Goal: Task Accomplishment & Management: Complete application form

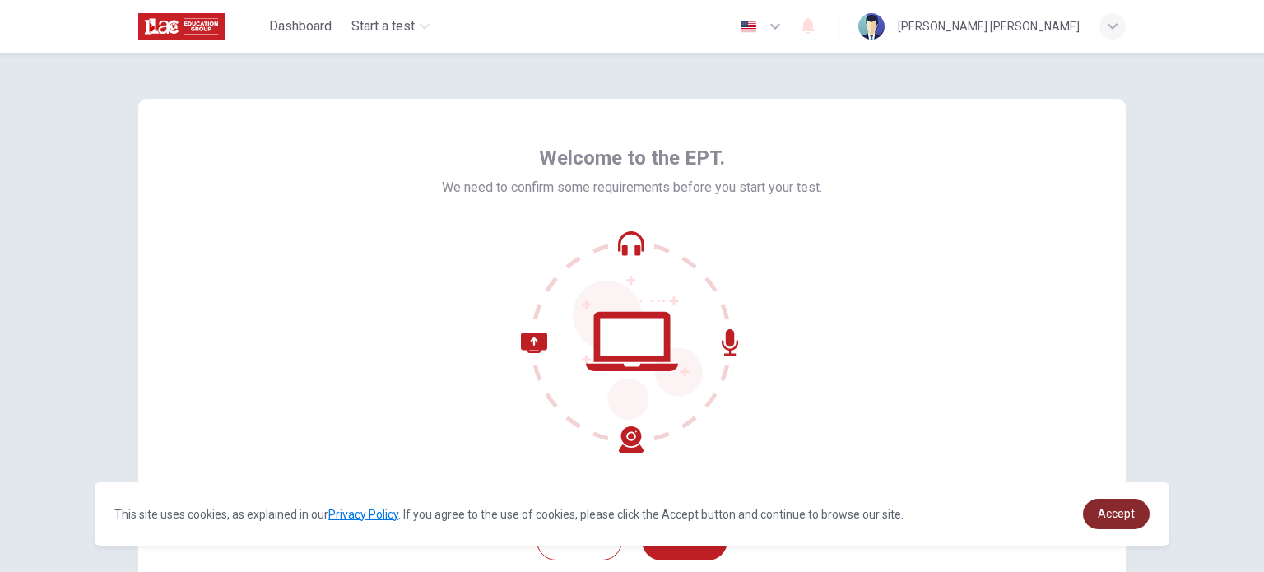
click at [1131, 508] on span "Accept" at bounding box center [1116, 513] width 37 height 13
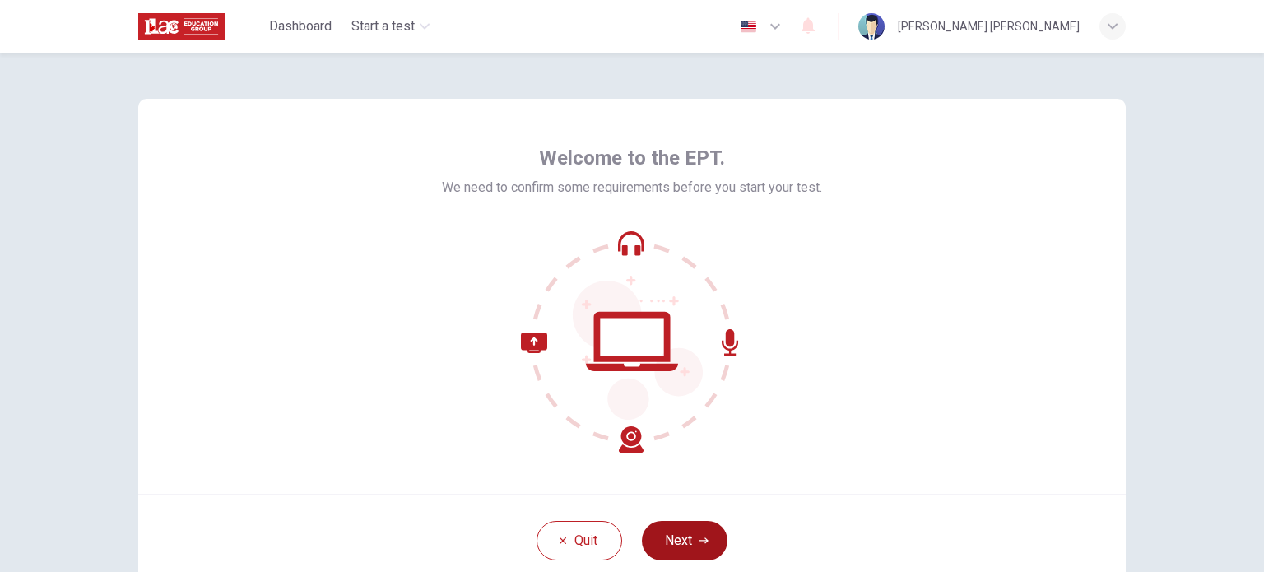
click at [707, 526] on button "Next" at bounding box center [685, 541] width 86 height 40
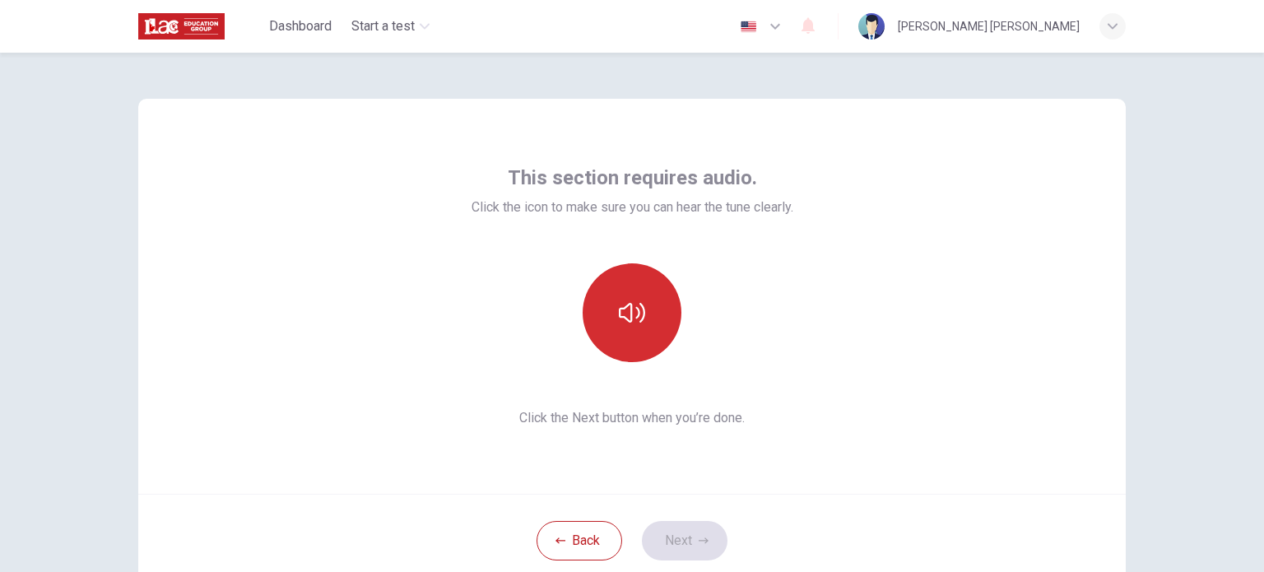
click at [641, 318] on button "button" at bounding box center [632, 312] width 99 height 99
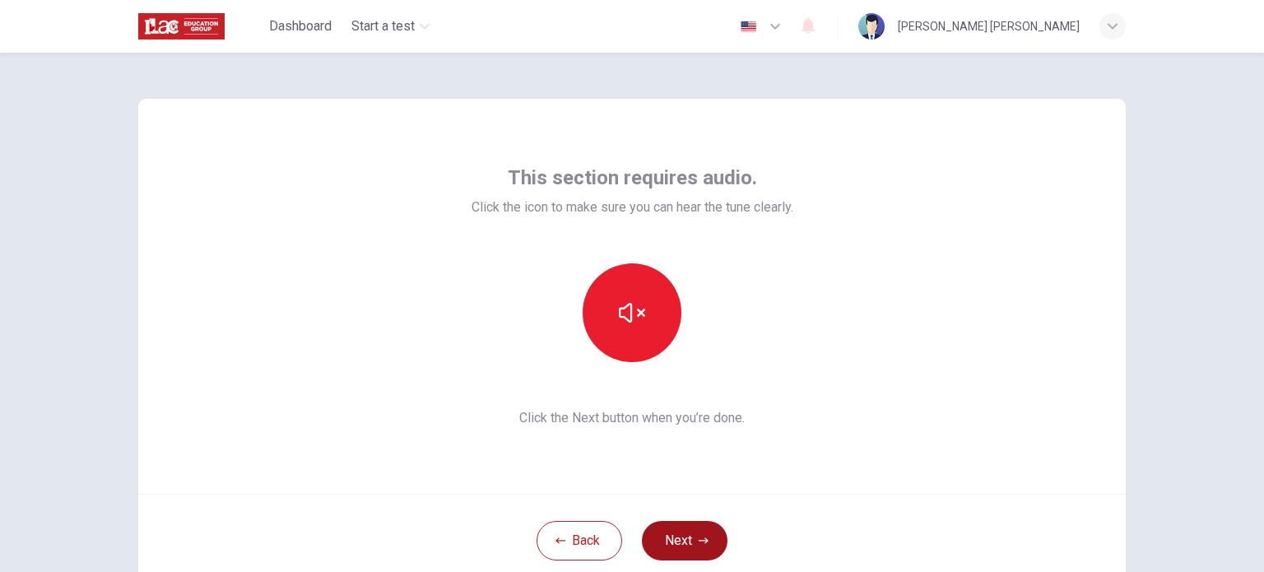
click at [699, 537] on icon "button" at bounding box center [704, 541] width 10 height 10
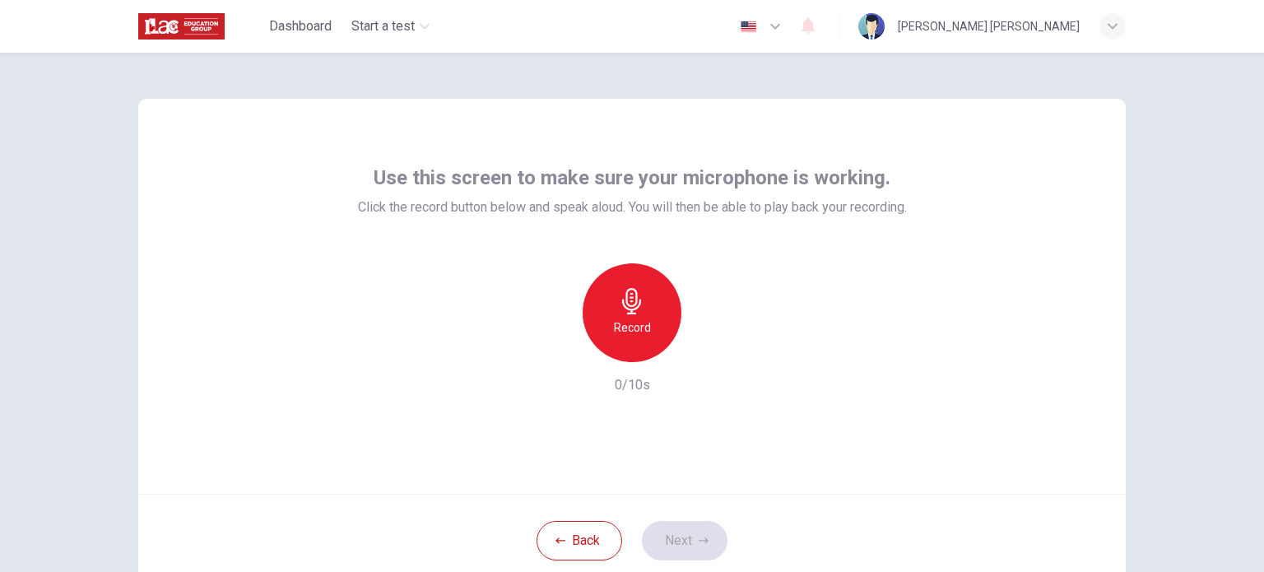
click at [659, 315] on div "Record" at bounding box center [632, 312] width 99 height 99
click at [700, 346] on icon "button" at bounding box center [708, 349] width 16 height 16
click at [678, 546] on button "Next" at bounding box center [685, 541] width 86 height 40
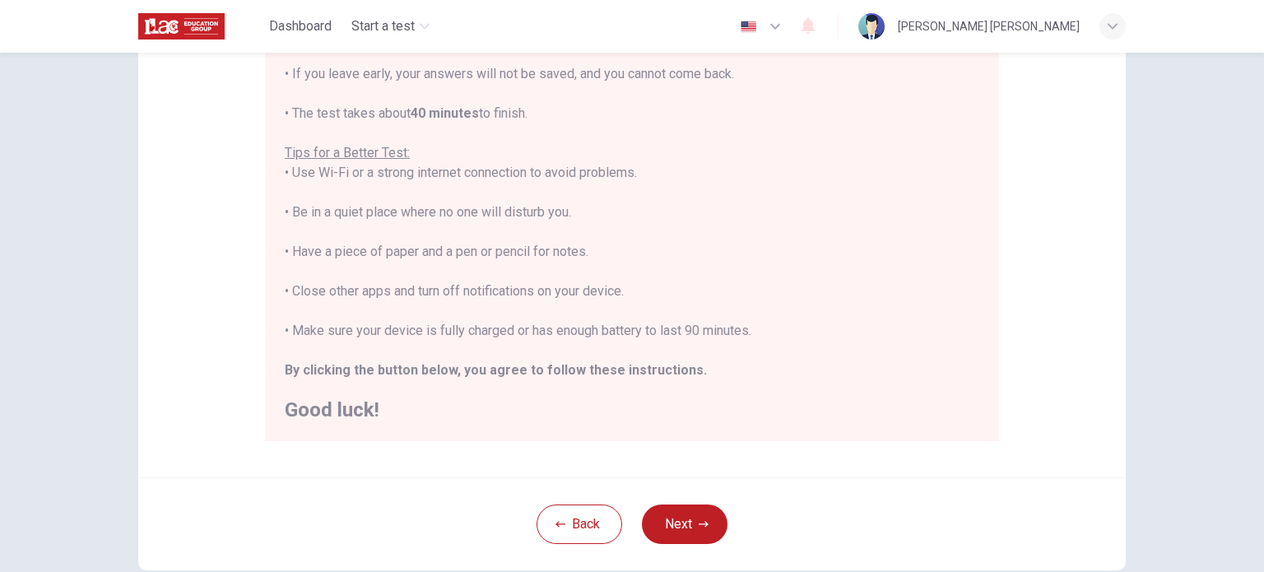
scroll to position [247, 0]
click at [681, 535] on button "Next" at bounding box center [685, 524] width 86 height 40
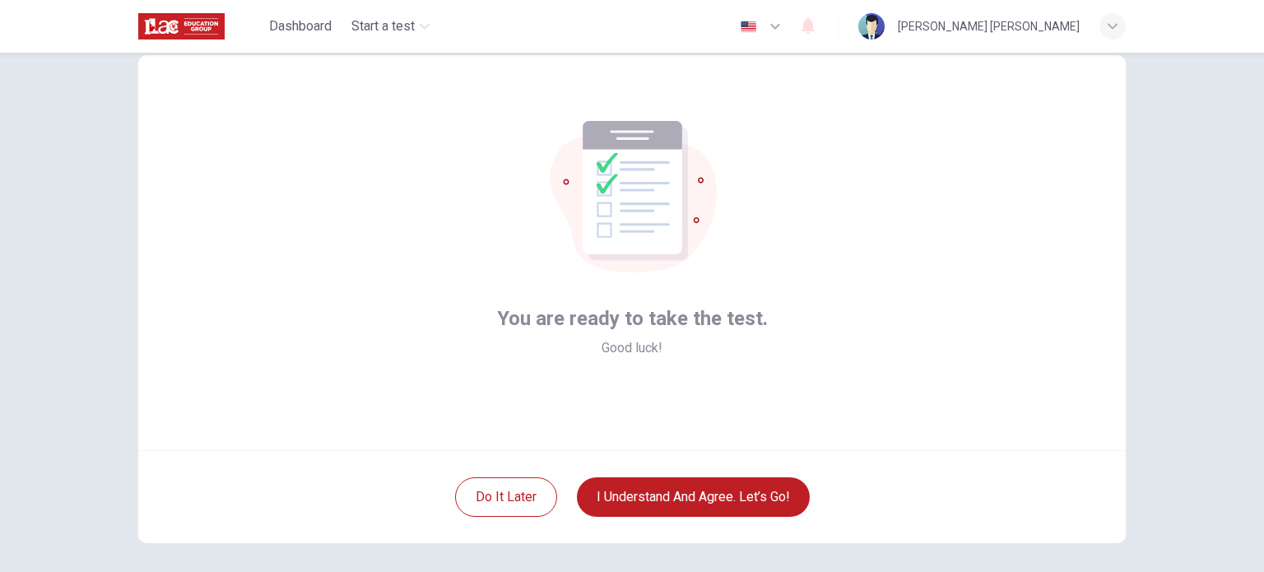
scroll to position [82, 0]
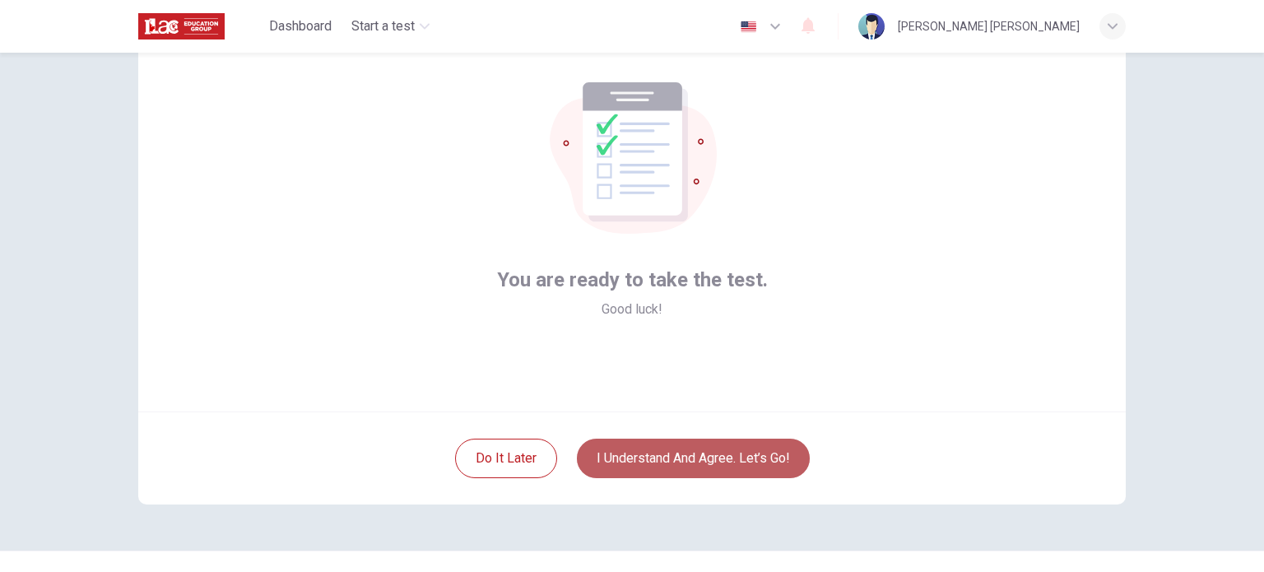
click at [698, 465] on button "I understand and agree. Let’s go!" at bounding box center [693, 459] width 233 height 40
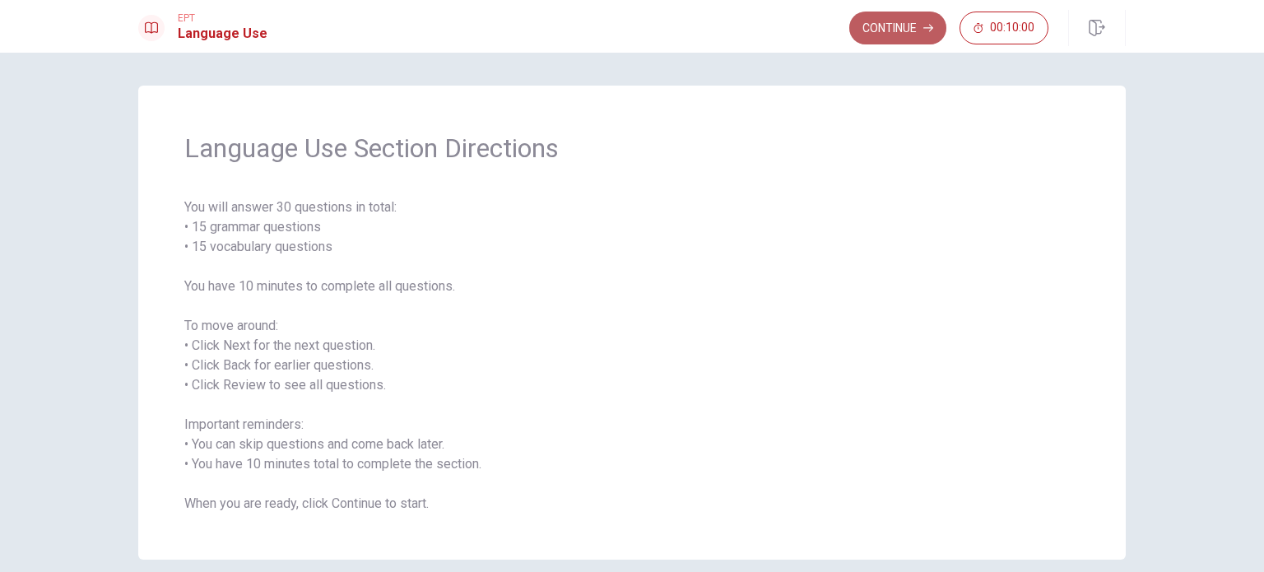
click at [900, 31] on button "Continue" at bounding box center [897, 28] width 97 height 33
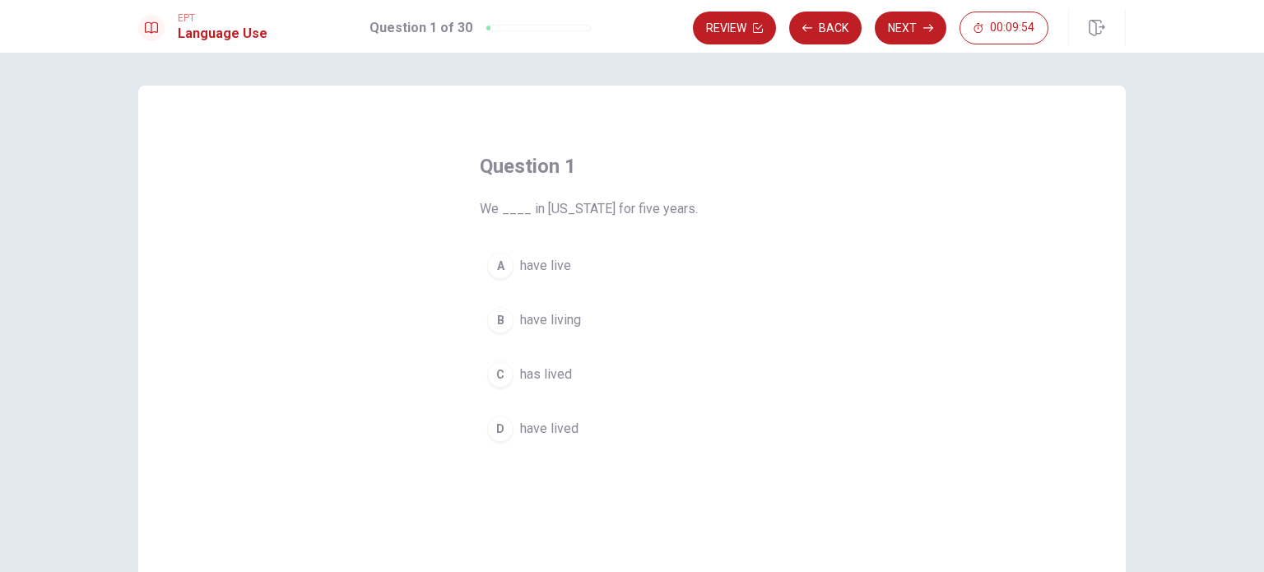
click at [499, 430] on div "D" at bounding box center [500, 429] width 26 height 26
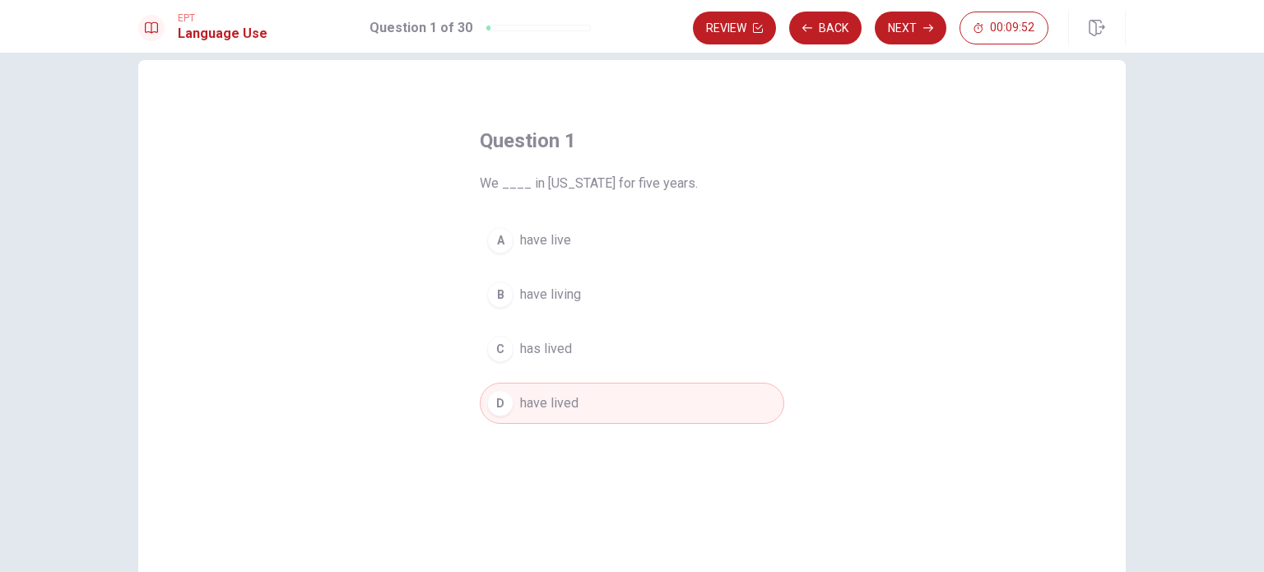
scroll to position [7, 0]
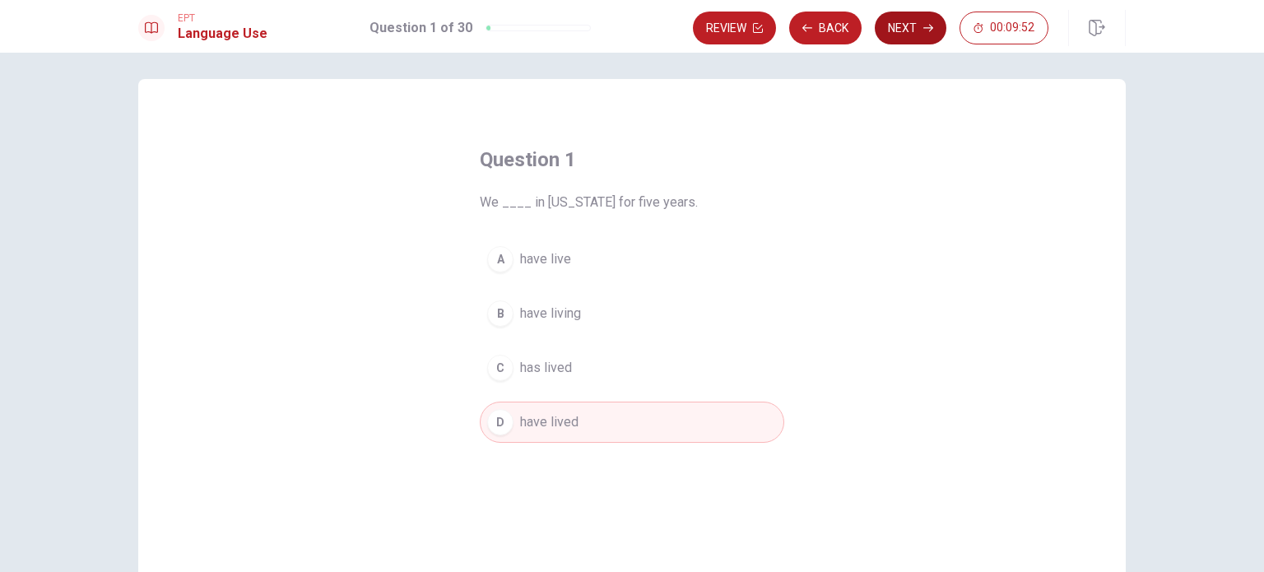
click at [924, 28] on icon "button" at bounding box center [928, 28] width 10 height 7
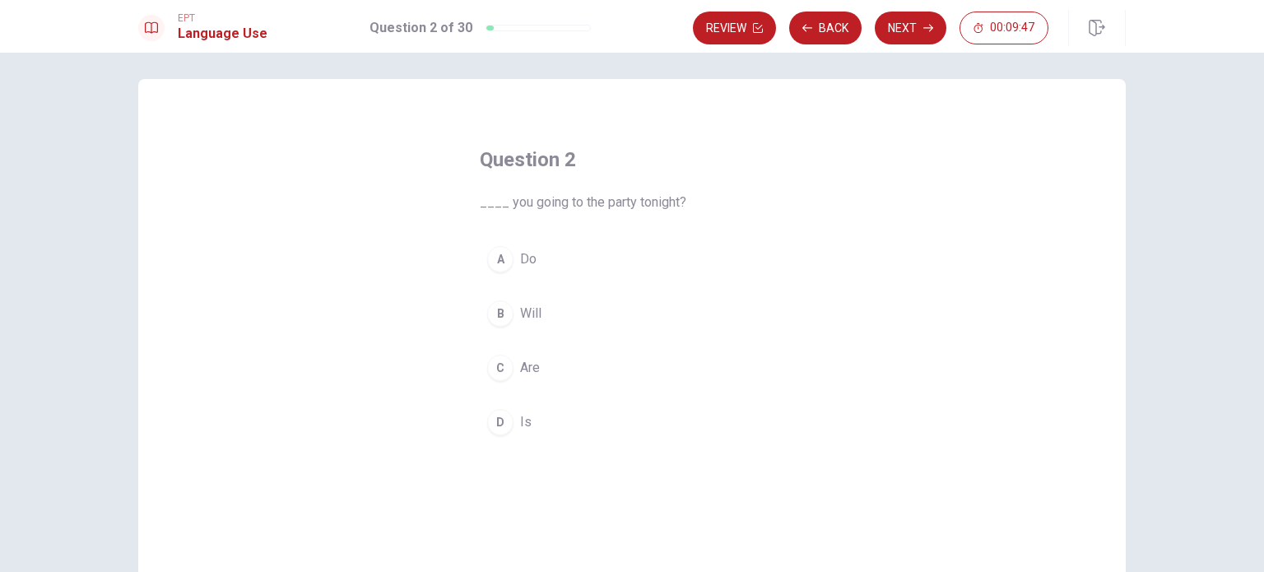
click at [494, 361] on div "C" at bounding box center [500, 368] width 26 height 26
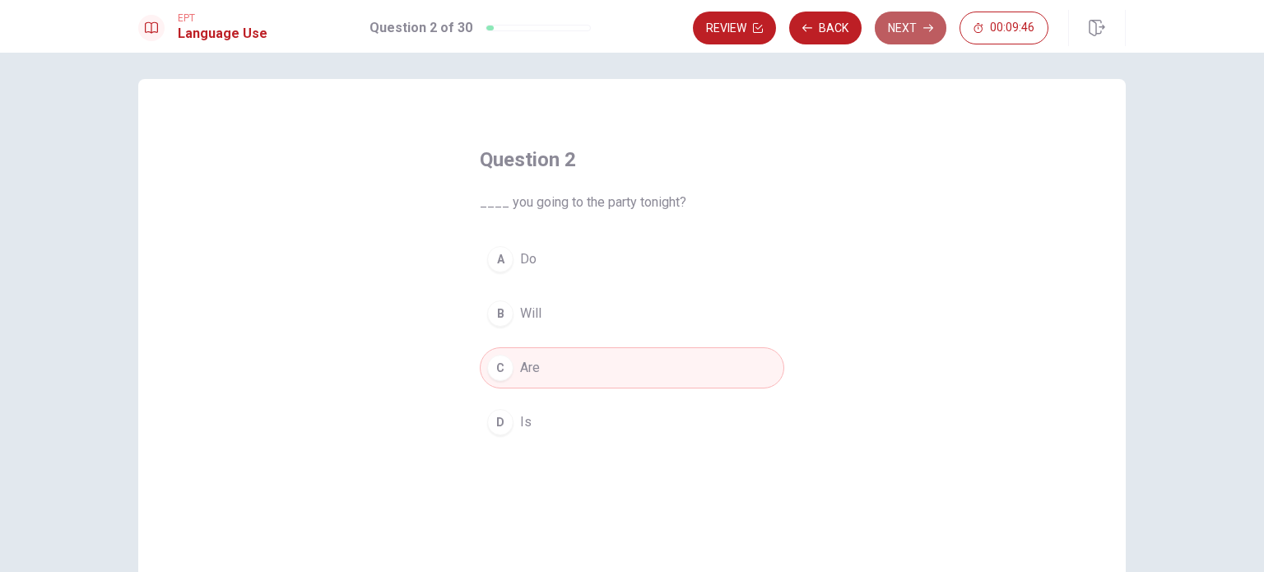
click at [912, 32] on button "Next" at bounding box center [911, 28] width 72 height 33
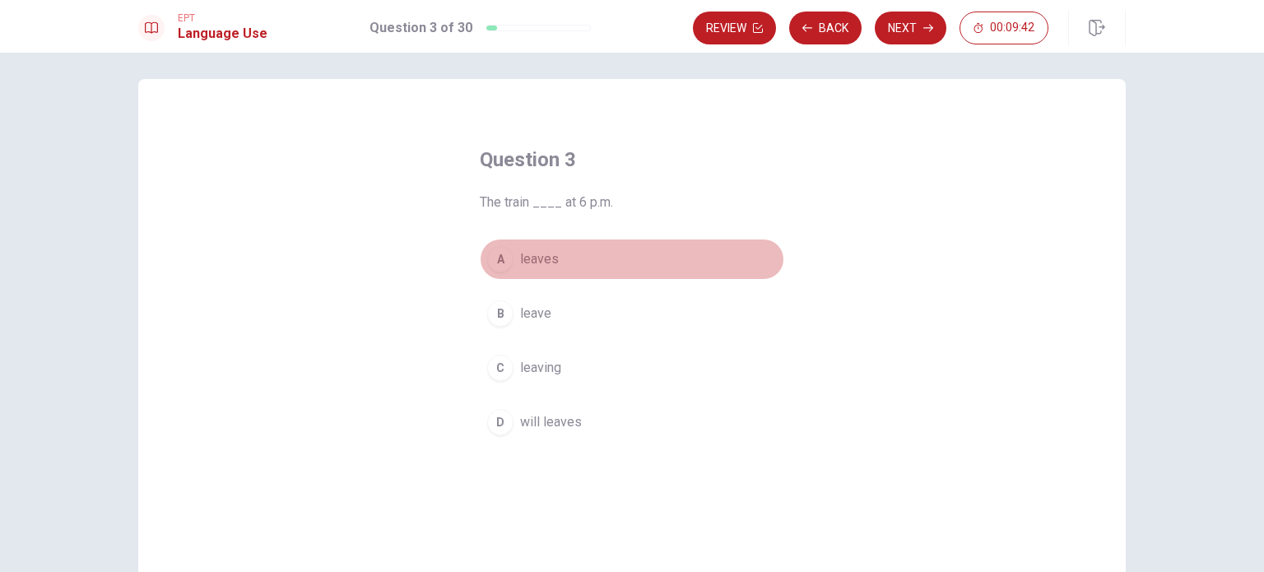
click at [503, 259] on div "A" at bounding box center [500, 259] width 26 height 26
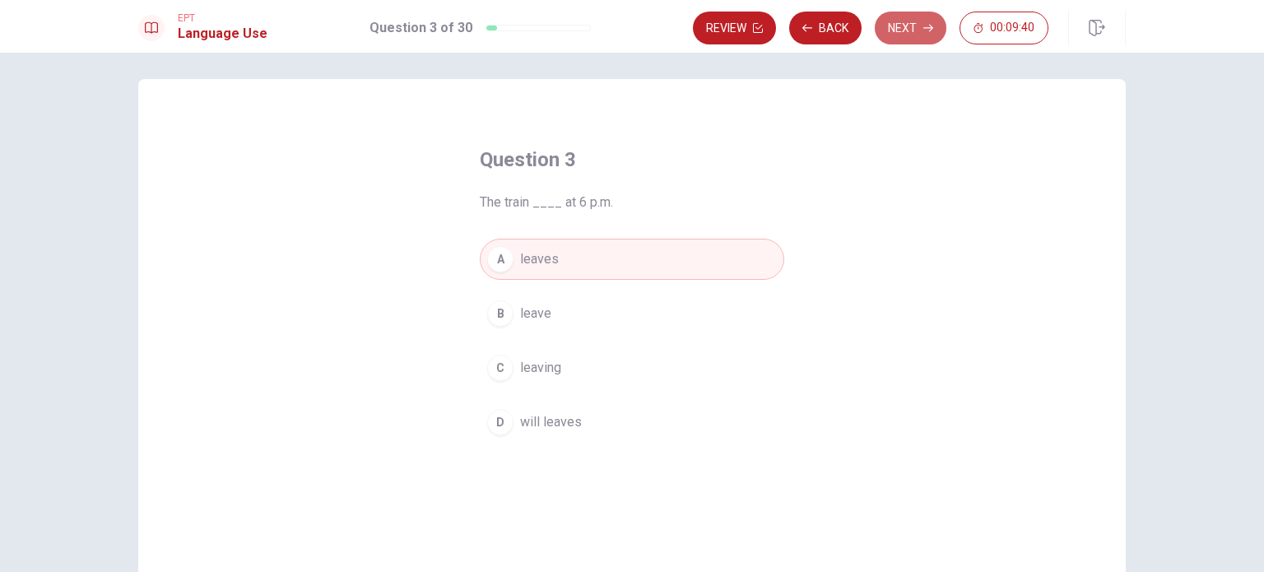
click at [918, 36] on button "Next" at bounding box center [911, 28] width 72 height 33
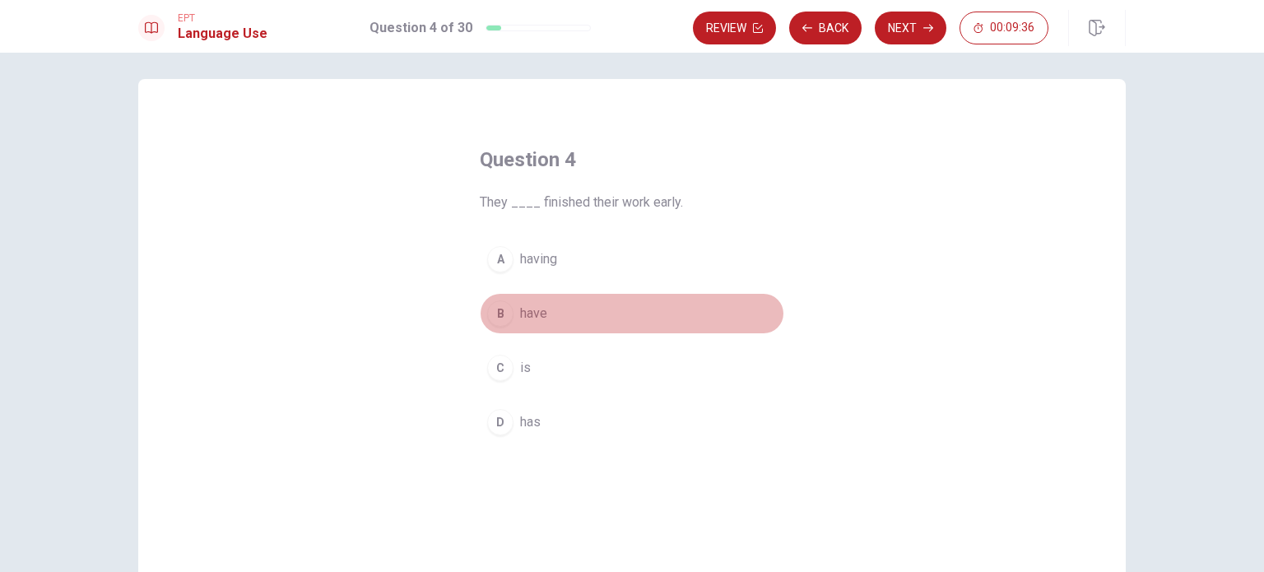
click at [497, 312] on div "B" at bounding box center [500, 313] width 26 height 26
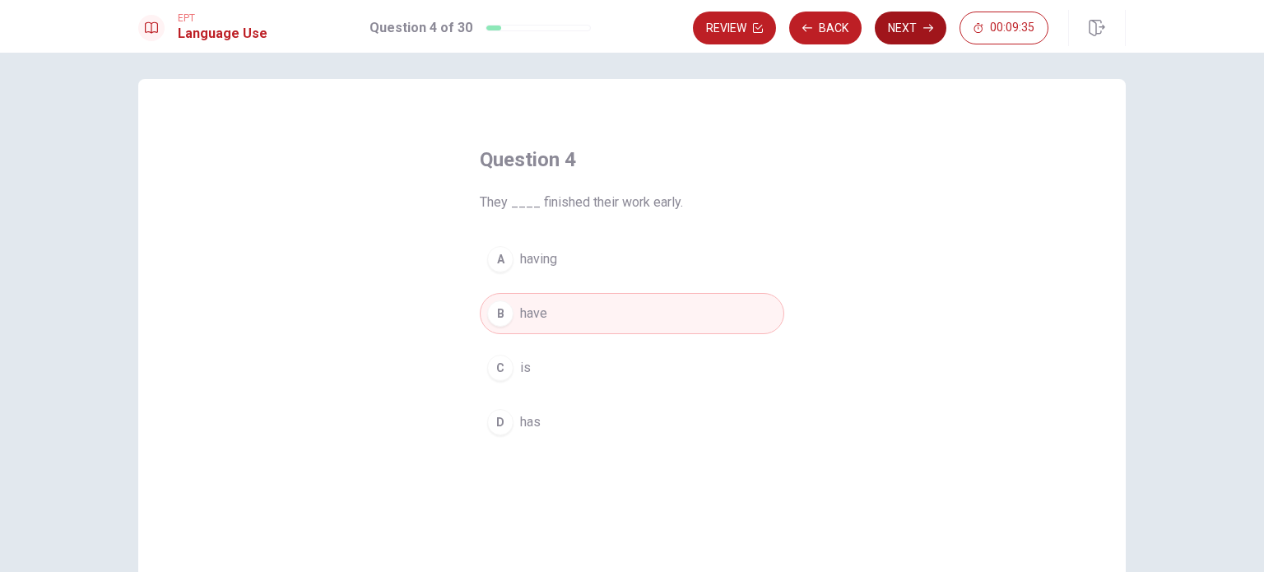
click at [915, 28] on button "Next" at bounding box center [911, 28] width 72 height 33
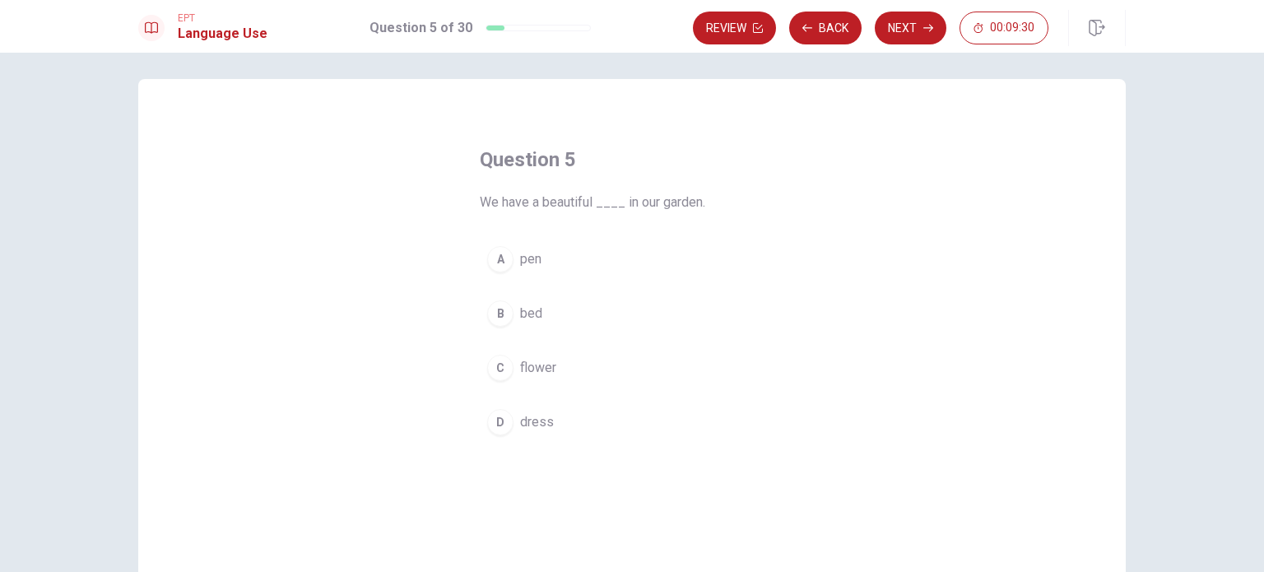
click at [507, 374] on button "C flower" at bounding box center [632, 367] width 305 height 41
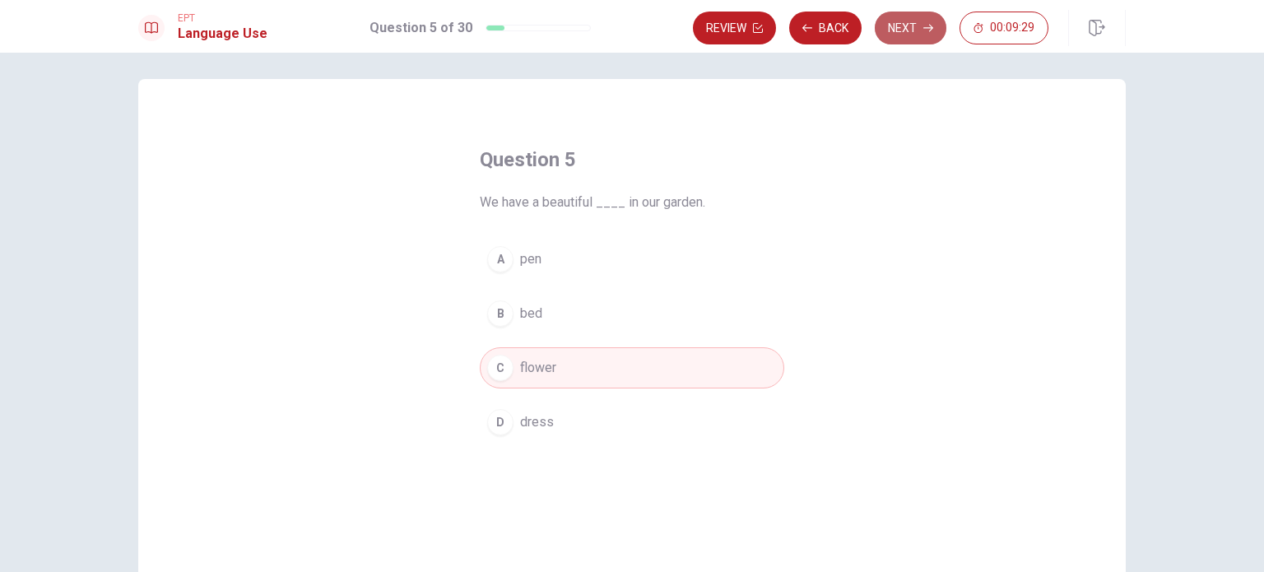
click at [915, 26] on button "Next" at bounding box center [911, 28] width 72 height 33
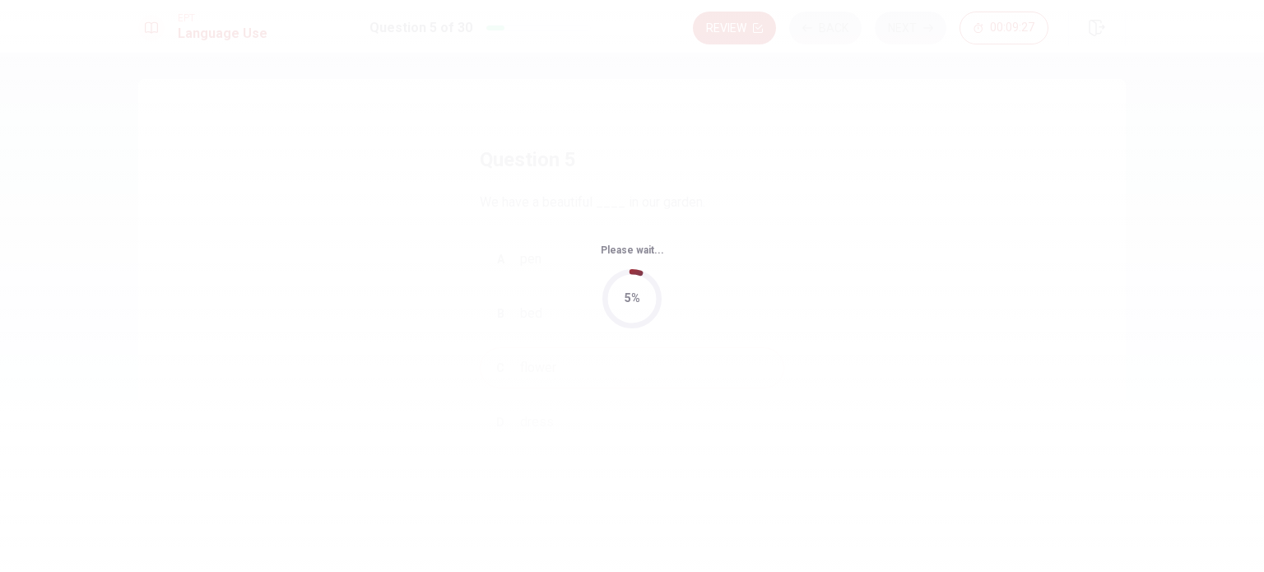
scroll to position [0, 0]
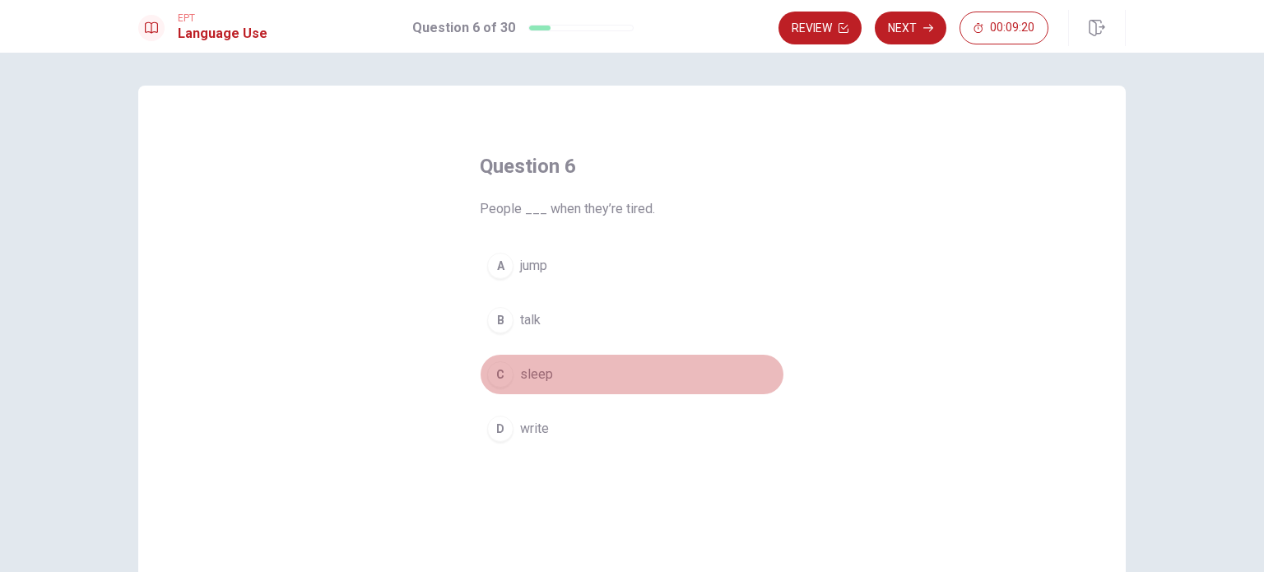
click at [520, 370] on span "sleep" at bounding box center [536, 375] width 33 height 20
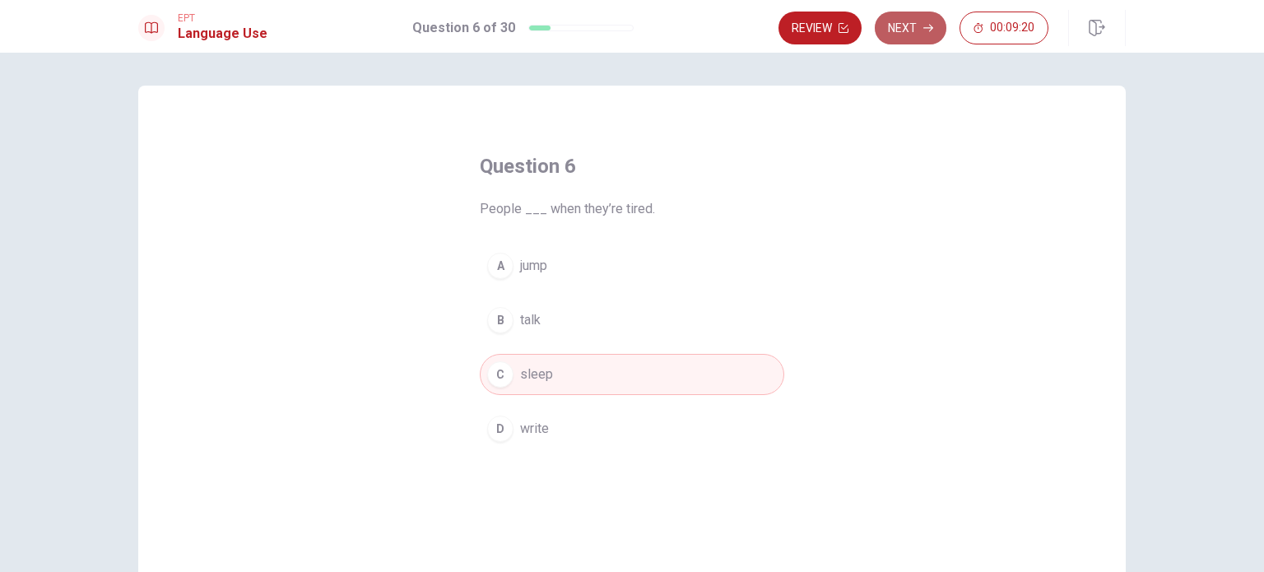
click at [905, 31] on button "Next" at bounding box center [911, 28] width 72 height 33
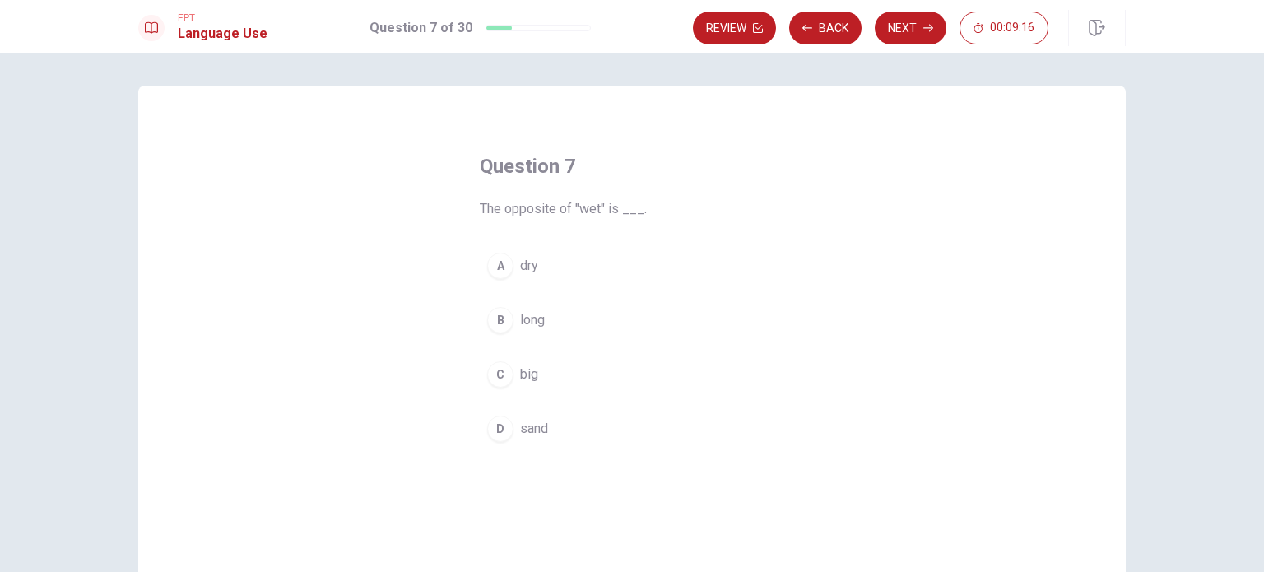
click at [513, 263] on button "A dry" at bounding box center [632, 265] width 305 height 41
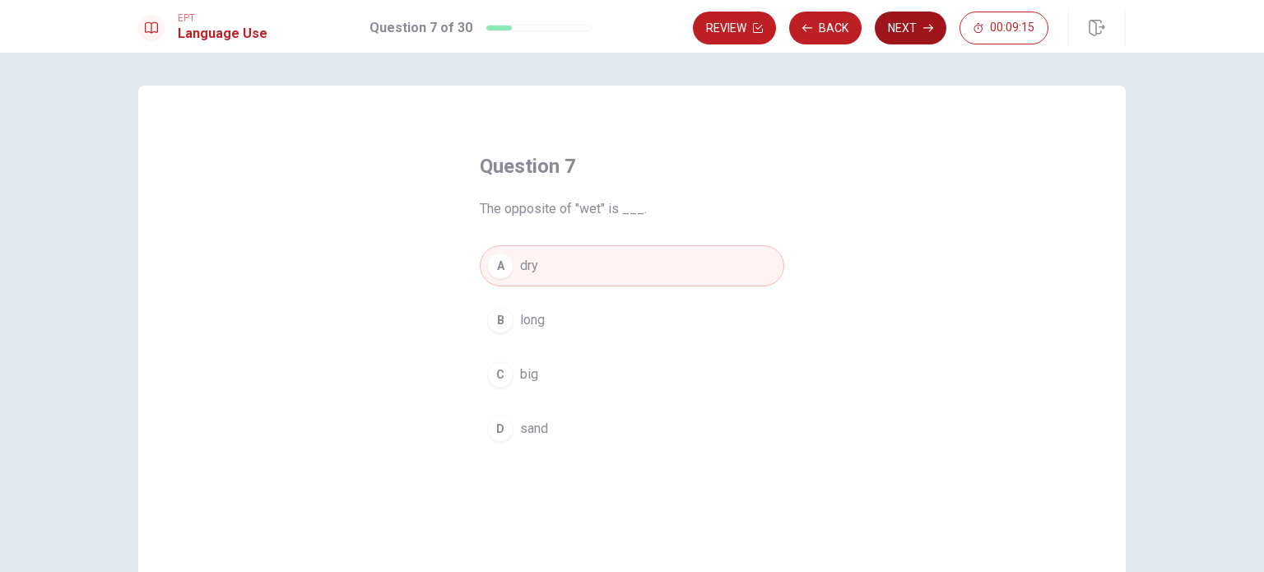
click at [932, 27] on icon "button" at bounding box center [928, 28] width 10 height 7
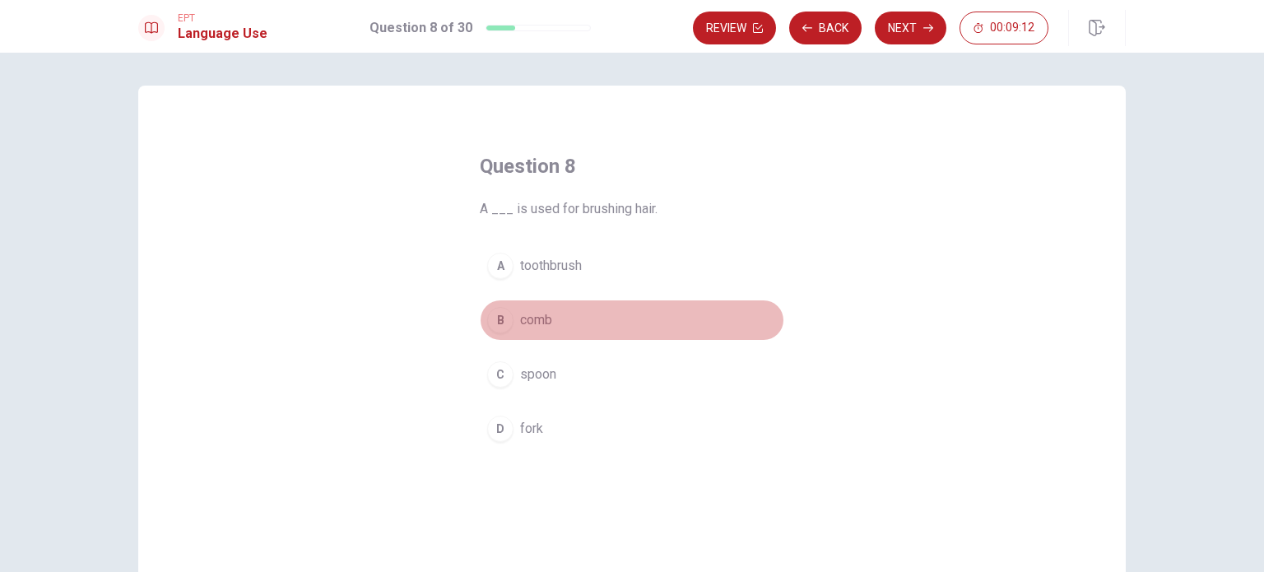
click at [504, 315] on div "B" at bounding box center [500, 320] width 26 height 26
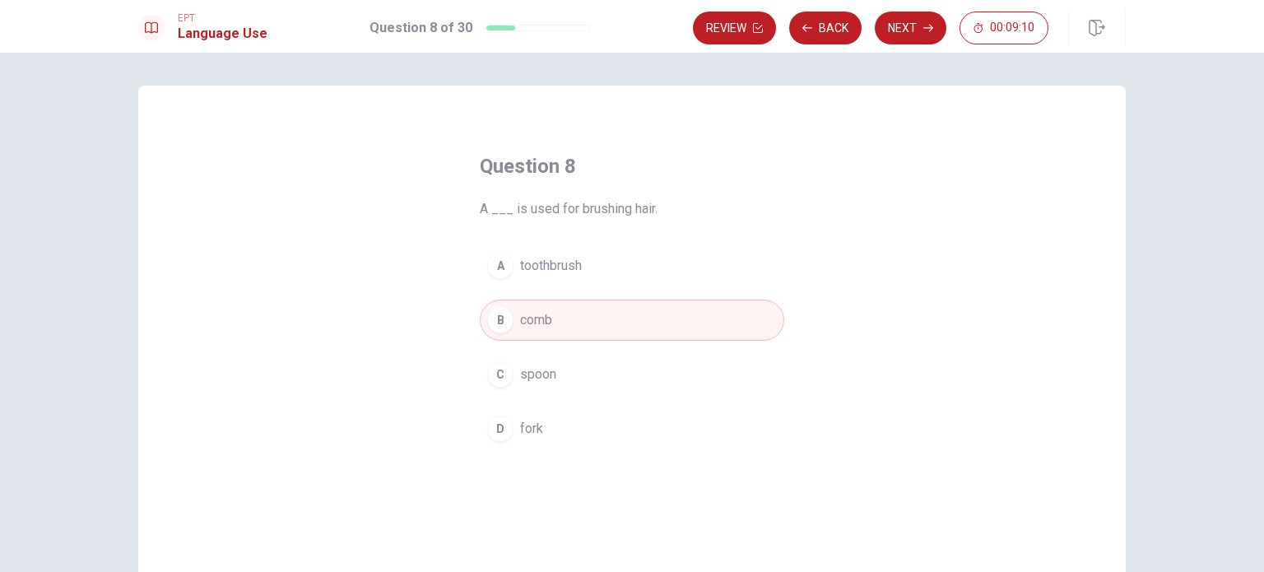
click at [900, 26] on button "Next" at bounding box center [911, 28] width 72 height 33
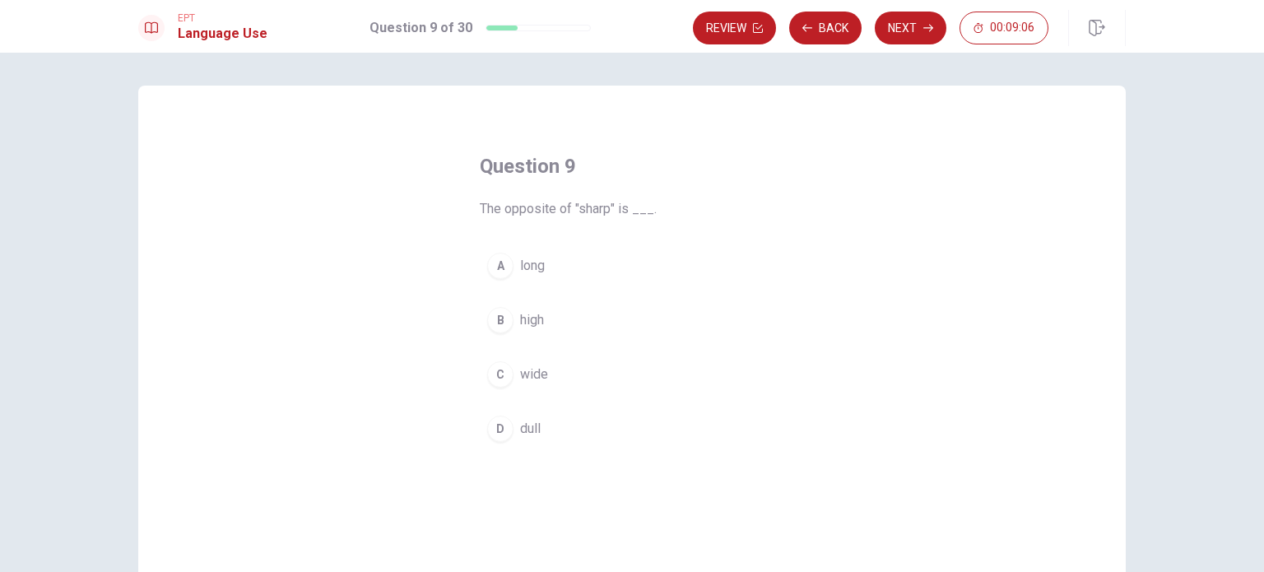
click at [507, 434] on div "D" at bounding box center [500, 429] width 26 height 26
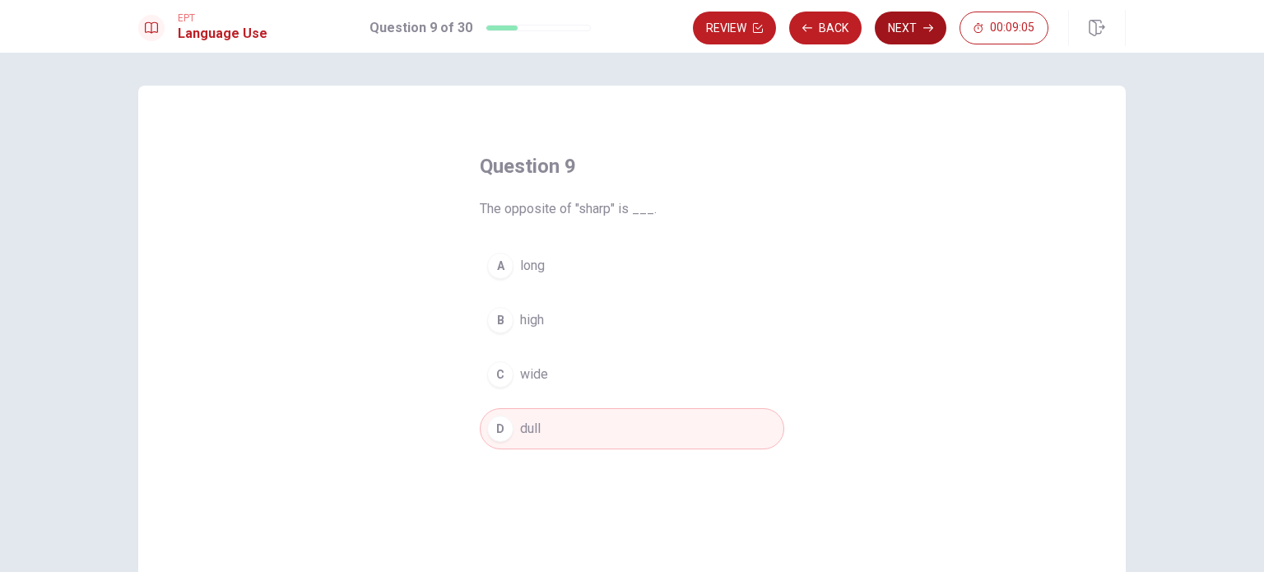
click at [916, 28] on button "Next" at bounding box center [911, 28] width 72 height 33
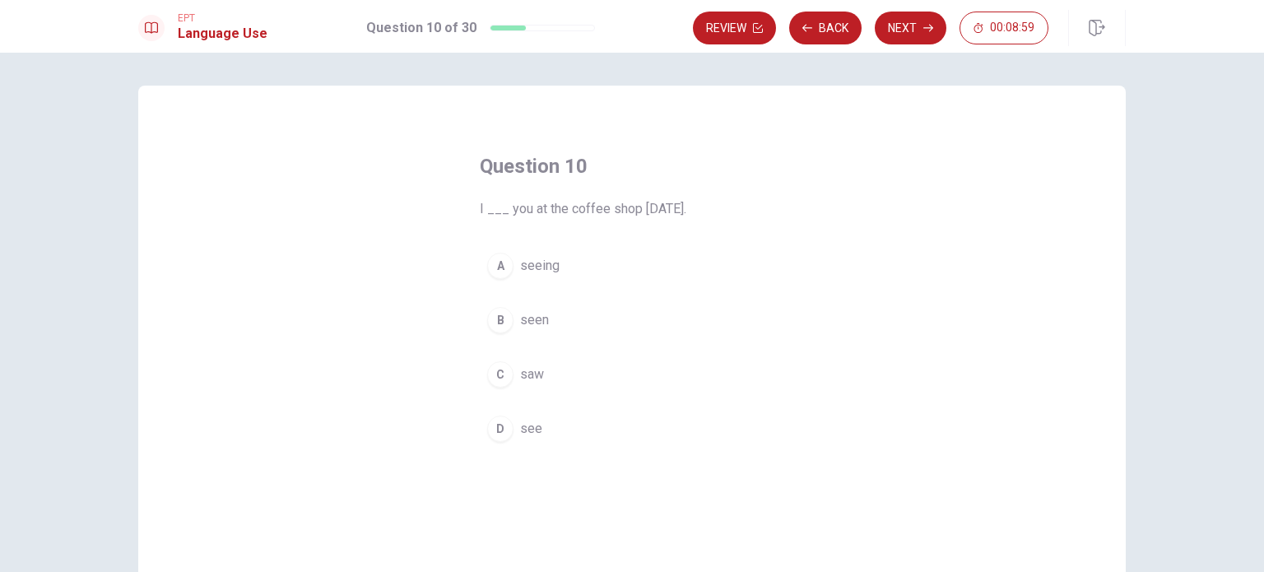
click at [510, 376] on button "C saw" at bounding box center [632, 374] width 305 height 41
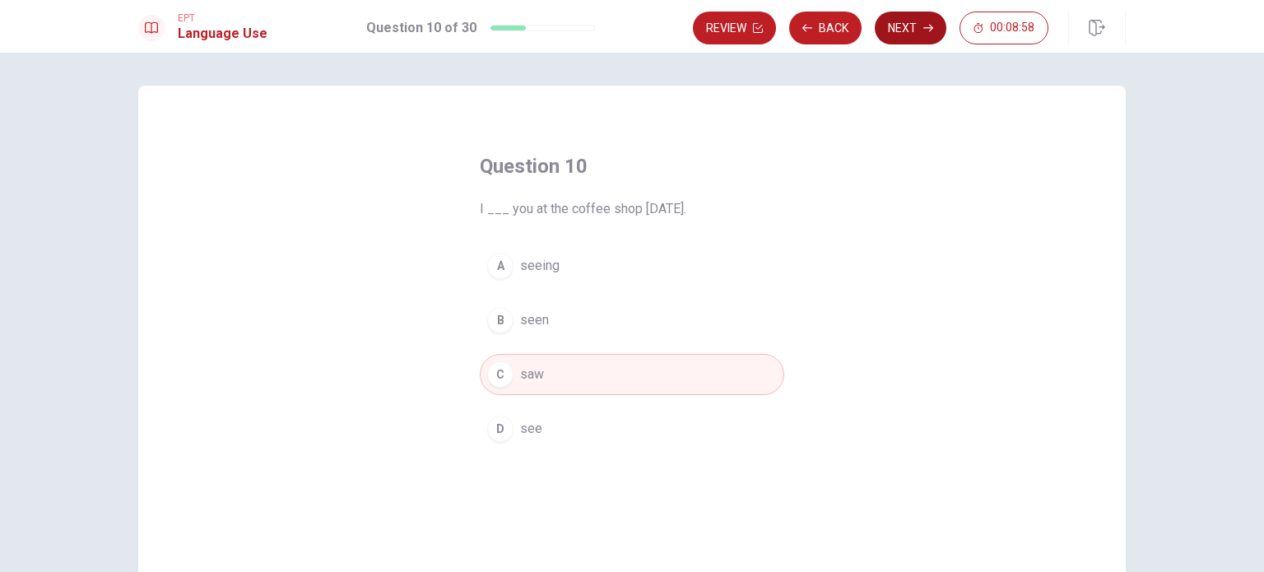
click at [922, 30] on button "Next" at bounding box center [911, 28] width 72 height 33
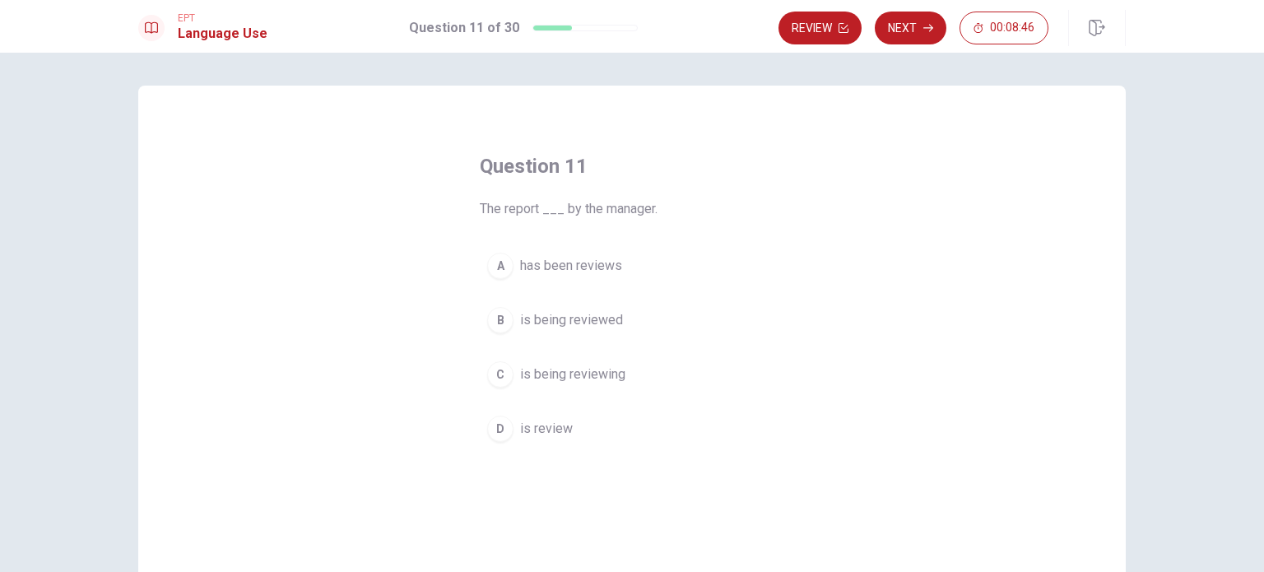
click at [543, 320] on span "is being reviewed" at bounding box center [571, 320] width 103 height 20
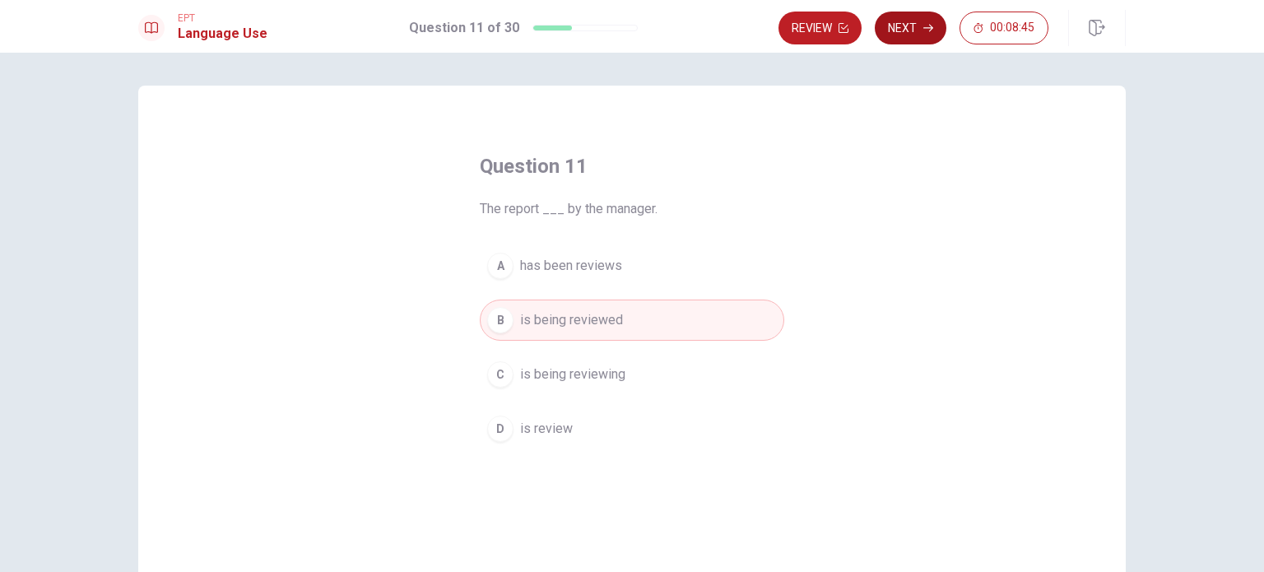
click at [914, 17] on button "Next" at bounding box center [911, 28] width 72 height 33
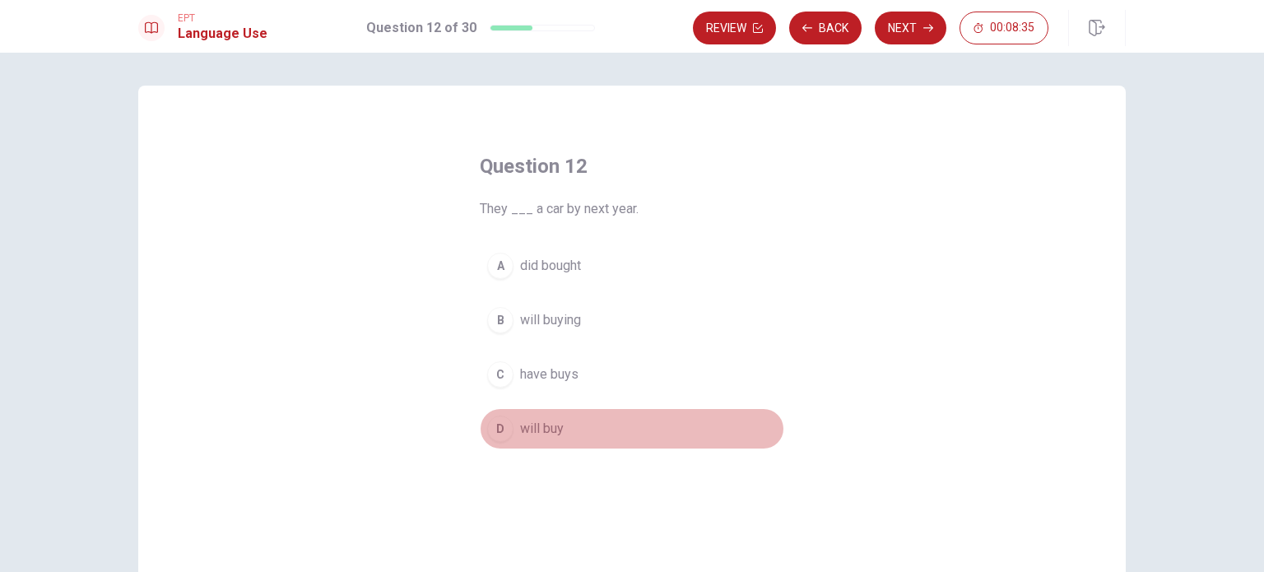
click at [532, 422] on span "will buy" at bounding box center [542, 429] width 44 height 20
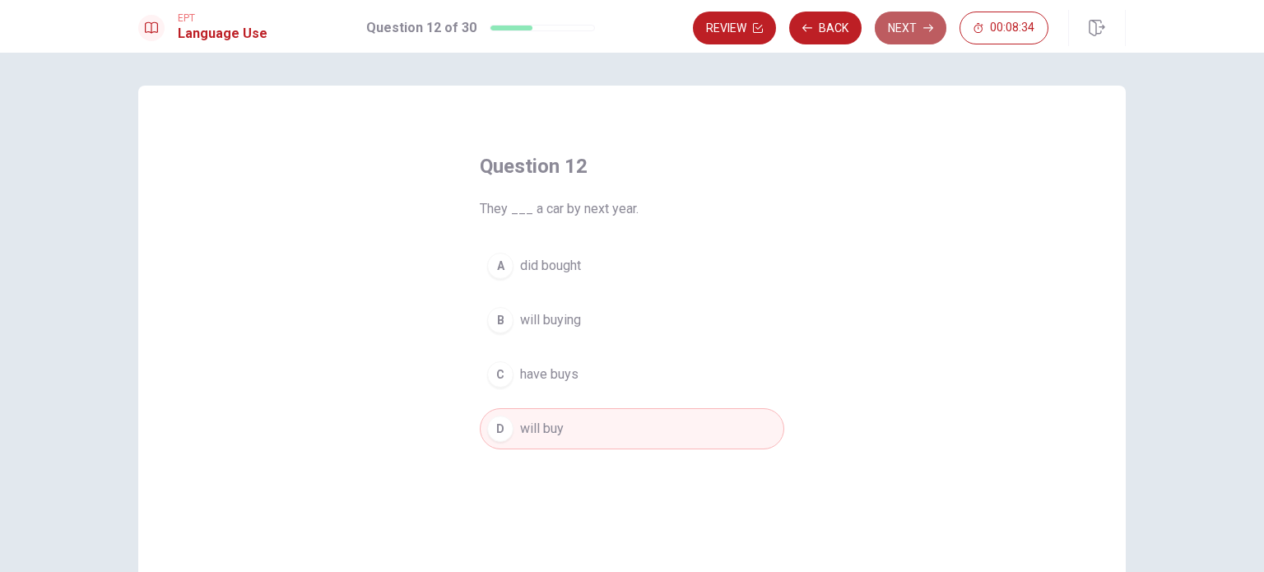
click at [917, 28] on button "Next" at bounding box center [911, 28] width 72 height 33
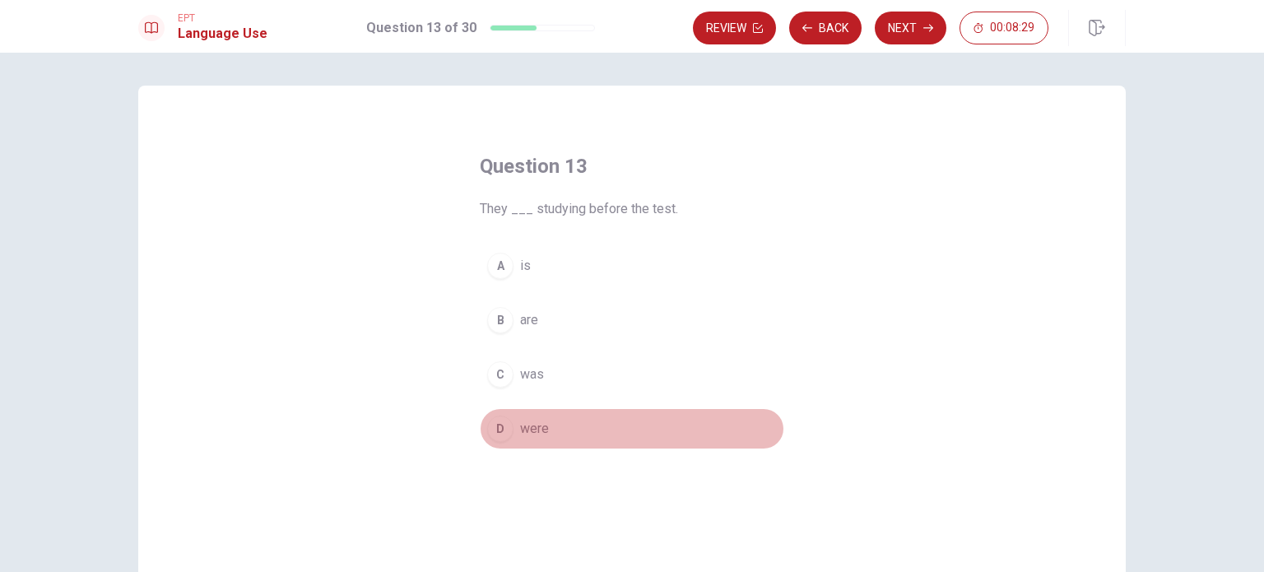
click at [533, 437] on span "were" at bounding box center [534, 429] width 29 height 20
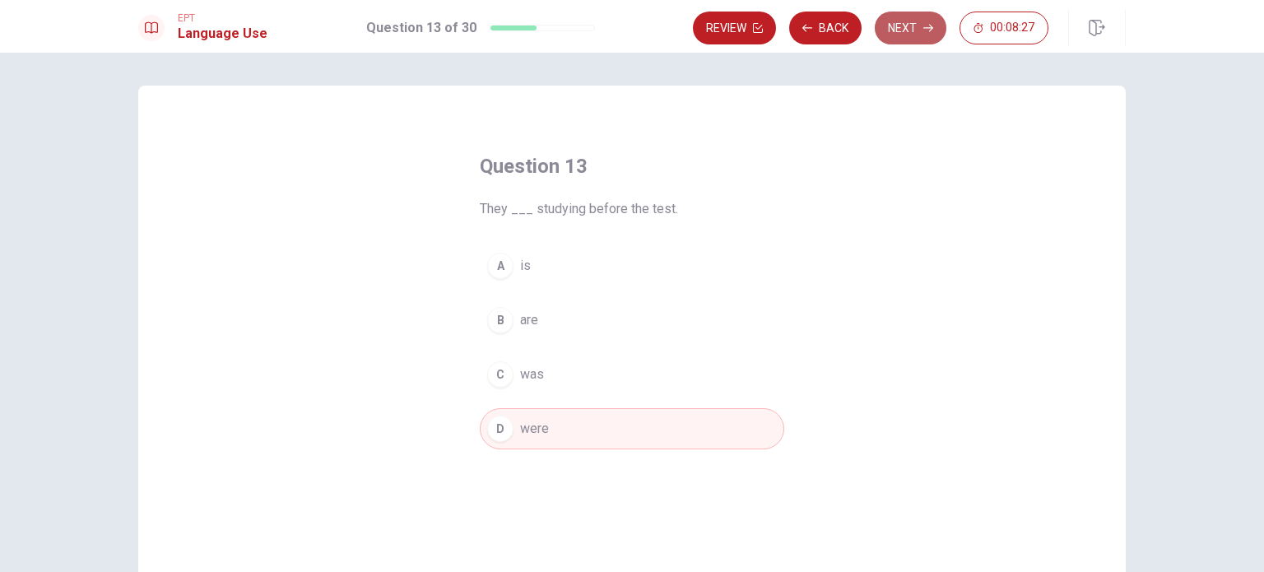
click at [914, 26] on button "Next" at bounding box center [911, 28] width 72 height 33
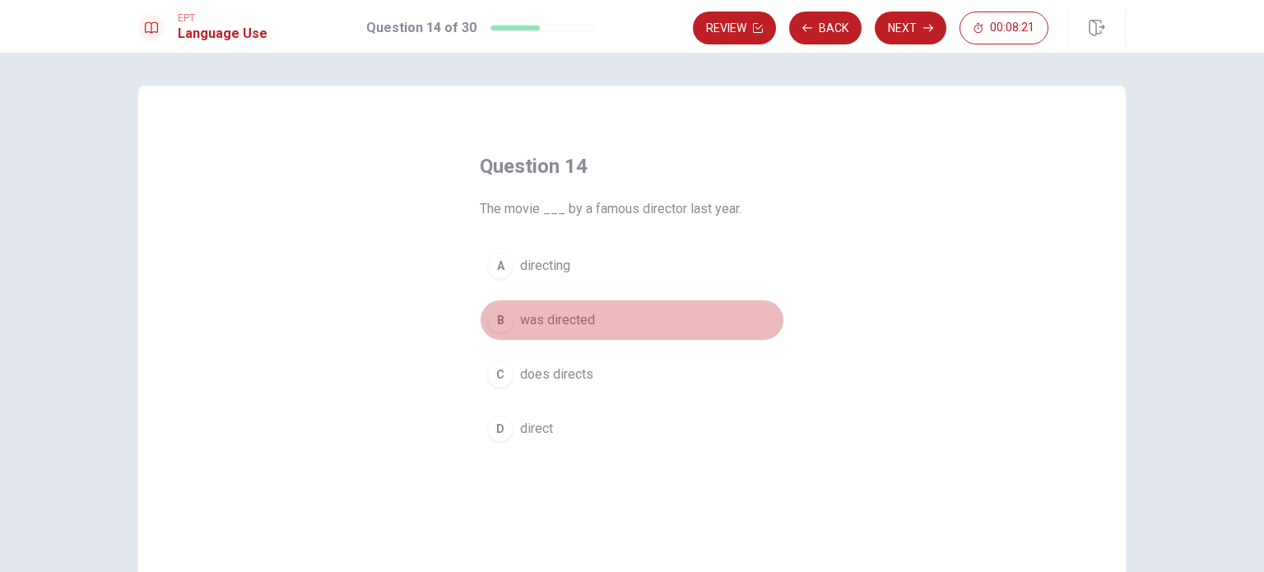
click at [514, 328] on button "B was directed" at bounding box center [632, 320] width 305 height 41
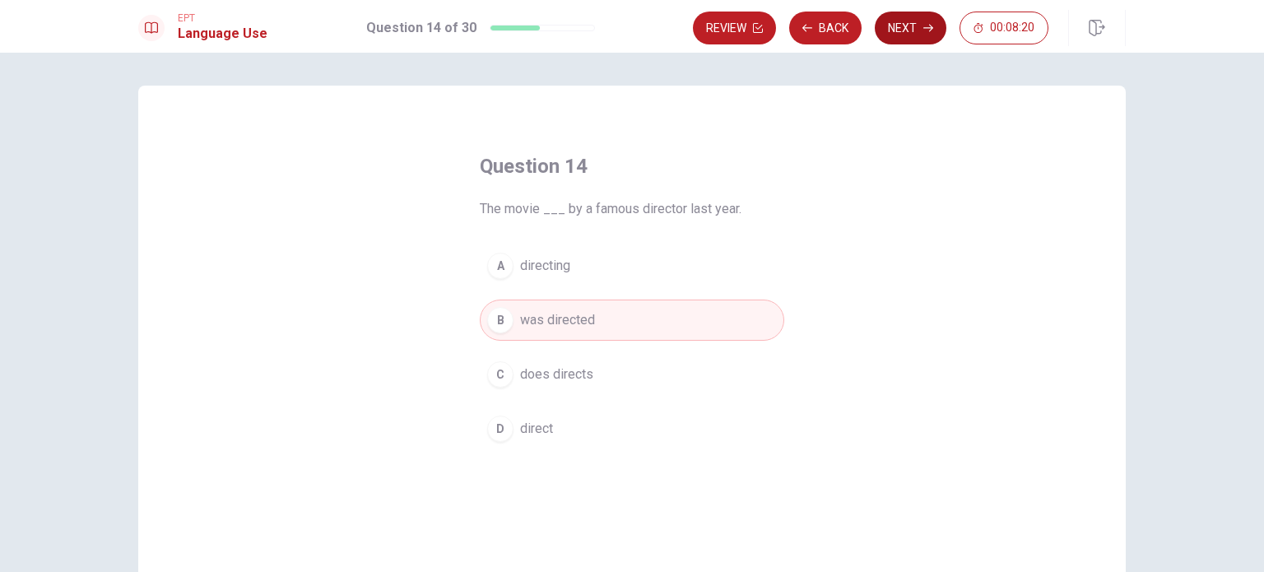
click at [910, 33] on button "Next" at bounding box center [911, 28] width 72 height 33
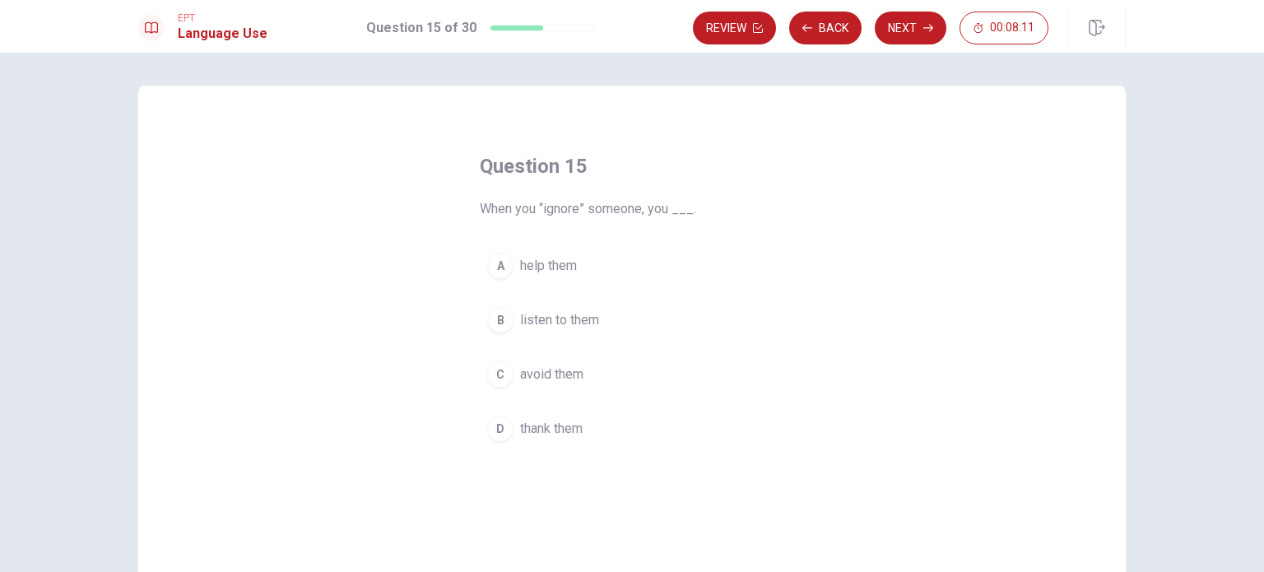
click at [570, 377] on span "avoid them" at bounding box center [551, 375] width 63 height 20
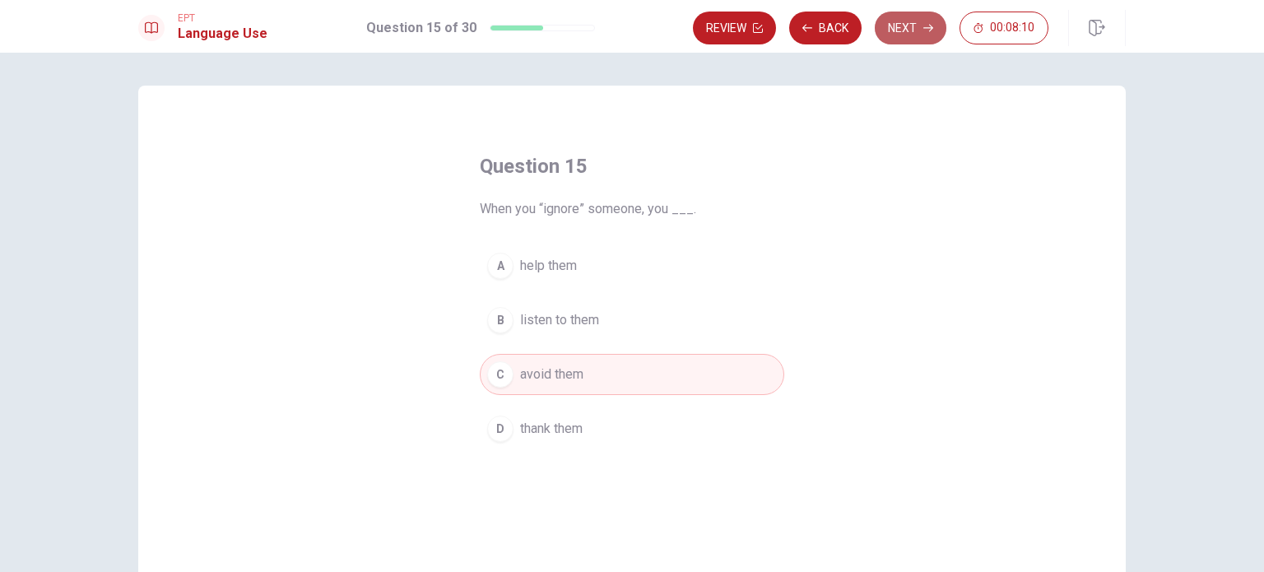
click at [915, 25] on button "Next" at bounding box center [911, 28] width 72 height 33
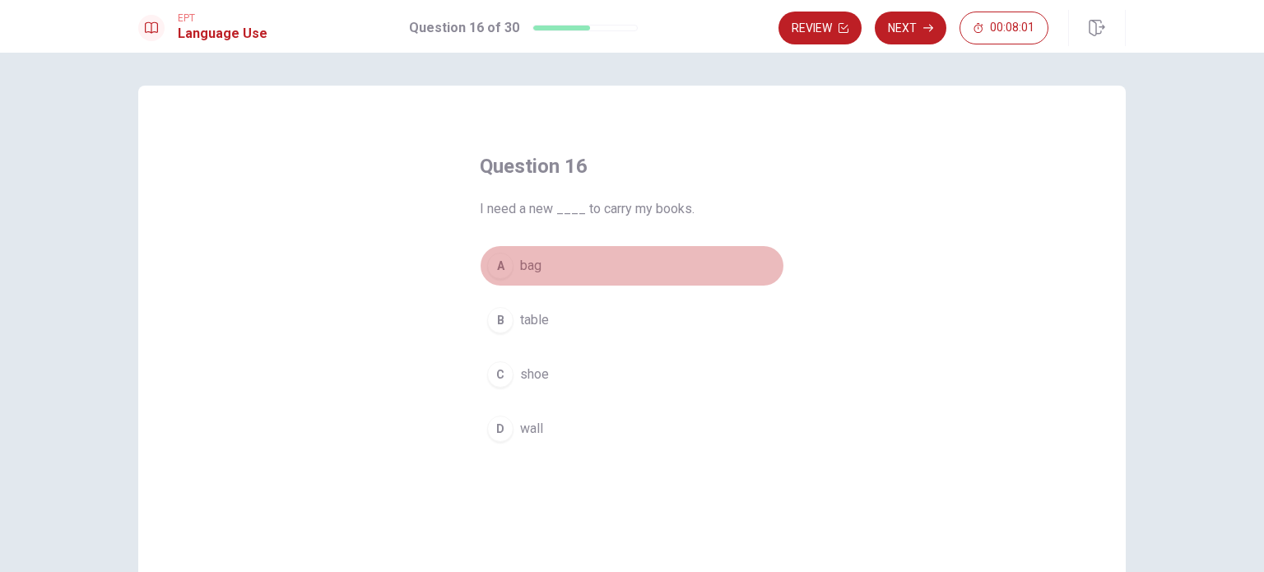
click at [502, 270] on div "A" at bounding box center [500, 266] width 26 height 26
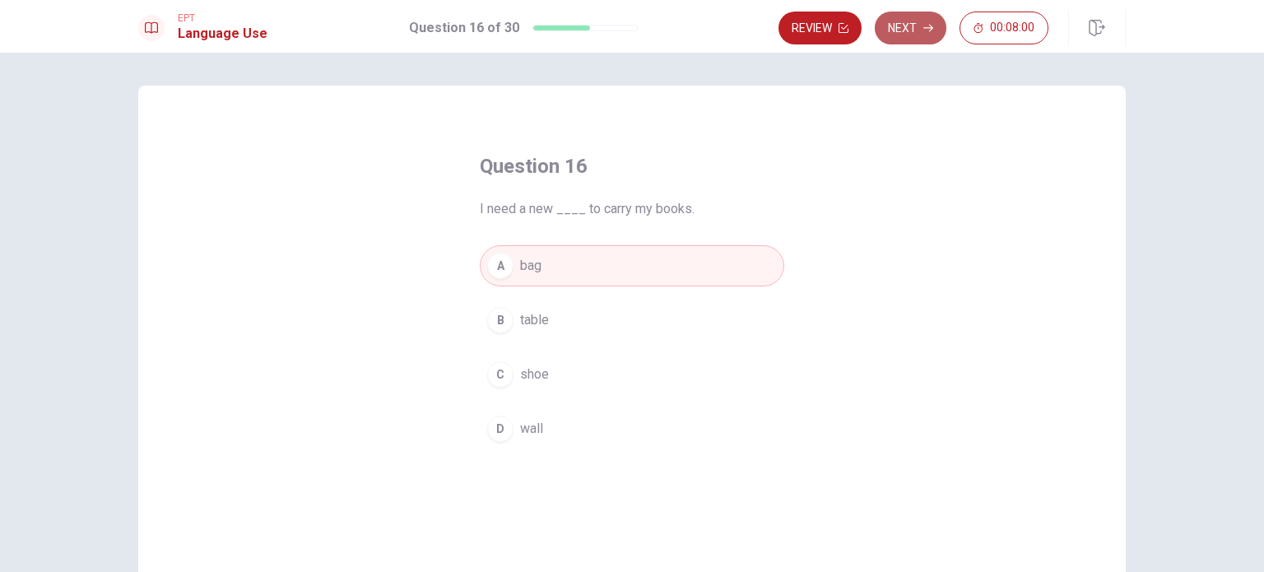
click at [922, 16] on button "Next" at bounding box center [911, 28] width 72 height 33
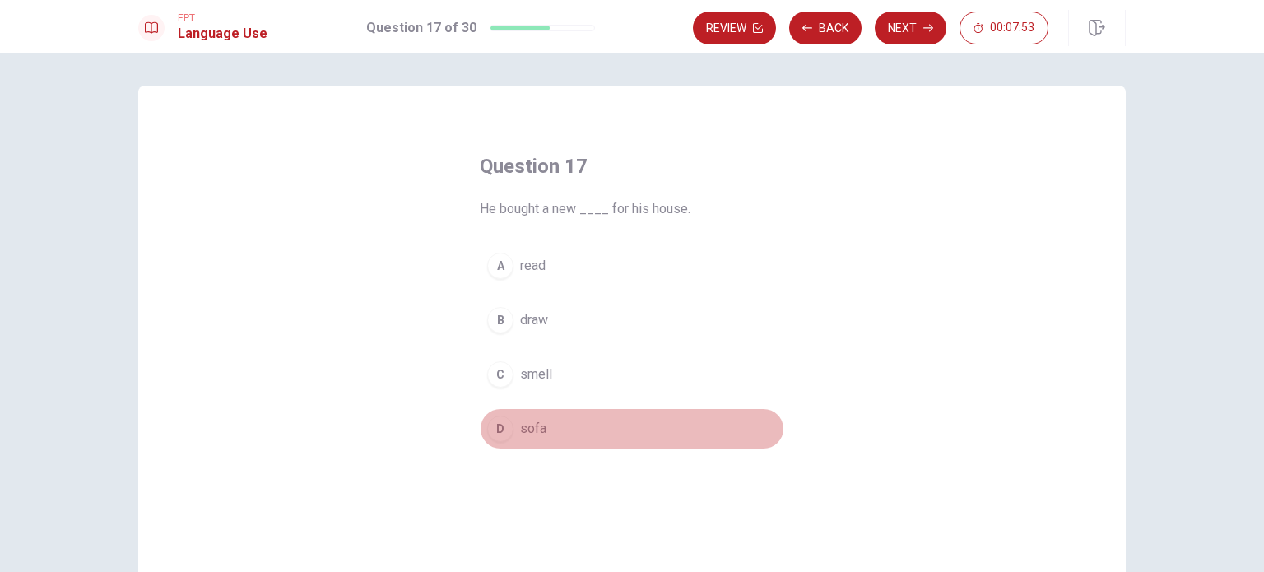
click at [500, 430] on div "D" at bounding box center [500, 429] width 26 height 26
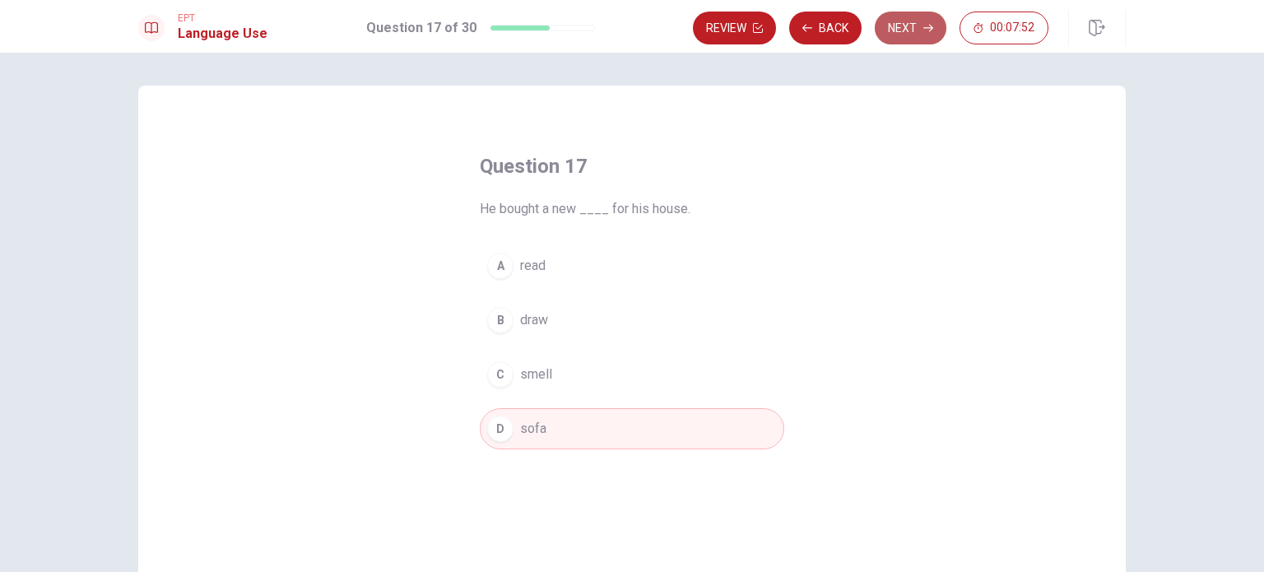
click at [913, 20] on button "Next" at bounding box center [911, 28] width 72 height 33
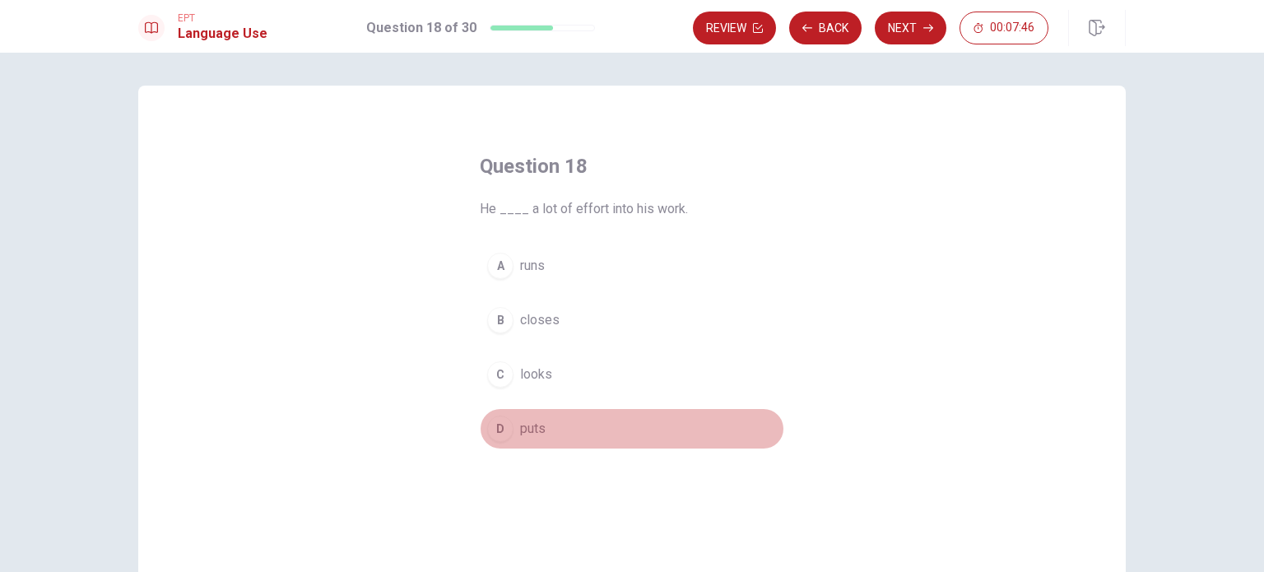
click at [543, 424] on button "D puts" at bounding box center [632, 428] width 305 height 41
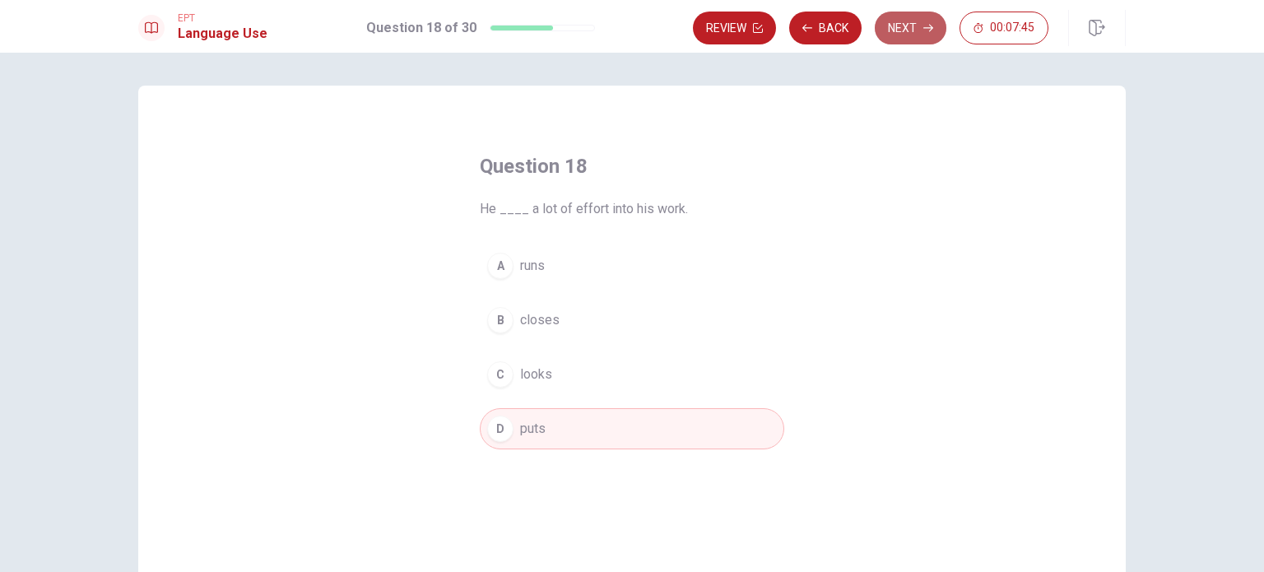
click at [921, 27] on button "Next" at bounding box center [911, 28] width 72 height 33
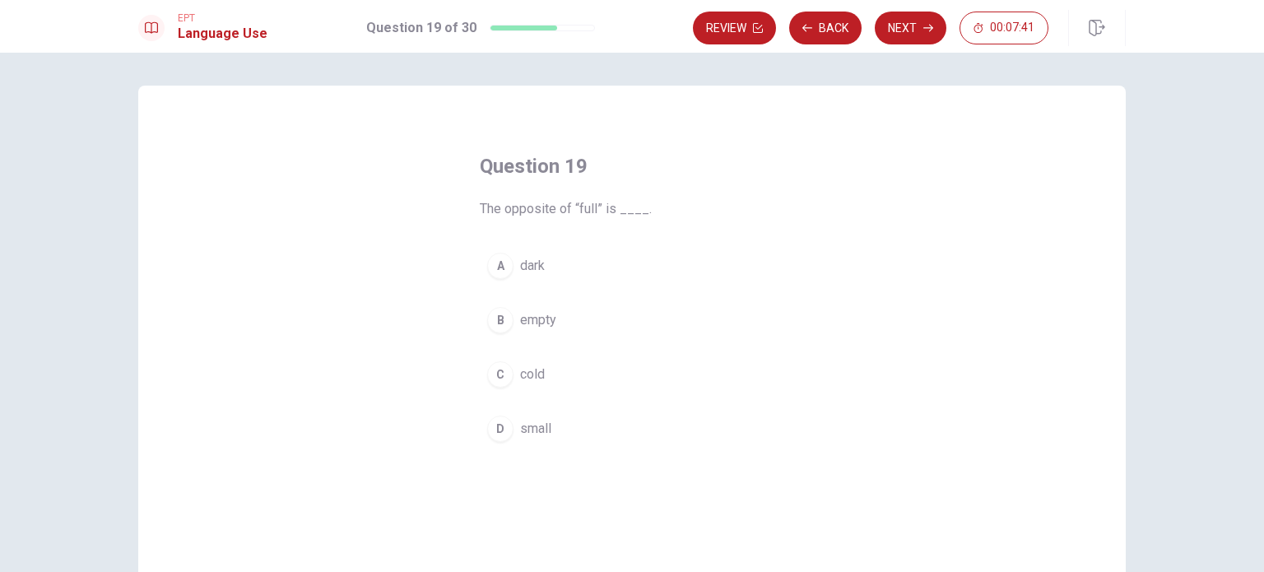
click at [503, 318] on div "B" at bounding box center [500, 320] width 26 height 26
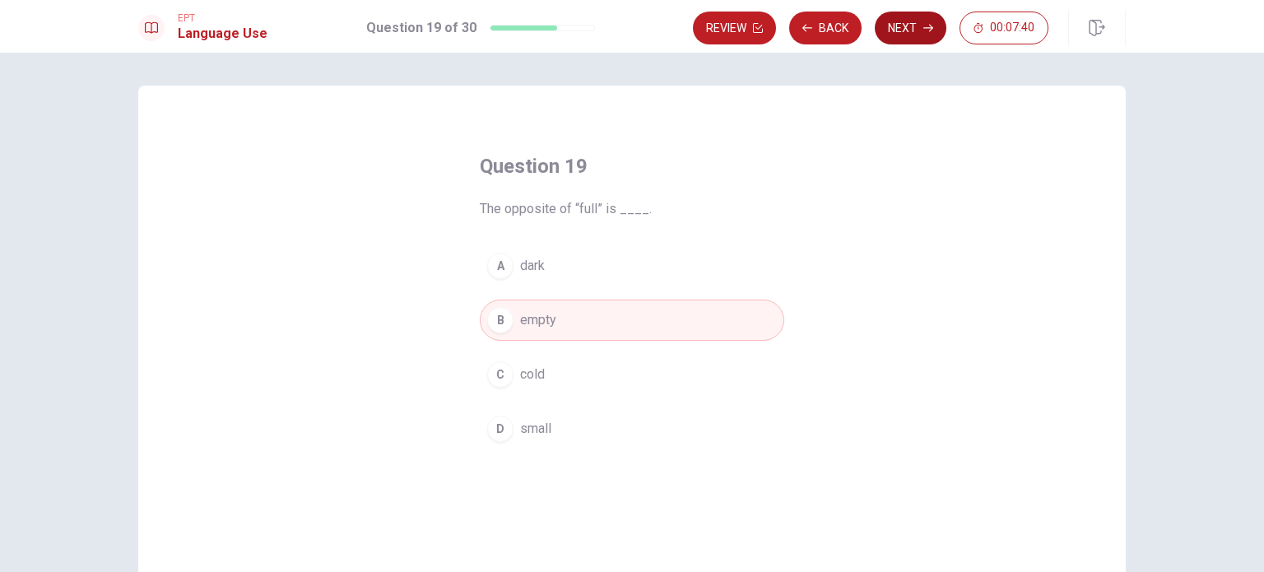
click at [922, 29] on button "Next" at bounding box center [911, 28] width 72 height 33
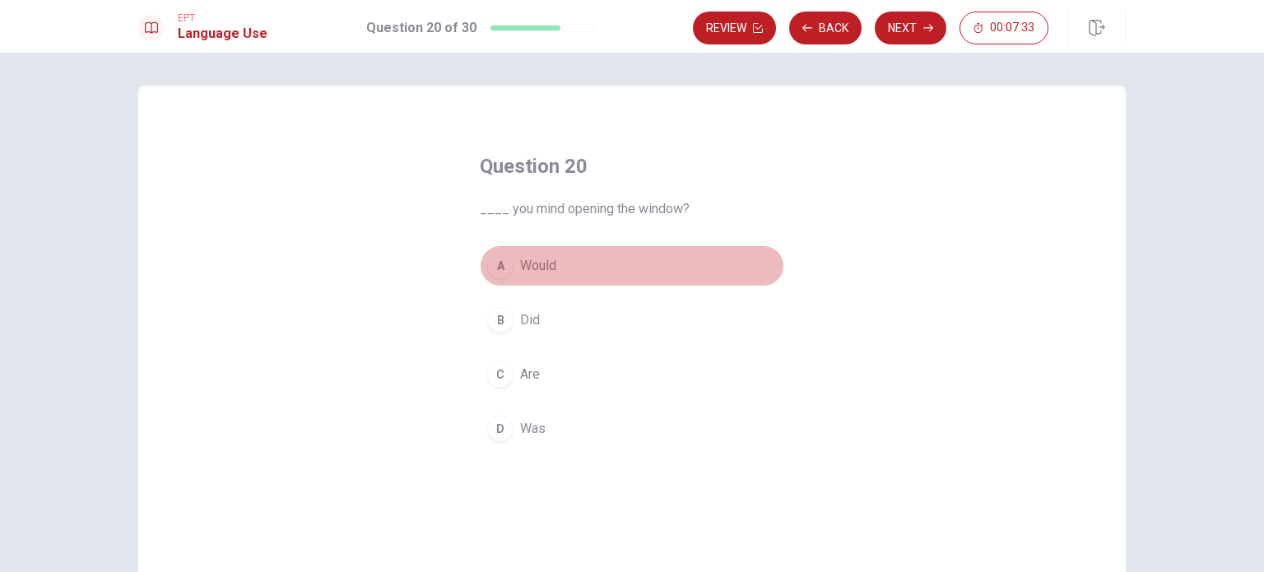
click at [540, 265] on span "Would" at bounding box center [538, 266] width 36 height 20
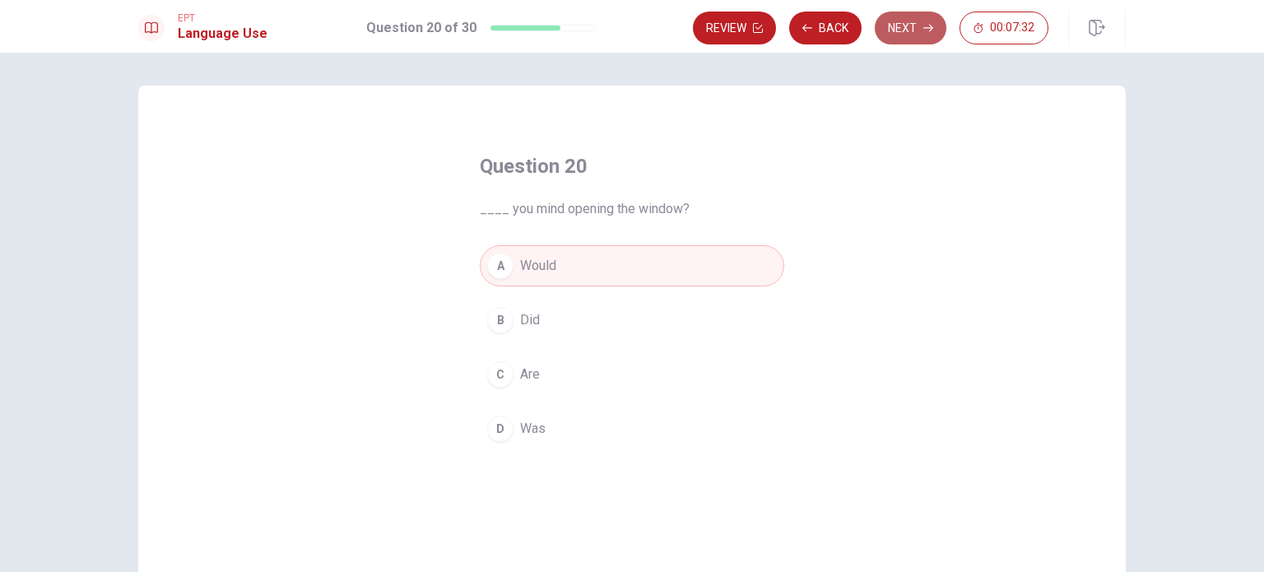
click at [909, 28] on button "Next" at bounding box center [911, 28] width 72 height 33
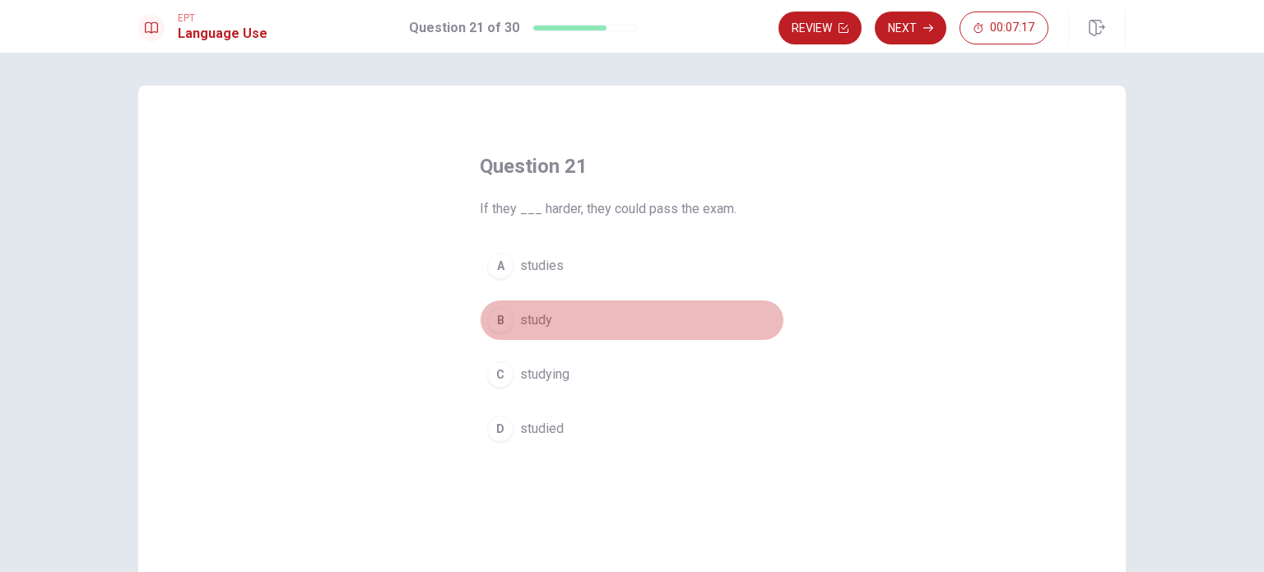
click at [521, 315] on span "study" at bounding box center [536, 320] width 32 height 20
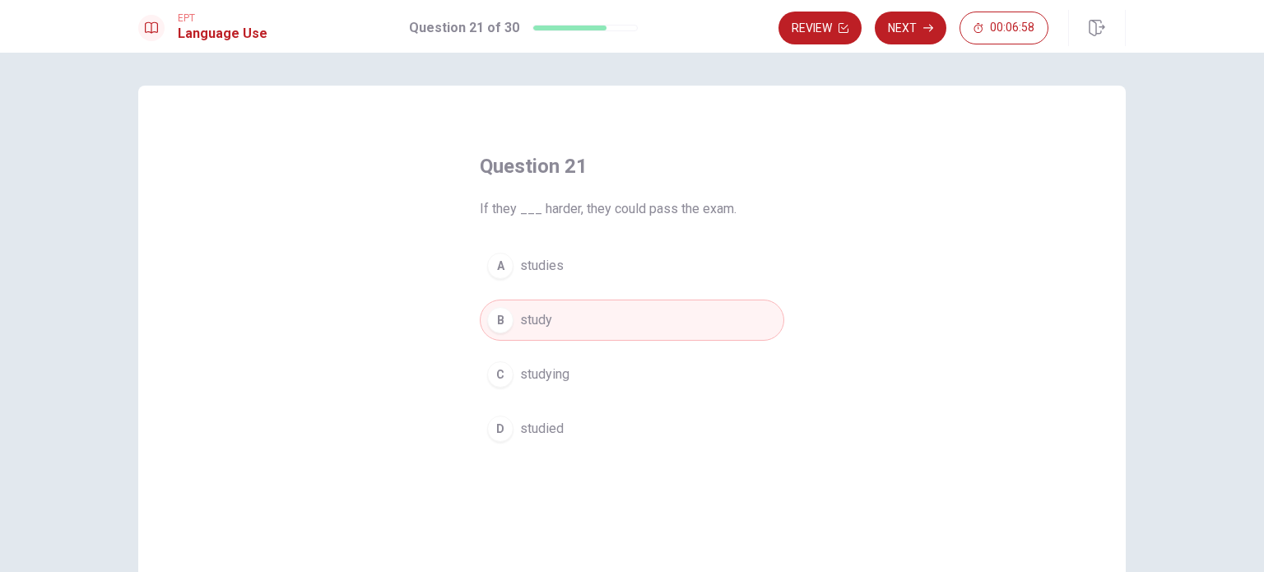
click at [573, 439] on button "D studied" at bounding box center [632, 428] width 305 height 41
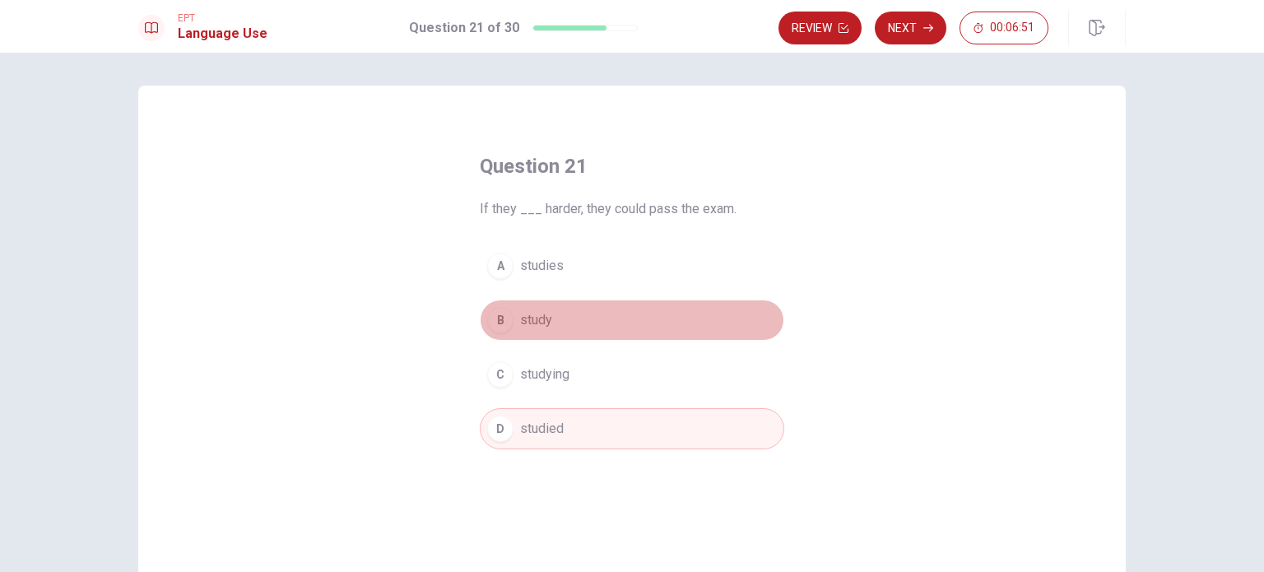
click at [552, 328] on button "B study" at bounding box center [632, 320] width 305 height 41
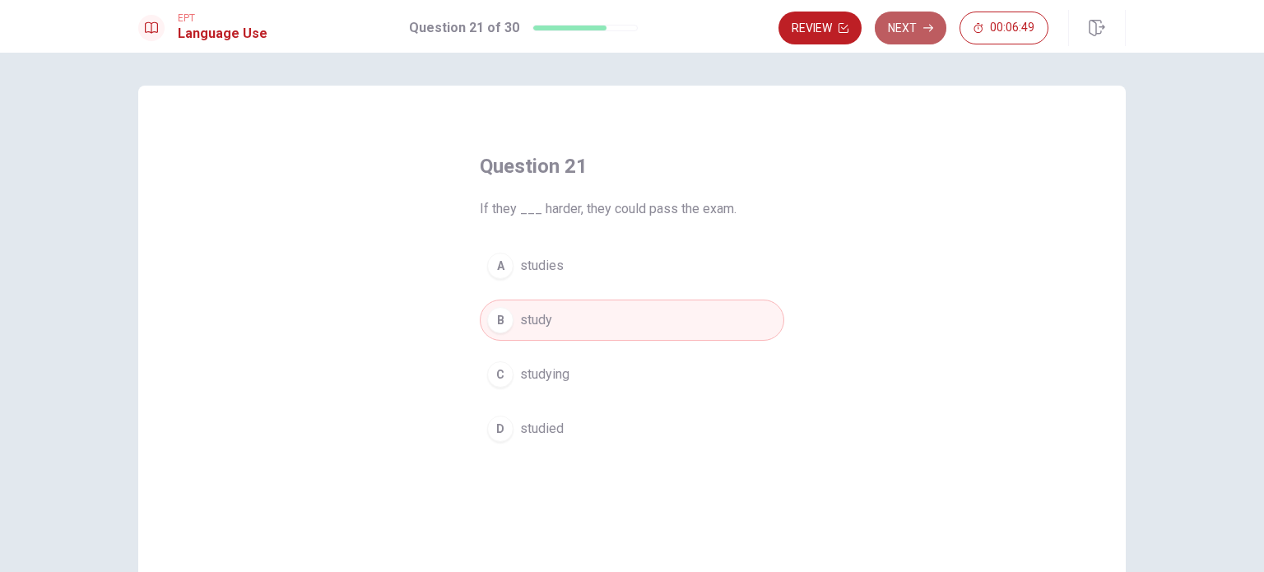
click at [913, 26] on button "Next" at bounding box center [911, 28] width 72 height 33
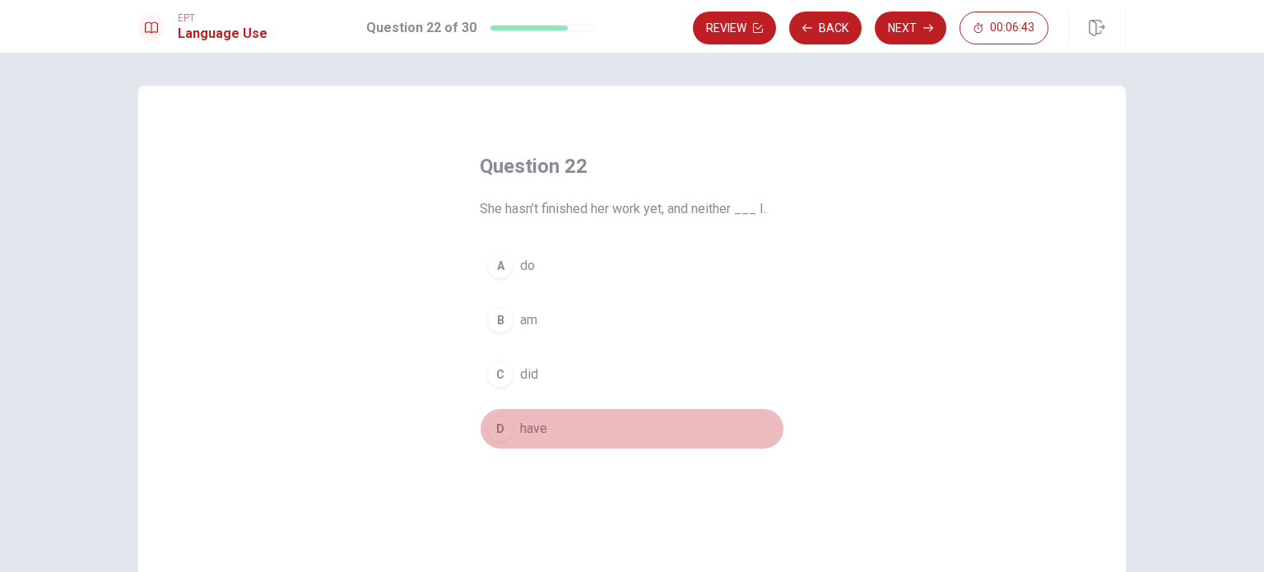
click at [510, 420] on button "D have" at bounding box center [632, 428] width 305 height 41
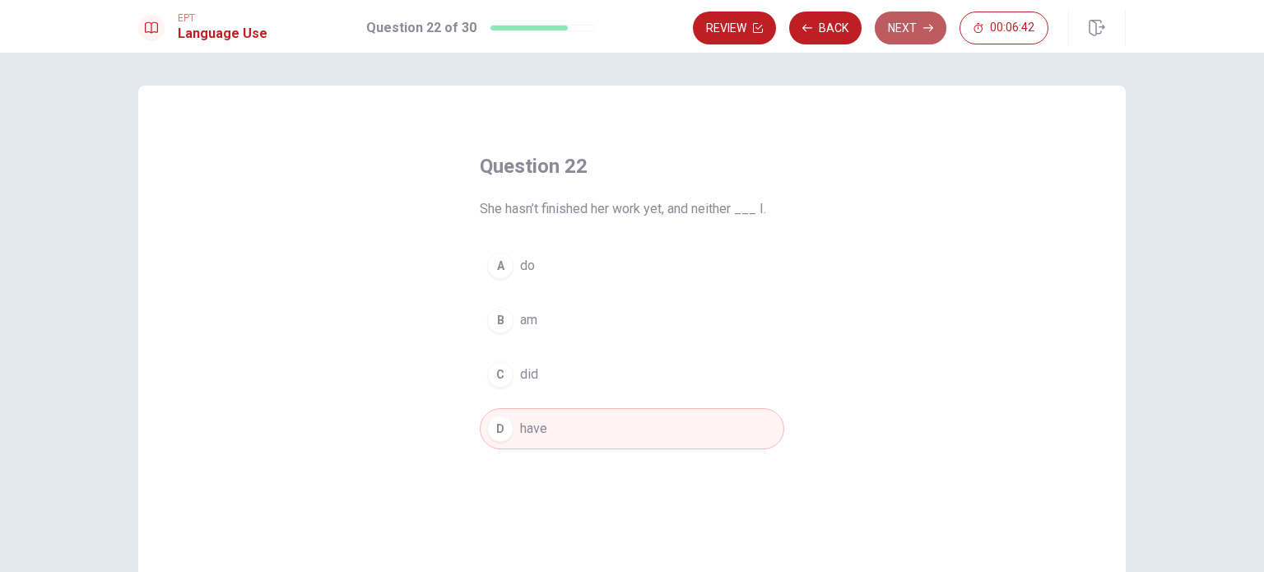
click at [905, 17] on button "Next" at bounding box center [911, 28] width 72 height 33
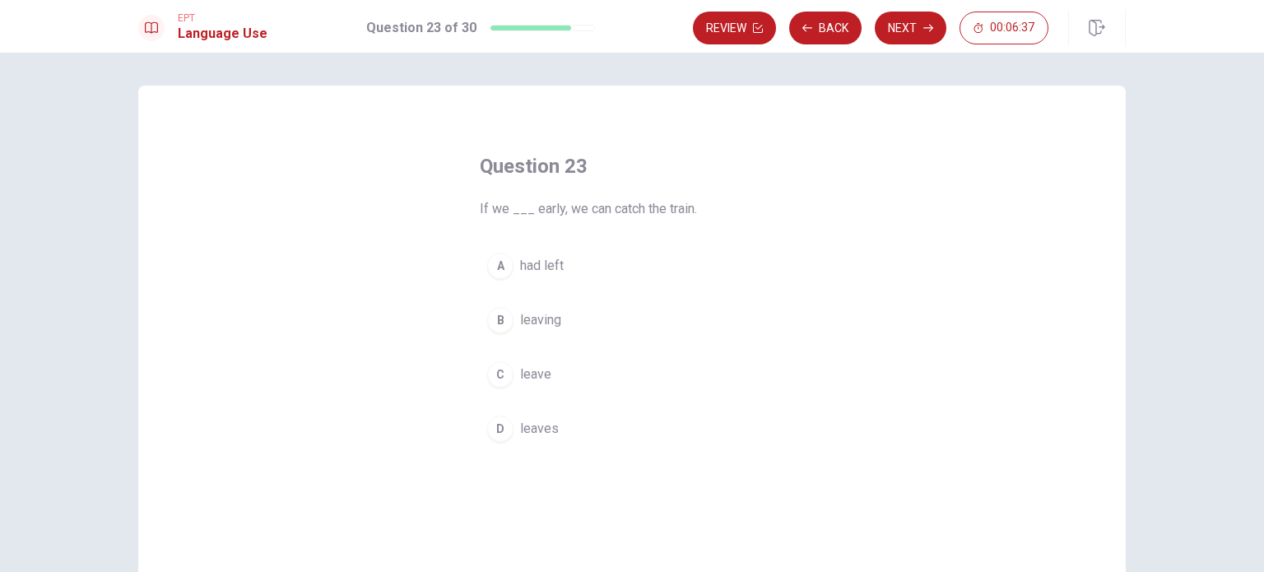
click at [520, 381] on span "leave" at bounding box center [535, 375] width 31 height 20
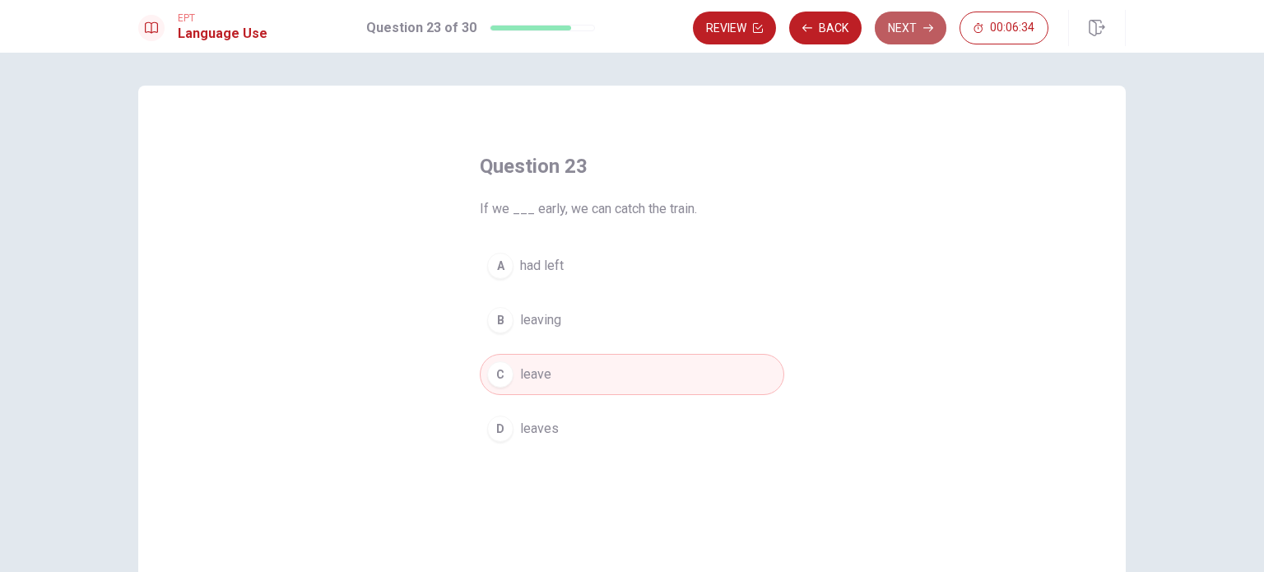
click at [918, 21] on button "Next" at bounding box center [911, 28] width 72 height 33
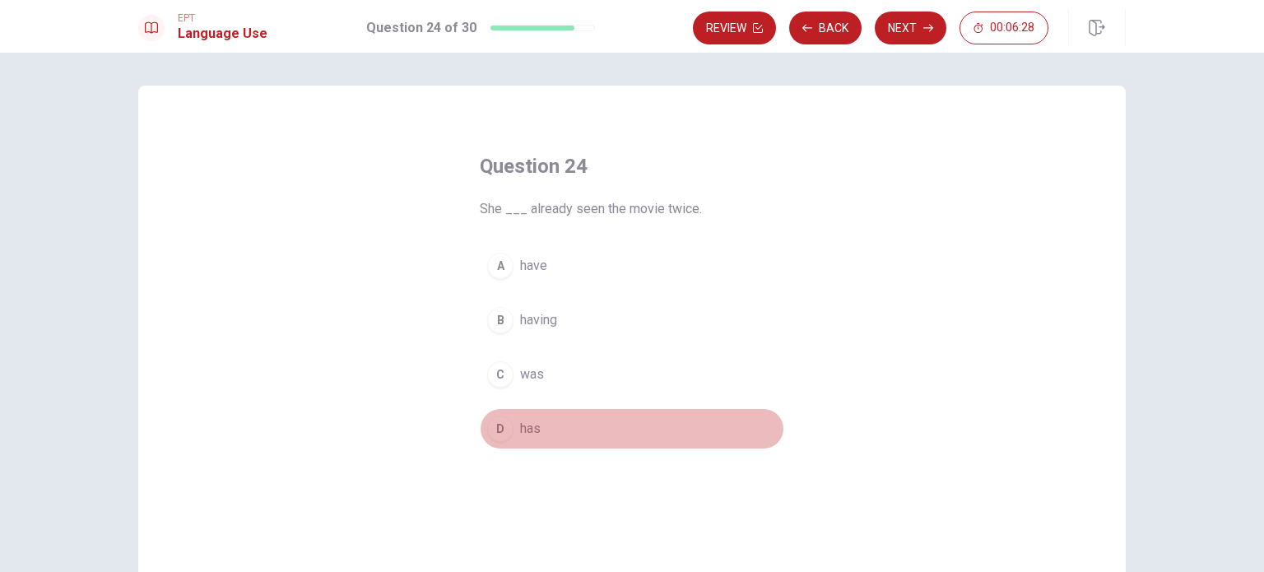
click at [504, 421] on div "D" at bounding box center [500, 429] width 26 height 26
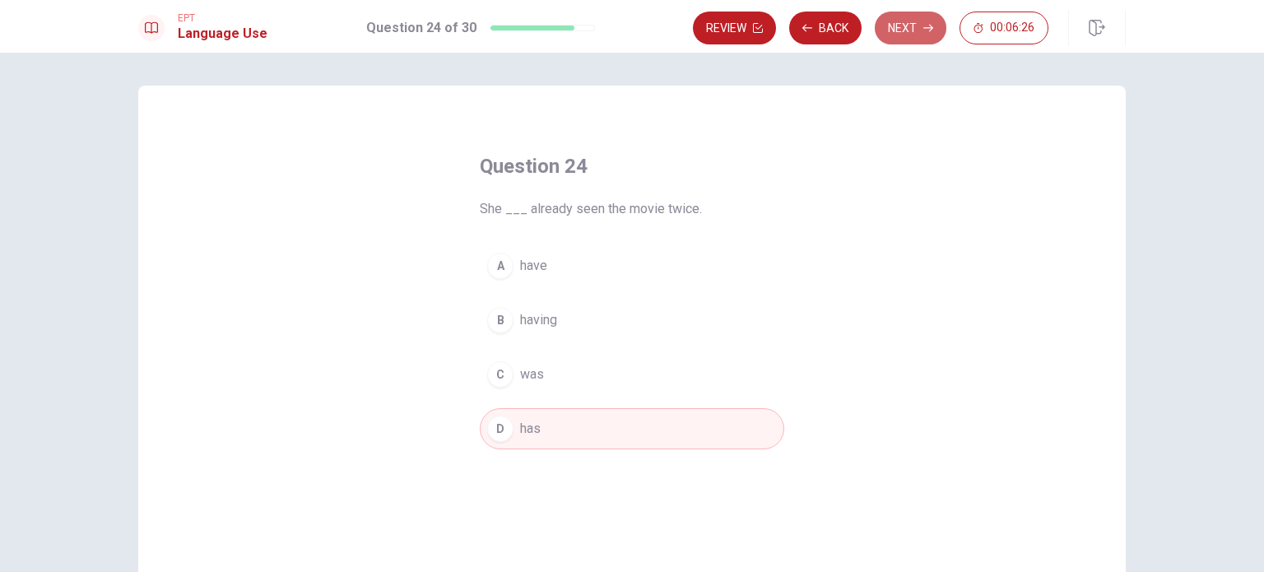
click at [903, 23] on button "Next" at bounding box center [911, 28] width 72 height 33
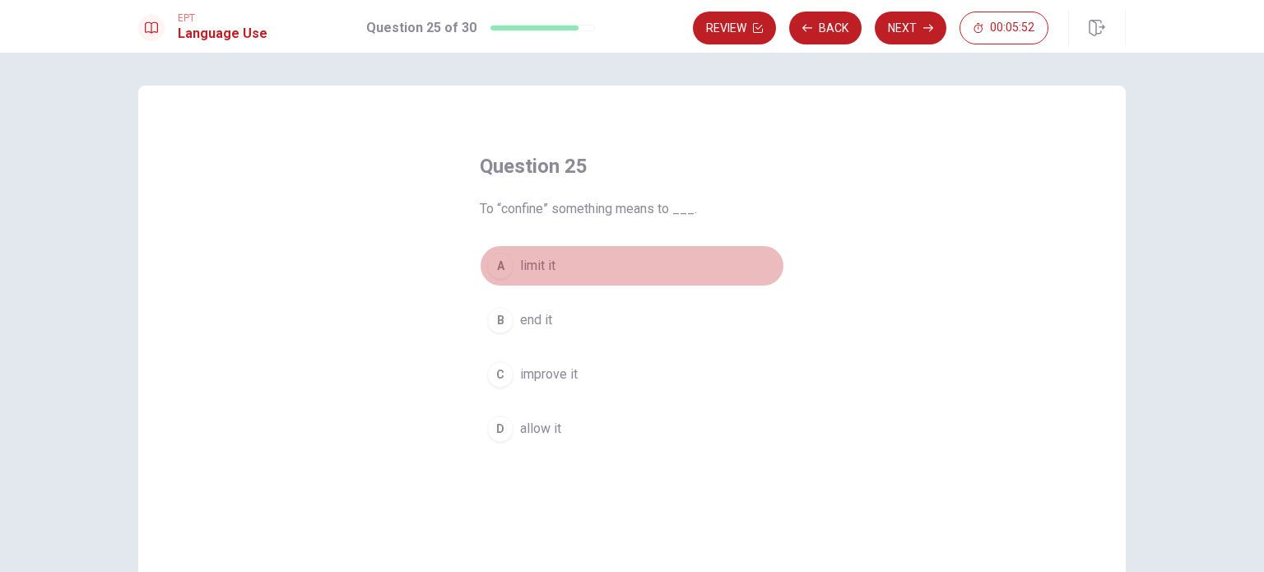
click at [511, 267] on button "A limit it" at bounding box center [632, 265] width 305 height 41
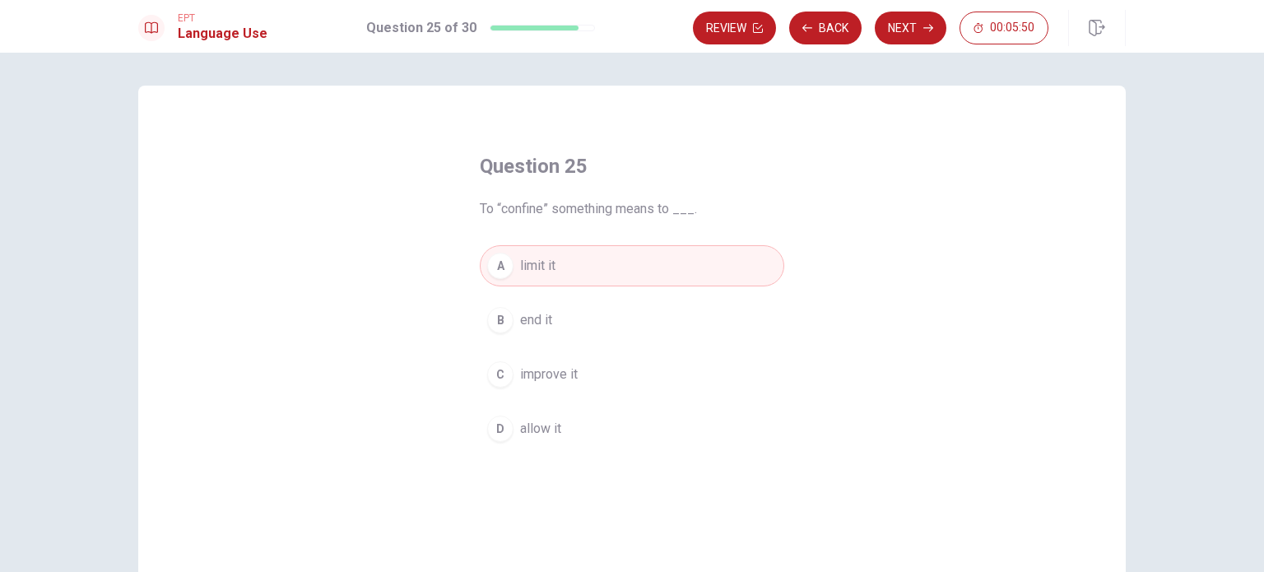
click at [902, 18] on button "Next" at bounding box center [911, 28] width 72 height 33
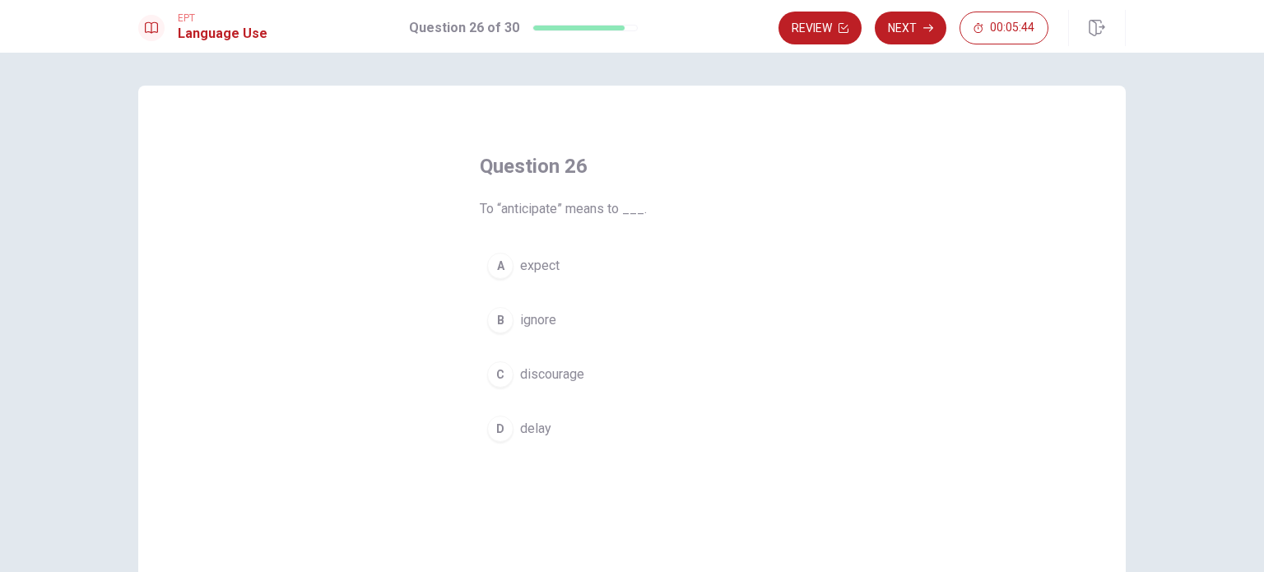
click at [504, 267] on div "A" at bounding box center [500, 266] width 26 height 26
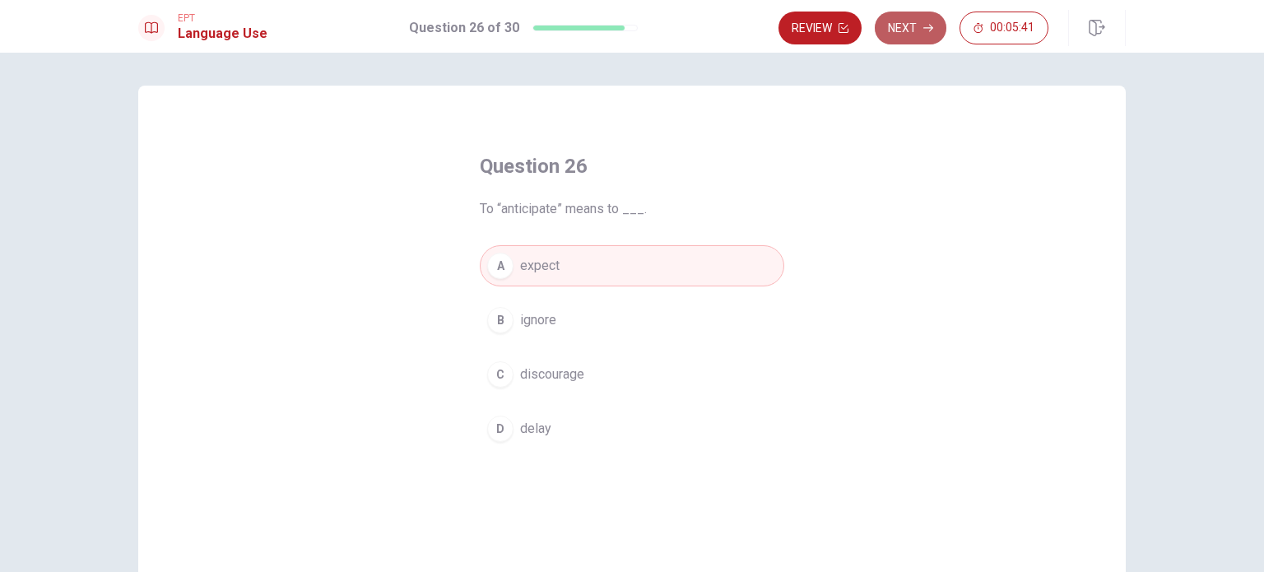
click at [910, 35] on button "Next" at bounding box center [911, 28] width 72 height 33
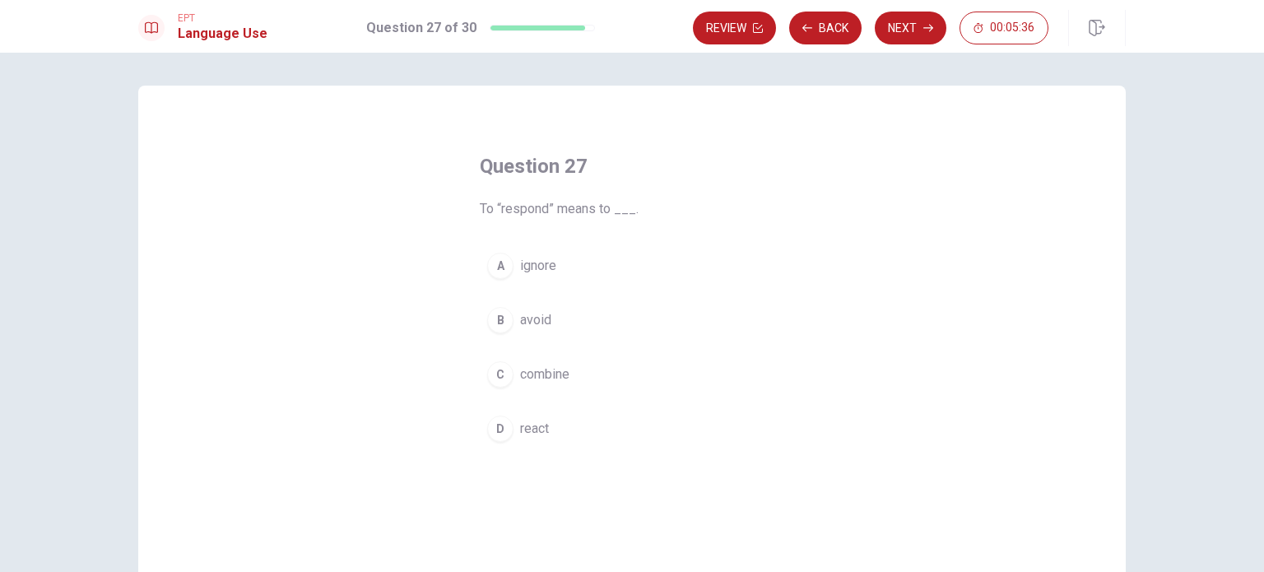
click at [520, 424] on span "react" at bounding box center [534, 429] width 29 height 20
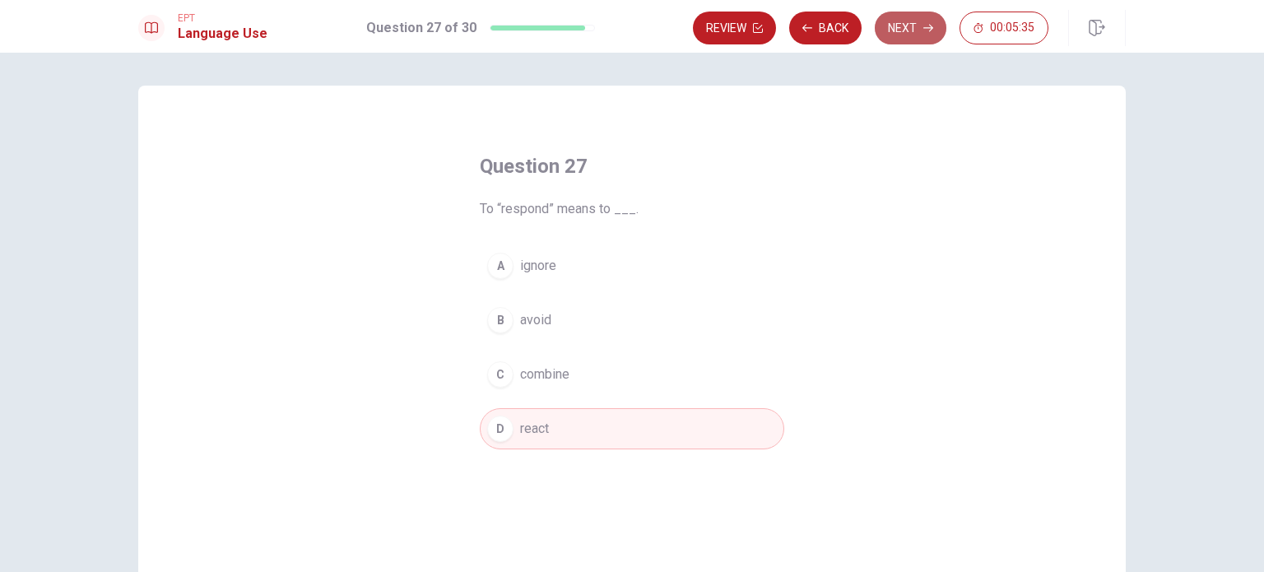
click at [926, 29] on icon "button" at bounding box center [928, 28] width 10 height 10
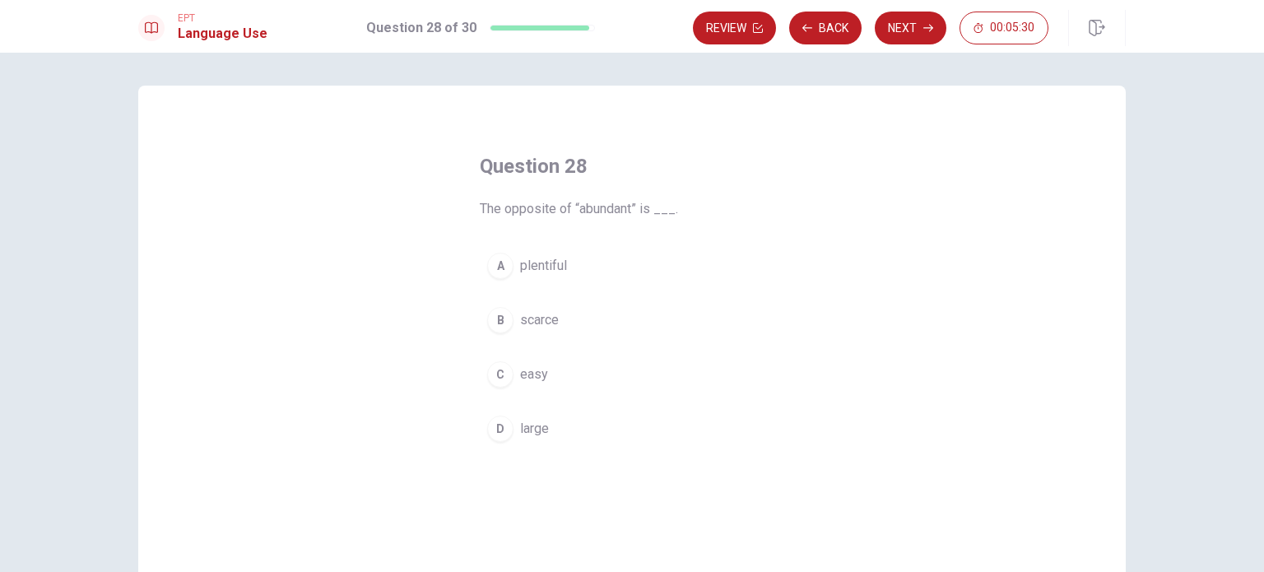
click at [500, 322] on div "B" at bounding box center [500, 320] width 26 height 26
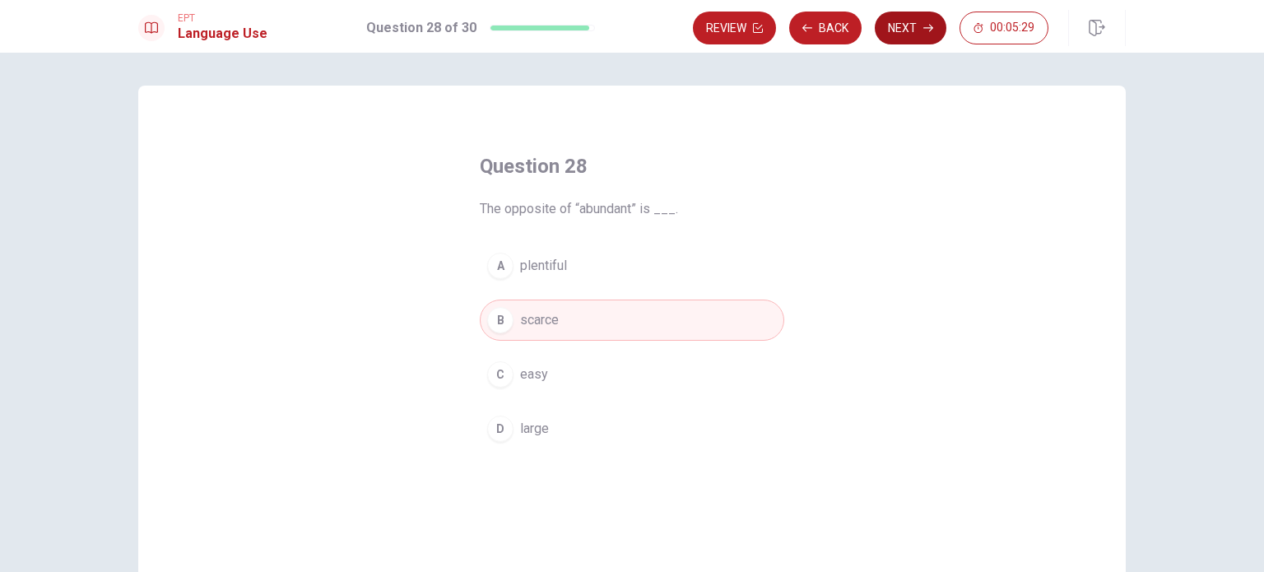
click at [912, 23] on button "Next" at bounding box center [911, 28] width 72 height 33
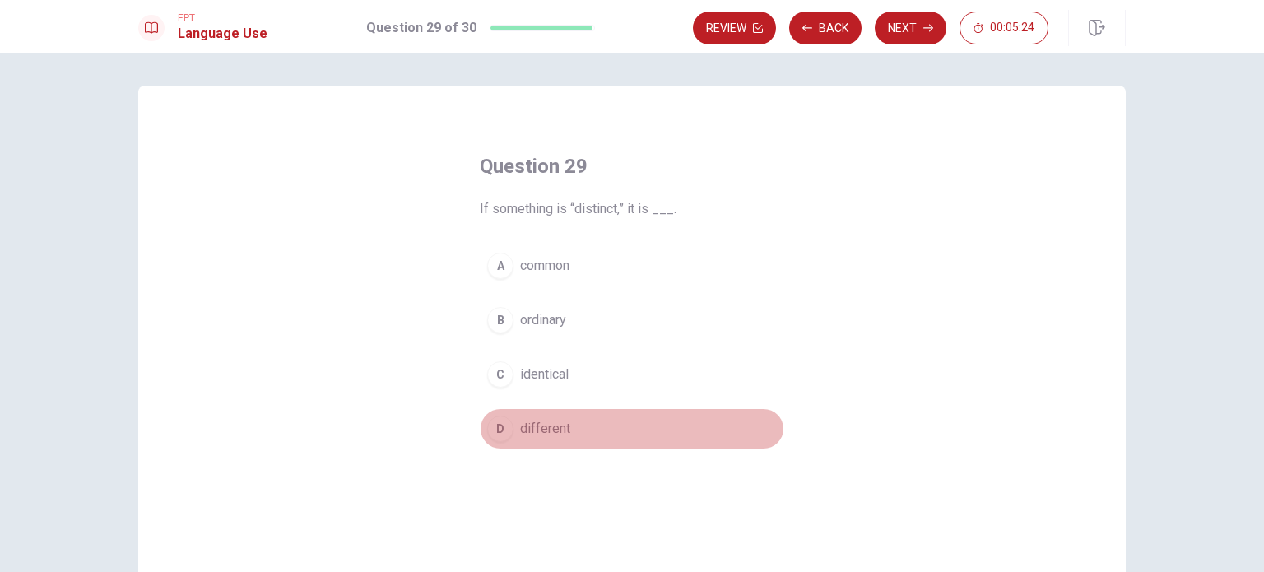
click at [551, 428] on span "different" at bounding box center [545, 429] width 50 height 20
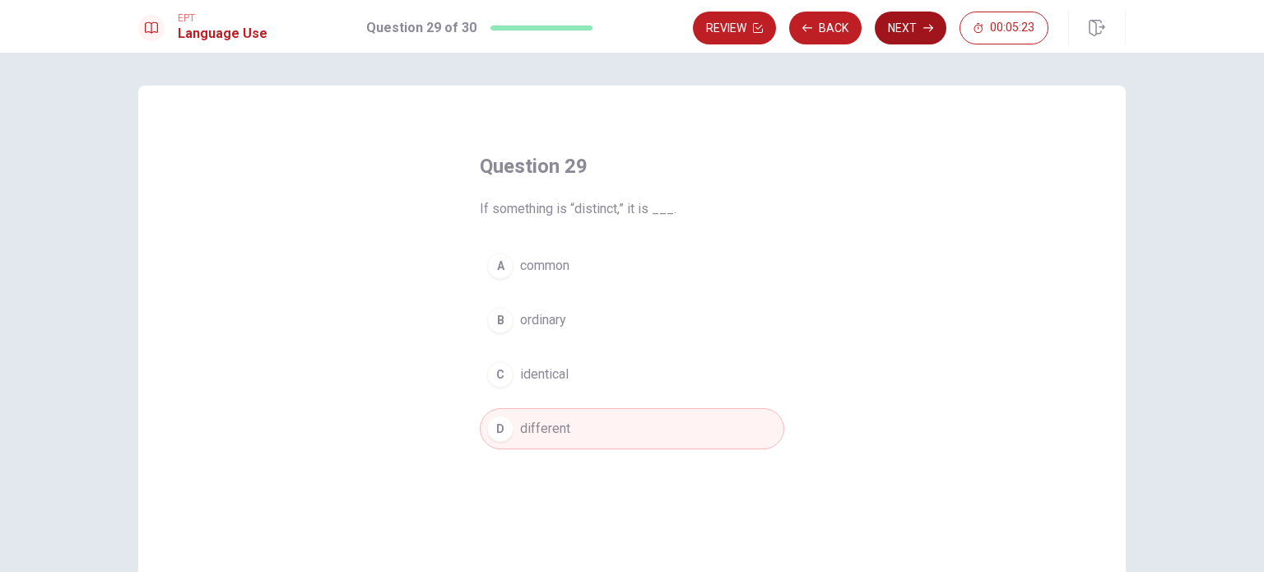
click at [902, 27] on button "Next" at bounding box center [911, 28] width 72 height 33
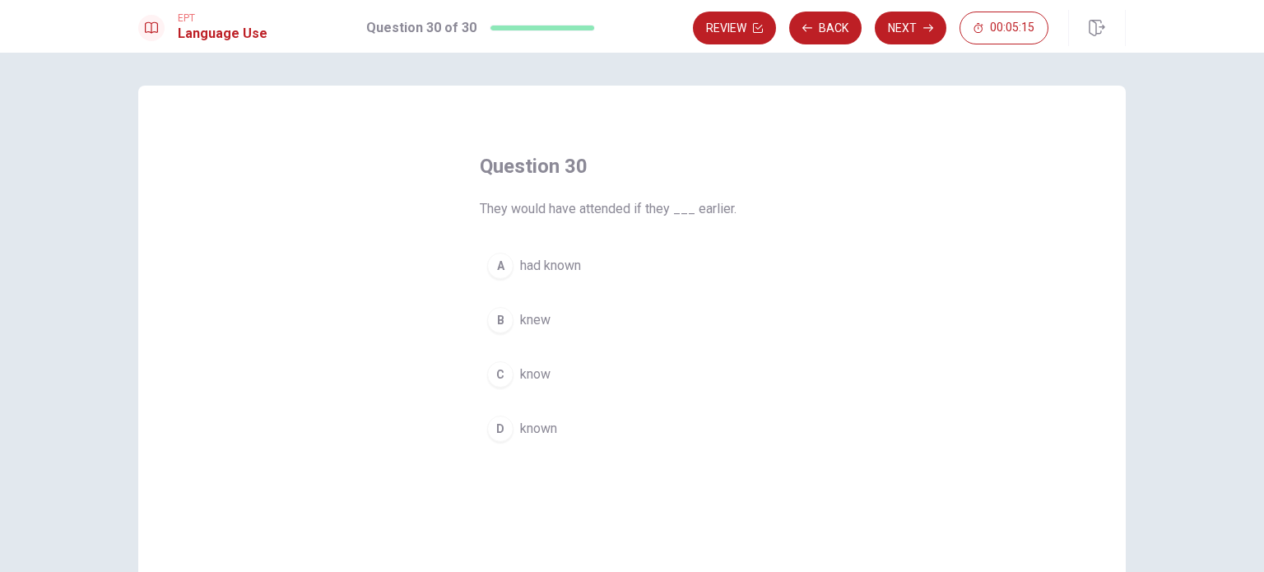
click at [498, 267] on div "A" at bounding box center [500, 266] width 26 height 26
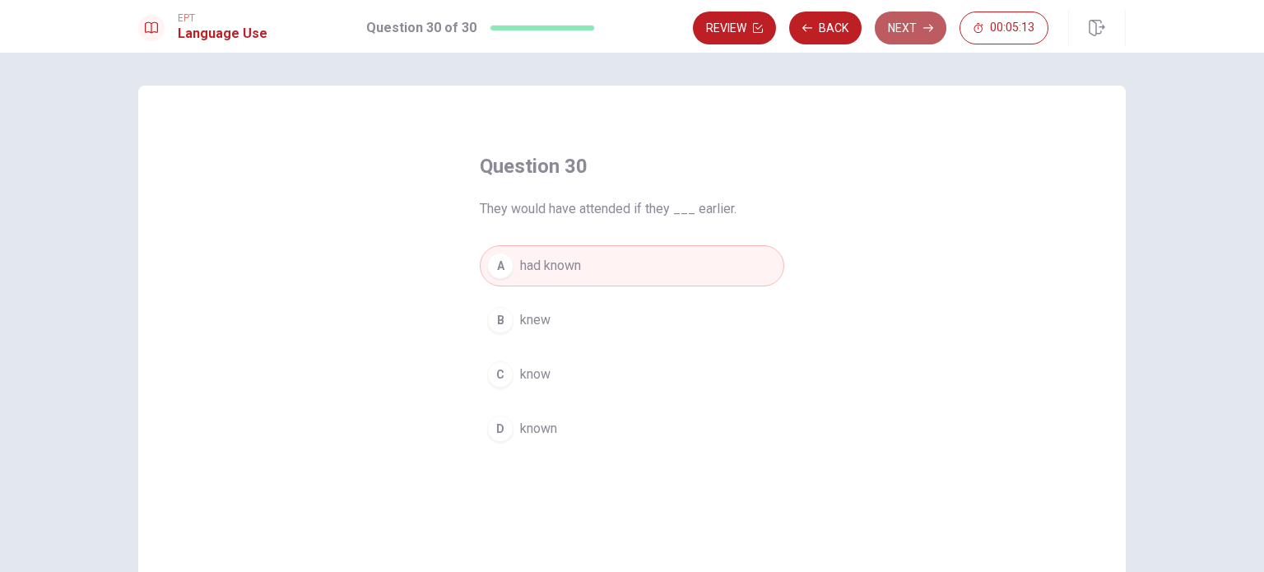
click at [920, 26] on button "Next" at bounding box center [911, 28] width 72 height 33
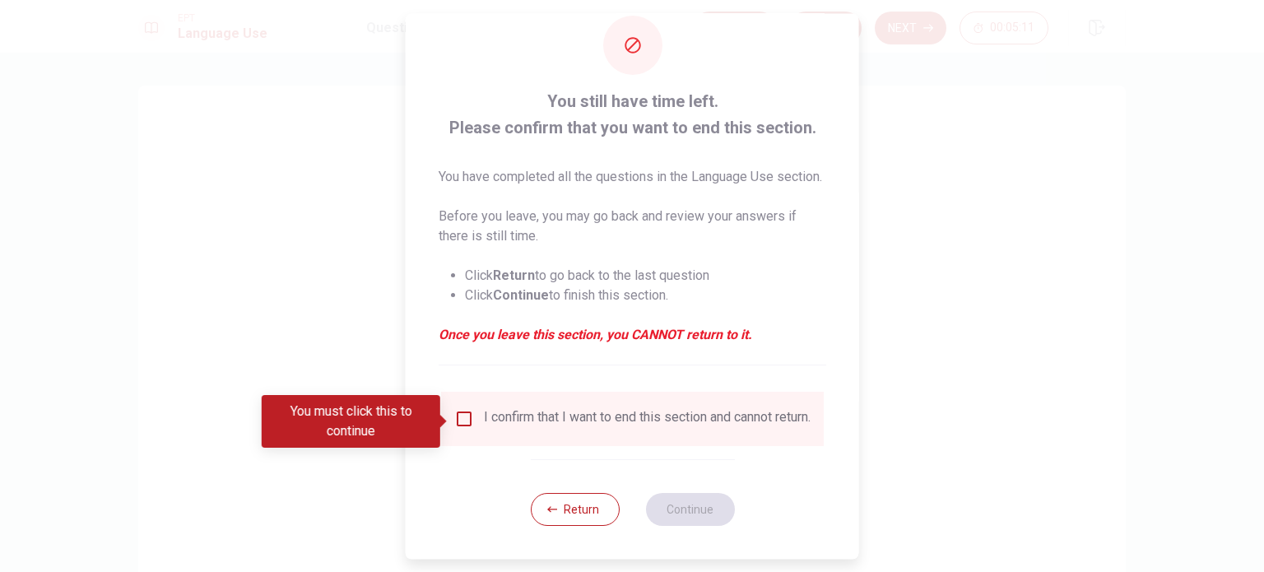
scroll to position [61, 0]
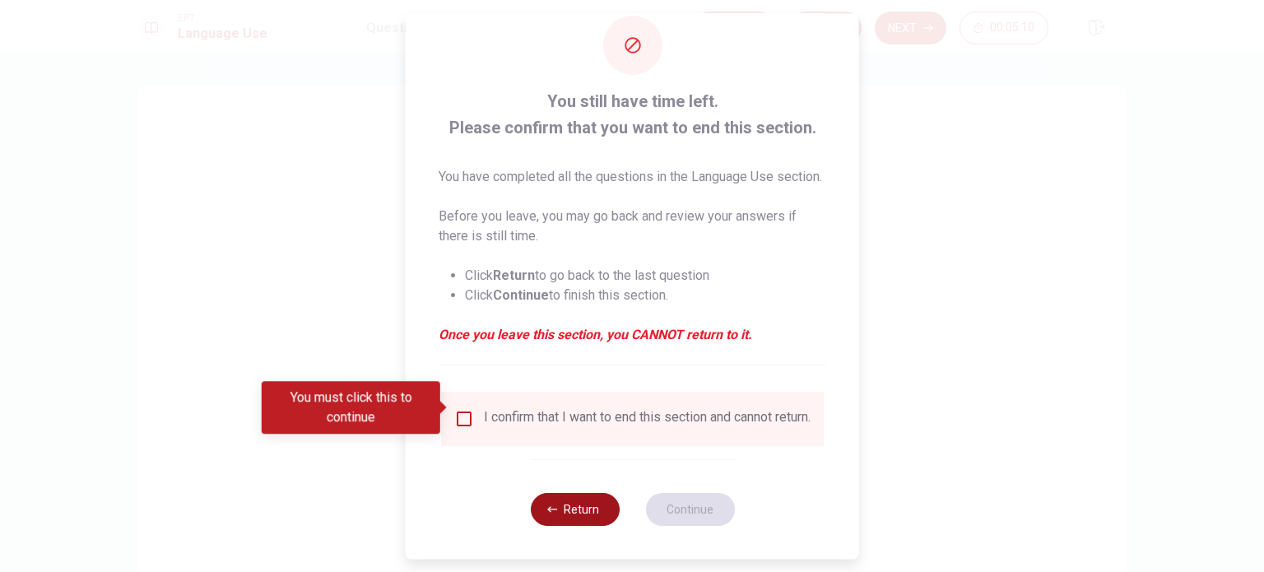
click at [581, 523] on button "Return" at bounding box center [574, 509] width 89 height 33
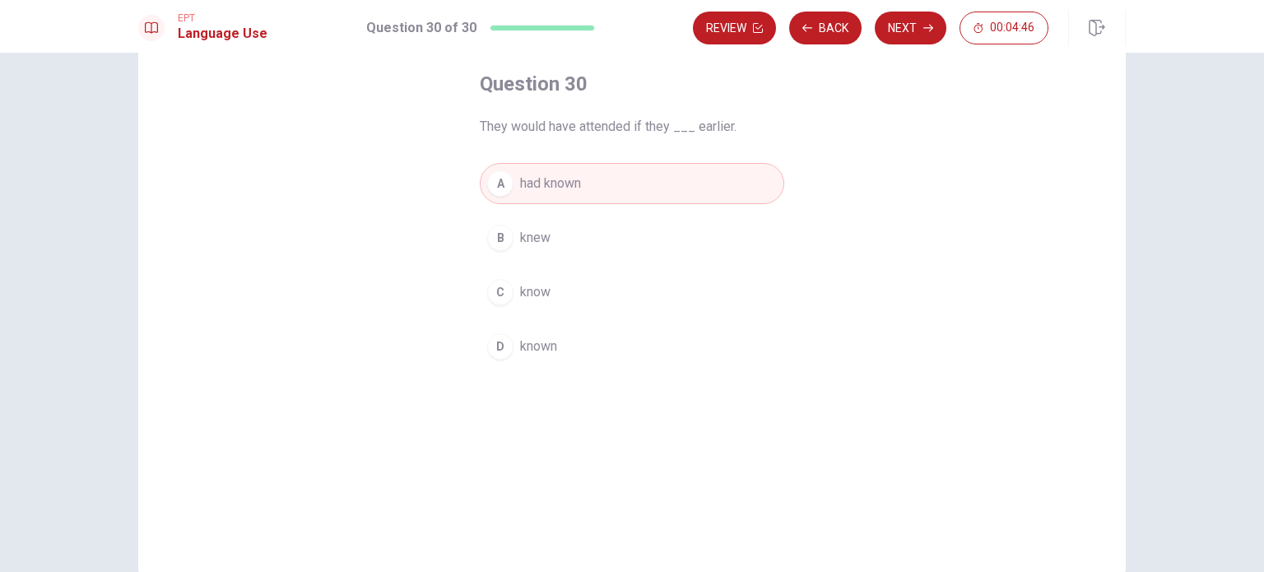
scroll to position [0, 0]
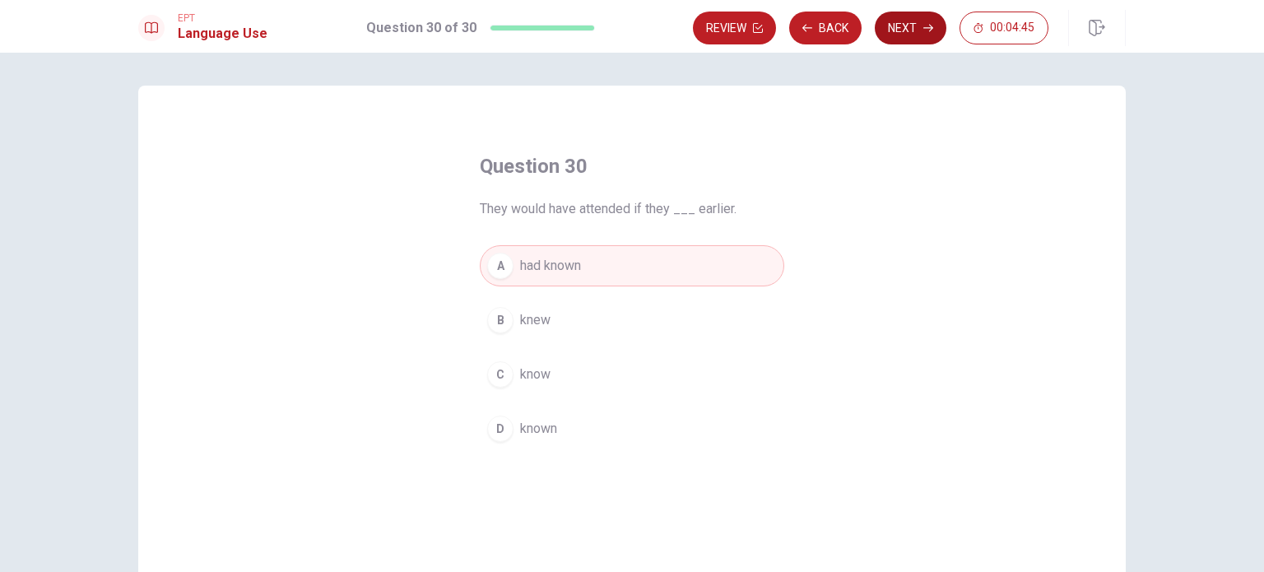
click at [912, 28] on button "Next" at bounding box center [911, 28] width 72 height 33
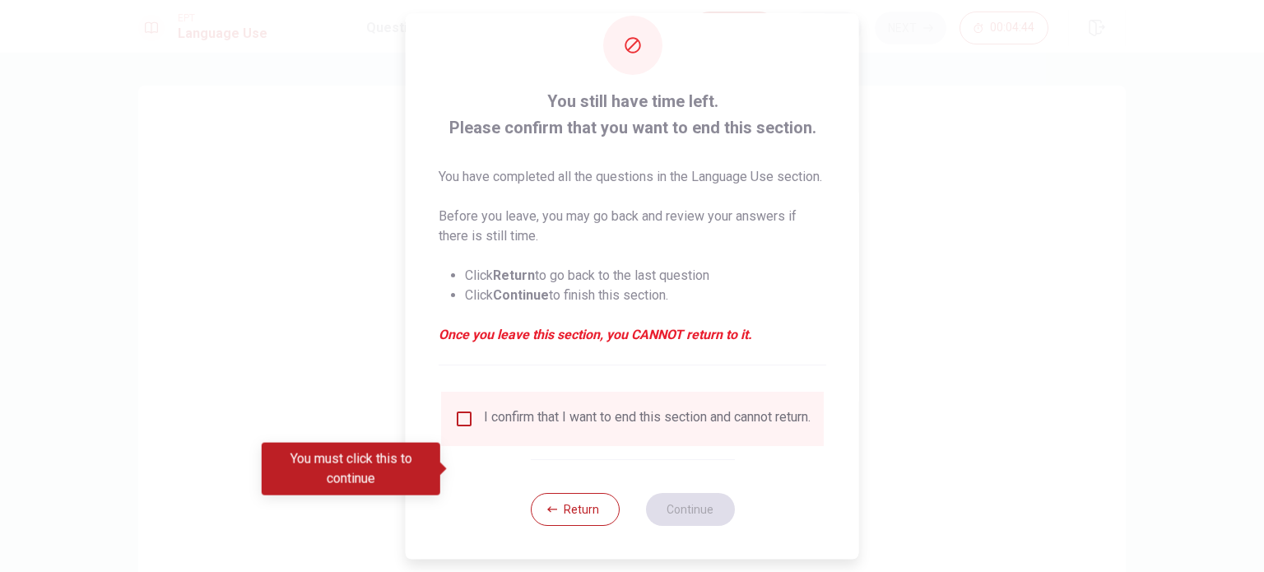
scroll to position [61, 0]
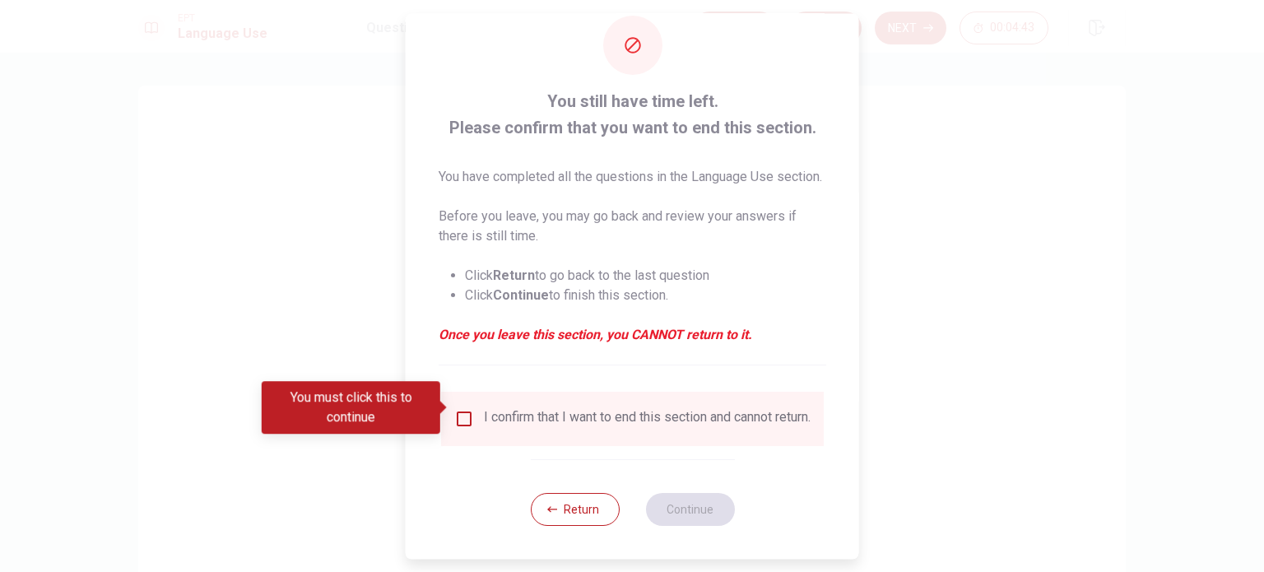
click at [460, 409] on input "You must click this to continue" at bounding box center [464, 419] width 20 height 20
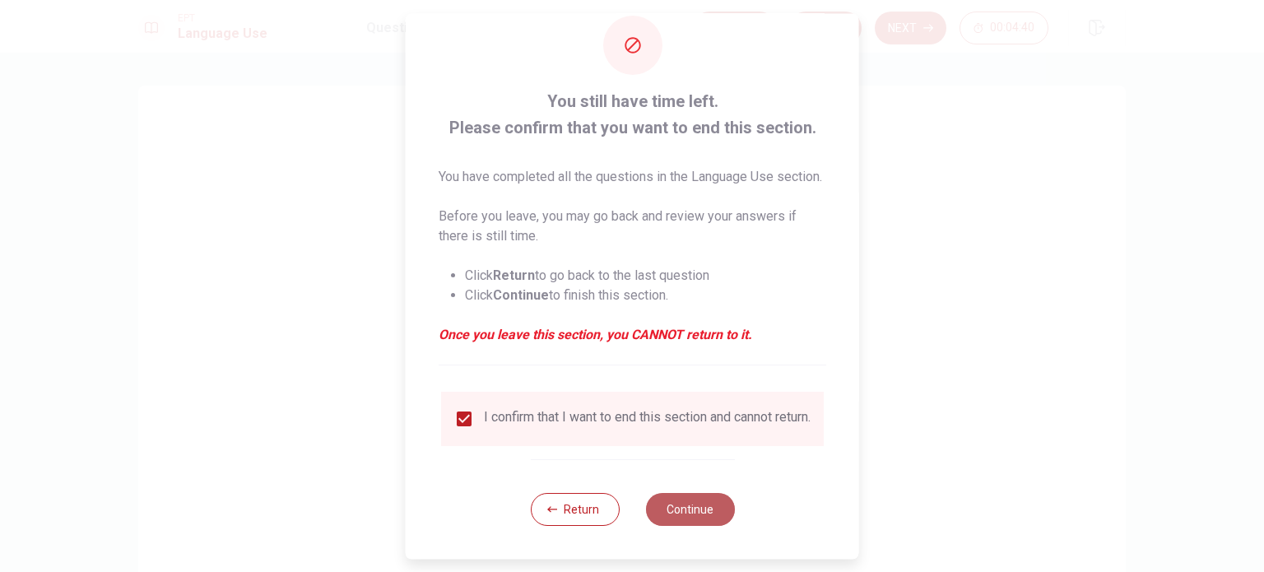
click at [724, 500] on button "Continue" at bounding box center [689, 509] width 89 height 33
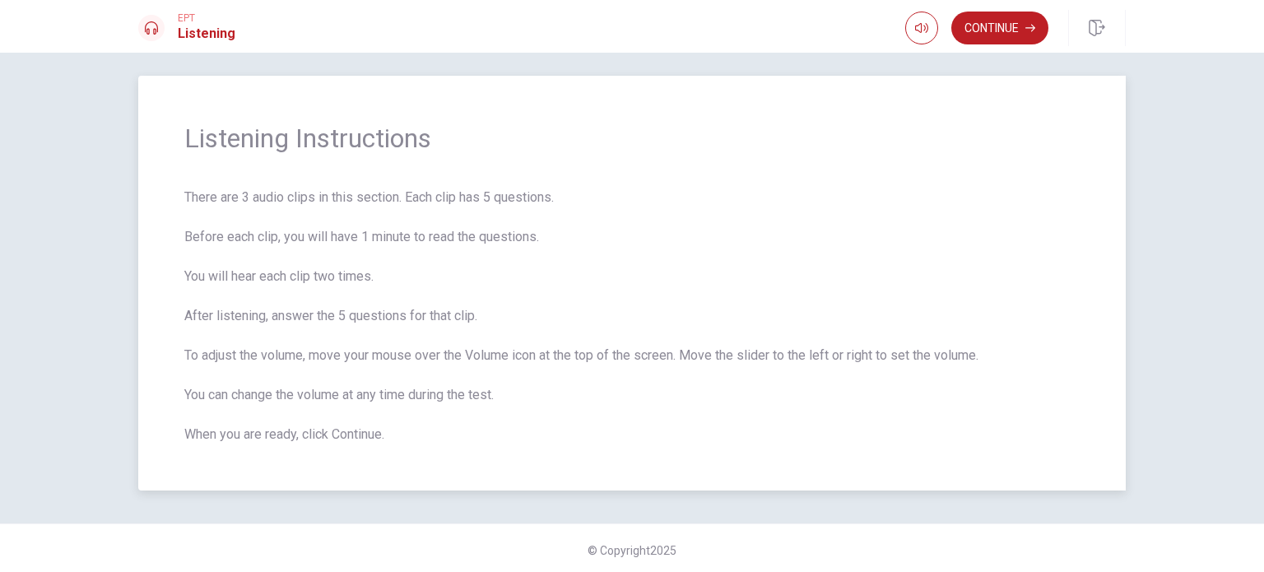
scroll to position [13, 0]
click at [1001, 26] on button "Continue" at bounding box center [999, 28] width 97 height 33
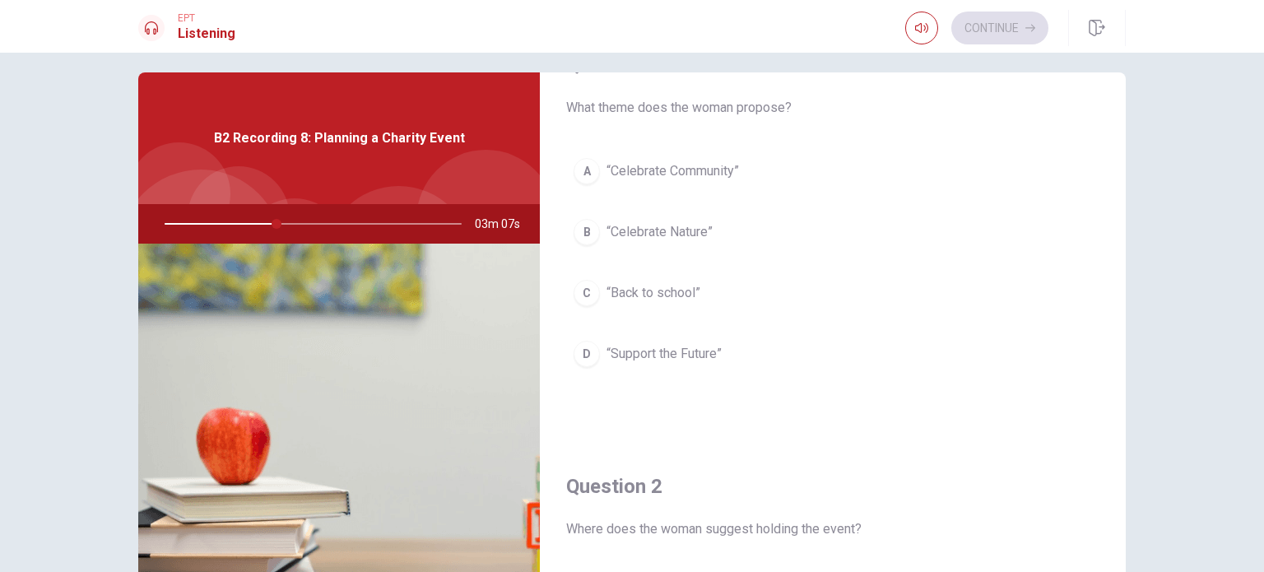
scroll to position [82, 0]
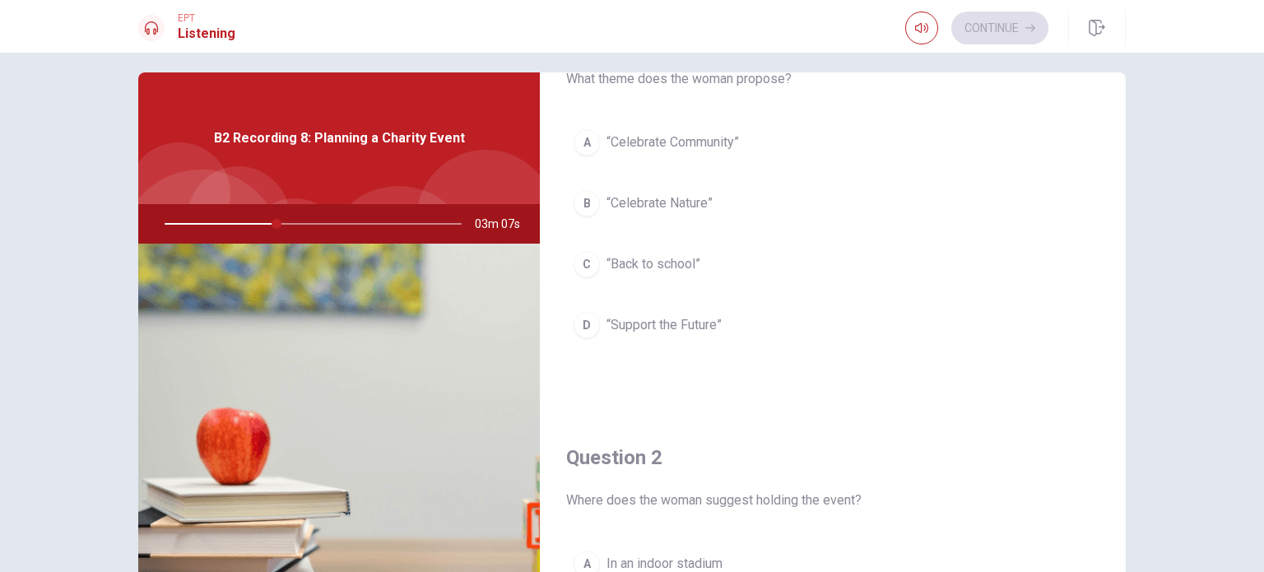
click at [639, 141] on span "“Celebrate Community”" at bounding box center [673, 142] width 132 height 20
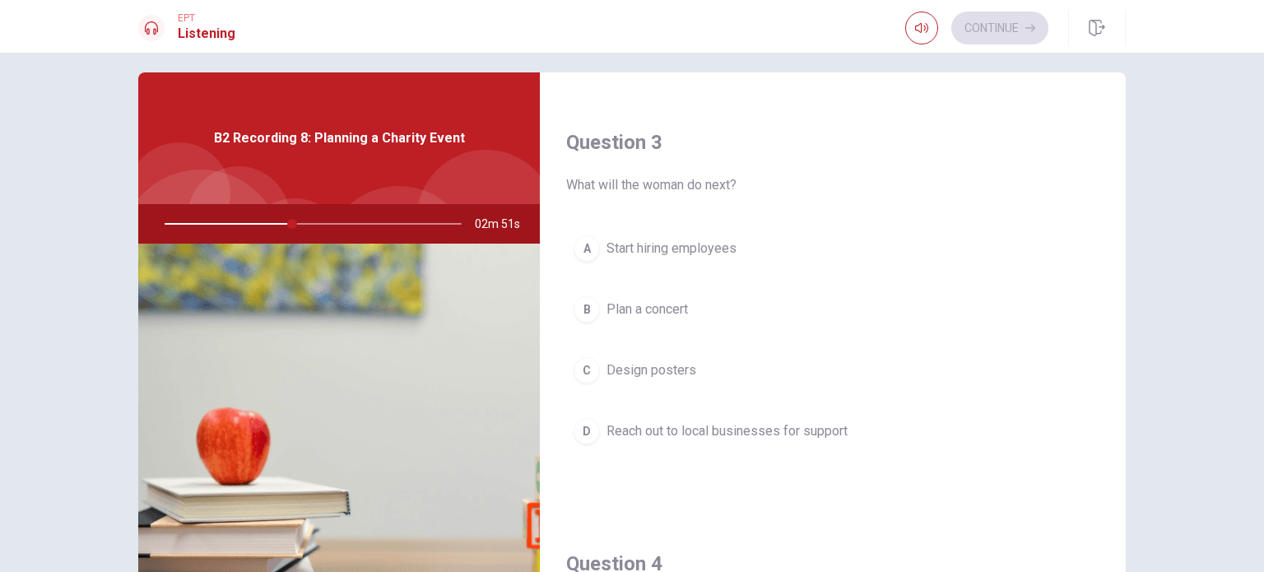
scroll to position [823, 0]
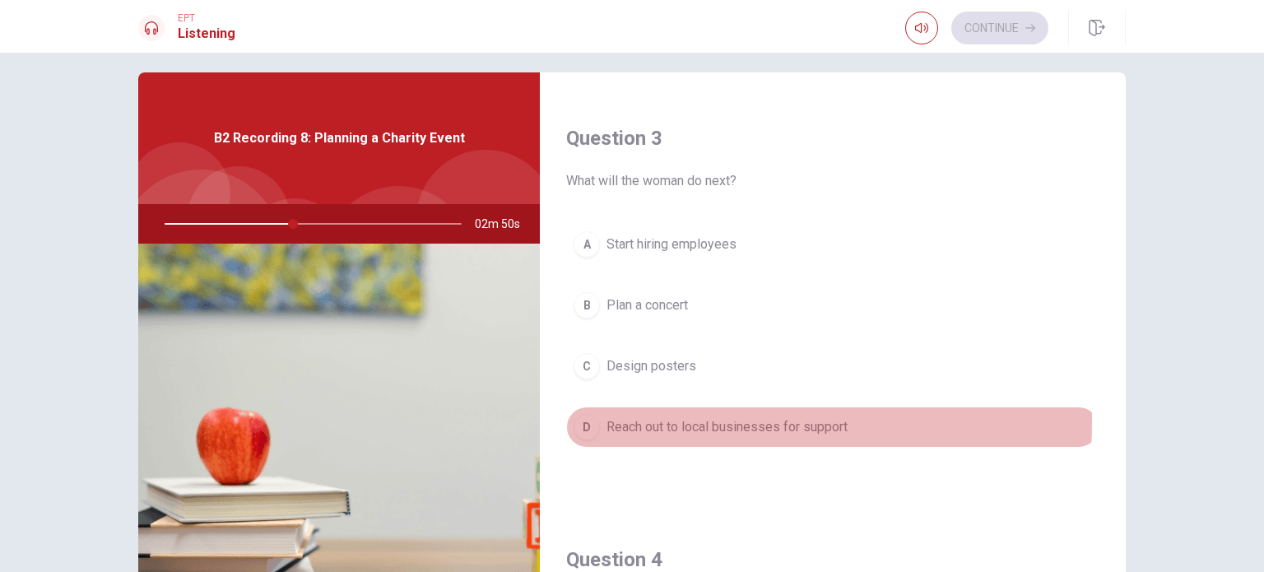
click at [708, 418] on span "Reach out to local businesses for support" at bounding box center [727, 427] width 241 height 20
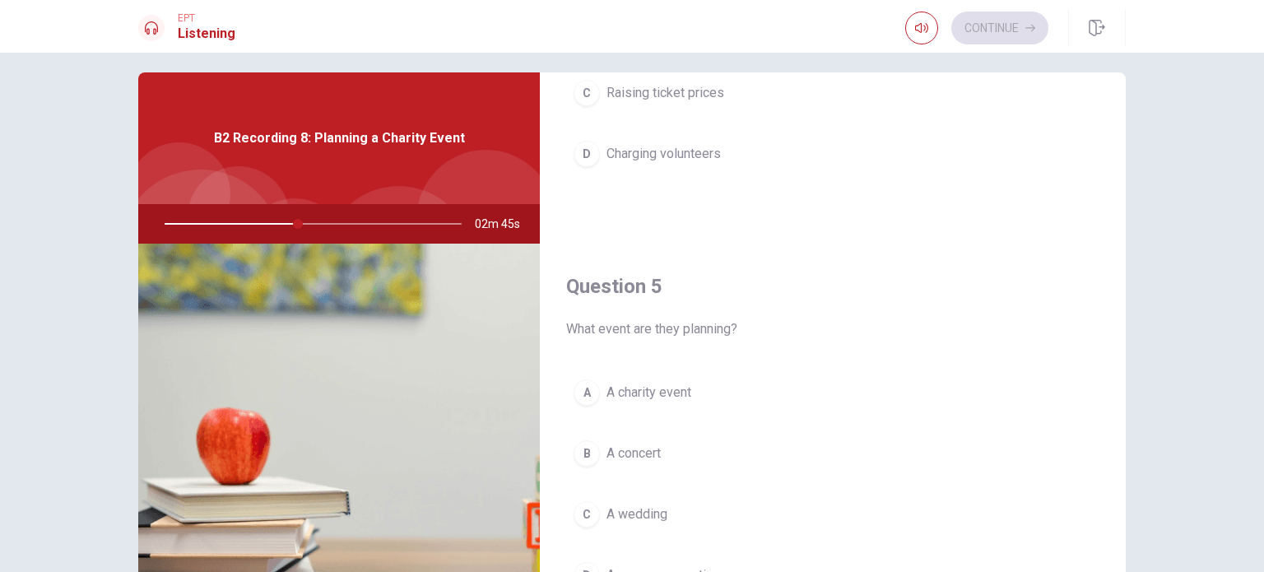
scroll to position [1527, 0]
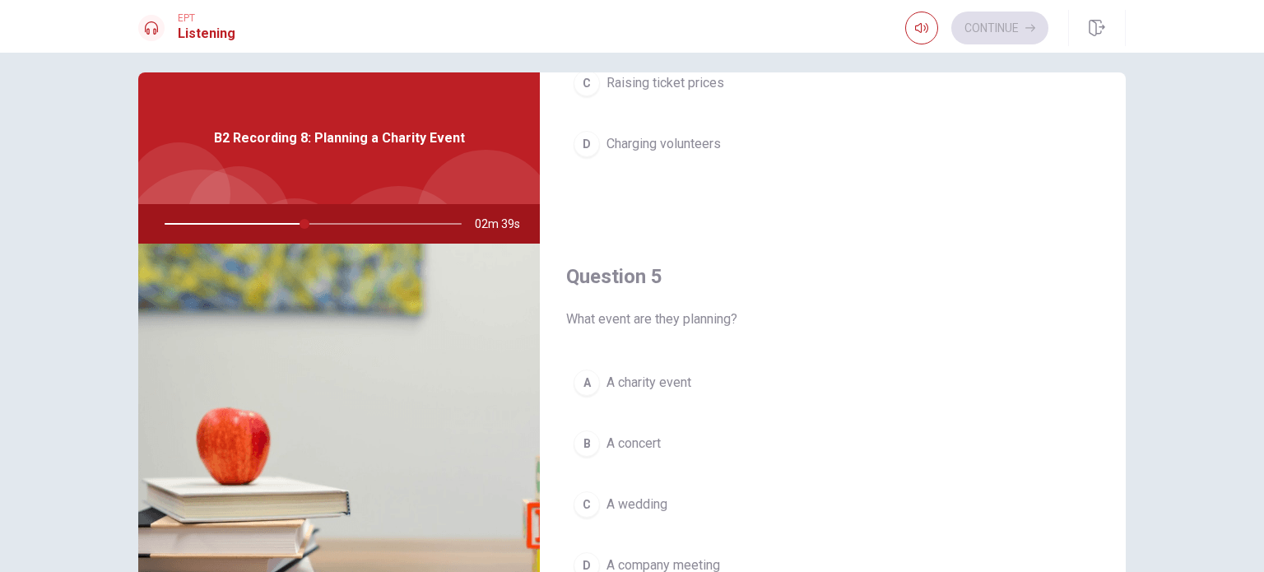
click at [672, 381] on span "A charity event" at bounding box center [649, 383] width 85 height 20
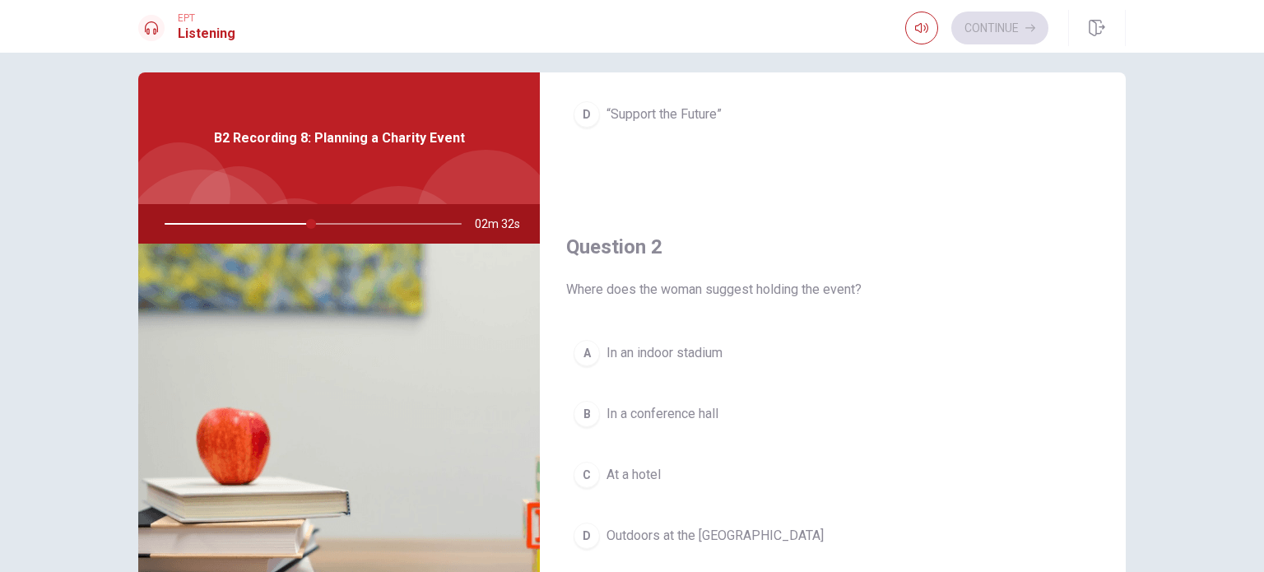
scroll to position [375, 0]
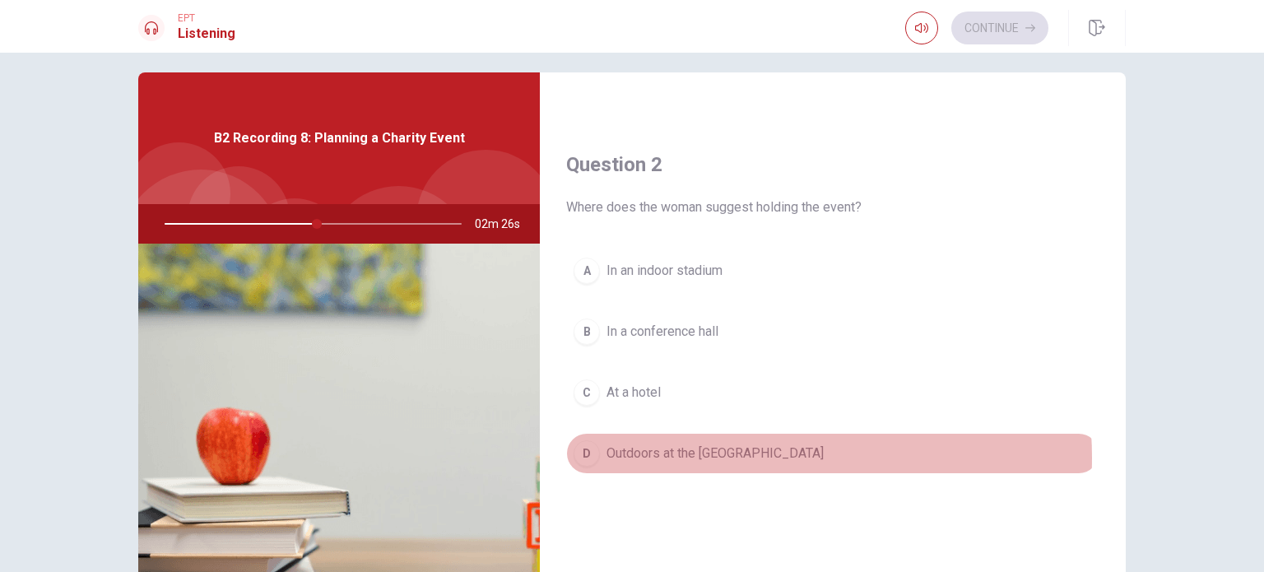
click at [734, 453] on span "Outdoors at the [GEOGRAPHIC_DATA]" at bounding box center [715, 454] width 217 height 20
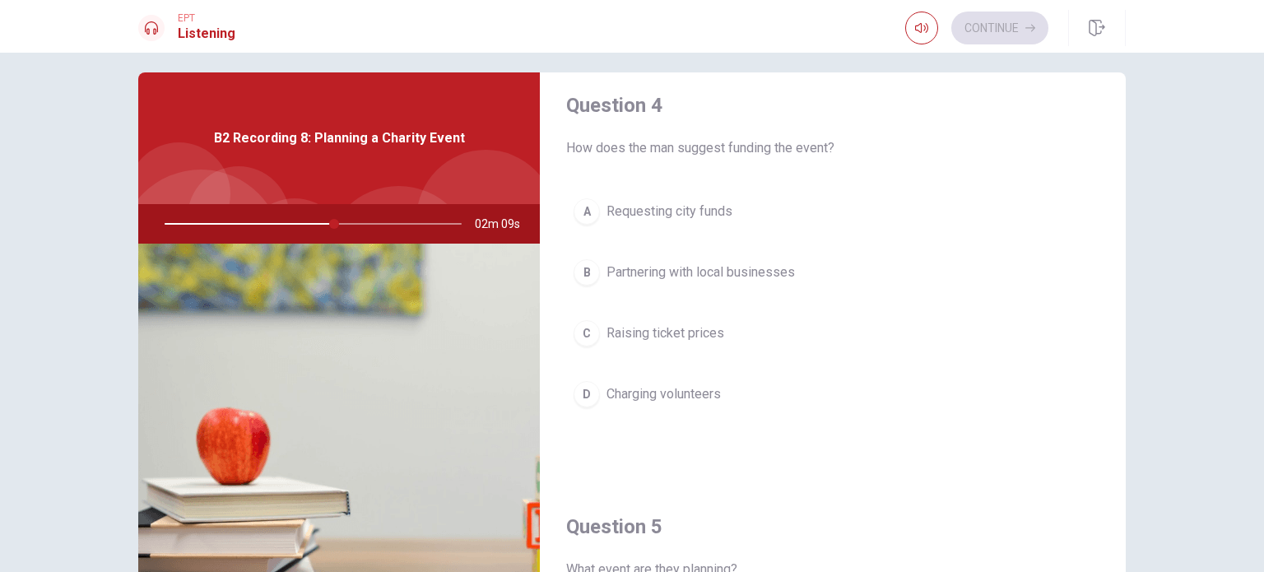
scroll to position [1317, 0]
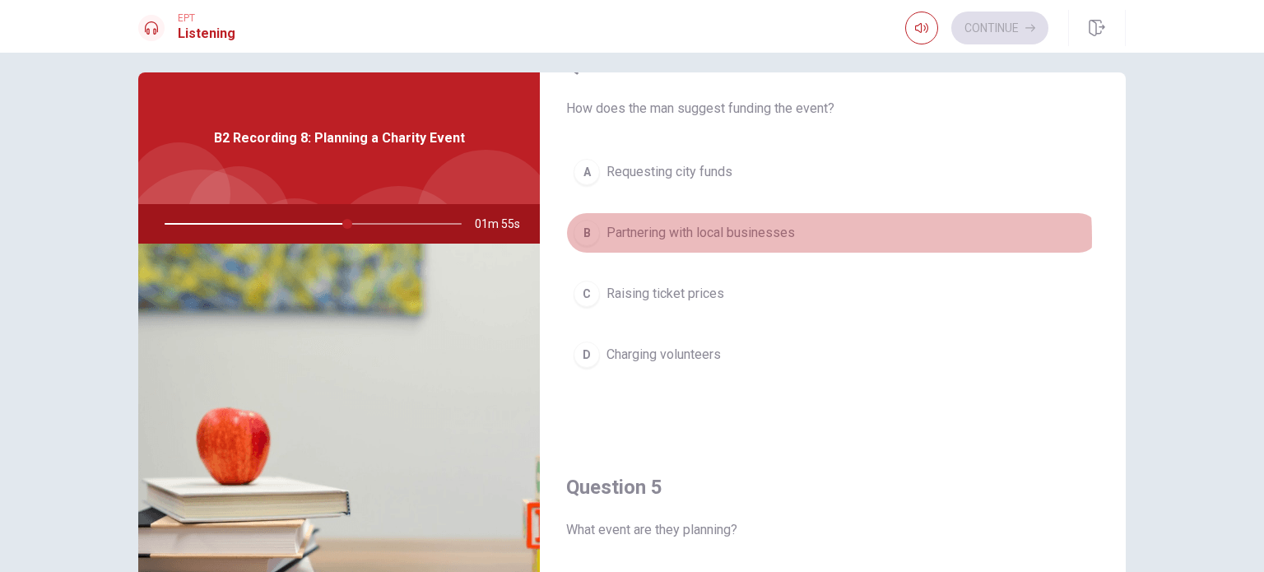
click at [765, 233] on span "Partnering with local businesses" at bounding box center [701, 233] width 188 height 20
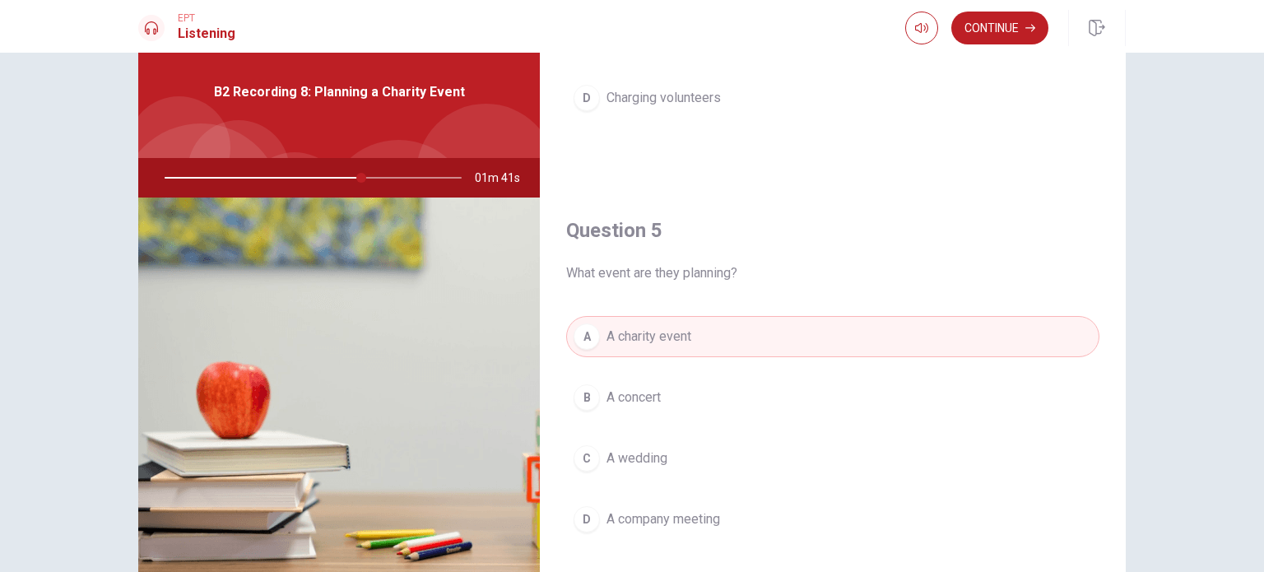
scroll to position [171, 0]
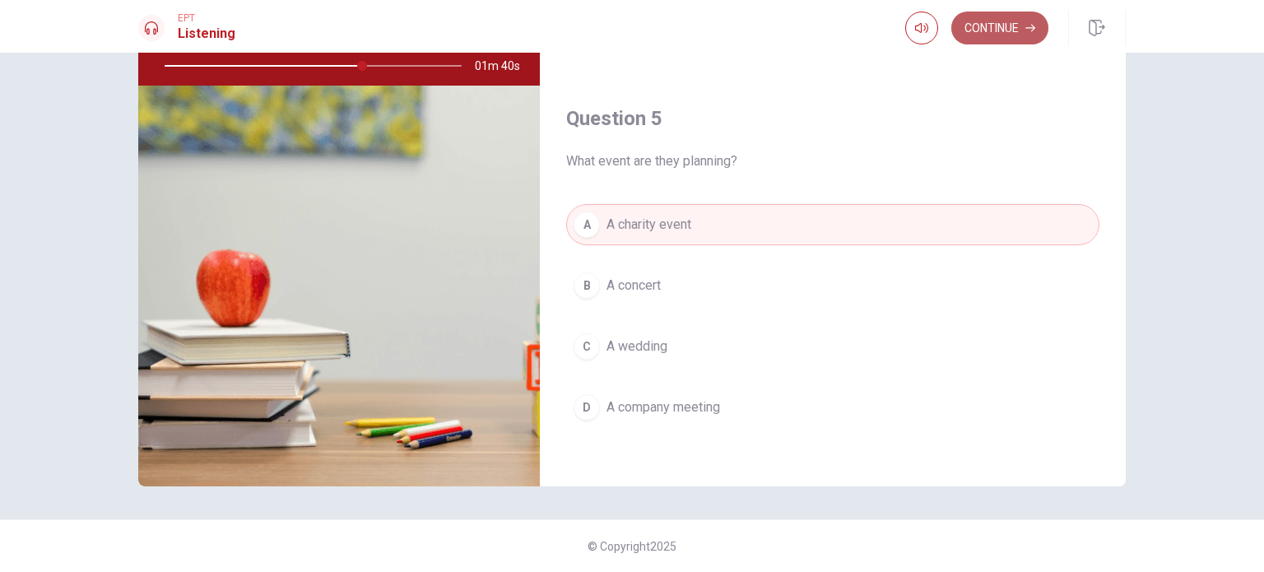
click at [997, 35] on button "Continue" at bounding box center [999, 28] width 97 height 33
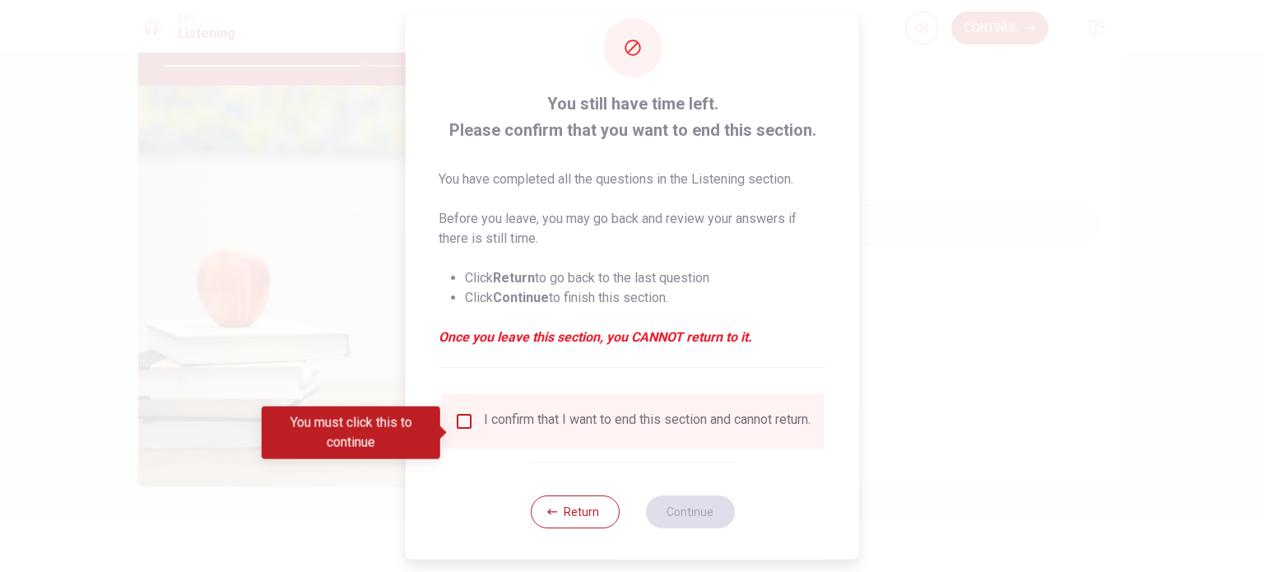
scroll to position [41, 0]
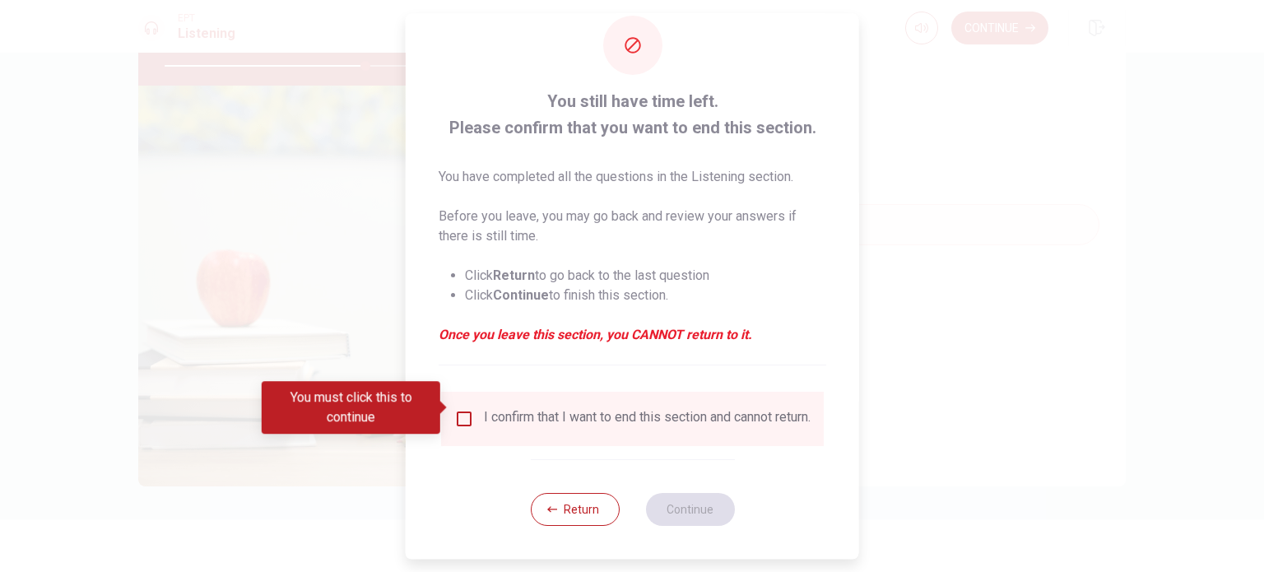
click at [463, 409] on input "You must click this to continue" at bounding box center [464, 419] width 20 height 20
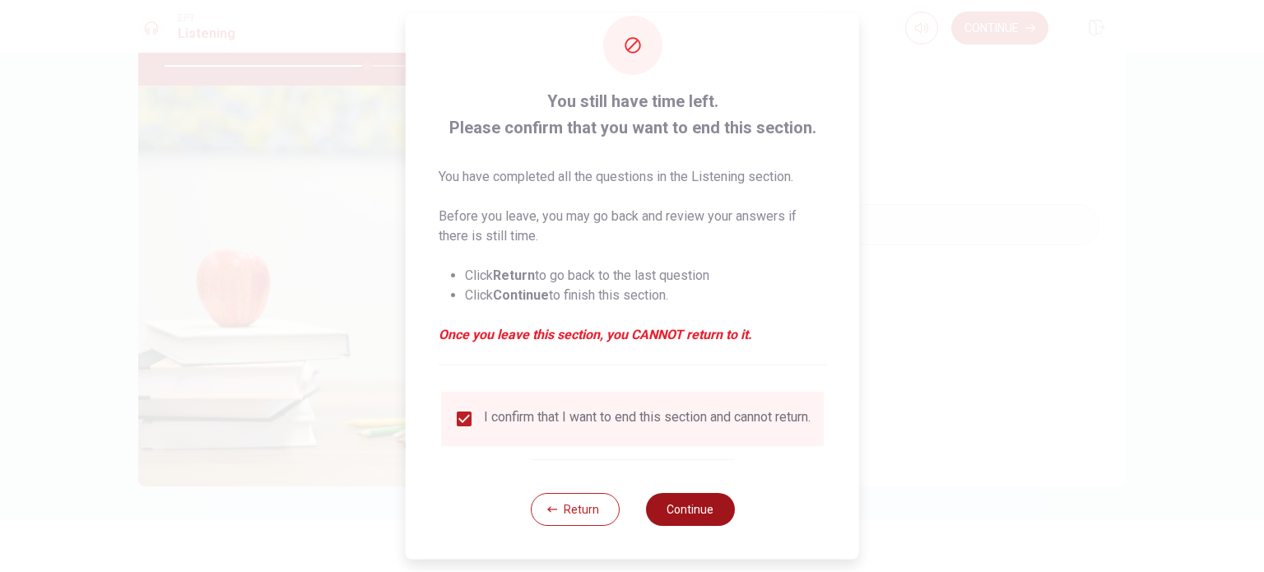
click at [685, 507] on button "Continue" at bounding box center [689, 509] width 89 height 33
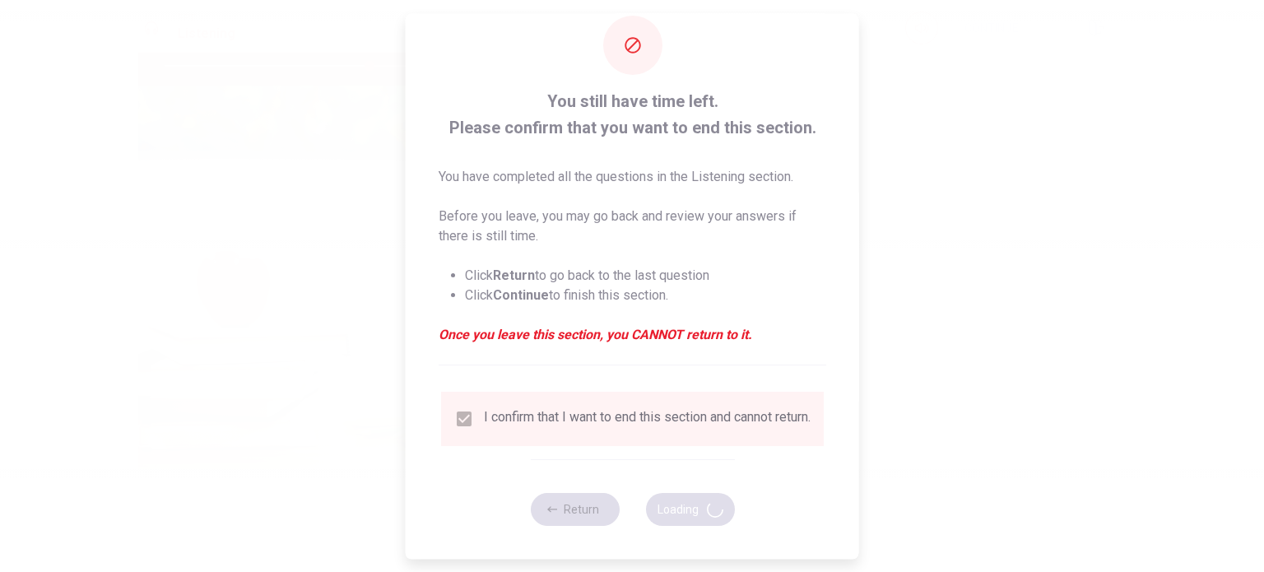
type input "69"
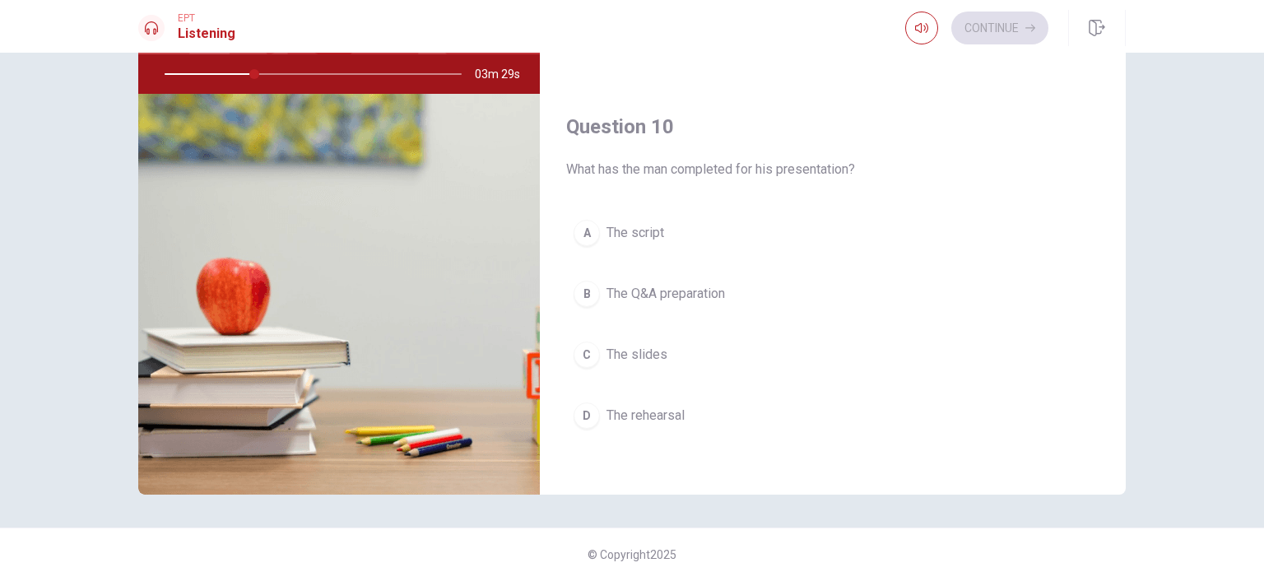
scroll to position [165, 0]
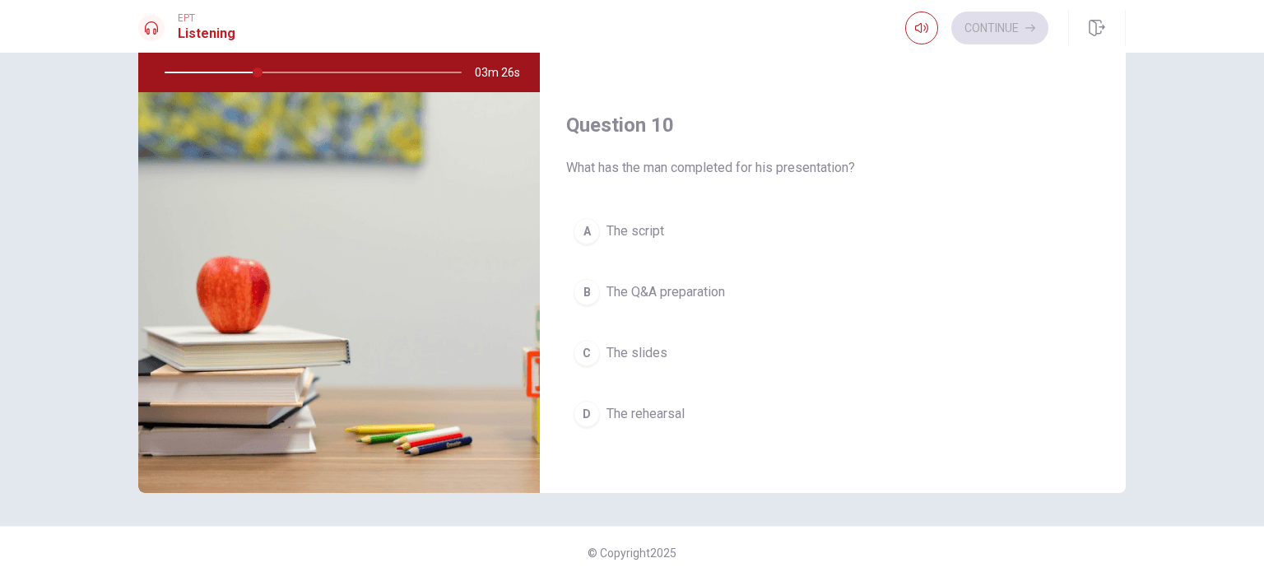
click at [676, 351] on button "C The slides" at bounding box center [832, 352] width 533 height 41
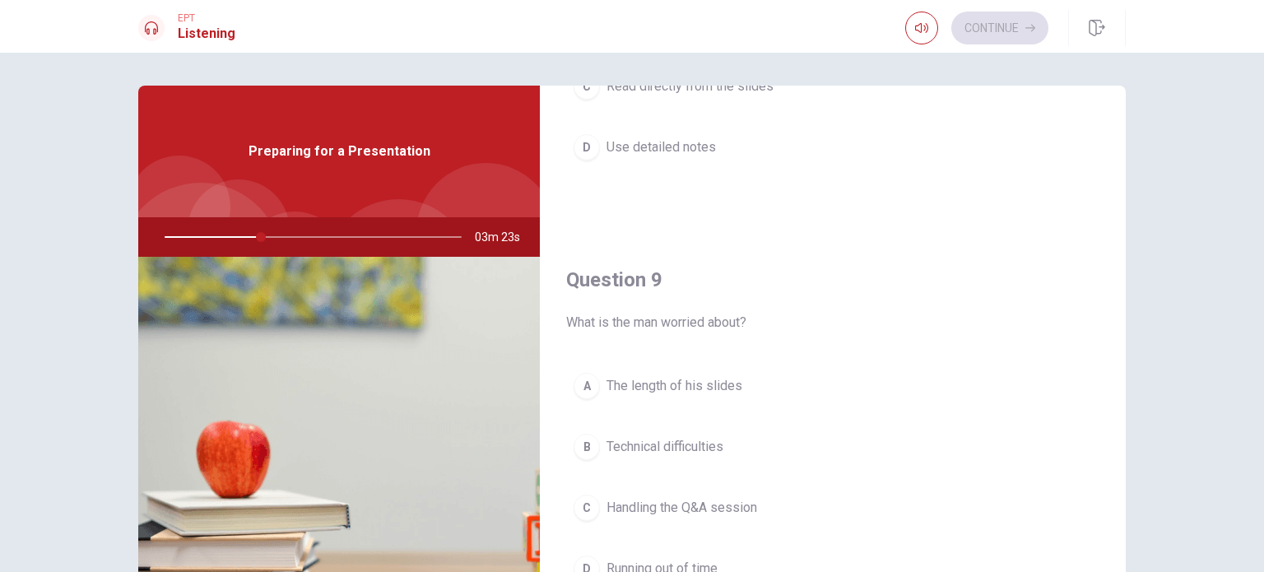
scroll to position [1198, 0]
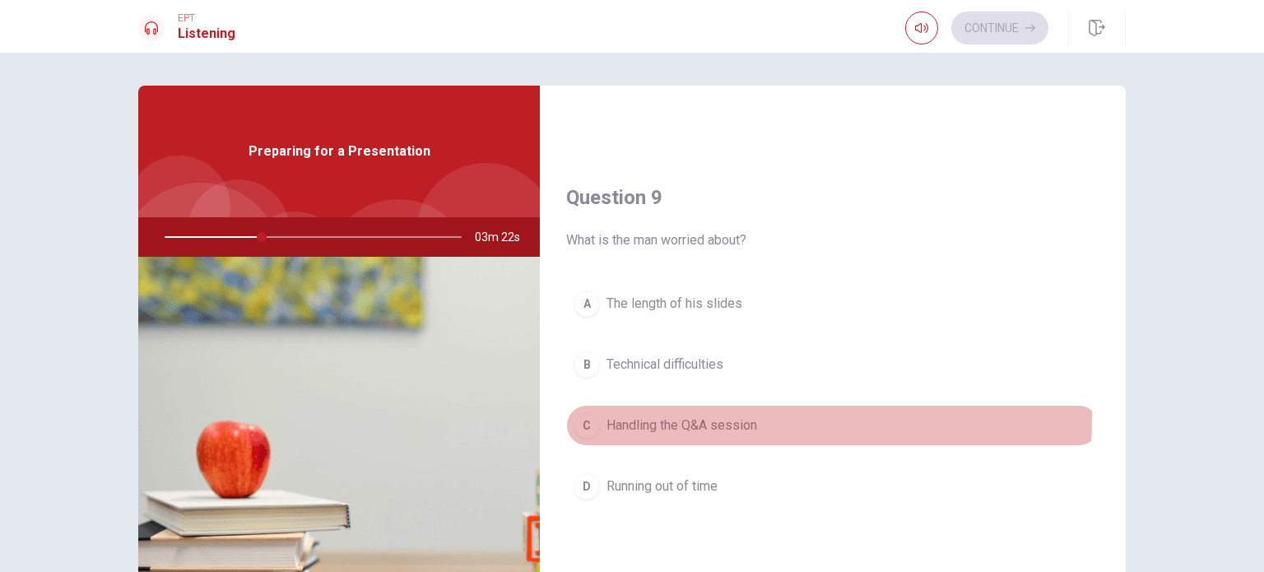
click at [717, 416] on span "Handling the Q&A session" at bounding box center [682, 426] width 151 height 20
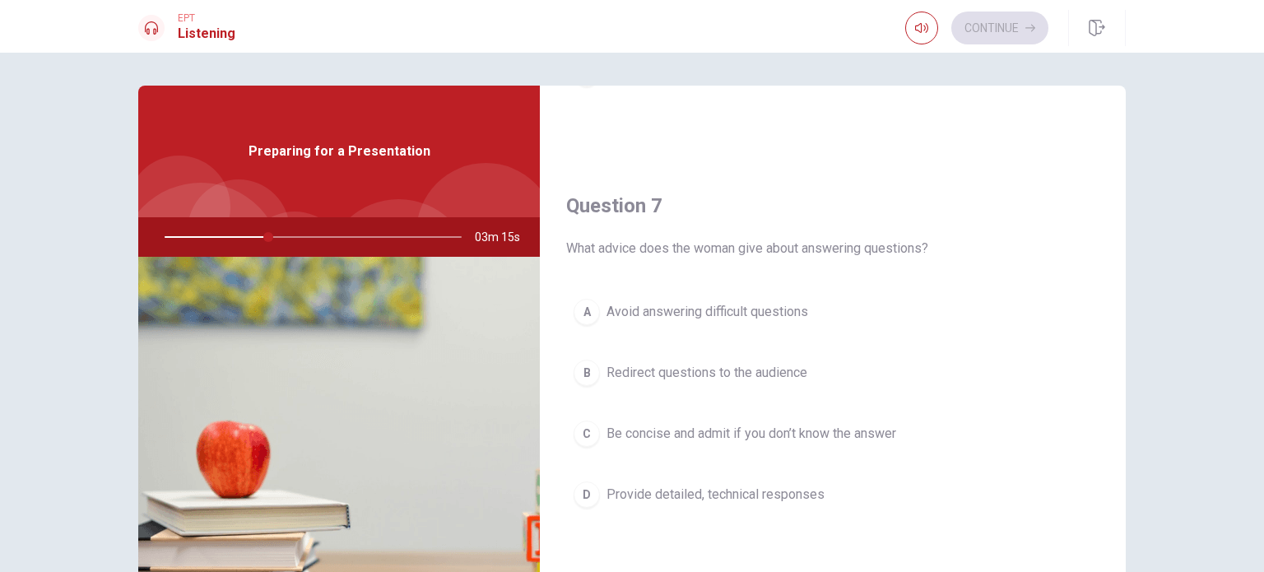
scroll to position [375, 0]
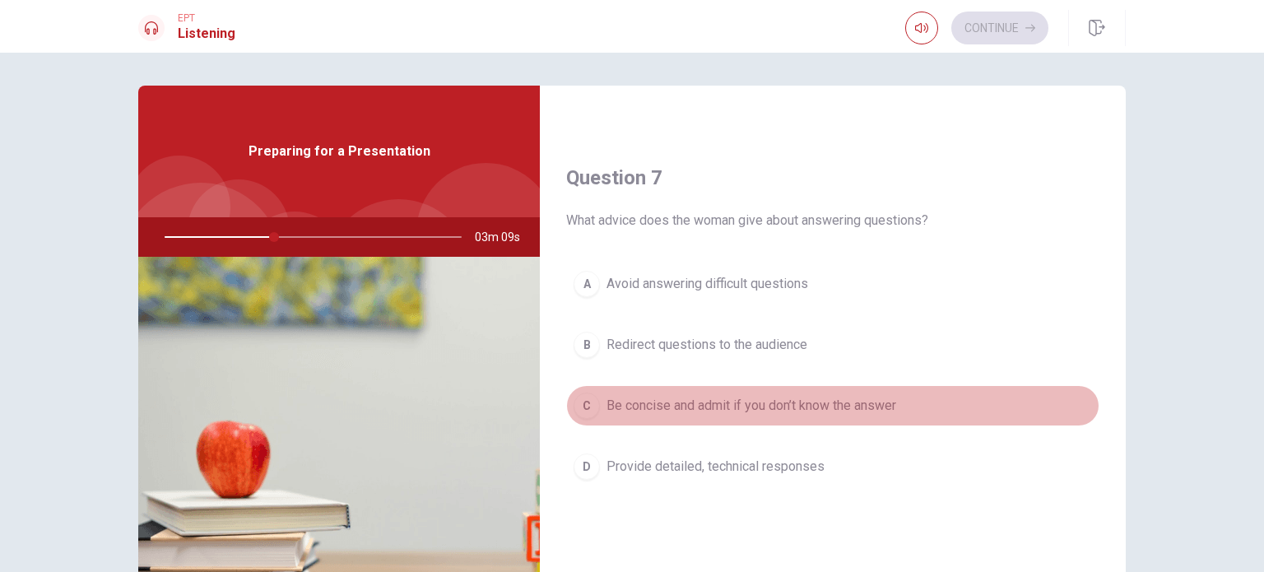
click at [889, 406] on span "Be concise and admit if you don’t know the answer" at bounding box center [752, 406] width 290 height 20
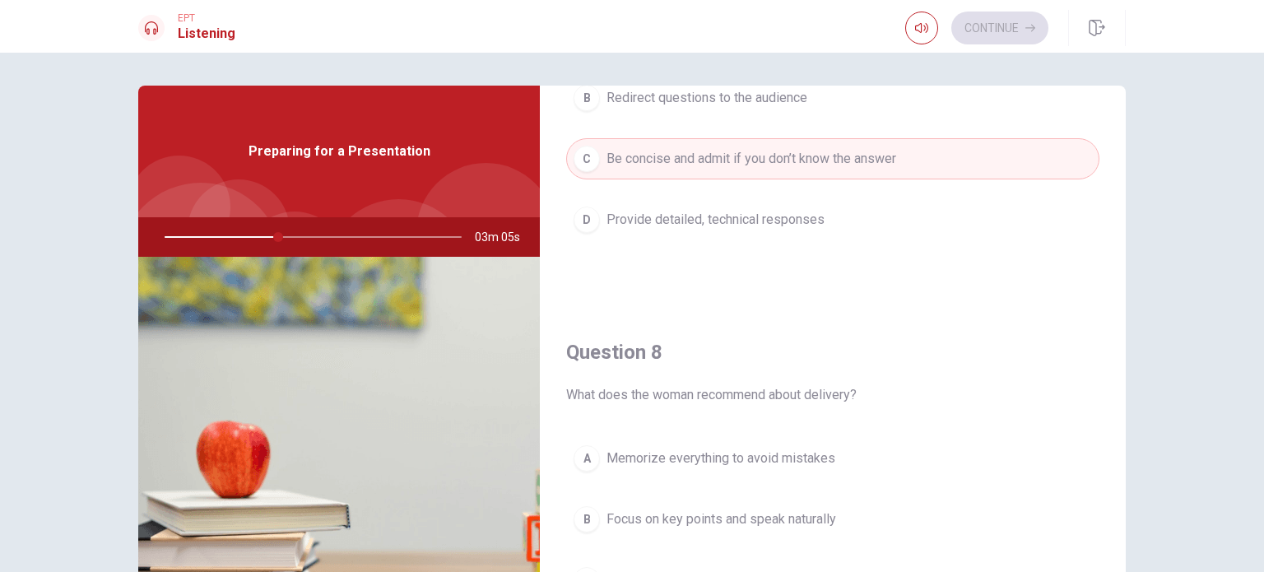
scroll to position [741, 0]
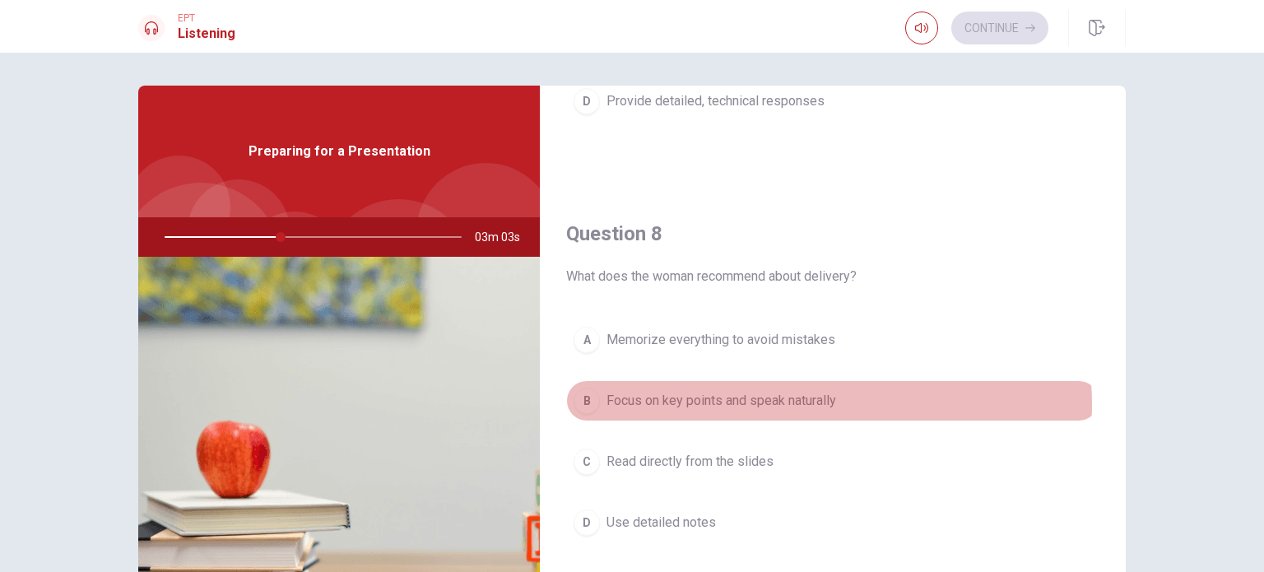
click at [821, 400] on span "Focus on key points and speak naturally" at bounding box center [722, 401] width 230 height 20
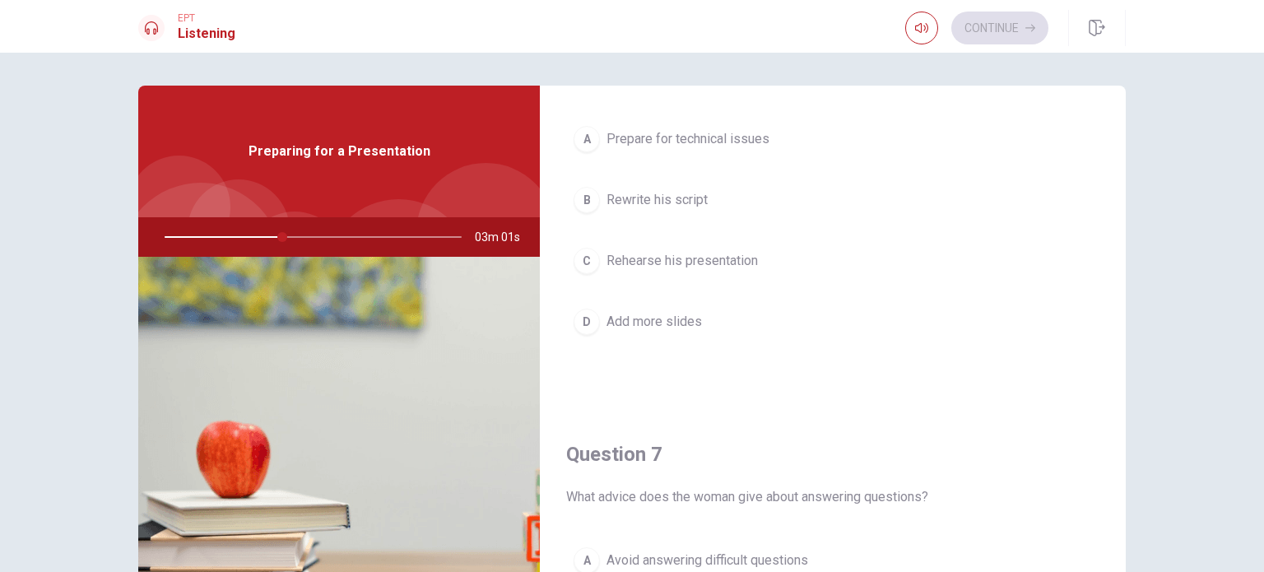
scroll to position [0, 0]
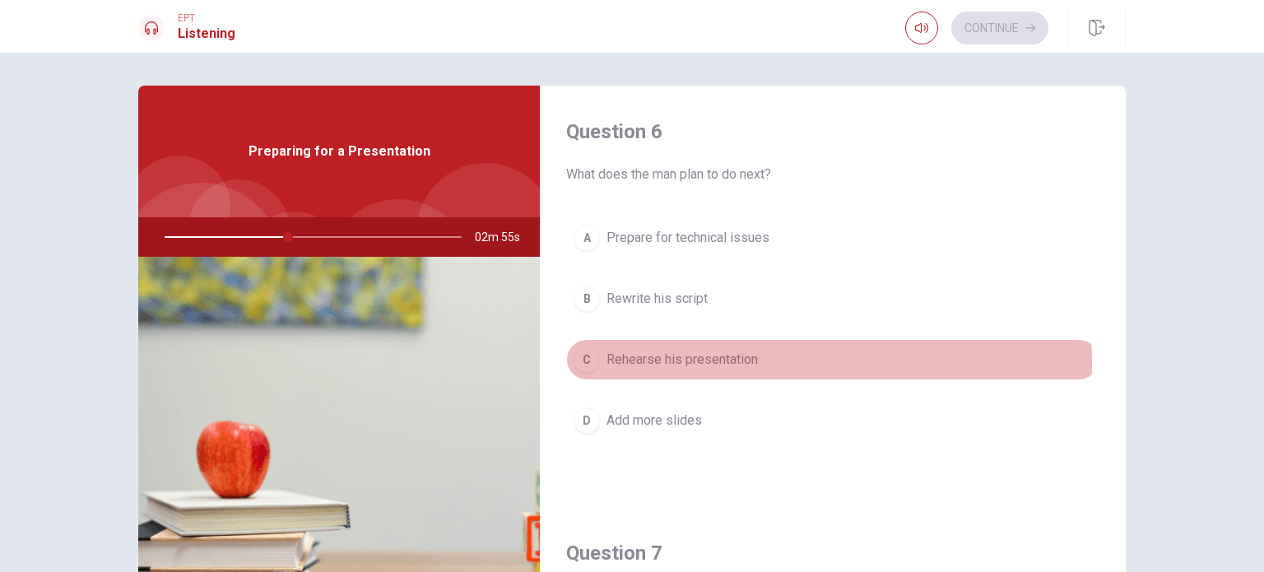
click at [726, 361] on span "Rehearse his presentation" at bounding box center [682, 360] width 151 height 20
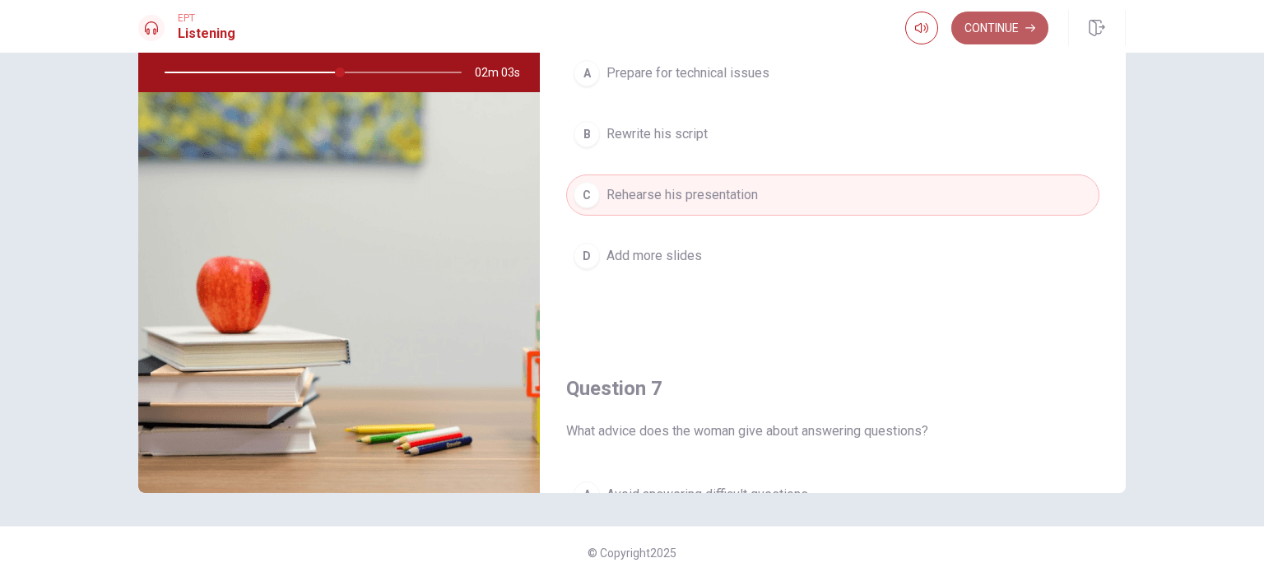
click at [1029, 24] on icon "button" at bounding box center [1030, 28] width 10 height 10
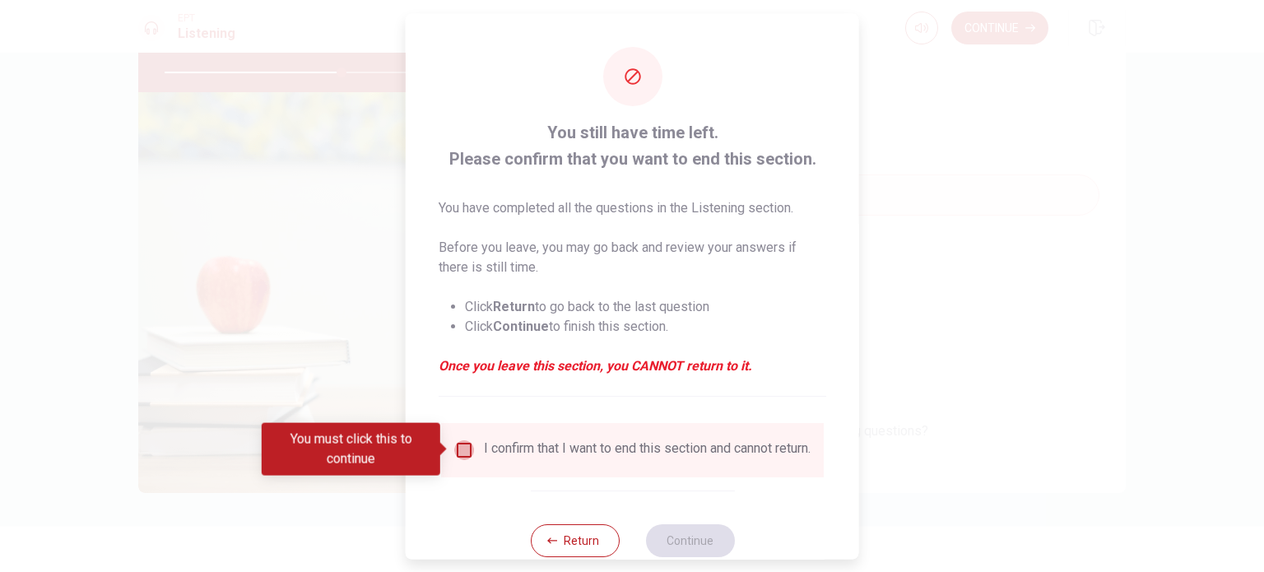
click at [469, 452] on input "You must click this to continue" at bounding box center [464, 449] width 20 height 20
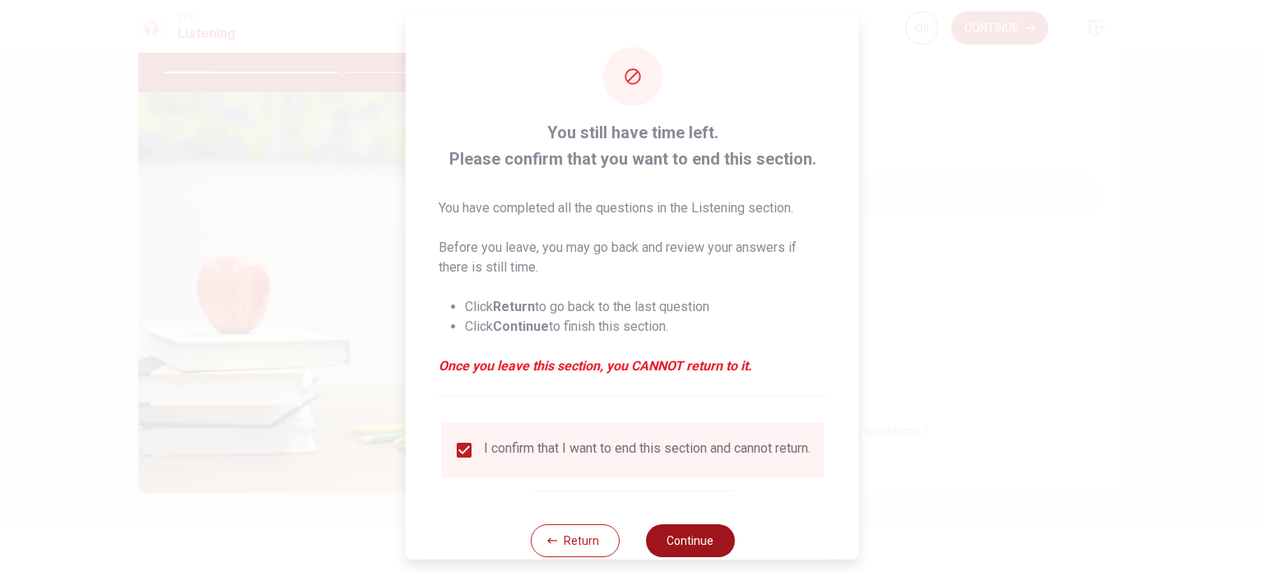
click at [696, 546] on button "Continue" at bounding box center [689, 539] width 89 height 33
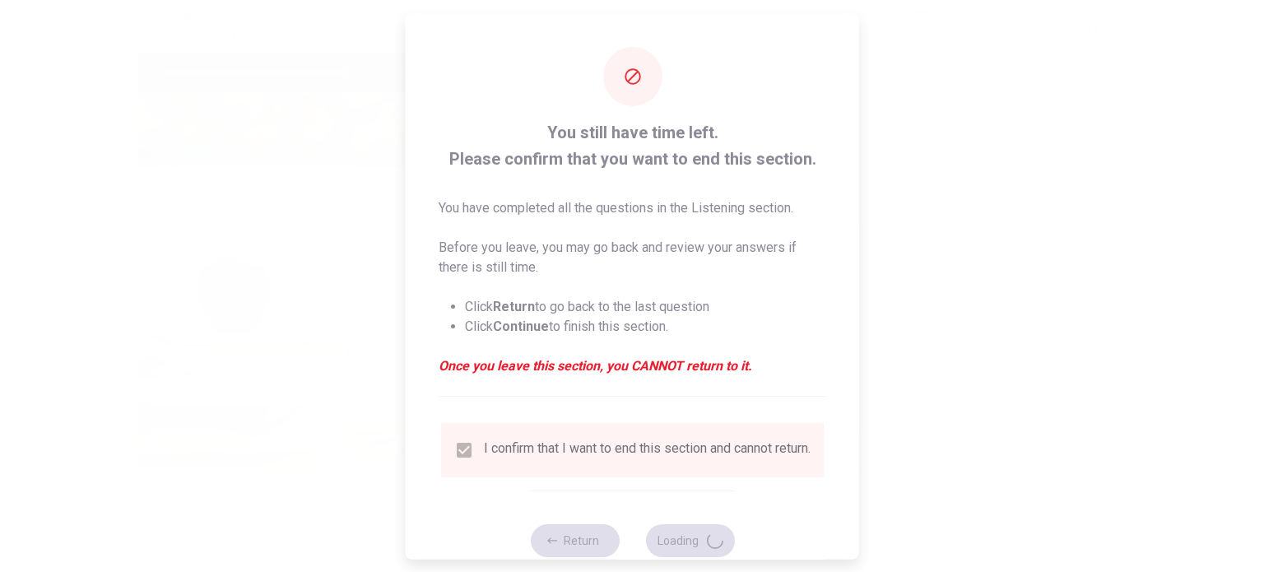
type input "61"
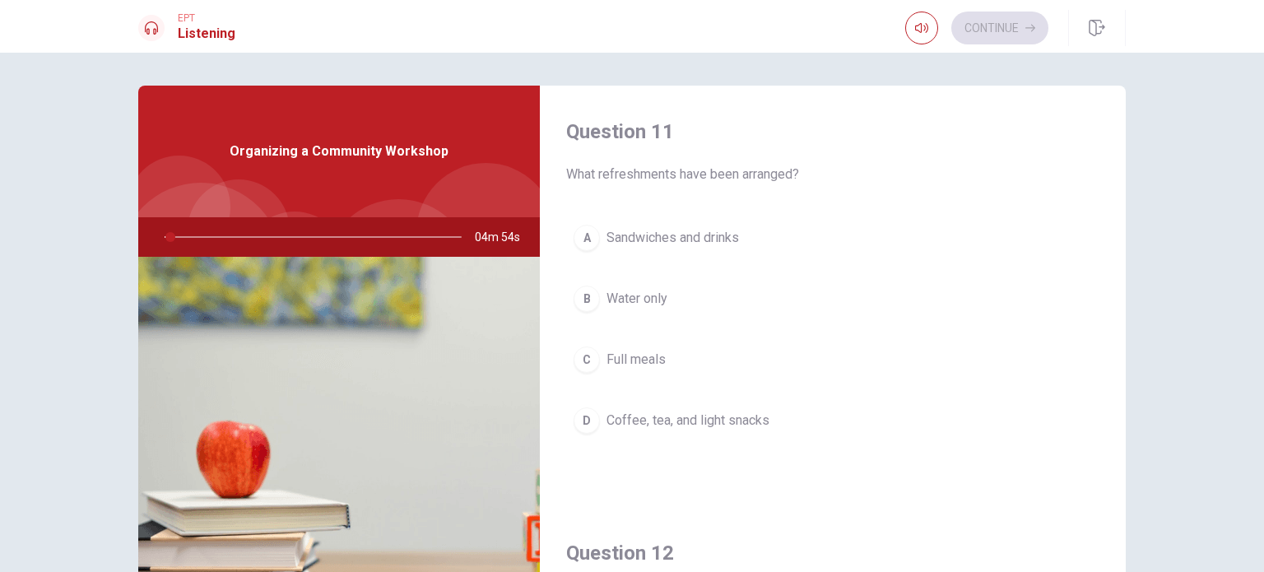
drag, startPoint x: 571, startPoint y: 163, endPoint x: 686, endPoint y: 171, distance: 115.5
click at [653, 174] on div "Question 11 What refreshments have been arranged?" at bounding box center [832, 152] width 533 height 66
drag, startPoint x: 803, startPoint y: 170, endPoint x: 756, endPoint y: 173, distance: 47.0
click at [756, 173] on span "What refreshments have been arranged?" at bounding box center [832, 175] width 533 height 20
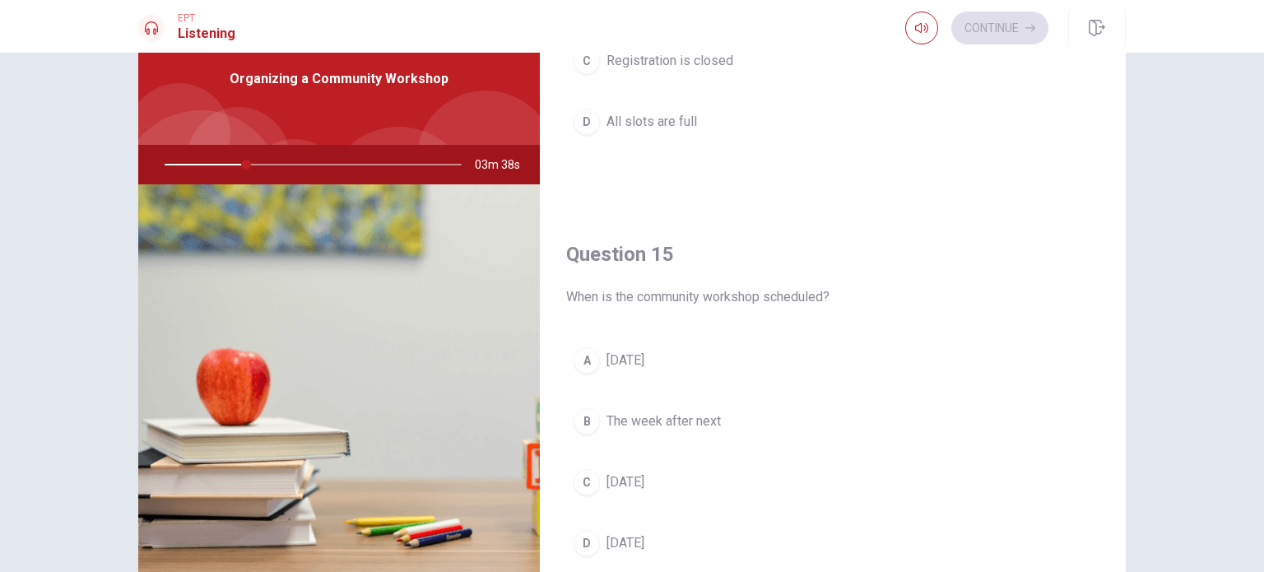
scroll to position [1527, 0]
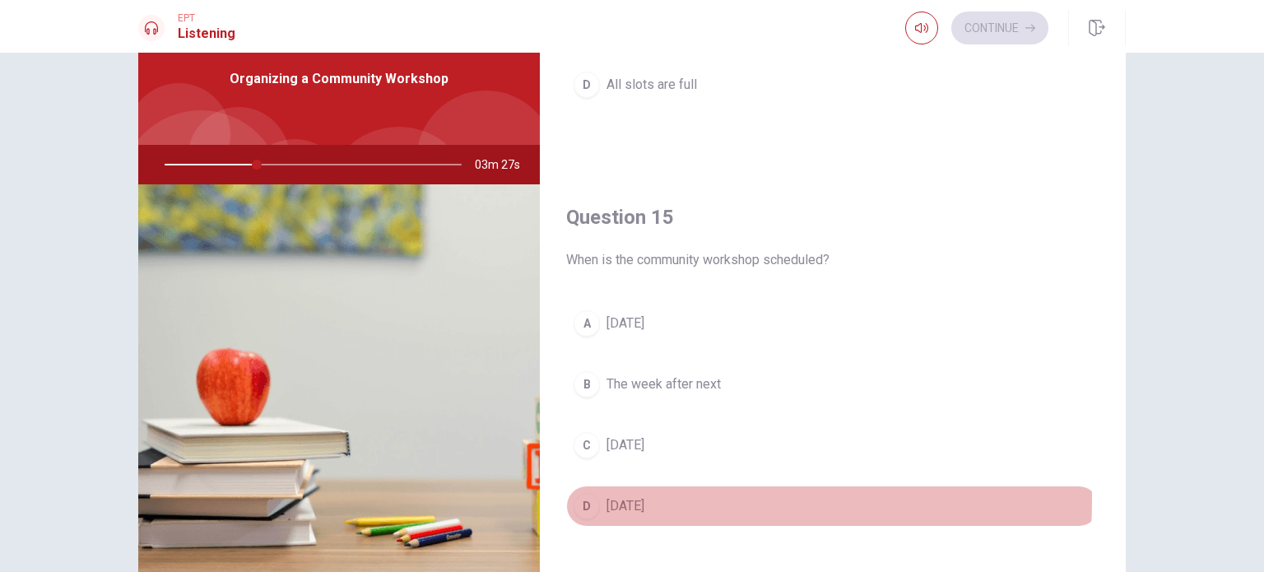
click at [644, 496] on span "[DATE]" at bounding box center [626, 506] width 38 height 20
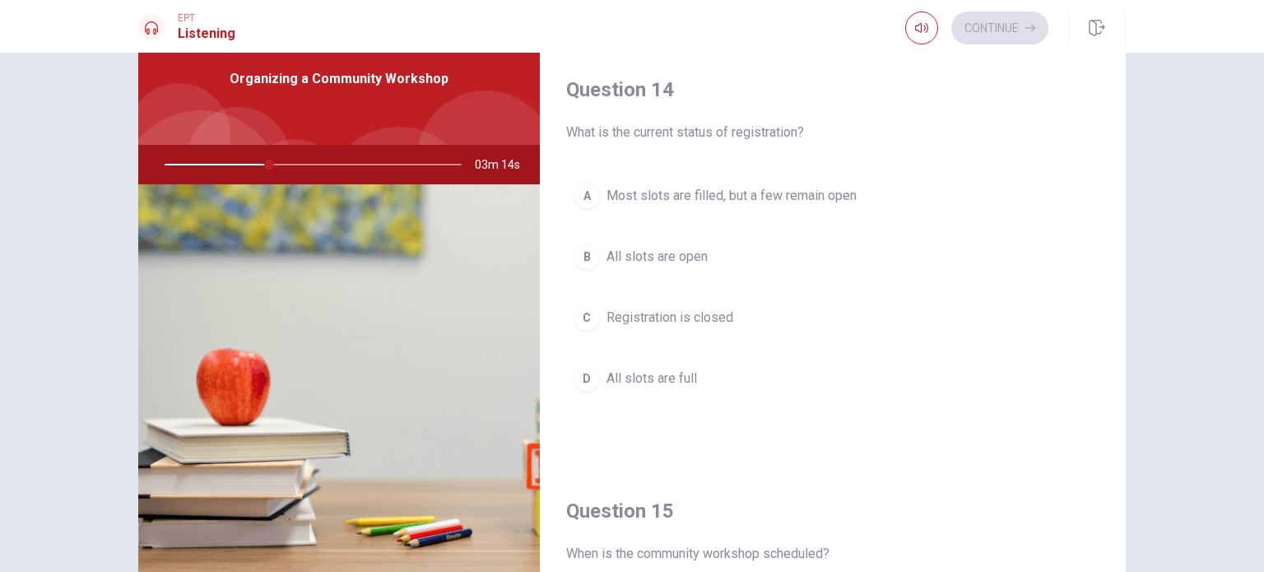
scroll to position [1234, 0]
click at [756, 188] on span "Most slots are filled, but a few remain open" at bounding box center [732, 195] width 250 height 20
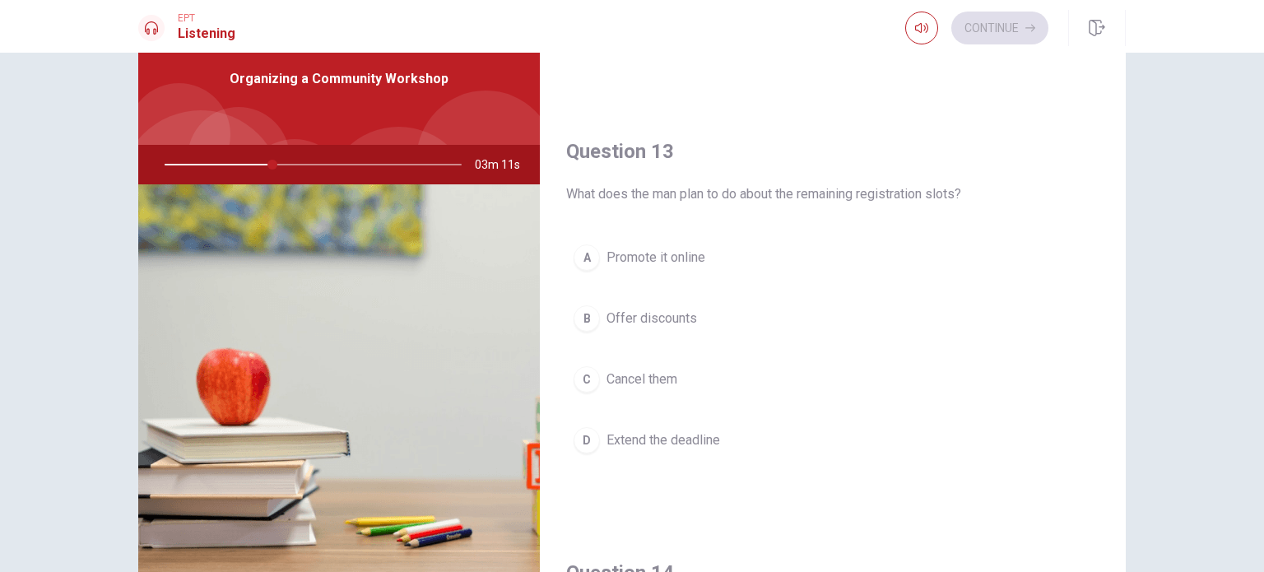
scroll to position [741, 0]
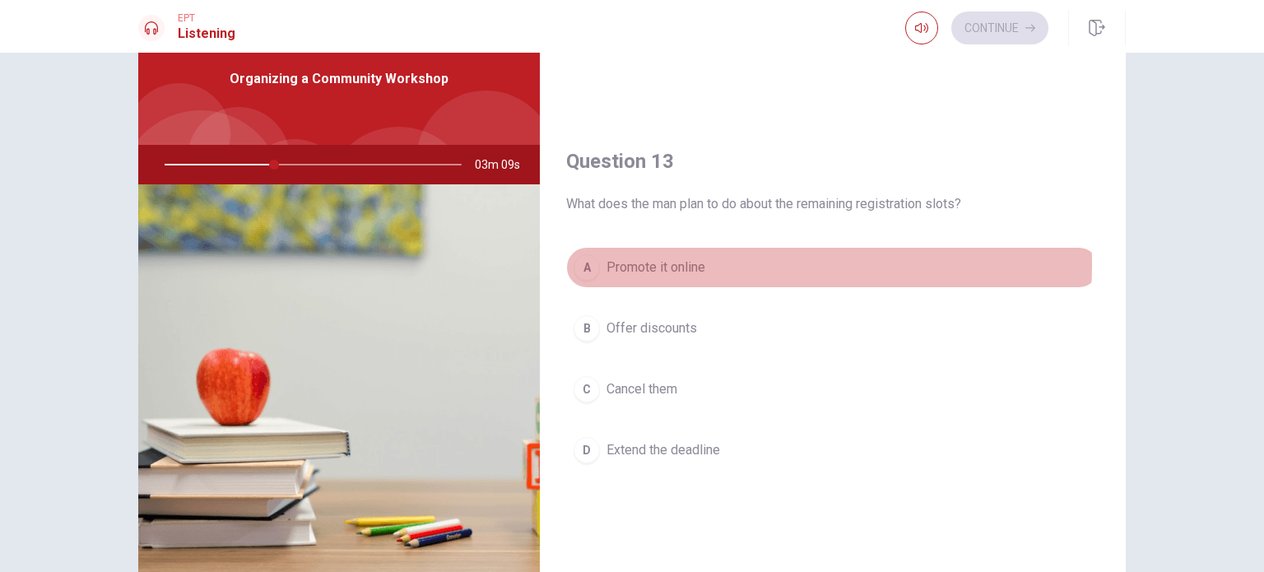
click at [678, 261] on span "Promote it online" at bounding box center [656, 268] width 99 height 20
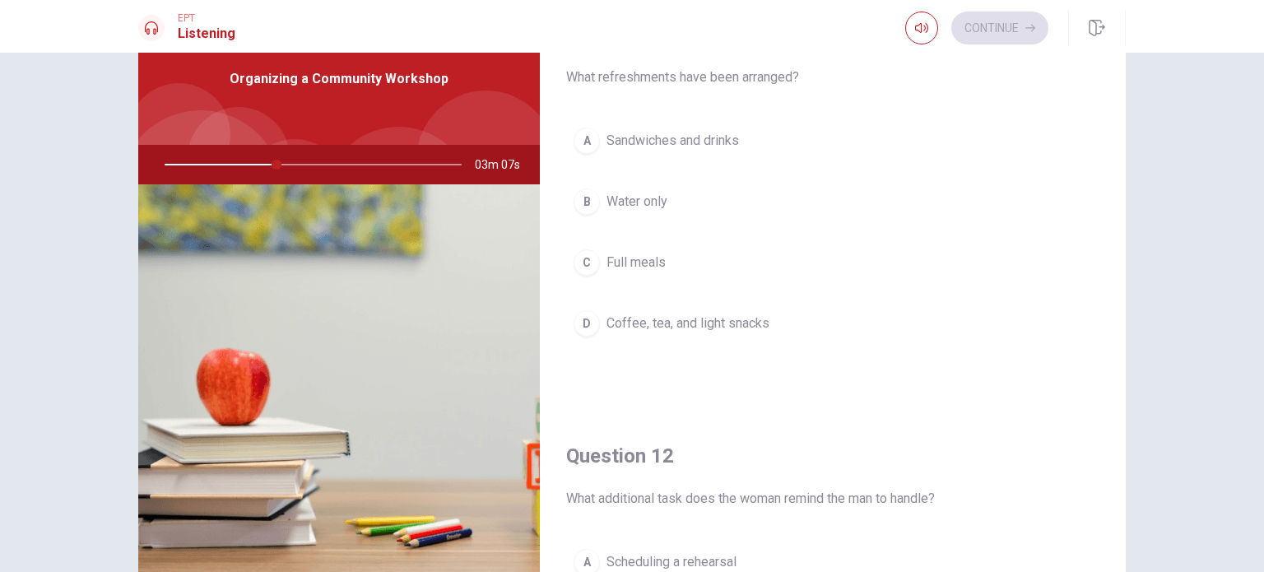
scroll to position [0, 0]
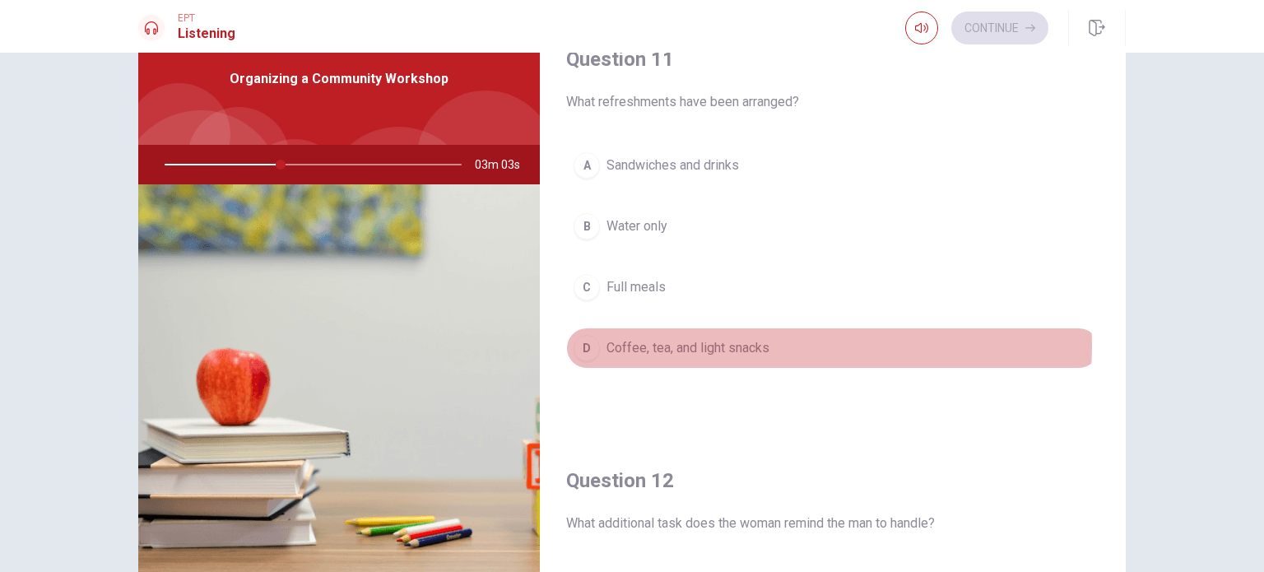
click at [767, 342] on button "D Coffee, tea, and light snacks" at bounding box center [832, 348] width 533 height 41
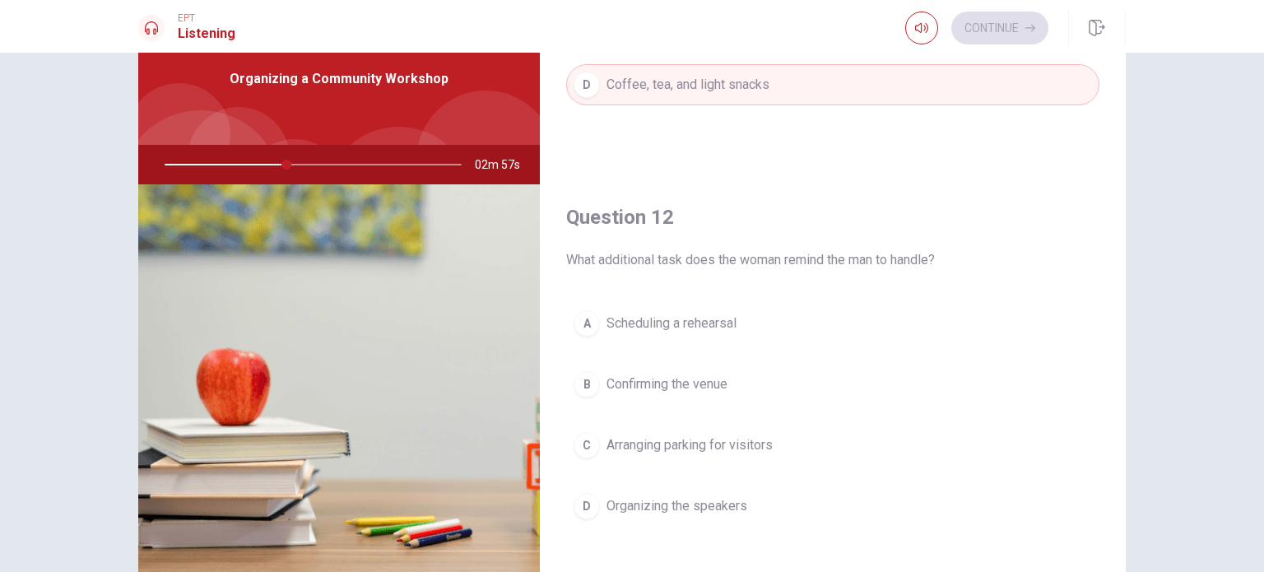
scroll to position [329, 0]
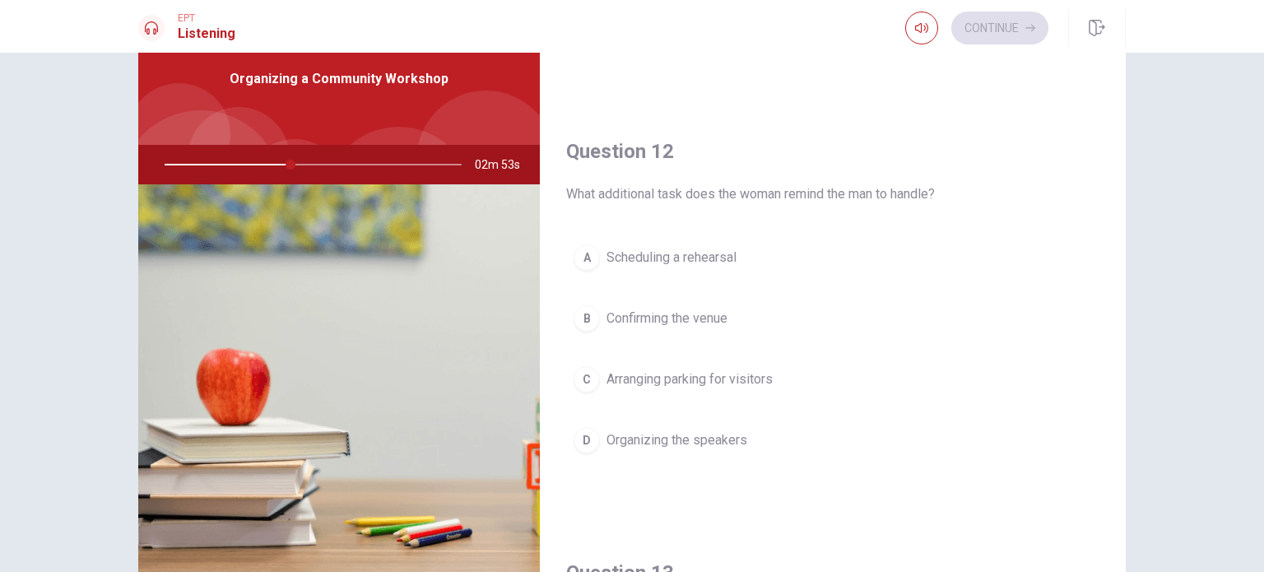
click at [768, 363] on button "C Arranging parking for visitors" at bounding box center [832, 379] width 533 height 41
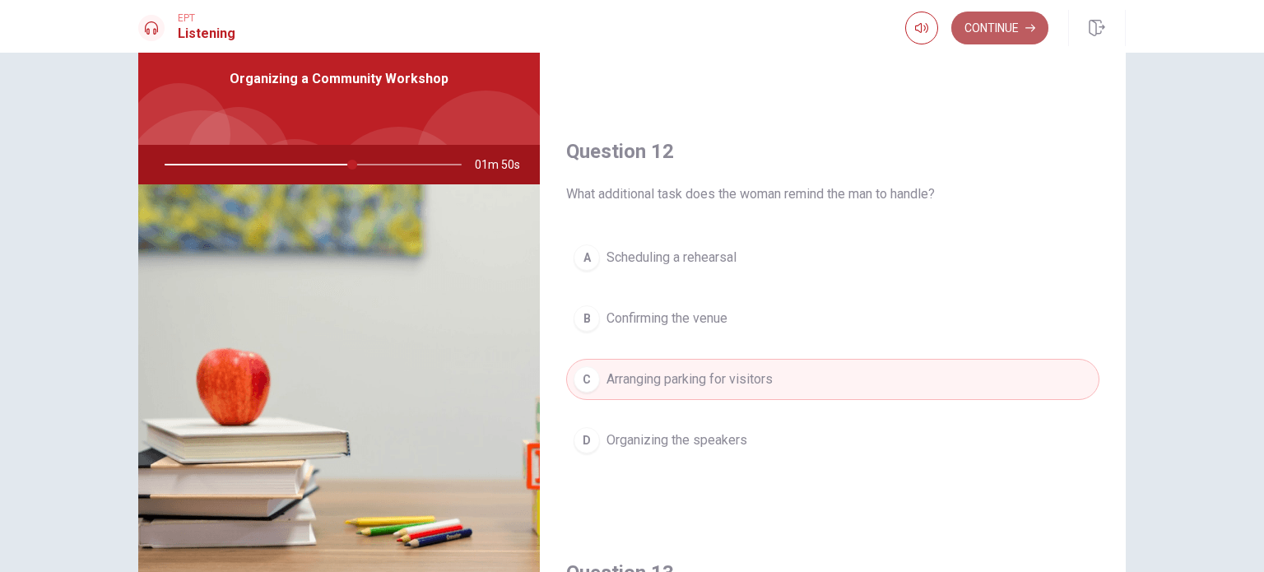
click at [1029, 24] on icon "button" at bounding box center [1030, 28] width 10 height 10
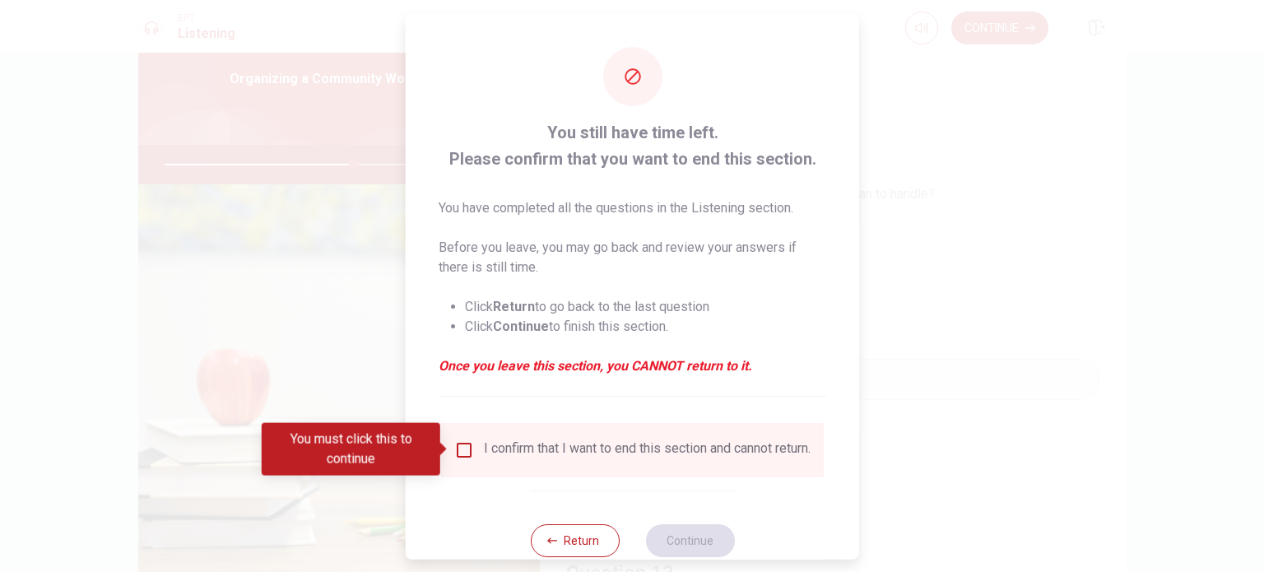
click at [461, 449] on input "You must click this to continue" at bounding box center [464, 449] width 20 height 20
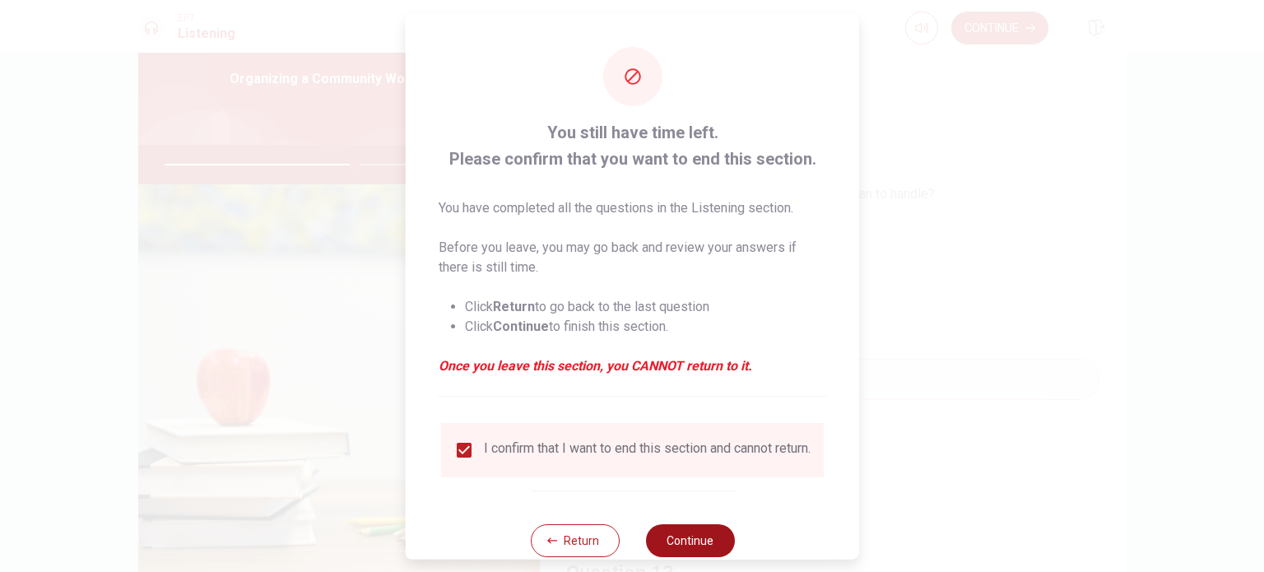
click at [695, 546] on button "Continue" at bounding box center [689, 539] width 89 height 33
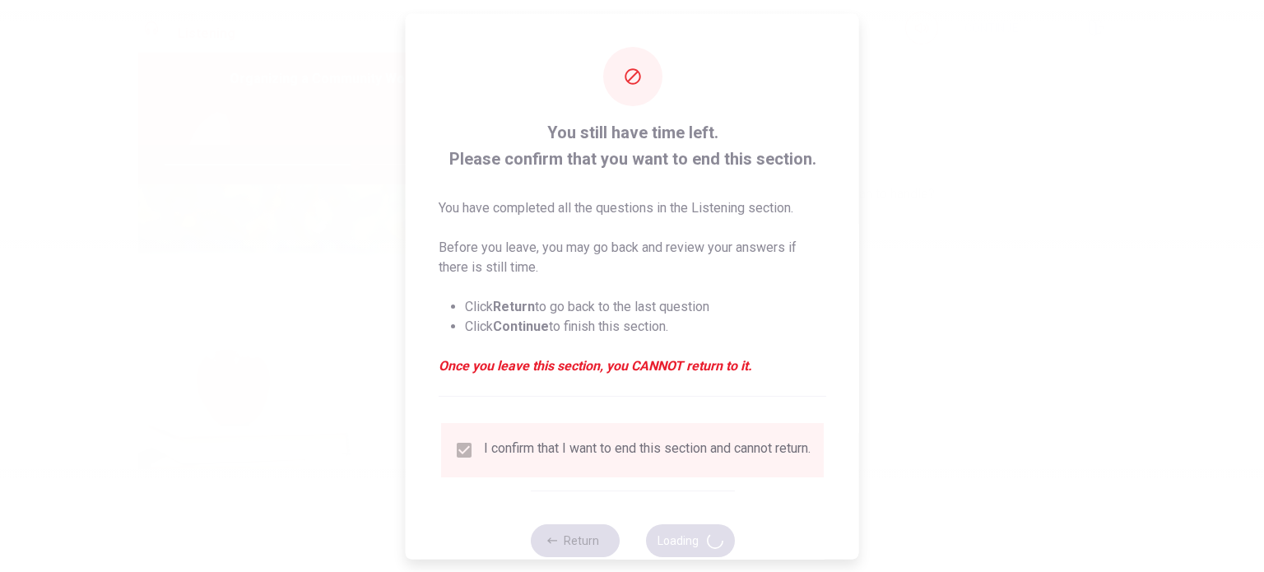
type input "65"
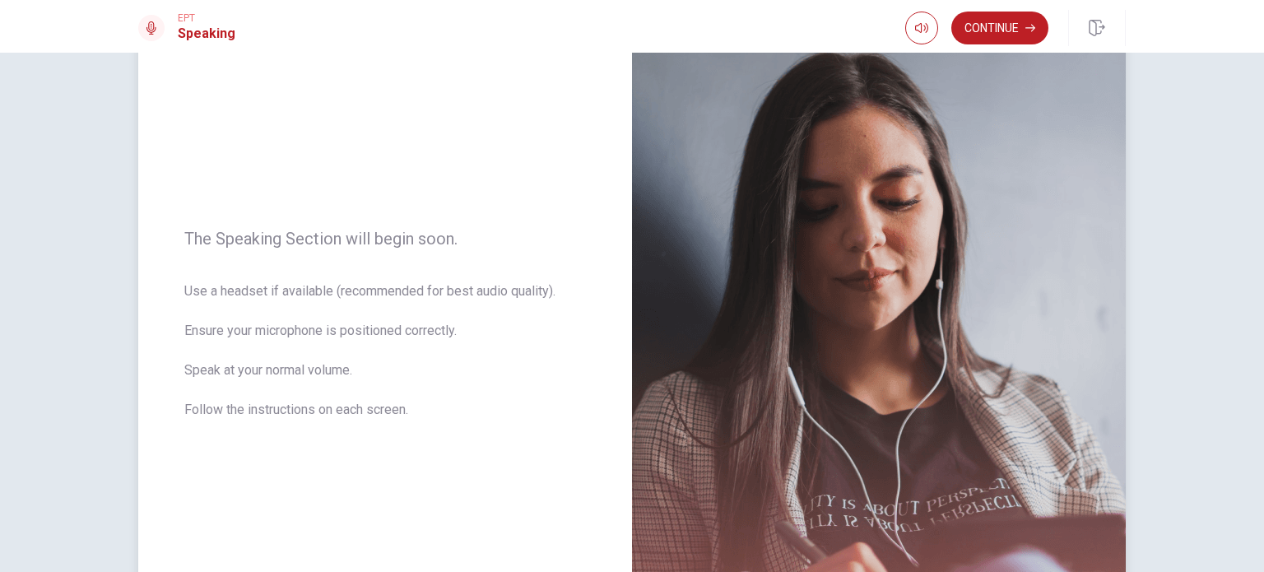
scroll to position [165, 0]
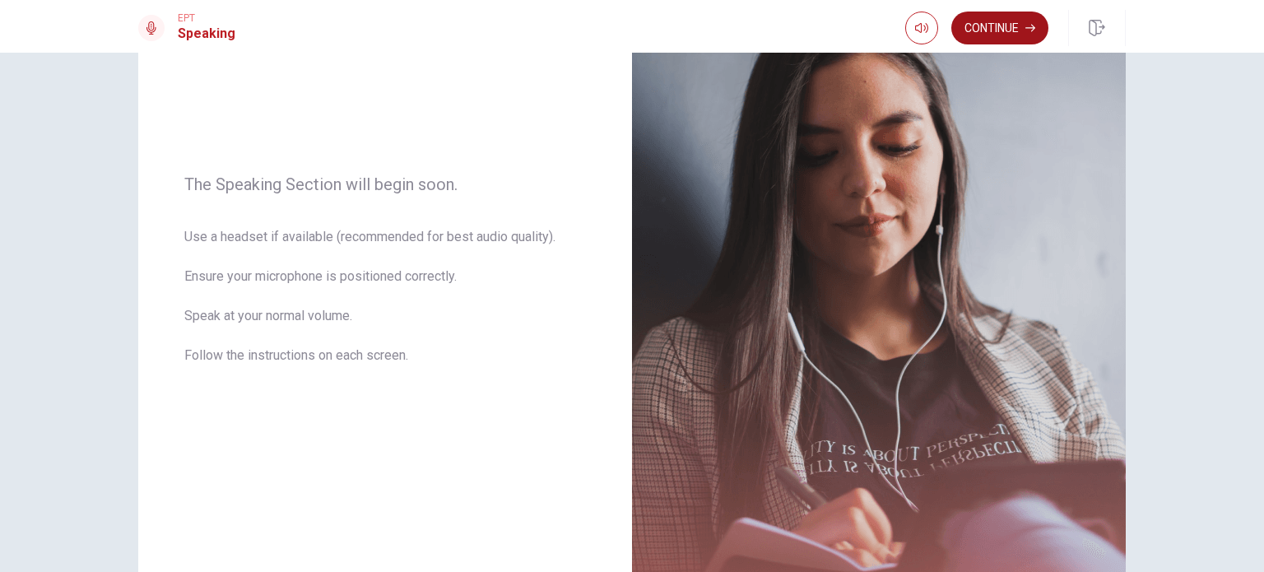
click at [1016, 26] on button "Continue" at bounding box center [999, 28] width 97 height 33
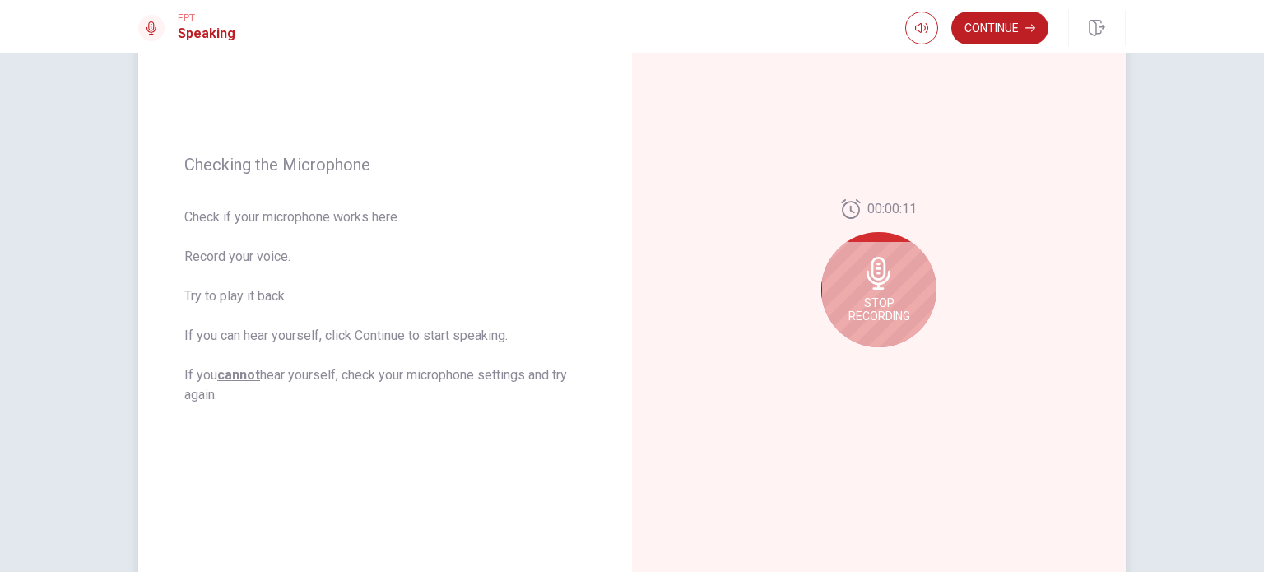
click at [893, 305] on span "Stop Recording" at bounding box center [879, 309] width 62 height 26
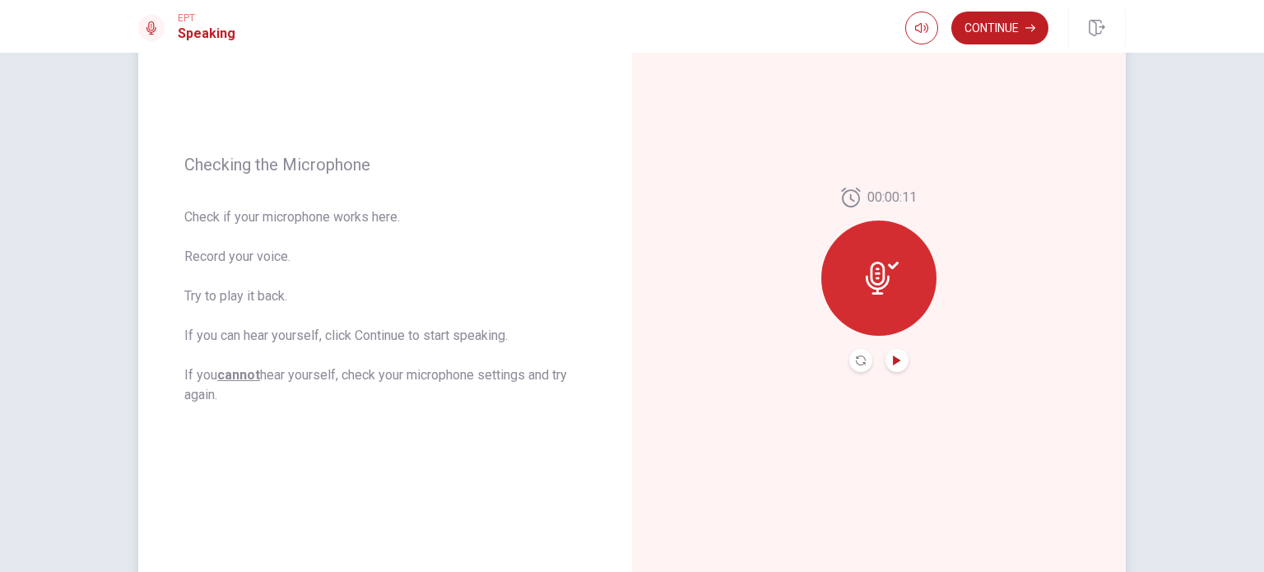
click at [896, 362] on icon "Play Audio" at bounding box center [897, 361] width 10 height 10
click at [893, 361] on icon "Play Audio" at bounding box center [896, 361] width 7 height 10
click at [856, 356] on icon "Record Again" at bounding box center [861, 361] width 10 height 10
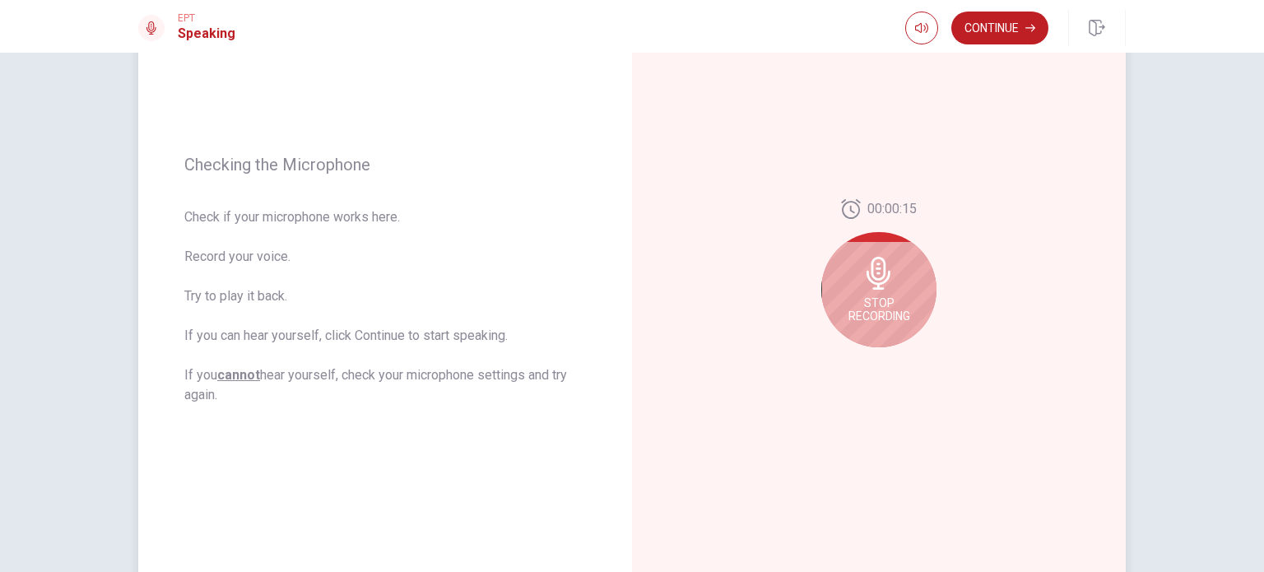
click at [862, 260] on icon at bounding box center [878, 273] width 33 height 33
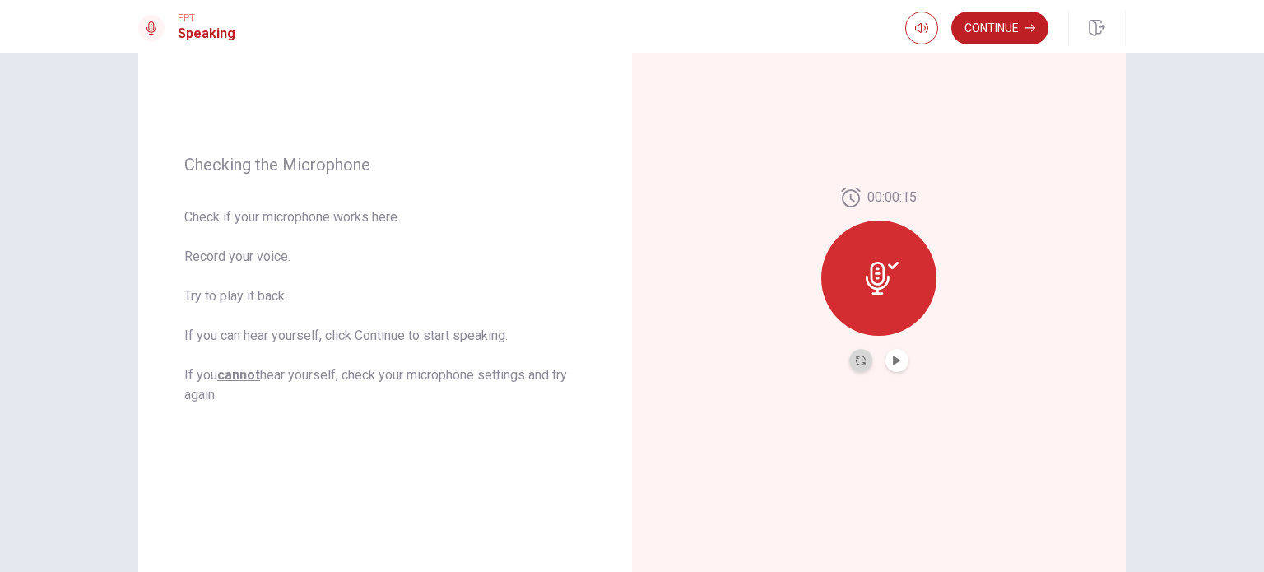
click at [858, 353] on button "Record Again" at bounding box center [860, 360] width 23 height 23
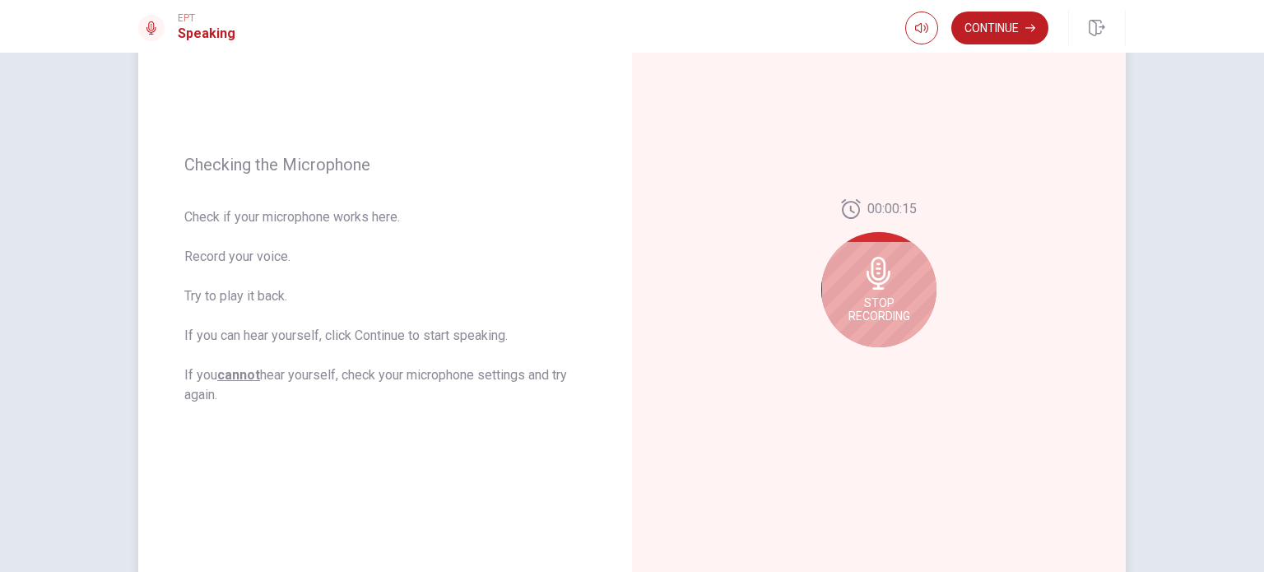
click at [853, 291] on div "Stop Recording" at bounding box center [878, 289] width 115 height 115
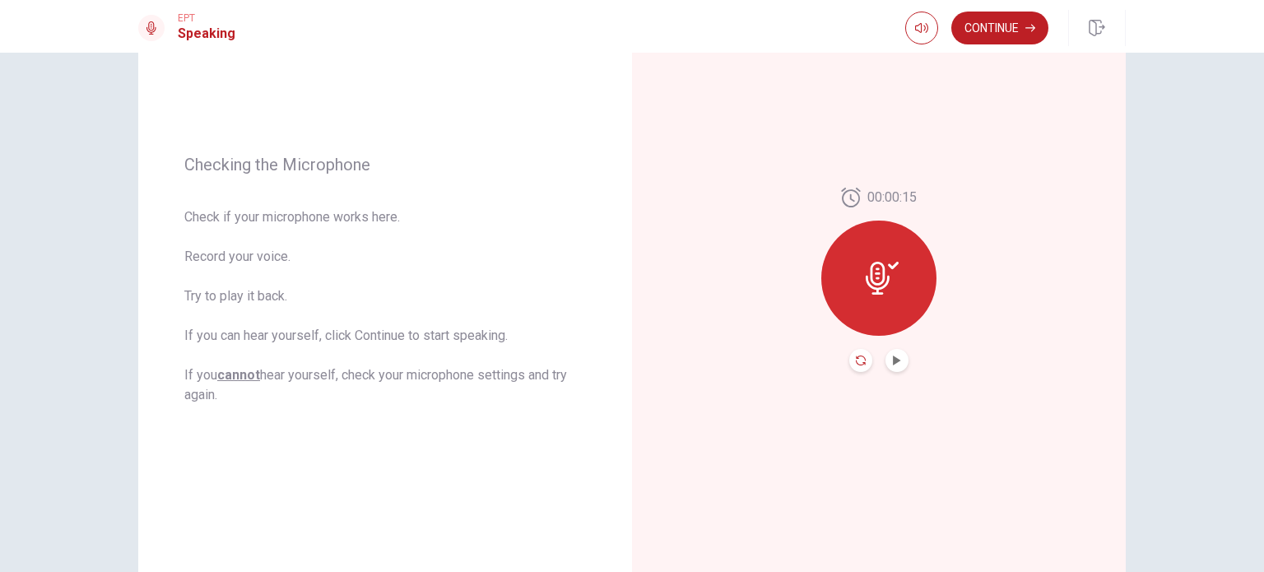
click at [858, 363] on icon "Record Again" at bounding box center [861, 361] width 10 height 10
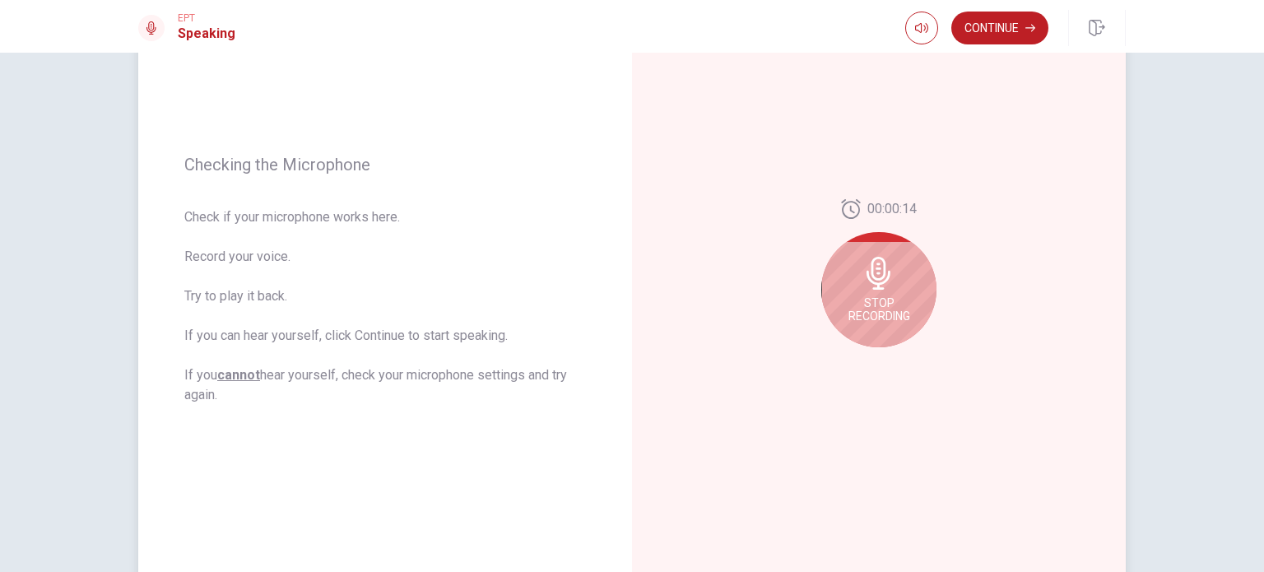
click at [863, 284] on icon at bounding box center [878, 273] width 33 height 33
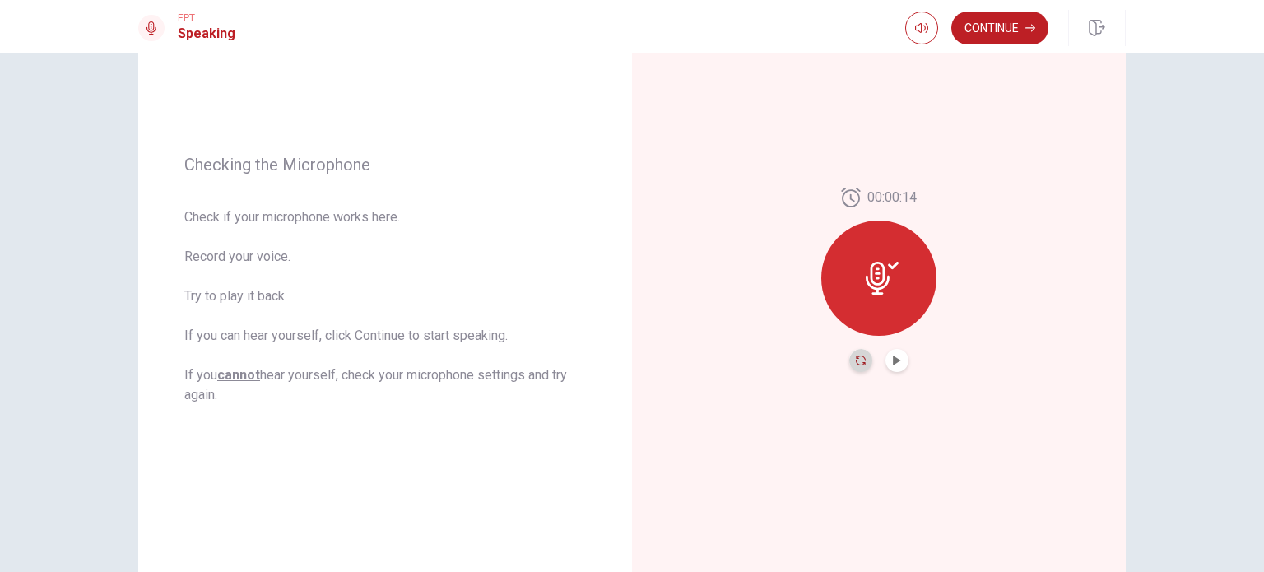
click at [856, 356] on icon "Record Again" at bounding box center [861, 361] width 10 height 10
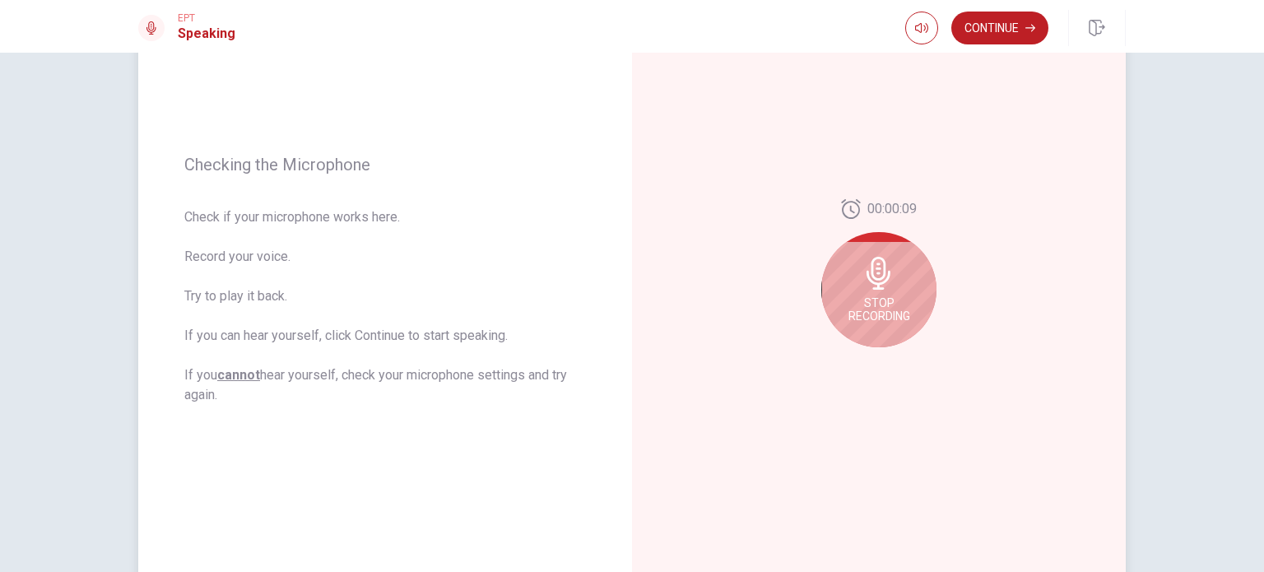
click at [903, 276] on div "Stop Recording" at bounding box center [878, 289] width 115 height 115
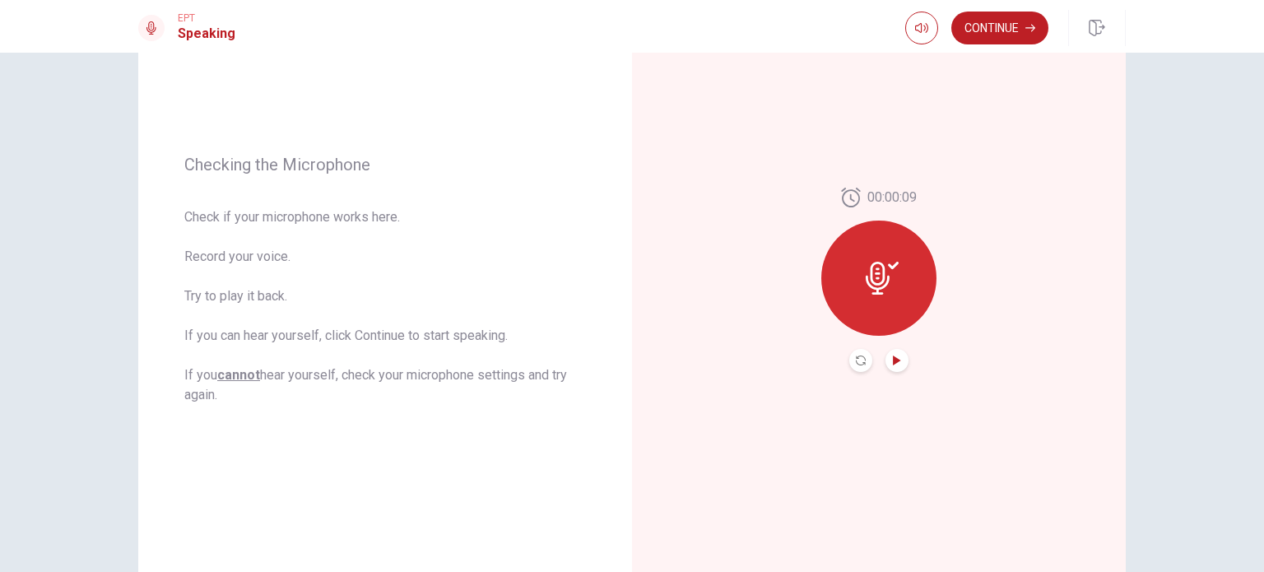
click at [893, 361] on icon "Play Audio" at bounding box center [896, 361] width 7 height 10
click at [895, 363] on icon "Play Audio" at bounding box center [897, 361] width 10 height 10
click at [866, 356] on button "Record Again" at bounding box center [860, 360] width 23 height 23
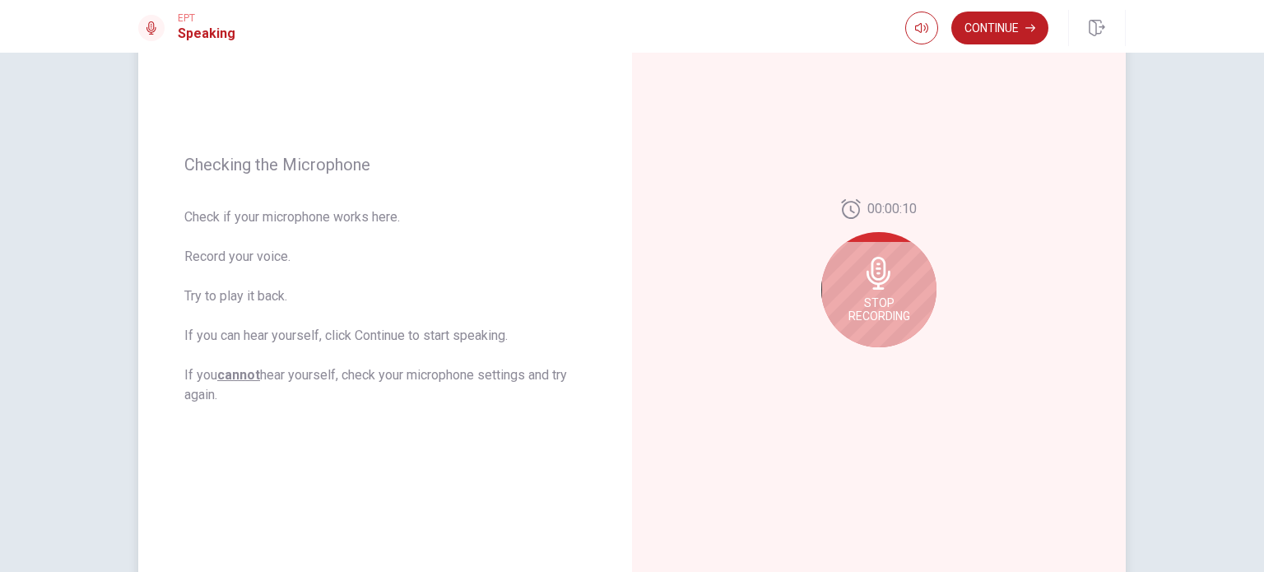
click at [892, 300] on span "Stop Recording" at bounding box center [879, 309] width 62 height 26
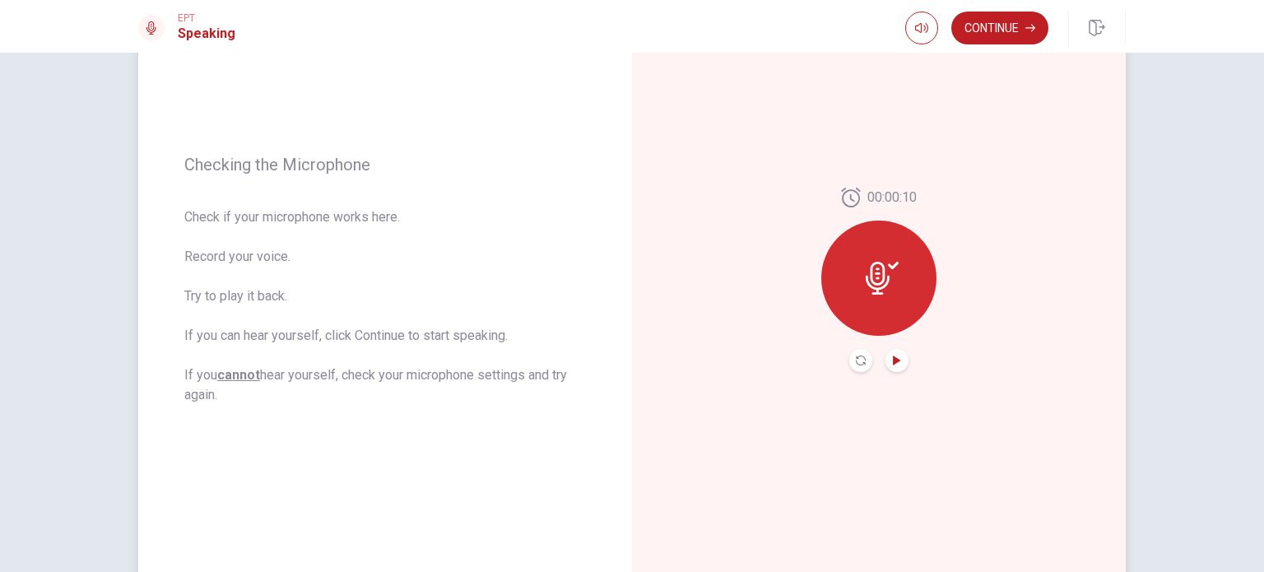
click at [893, 361] on icon "Play Audio" at bounding box center [896, 361] width 7 height 10
click at [994, 32] on button "Continue" at bounding box center [999, 28] width 97 height 33
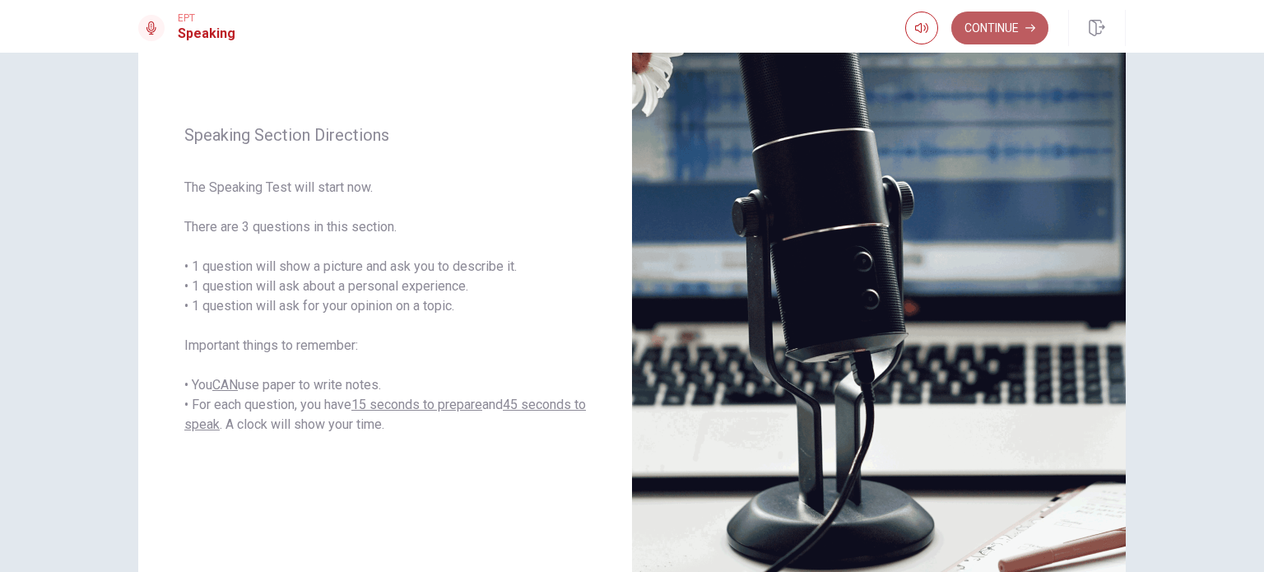
click at [1018, 19] on button "Continue" at bounding box center [999, 28] width 97 height 33
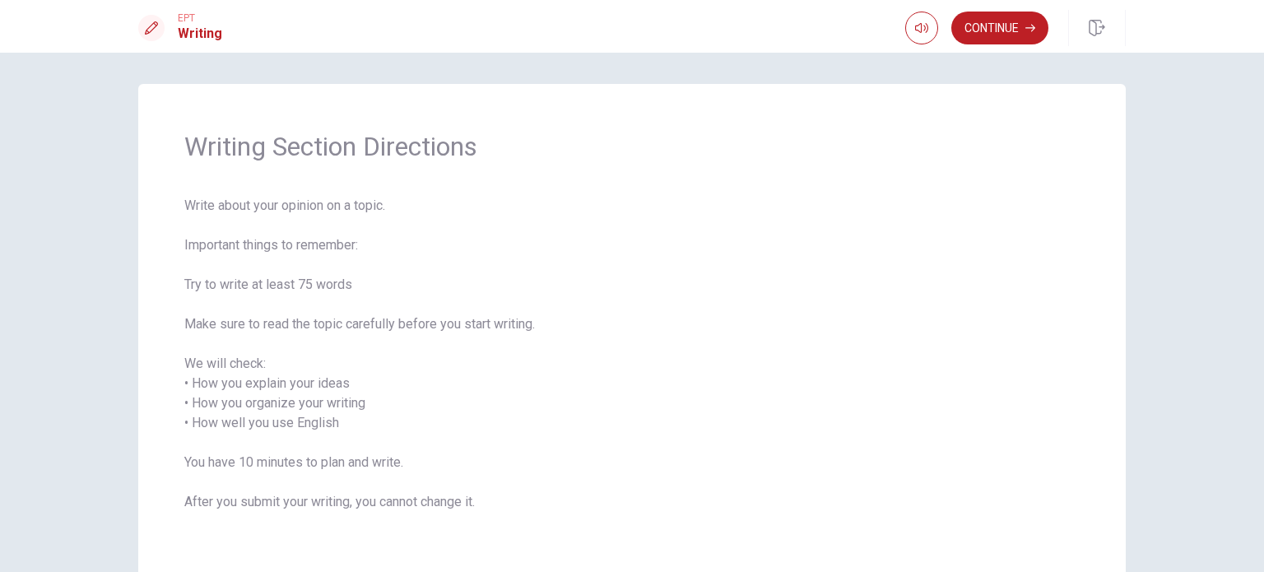
scroll to position [0, 0]
click at [1001, 7] on div "EPT Writing Continue" at bounding box center [632, 26] width 1264 height 53
click at [1007, 21] on button "Continue" at bounding box center [999, 28] width 97 height 33
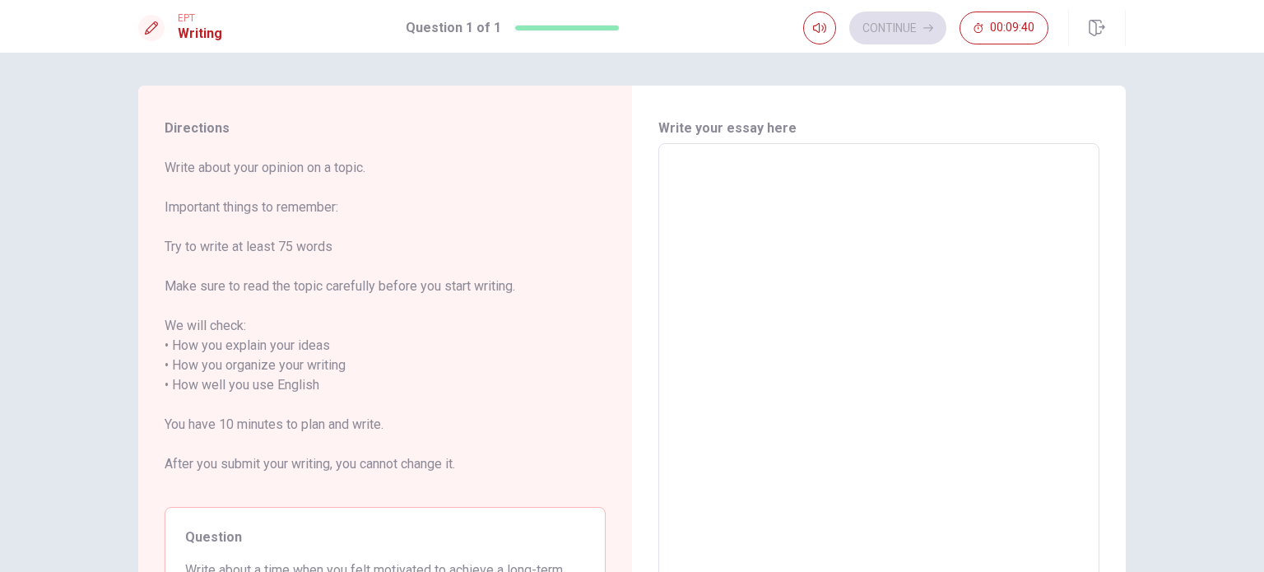
click at [734, 194] on textarea at bounding box center [879, 385] width 418 height 457
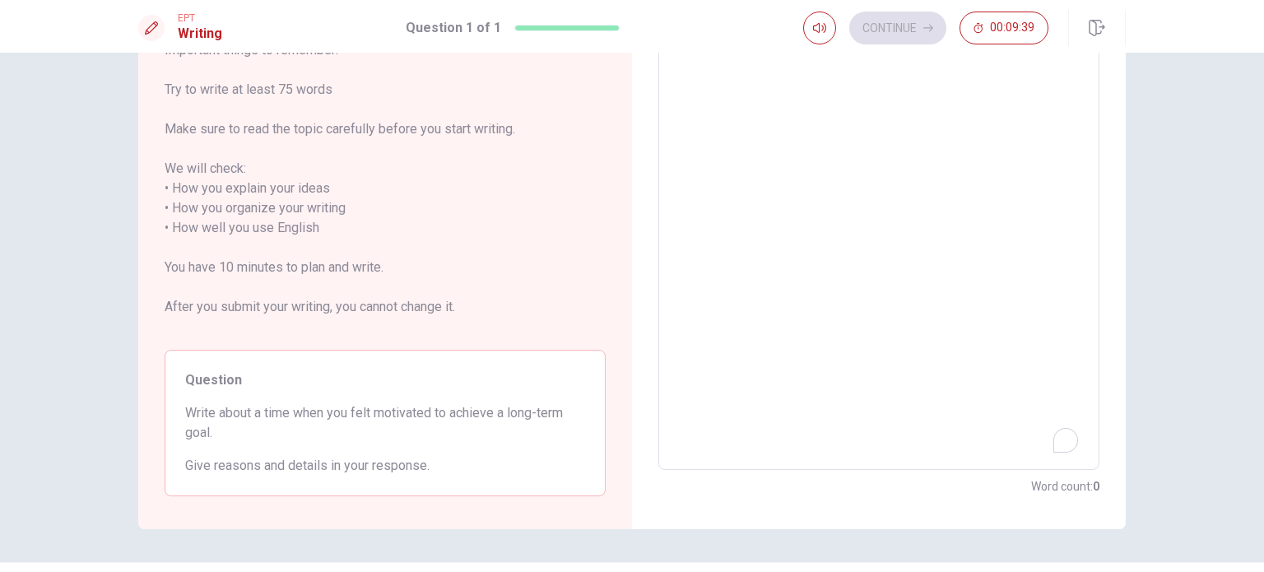
scroll to position [165, 0]
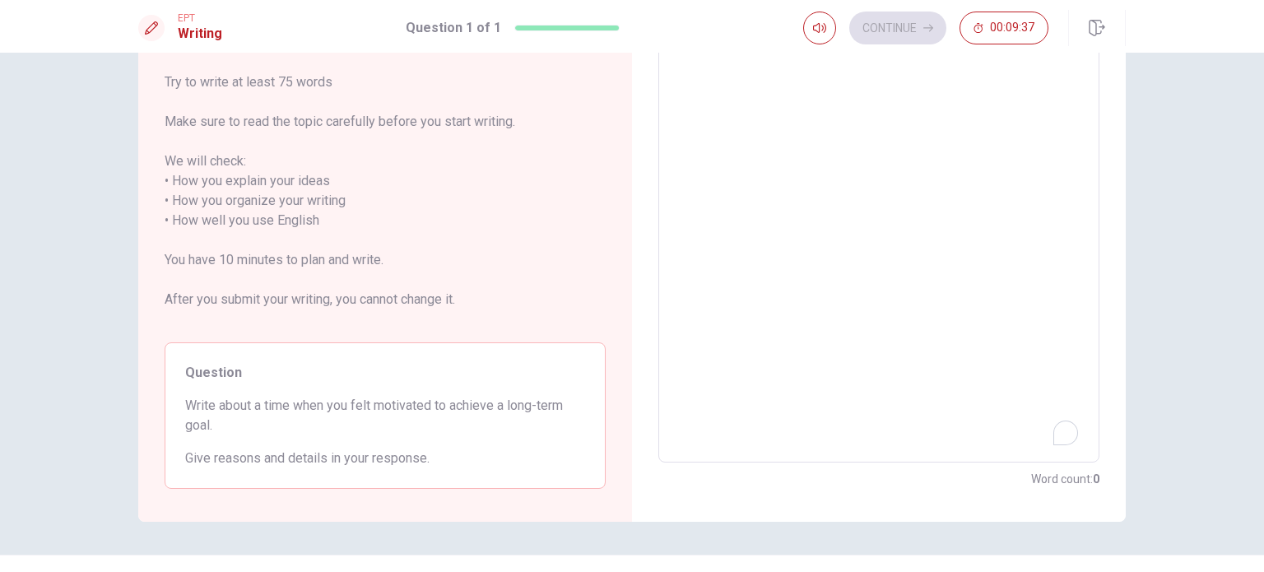
click at [844, 206] on textarea "To enrich screen reader interactions, please activate Accessibility in Grammarl…" at bounding box center [879, 221] width 418 height 457
click at [709, 246] on textarea "To enrich screen reader interactions, please activate Accessibility in Grammarl…" at bounding box center [879, 221] width 418 height 457
click at [695, 193] on textarea "To enrich screen reader interactions, please activate Accessibility in Grammarl…" at bounding box center [879, 221] width 418 height 457
click at [794, 564] on div "© Copyright 2025" at bounding box center [632, 581] width 1264 height 53
click at [178, 378] on div "Directions Write about your opinion on a topic. Important things to remember: T…" at bounding box center [632, 221] width 1040 height 601
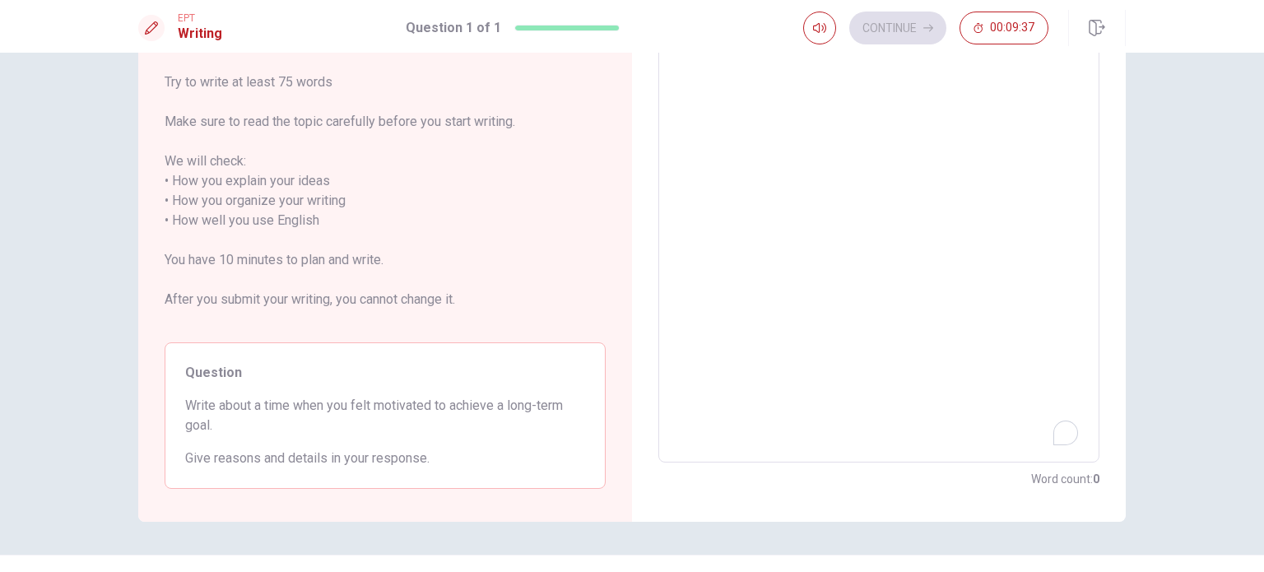
click at [341, 401] on div "Question Write about a time when you felt motivated to achieve a long-term goal…" at bounding box center [385, 415] width 441 height 146
click at [1067, 430] on div "Open Grammarly." at bounding box center [1066, 433] width 18 height 18
click at [1251, 64] on div "EPT Writing Question 1 of 1 Continue 00:09:37 Question 1 of 1 Continue 00:09:37…" at bounding box center [632, 286] width 1264 height 572
click at [1015, 57] on textarea "To enrich screen reader interactions, please activate Accessibility in Grammarl…" at bounding box center [879, 221] width 418 height 457
click at [968, 92] on textarea "To enrich screen reader interactions, please activate Accessibility in Grammarl…" at bounding box center [879, 221] width 418 height 457
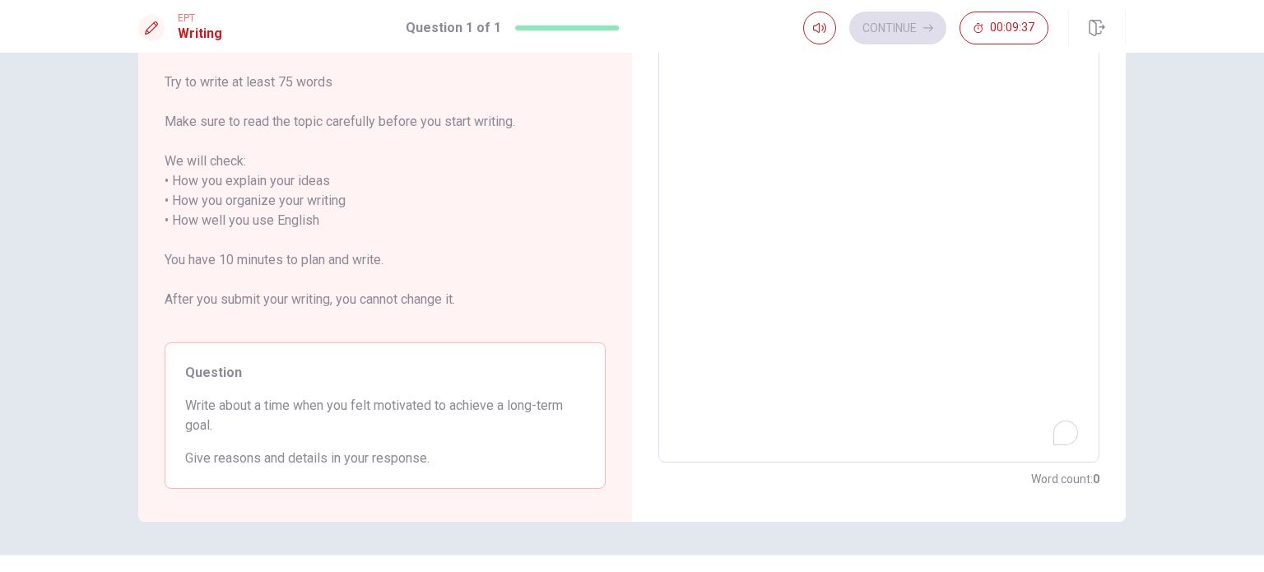
click at [968, 93] on textarea "To enrich screen reader interactions, please activate Accessibility in Grammarl…" at bounding box center [879, 221] width 418 height 457
click at [970, 105] on textarea "Pm" at bounding box center [879, 221] width 418 height 457
click at [978, 107] on textarea "Pm" at bounding box center [879, 221] width 418 height 457
type textarea "Pm"
click at [704, 154] on textarea "Pm" at bounding box center [879, 221] width 418 height 457
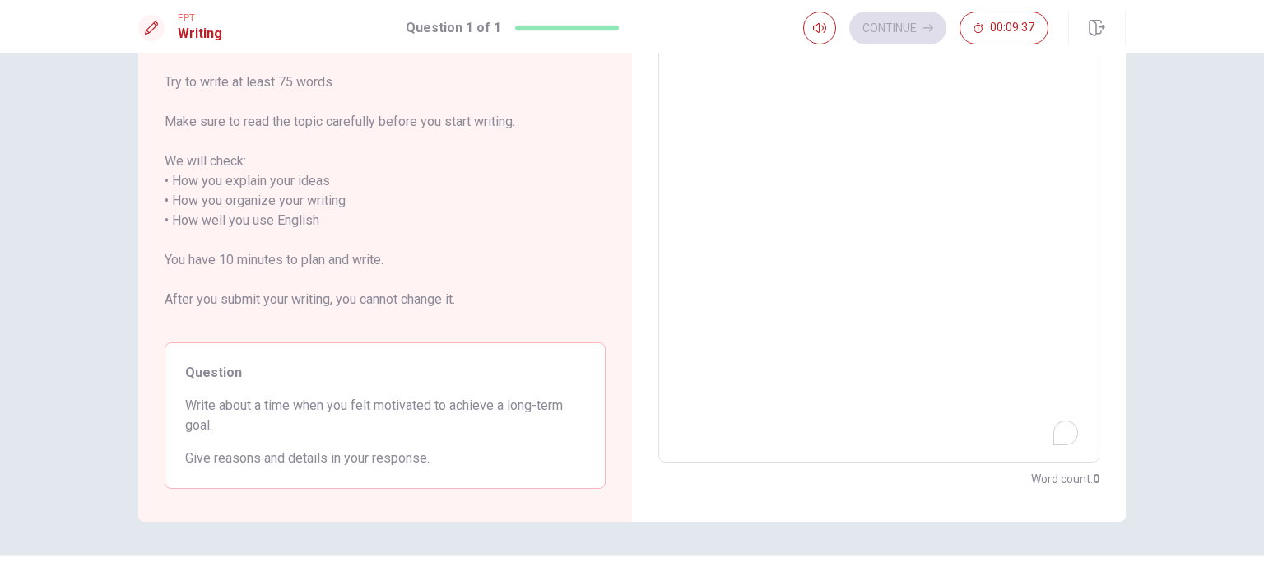
click at [425, 170] on span "Write about your opinion on a topic. Important things to remember: Try to write…" at bounding box center [385, 161] width 441 height 336
click at [425, 279] on span "Write about your opinion on a topic. Important things to remember: Try to write…" at bounding box center [385, 161] width 441 height 336
click at [435, 329] on span "Write about your opinion on a topic. Important things to remember: Try to write…" at bounding box center [385, 161] width 441 height 336
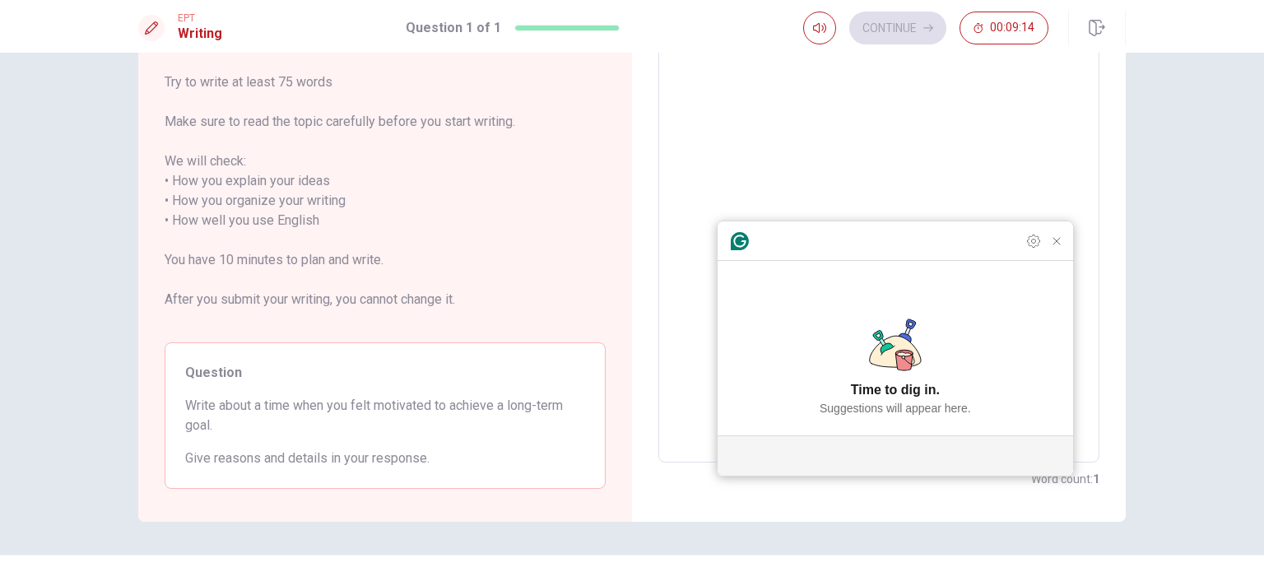
scroll to position [0, 0]
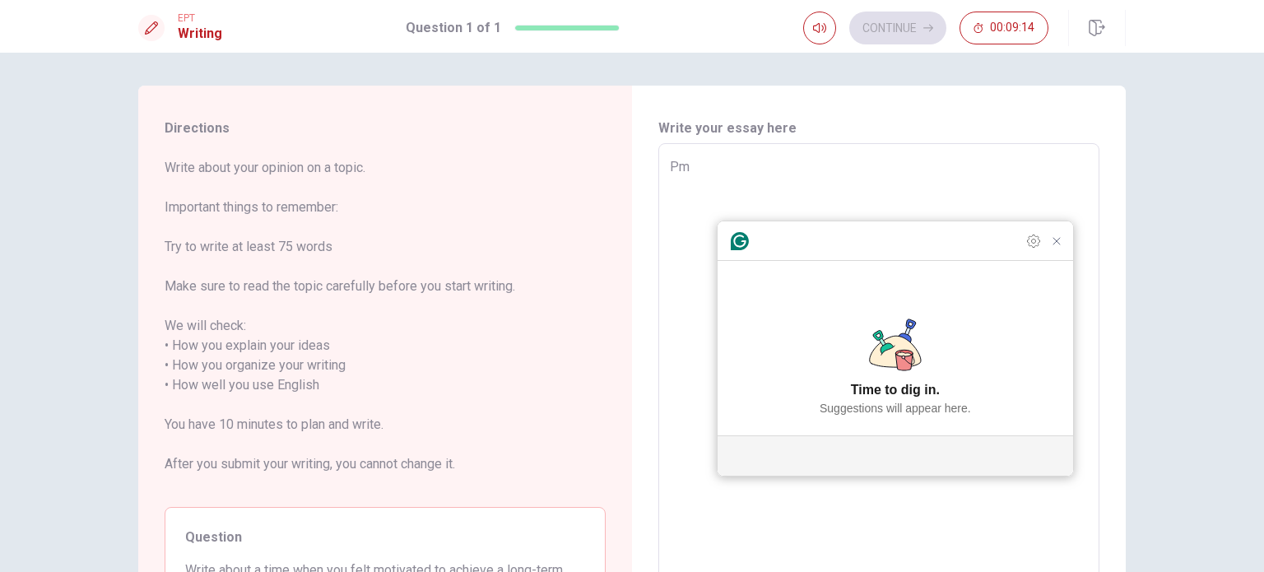
click at [769, 158] on textarea "Pm" at bounding box center [879, 385] width 418 height 457
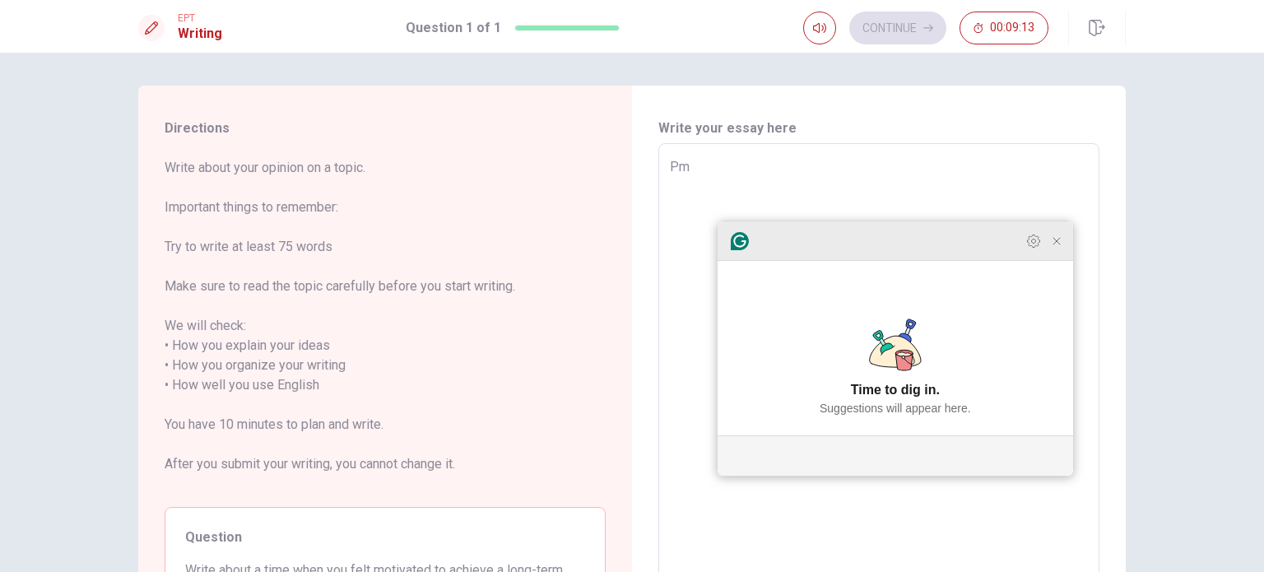
click at [1066, 251] on icon "Close Grammarly Assistant" at bounding box center [1057, 241] width 20 height 20
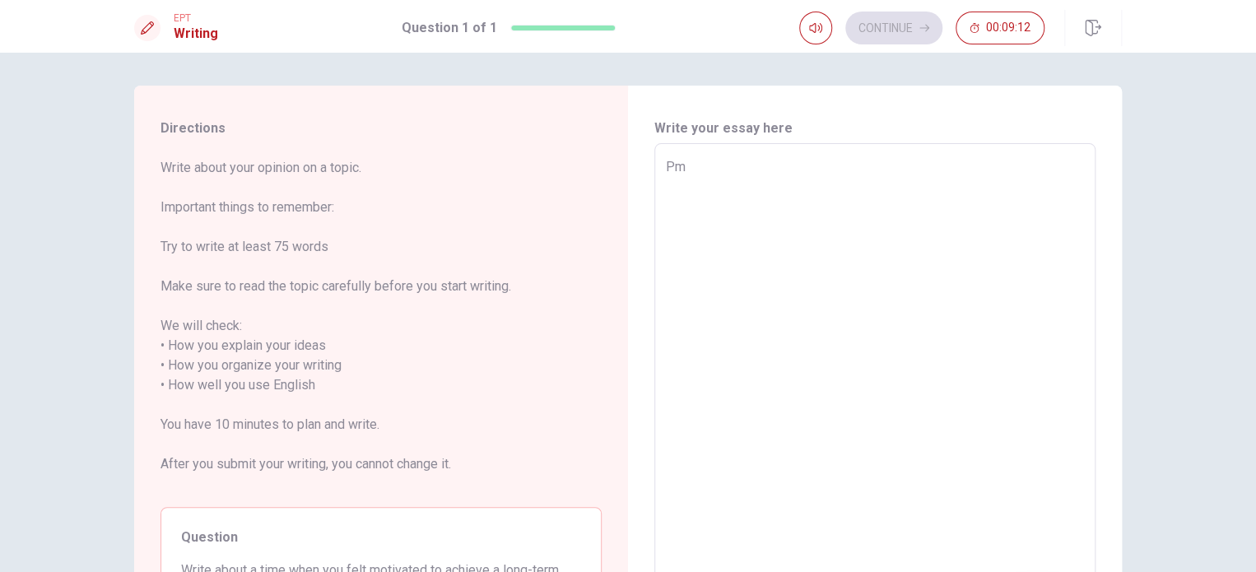
type textarea "x"
type textarea "P"
type textarea "x"
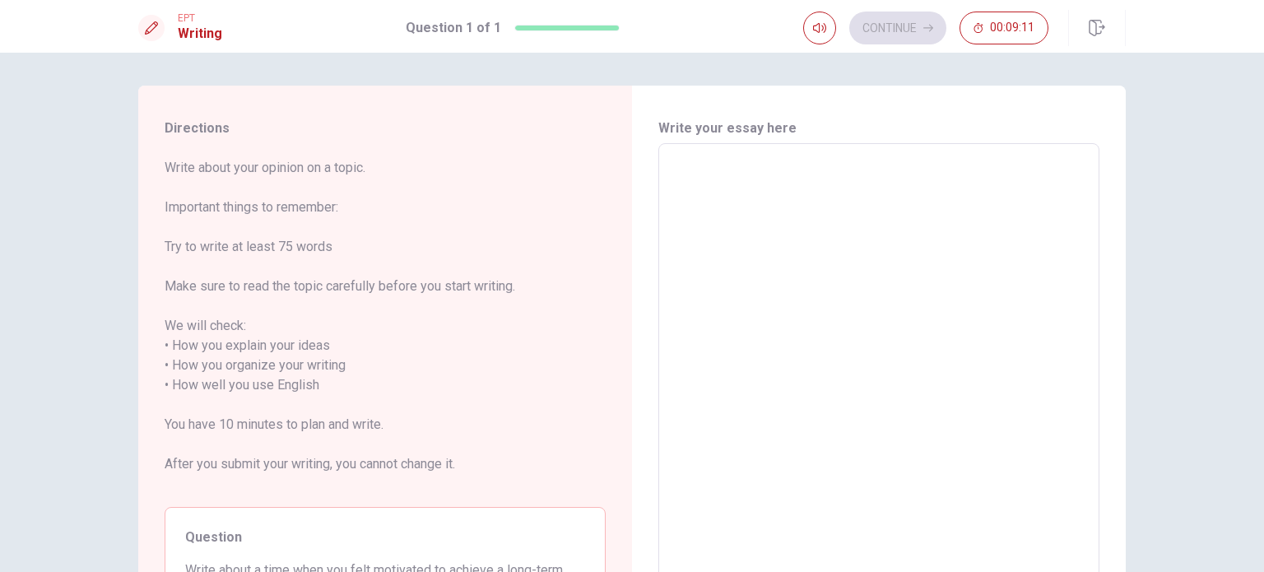
type textarea "O"
type textarea "x"
type textarea "On"
type textarea "x"
type textarea "One"
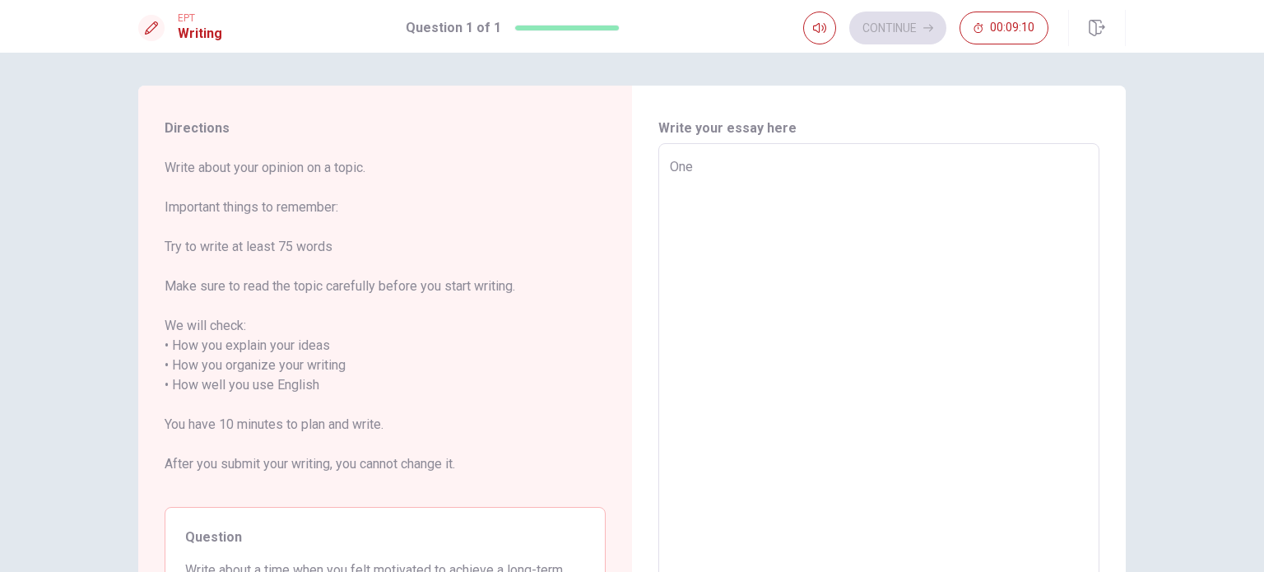
type textarea "x"
type textarea "One"
type textarea "x"
type textarea "One o"
type textarea "x"
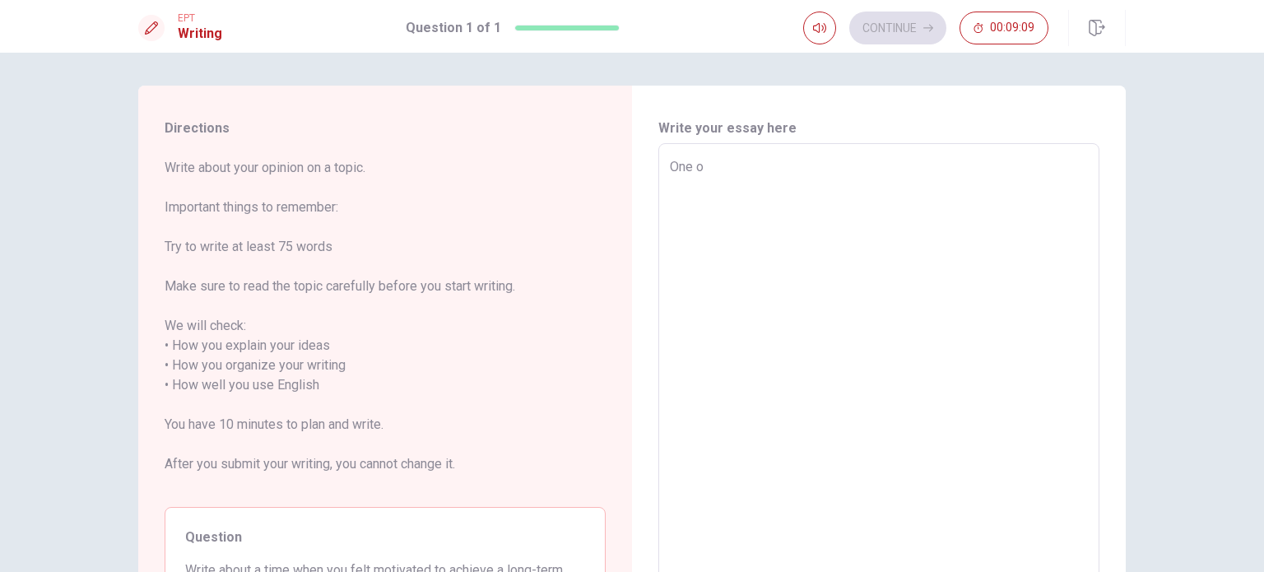
type textarea "One of"
type textarea "x"
type textarea "One of"
type textarea "x"
click at [749, 165] on textarea "One of" at bounding box center [879, 385] width 418 height 457
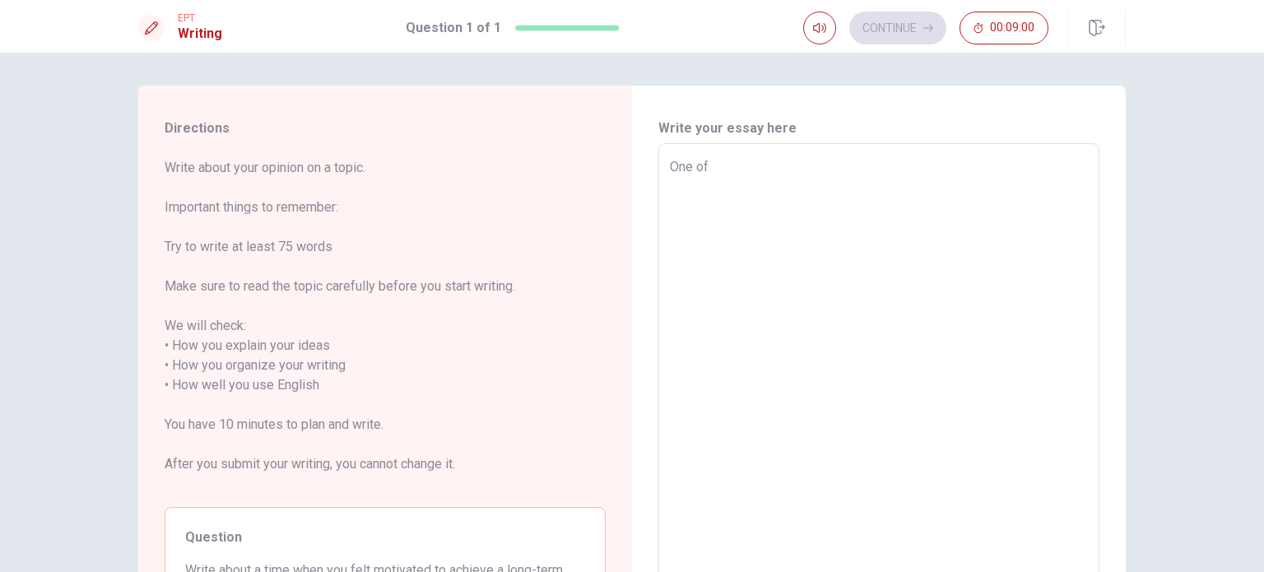
click at [749, 165] on textarea "One of" at bounding box center [879, 385] width 418 height 457
drag, startPoint x: 749, startPoint y: 165, endPoint x: 1193, endPoint y: 568, distance: 599.5
click at [749, 167] on textarea "One of" at bounding box center [879, 385] width 418 height 457
click at [750, 174] on textarea "One of" at bounding box center [879, 385] width 418 height 457
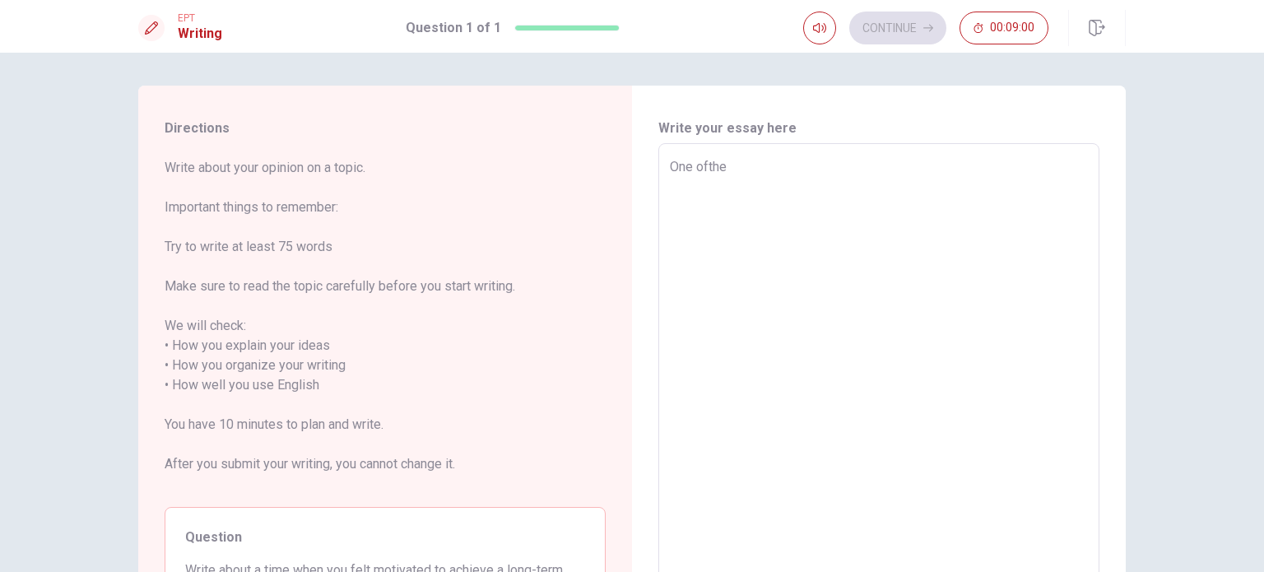
click at [751, 160] on textarea "One of" at bounding box center [879, 385] width 418 height 457
click at [751, 159] on textarea "One of" at bounding box center [879, 385] width 418 height 457
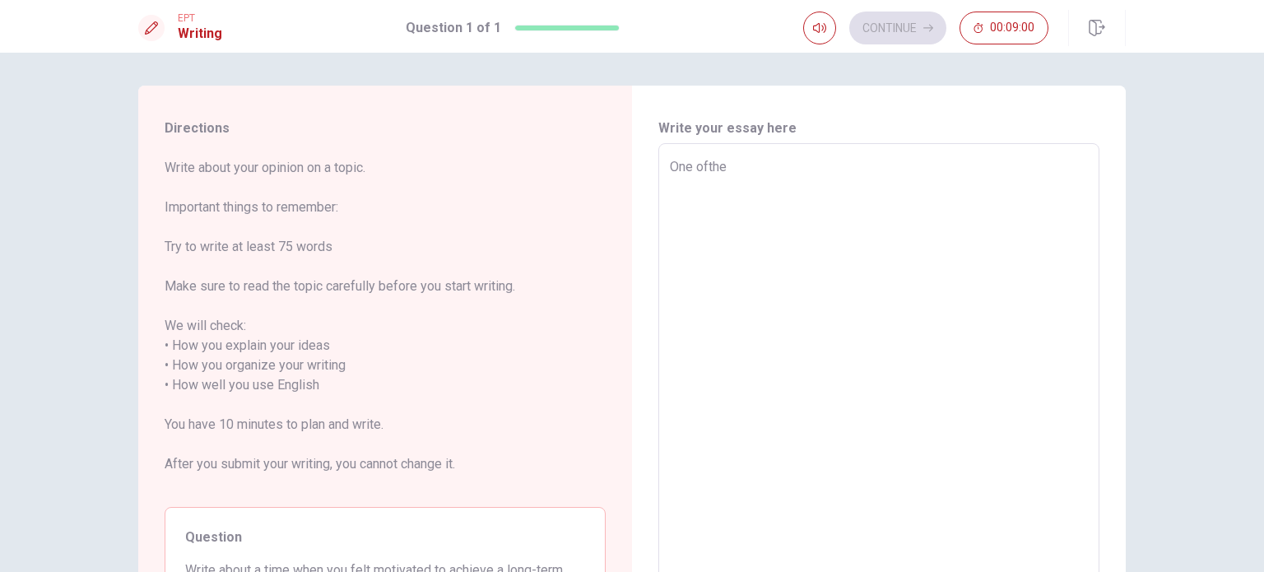
click at [751, 159] on textarea "One of" at bounding box center [879, 385] width 418 height 457
click at [914, 165] on textarea "One of" at bounding box center [879, 385] width 418 height 457
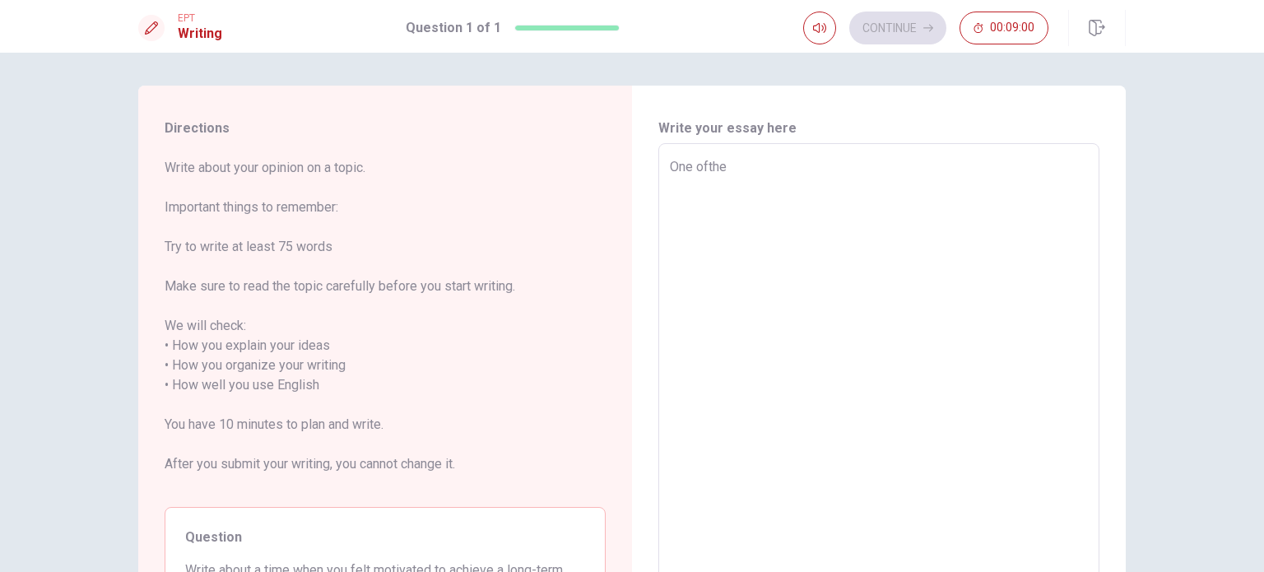
click at [914, 164] on textarea "One of" at bounding box center [879, 385] width 418 height 457
type textarea "One ofthe"
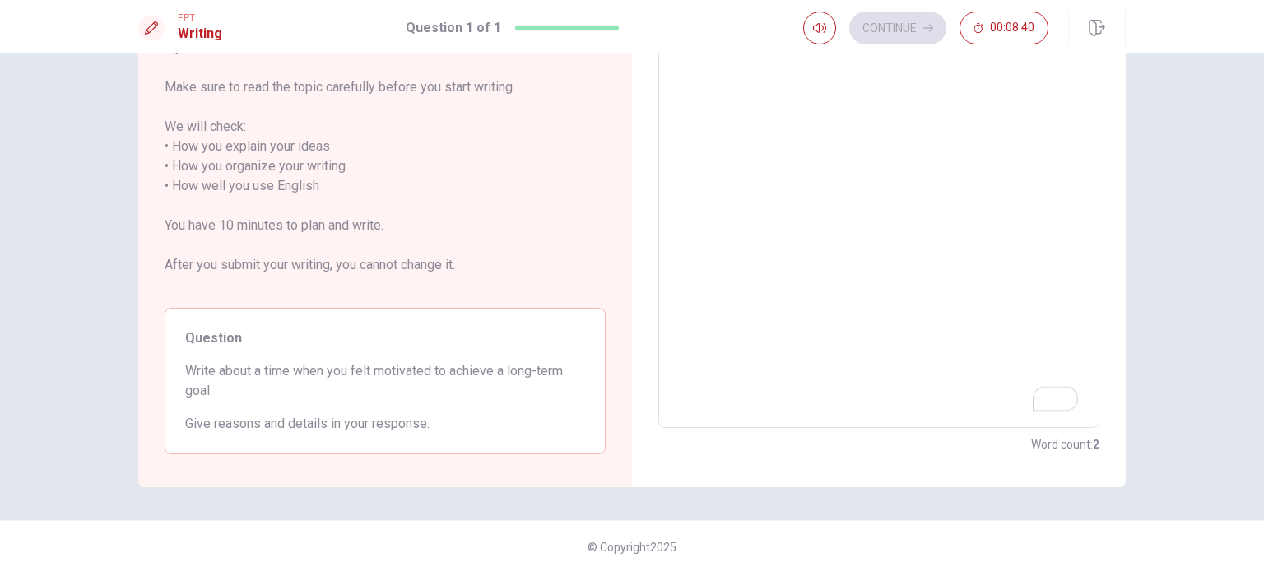
click at [755, 292] on textarea "One ofthe" at bounding box center [879, 186] width 418 height 457
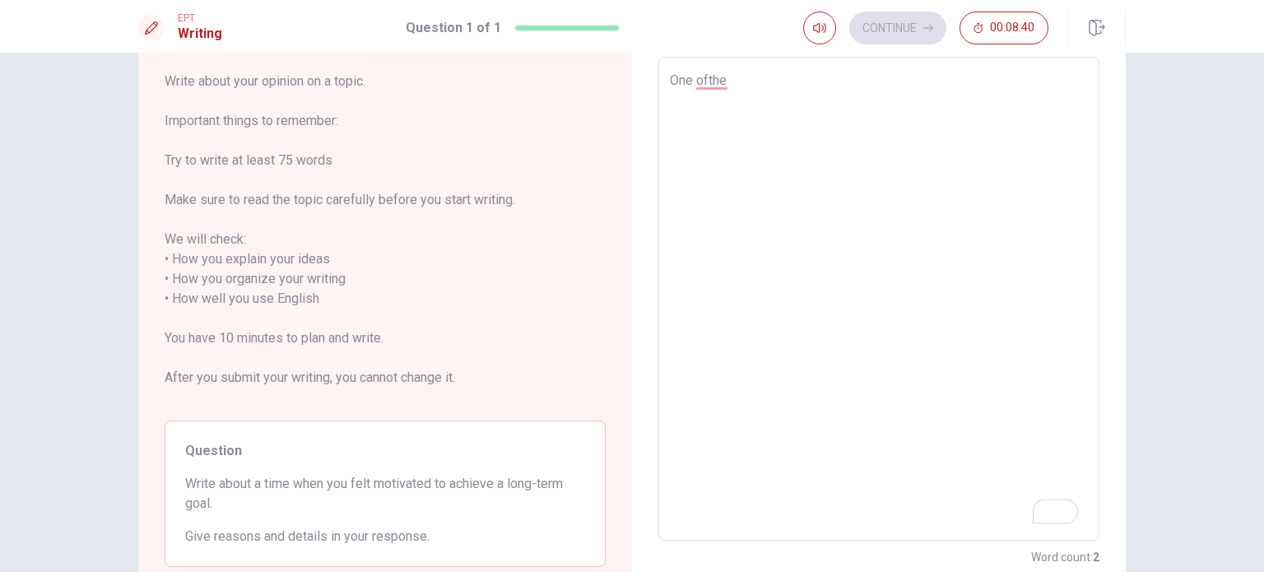
scroll to position [0, 0]
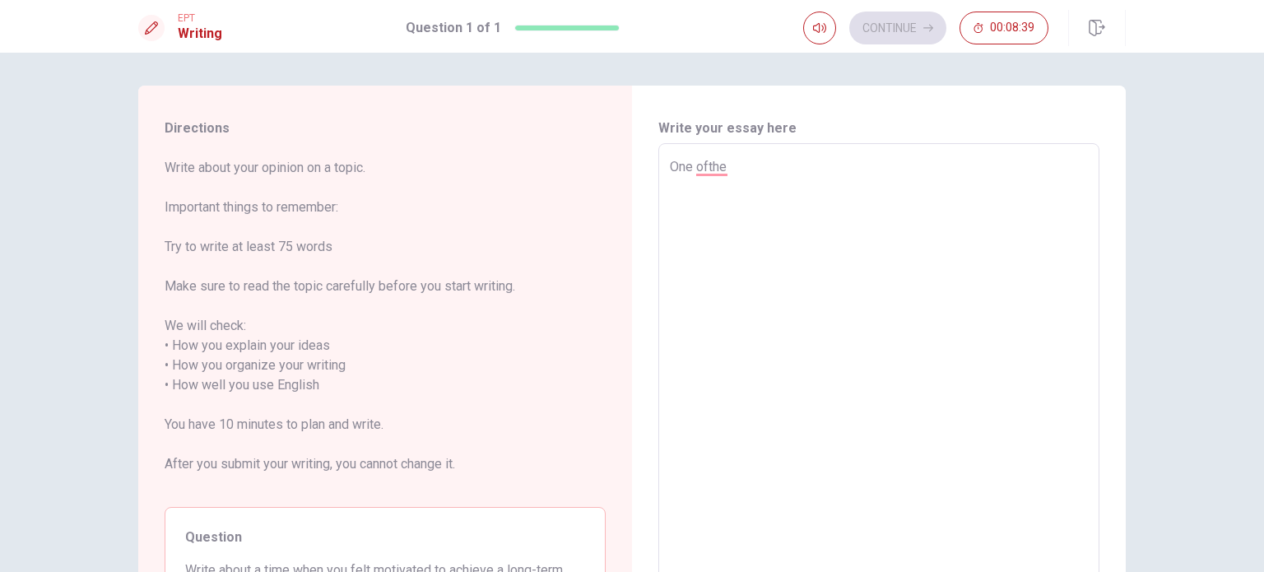
click at [751, 183] on textarea "One ofthe" at bounding box center [879, 385] width 418 height 457
type textarea "x"
type textarea "One ofthe"
type textarea "x"
type textarea "One ofth"
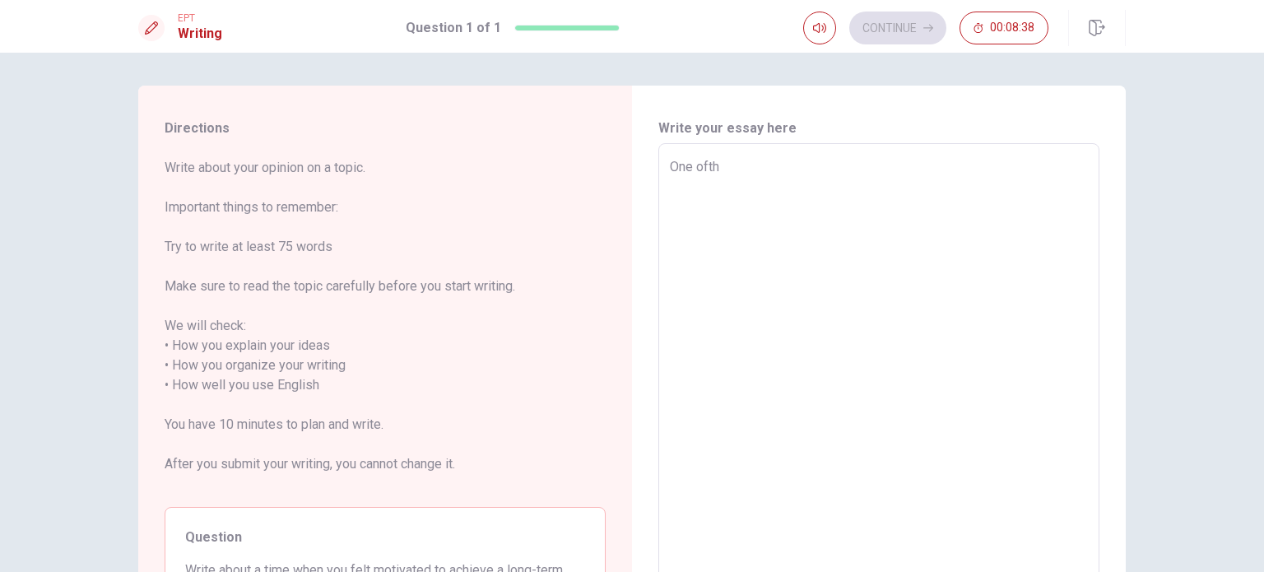
type textarea "x"
type textarea "One oft"
type textarea "x"
type textarea "One of"
type textarea "x"
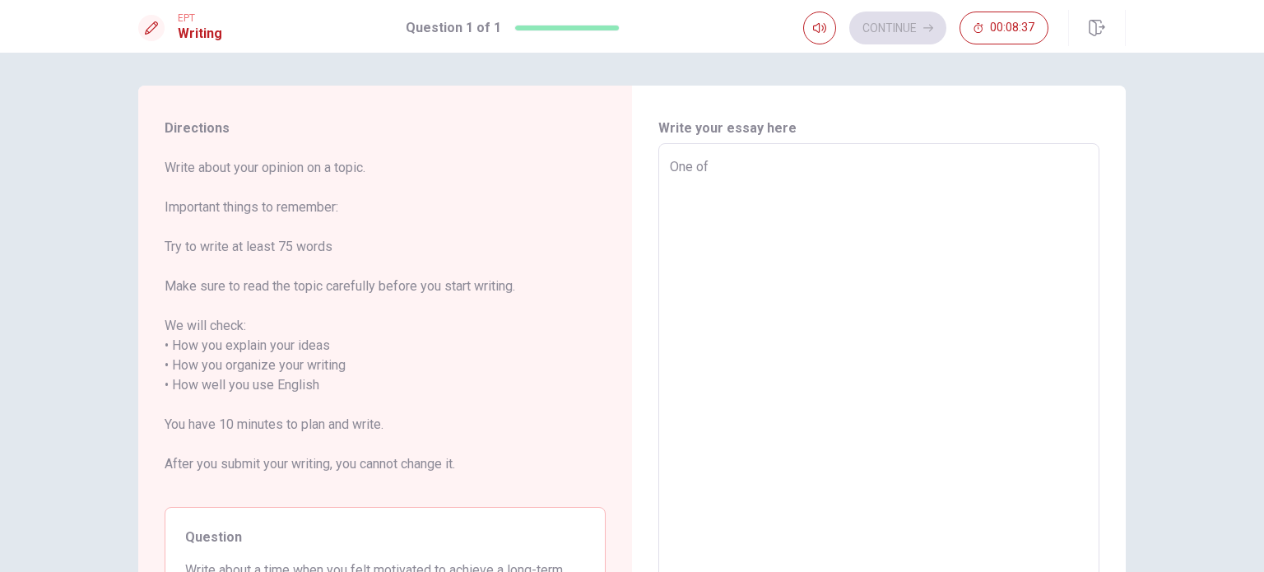
type textarea "One of"
type textarea "x"
type textarea "One of t"
type textarea "x"
type textarea "One of th"
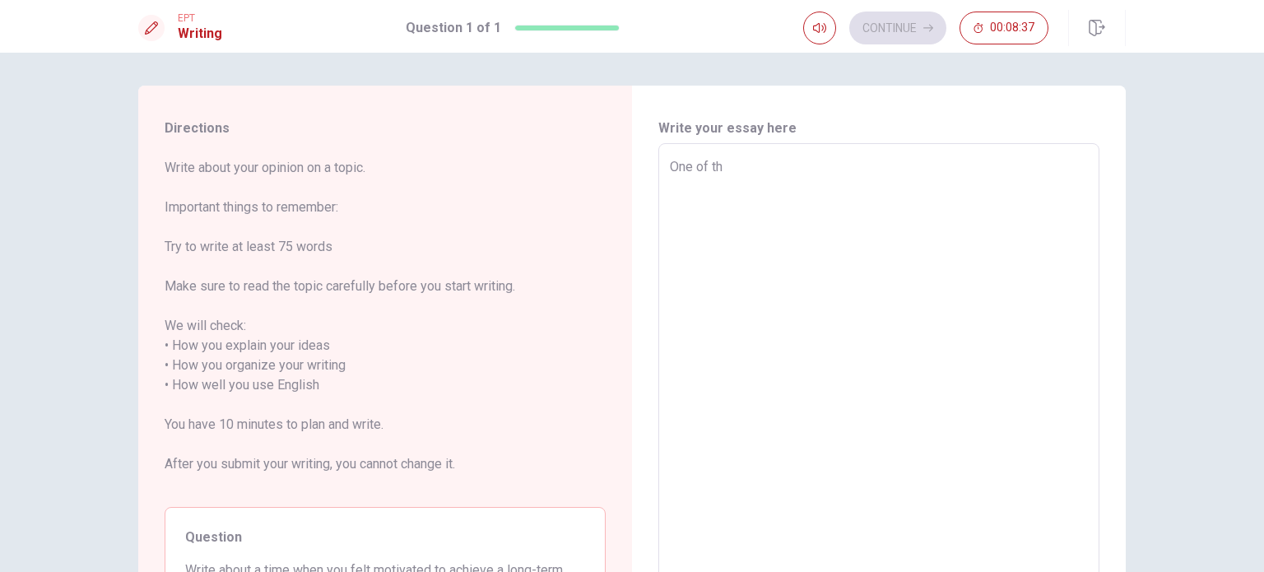
type textarea "x"
type textarea "One of the"
type textarea "x"
type textarea "One of the"
type textarea "x"
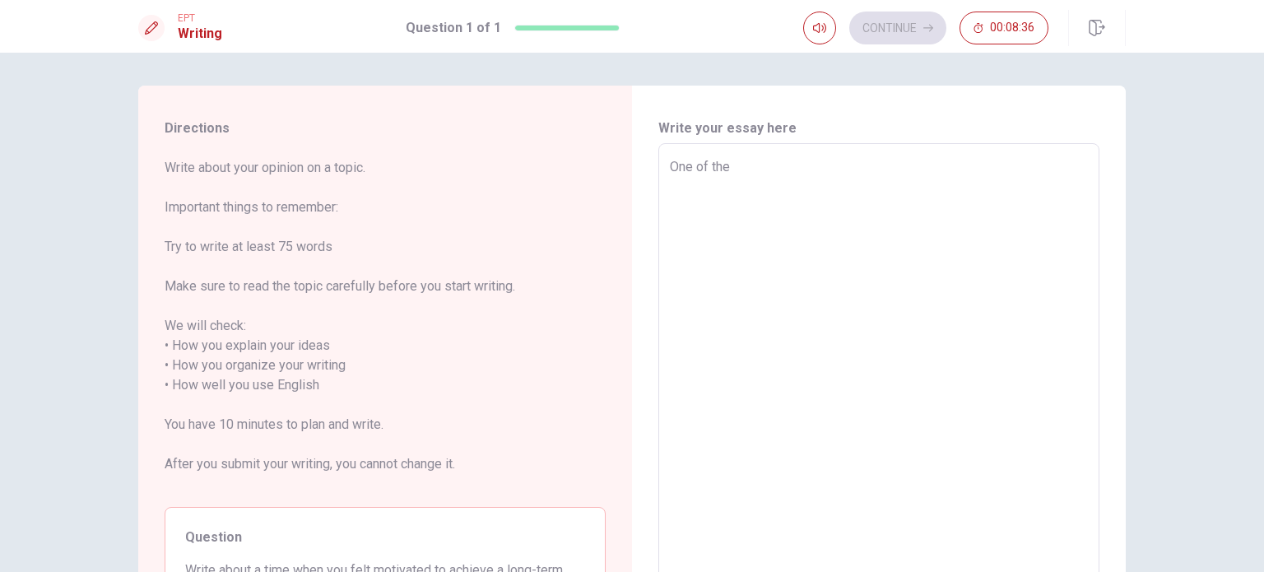
type textarea "One of the t"
type textarea "x"
type textarea "One of the to"
type textarea "x"
type textarea "One of the tou"
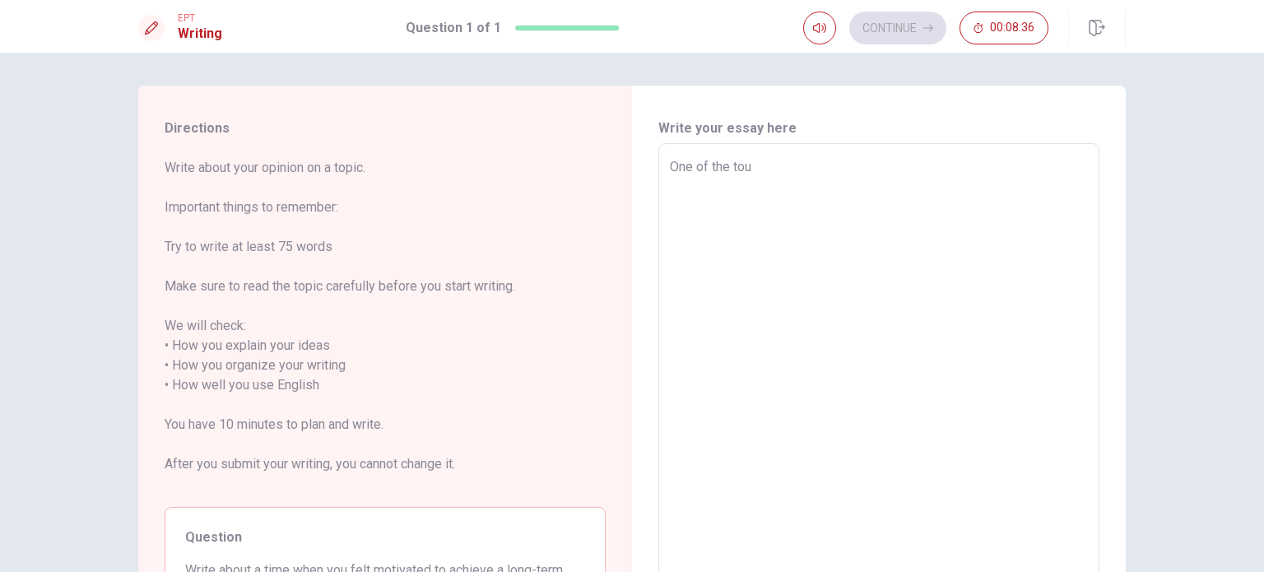
type textarea "x"
type textarea "One of the toug"
type textarea "x"
type textarea "One of the tough"
type textarea "x"
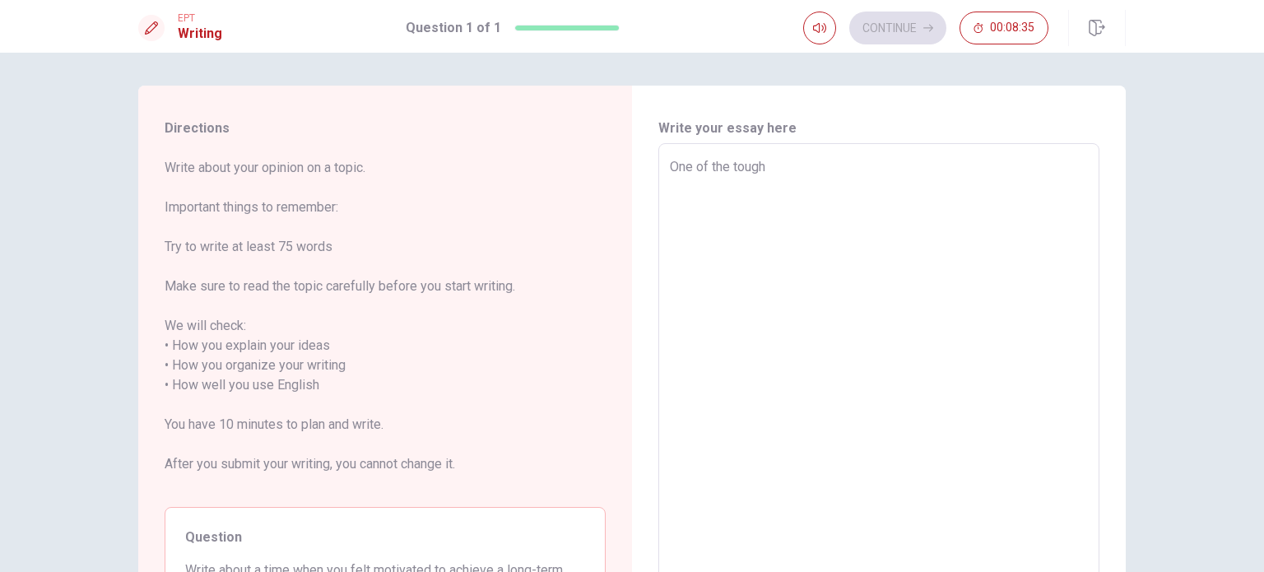
type textarea "One of the toughf"
type textarea "x"
type textarea "One of the toughfe"
type textarea "x"
type textarea "One of the toughfes"
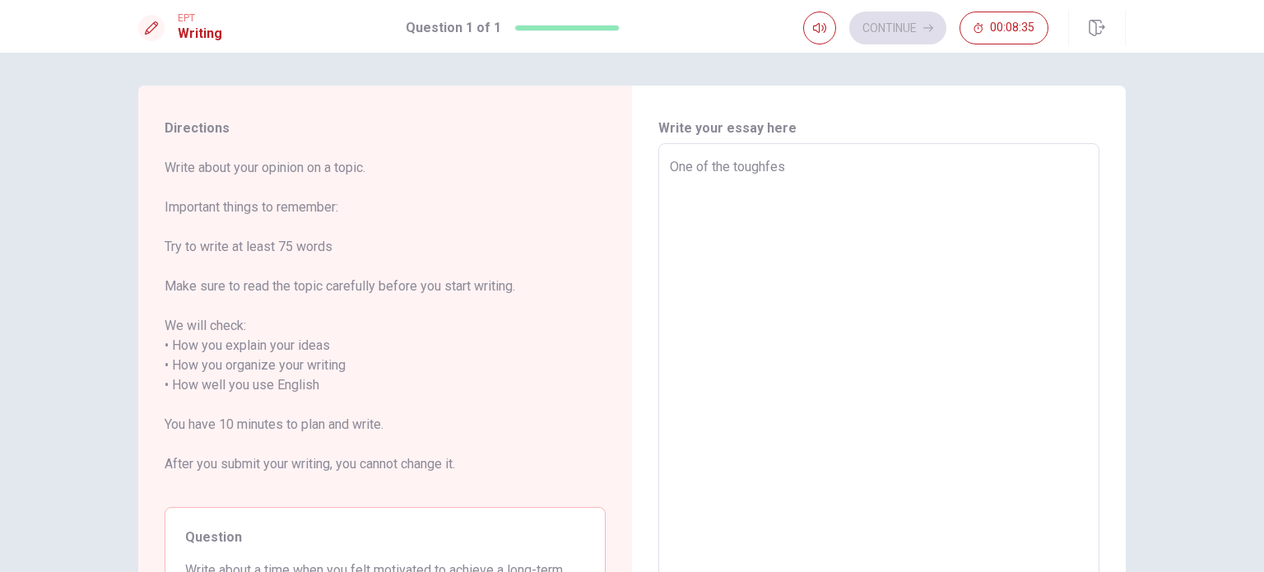
type textarea "x"
type textarea "One of the toughfest"
type textarea "x"
type textarea "One of the toughfest"
type textarea "x"
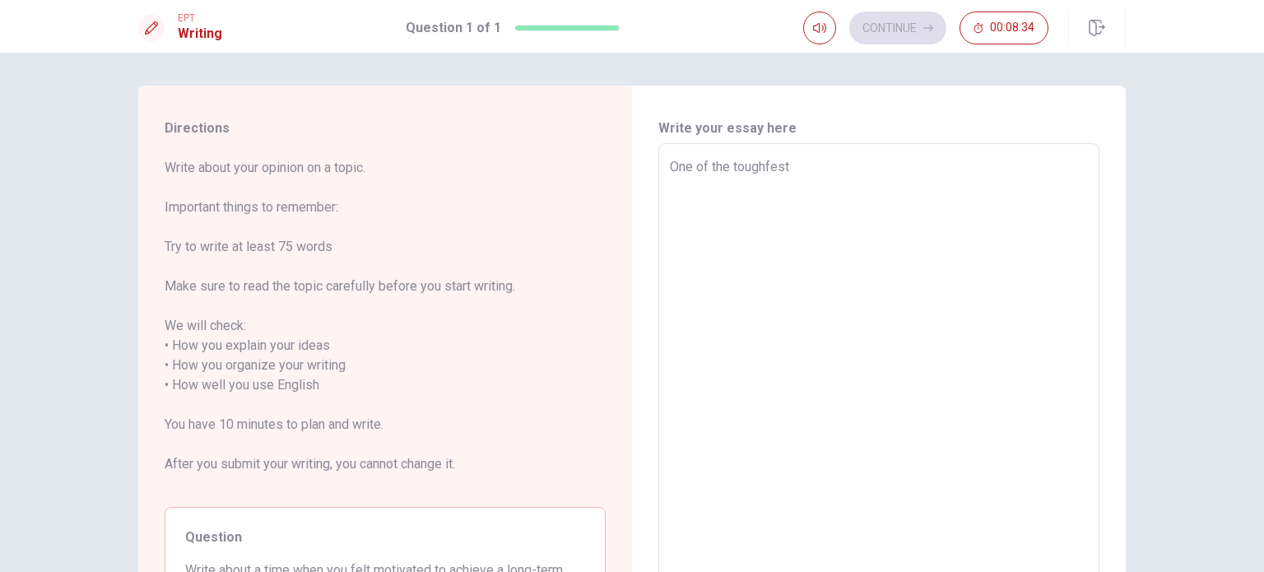
type textarea "One of the toughfest"
type textarea "x"
type textarea "One of the toughfes"
type textarea "x"
type textarea "One of the toughfe"
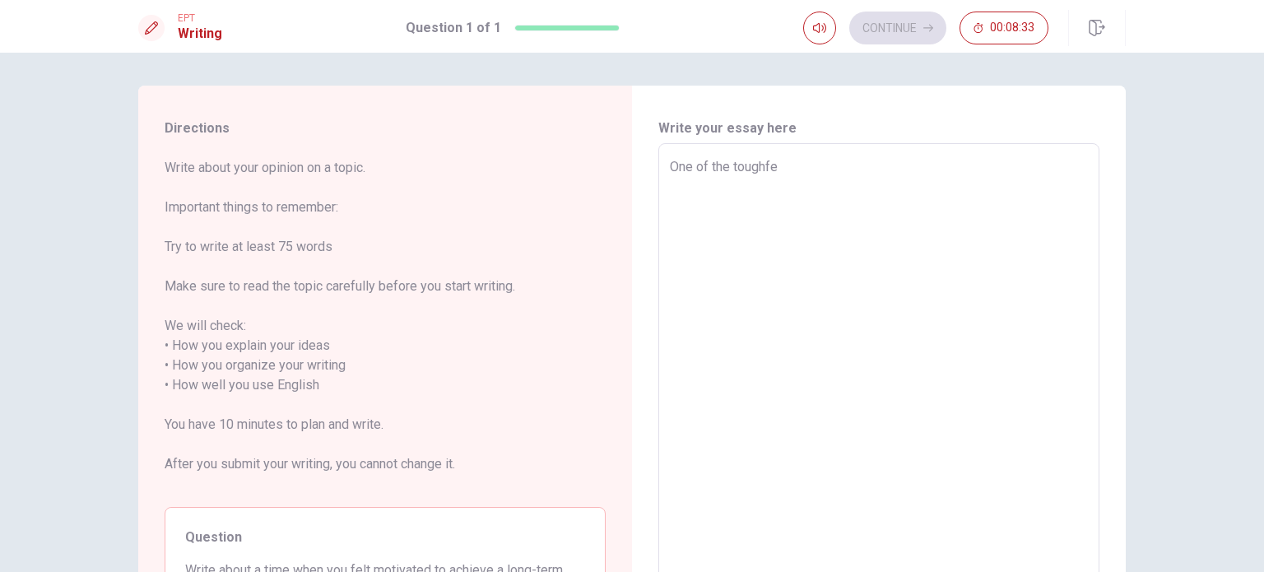
type textarea "x"
type textarea "One of the toughf"
type textarea "x"
type textarea "One of the tough"
type textarea "x"
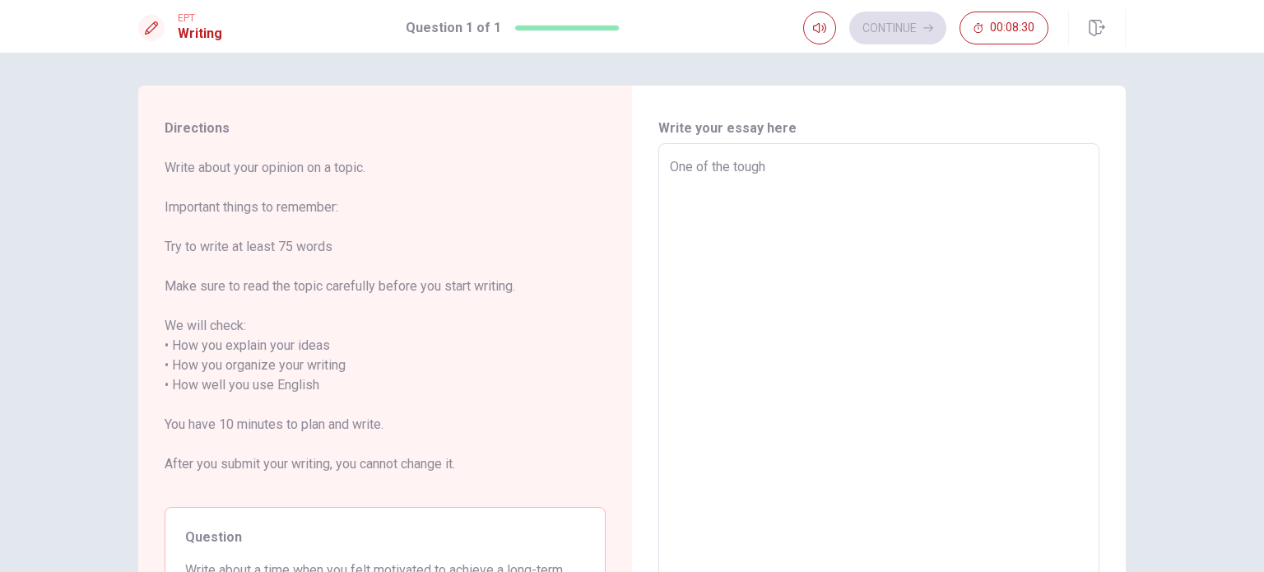
type textarea "One of the toughe"
type textarea "x"
type textarea "One of the toughes"
type textarea "x"
type textarea "One of the toughest"
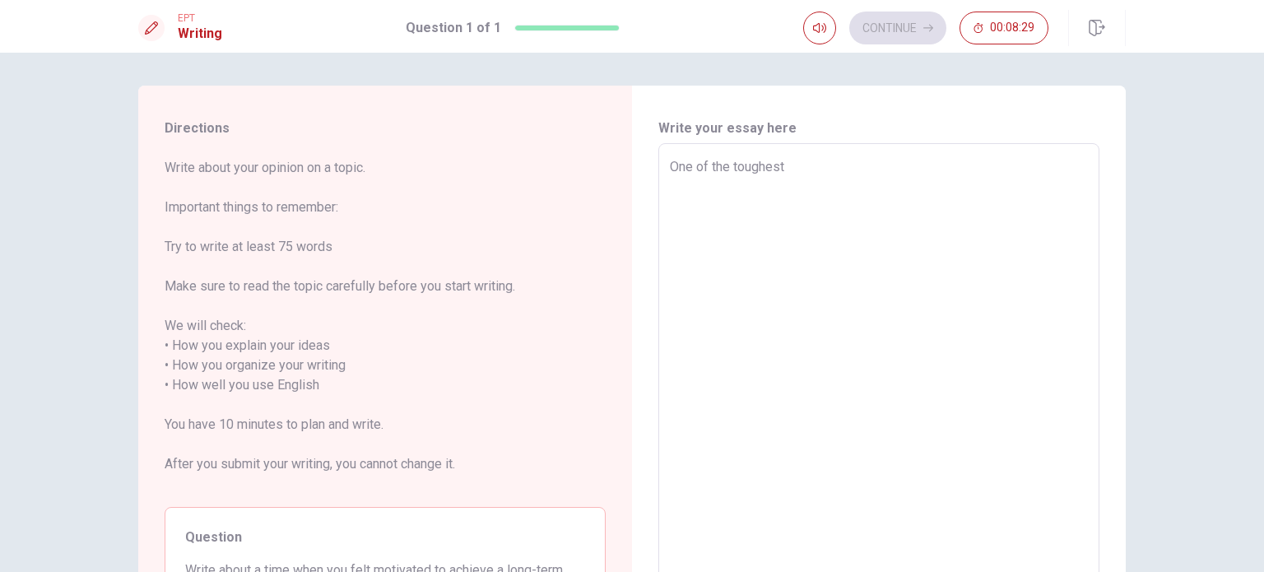
type textarea "x"
type textarea "One of the toughest"
type textarea "x"
click at [804, 170] on textarea "One of the toughest" at bounding box center [879, 385] width 418 height 457
type textarea "One of the toughest pr"
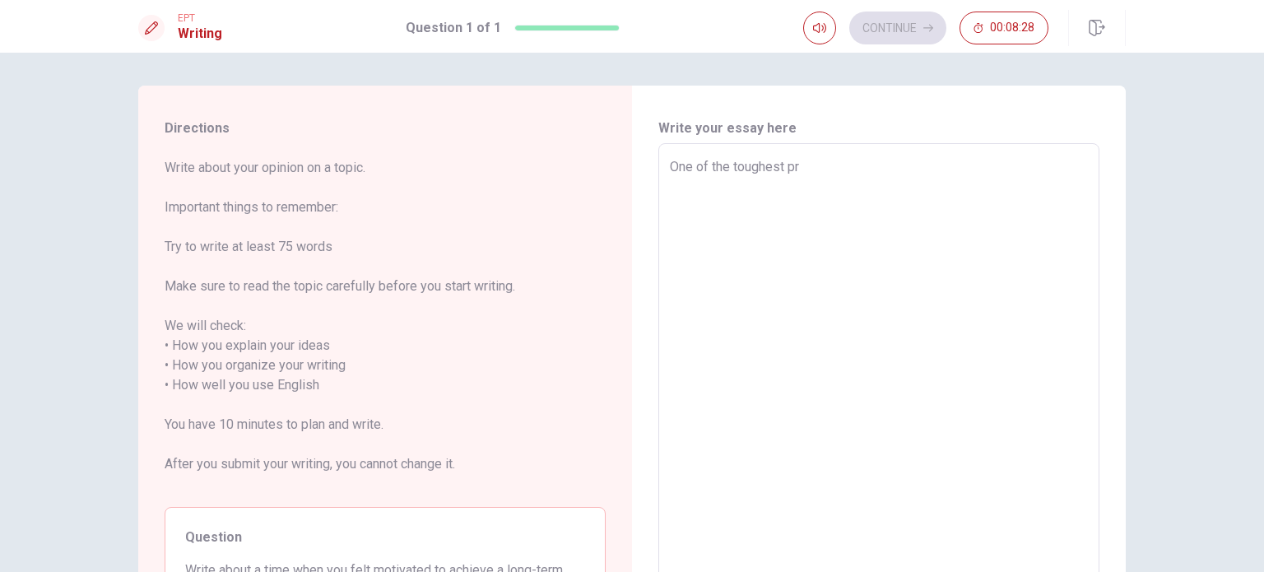
click at [842, 166] on textarea "One of the toughest pr" at bounding box center [879, 385] width 418 height 457
type textarea "x"
type textarea "One of the toughest pro"
type textarea "x"
type textarea "One of the toughest proj"
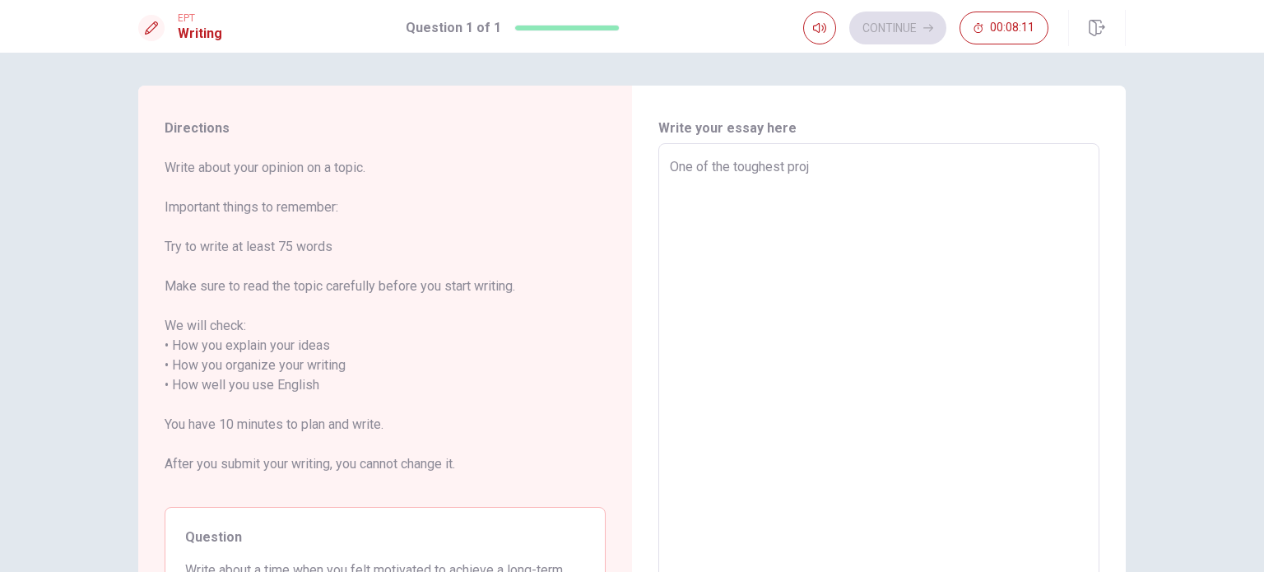
type textarea "x"
type textarea "One of the toughest proje"
type textarea "x"
type textarea "One of the toughest projec"
type textarea "x"
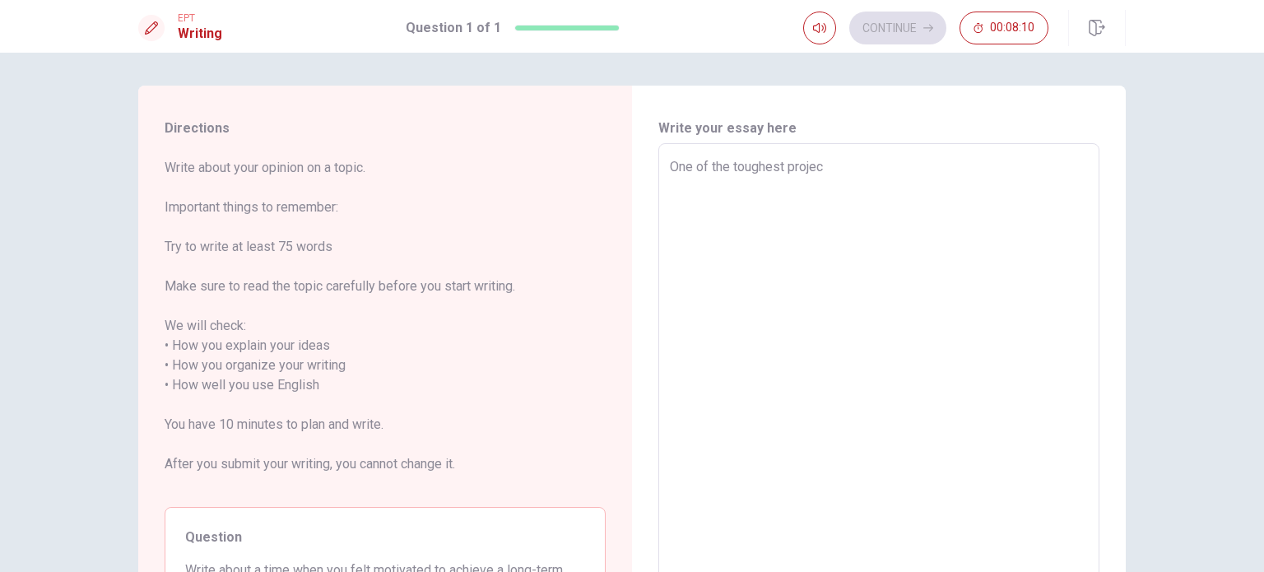
type textarea "One of the toughest project"
type textarea "x"
type textarea "One of the toughest projects"
type textarea "x"
type textarea "One of the toughest projects"
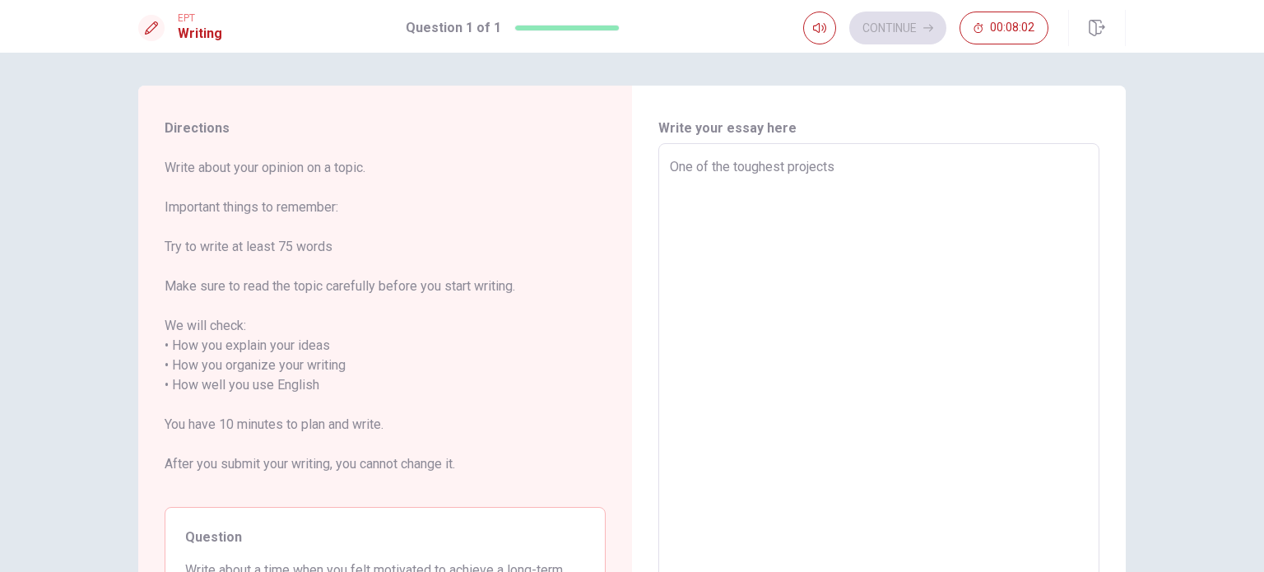
click at [784, 167] on textarea "One of the toughest projects" at bounding box center [879, 385] width 418 height 457
type textarea "x"
type textarea "One of the toughest pprojects"
type textarea "x"
type textarea "One of the toughest peprojects"
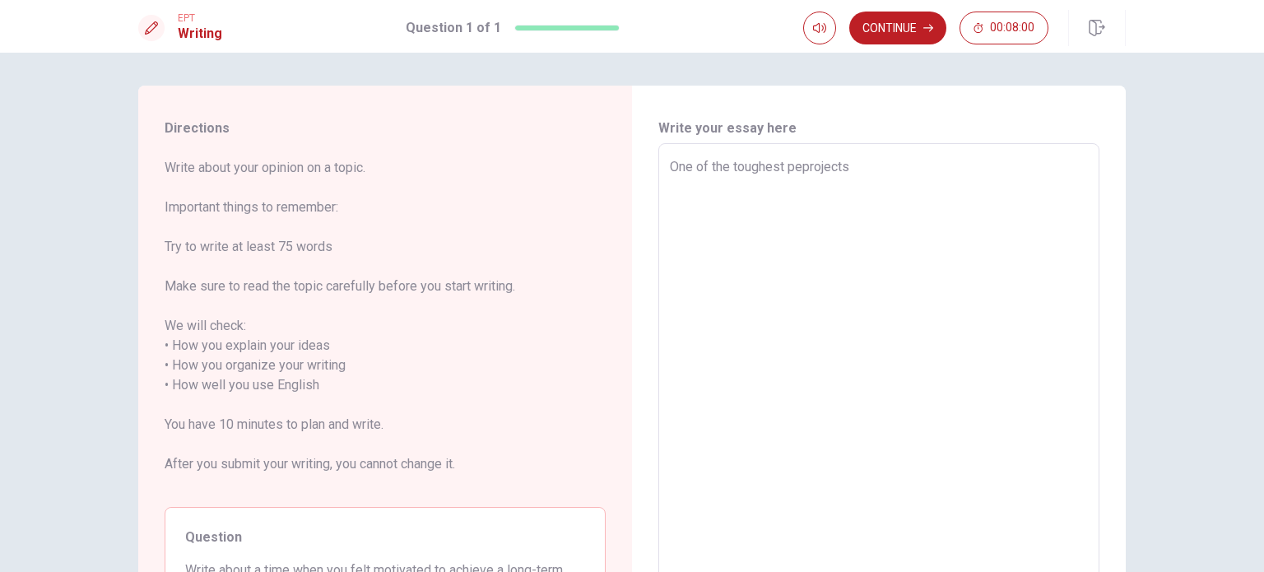
type textarea "x"
type textarea "One of the toughest perprojects"
type textarea "x"
type textarea "One of the toughest persprojects"
type textarea "x"
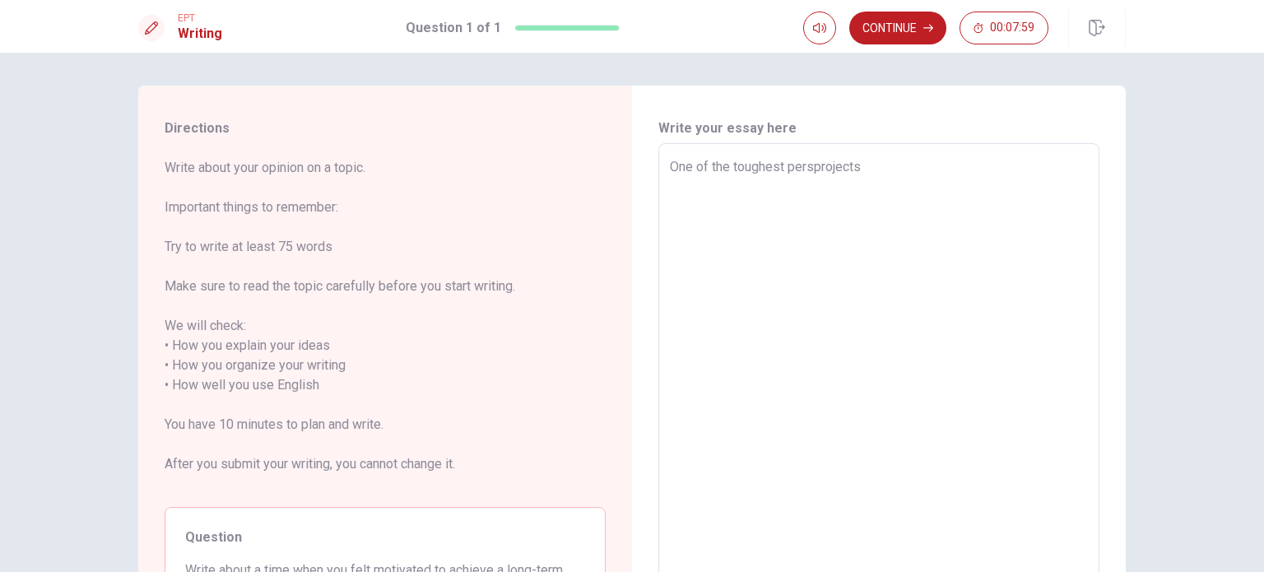
type textarea "One of the toughest persoprojects"
type textarea "x"
type textarea "One of the toughest personprojects"
type textarea "x"
type textarea "One of the toughest personaprojects"
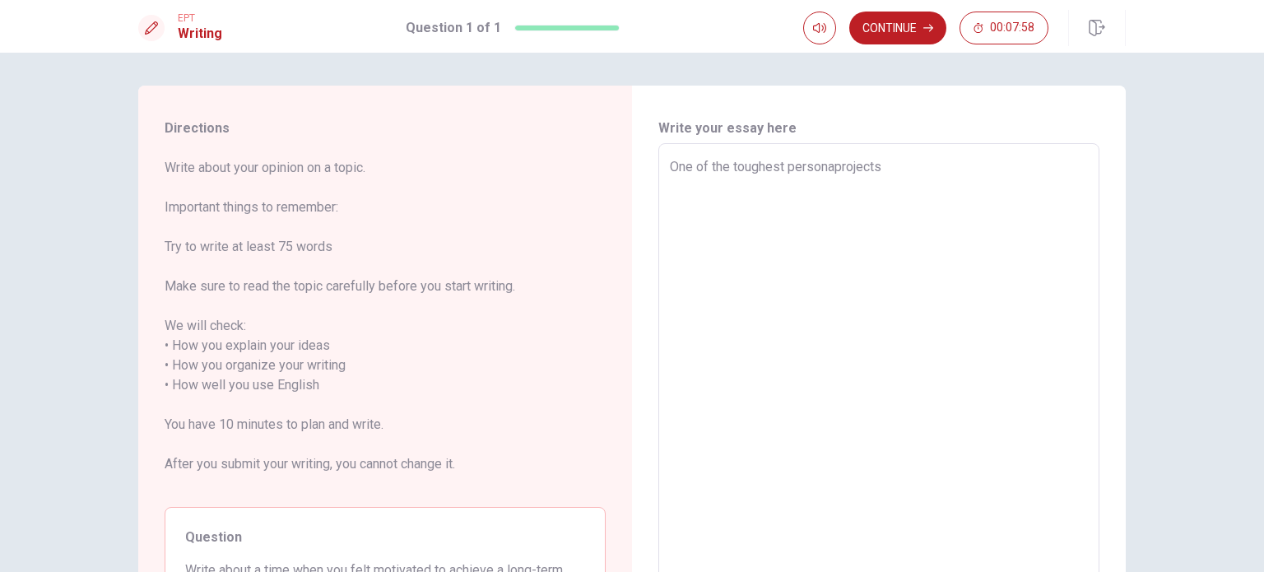
type textarea "x"
click at [900, 176] on textarea "One of the toughest personaprojects" at bounding box center [879, 385] width 418 height 457
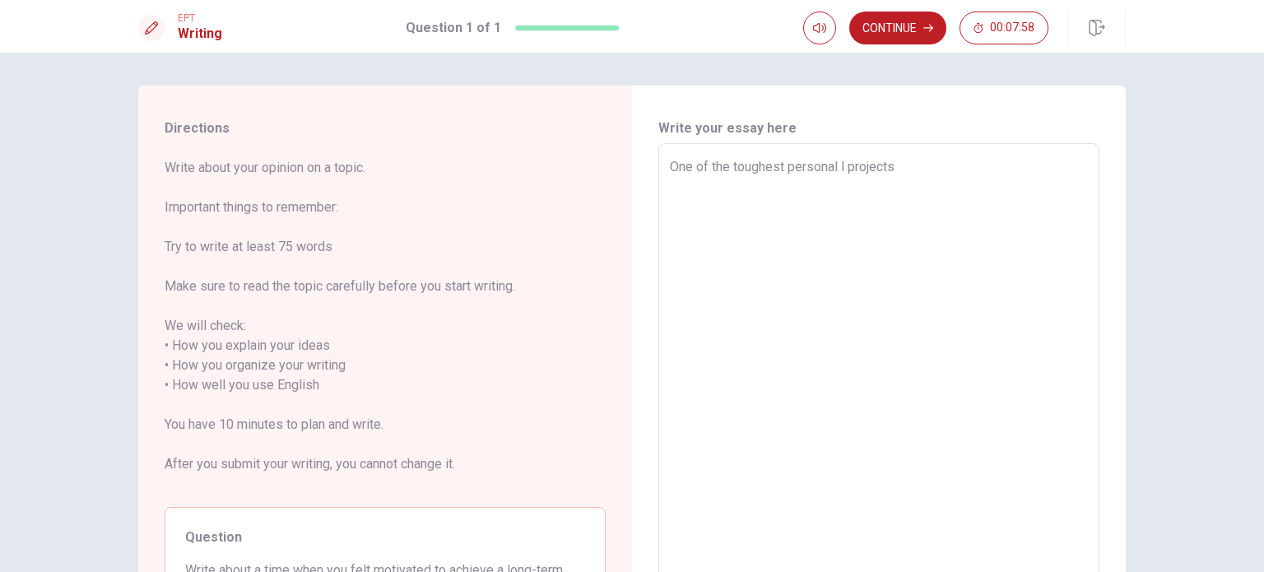
click at [900, 176] on textarea "One of the toughest personaprojects" at bounding box center [879, 385] width 418 height 457
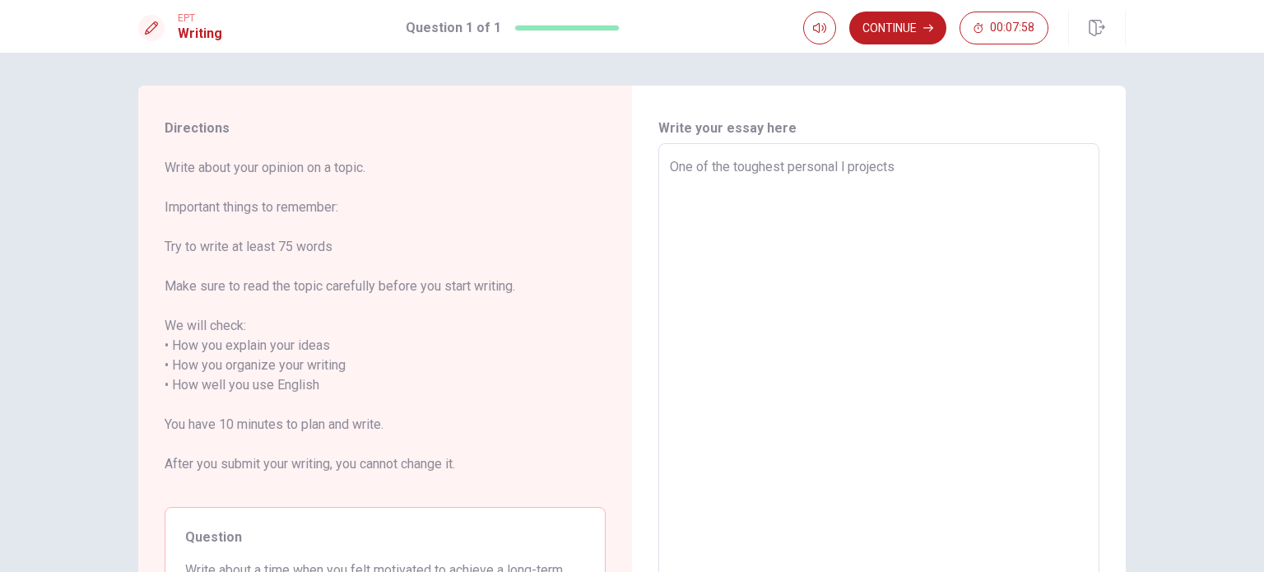
click at [900, 176] on textarea "One of the toughest personaprojects" at bounding box center [879, 385] width 418 height 457
click at [900, 174] on textarea "One of the toughest personaprojects" at bounding box center [879, 385] width 418 height 457
type textarea "One of the toughest personal l projects"
click at [900, 174] on textarea "One of the toughest personal l projects" at bounding box center [879, 385] width 418 height 457
click at [847, 158] on textarea "One of the toughest personal l projects" at bounding box center [879, 385] width 418 height 457
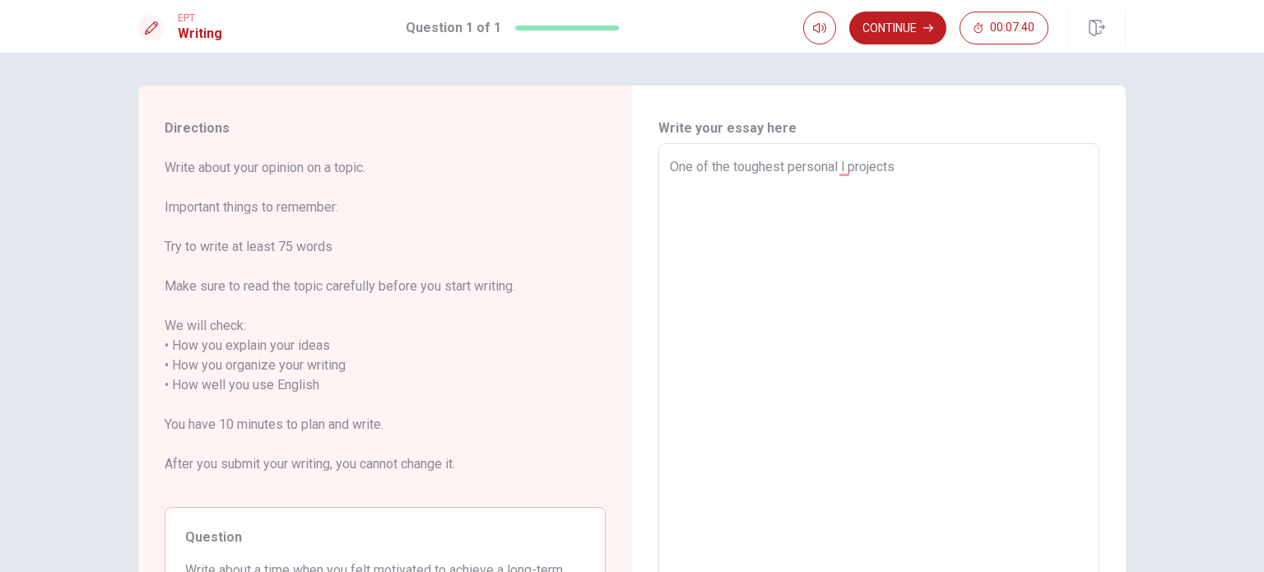
type textarea "x"
type textarea "One of the toughest personal lprojects"
type textarea "x"
type textarea "One of the toughest personal projects"
type textarea "x"
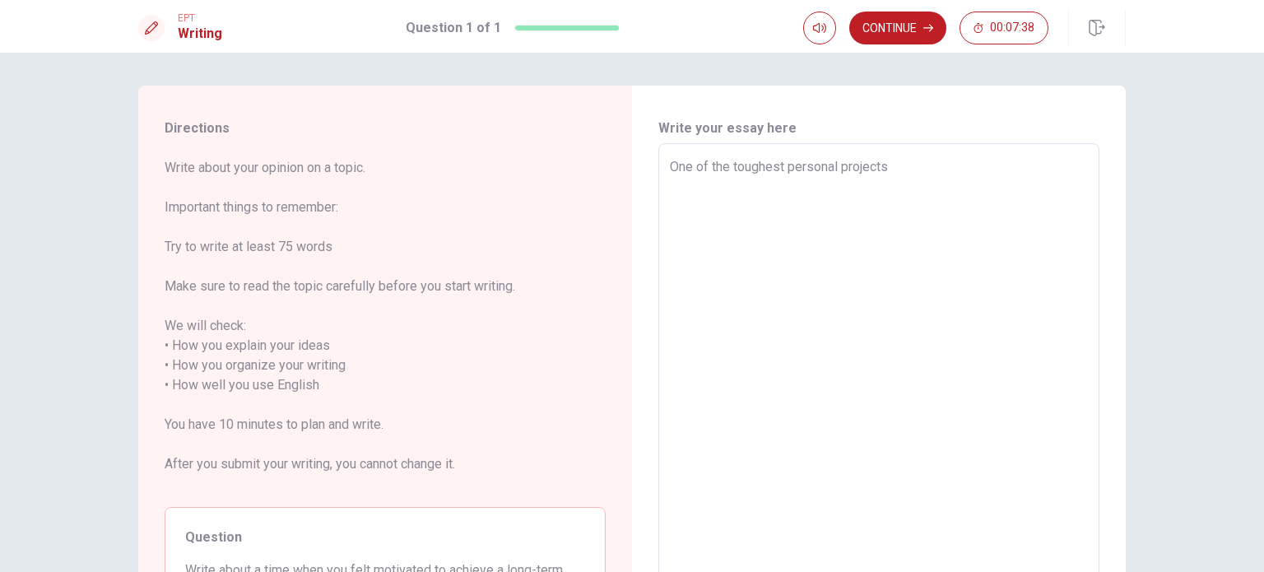
click at [891, 163] on textarea "One of the toughest personal projects" at bounding box center [879, 385] width 418 height 457
type textarea "One of the toughest personal projects I"
type textarea "x"
type textarea "One of the toughest personal projects I"
type textarea "x"
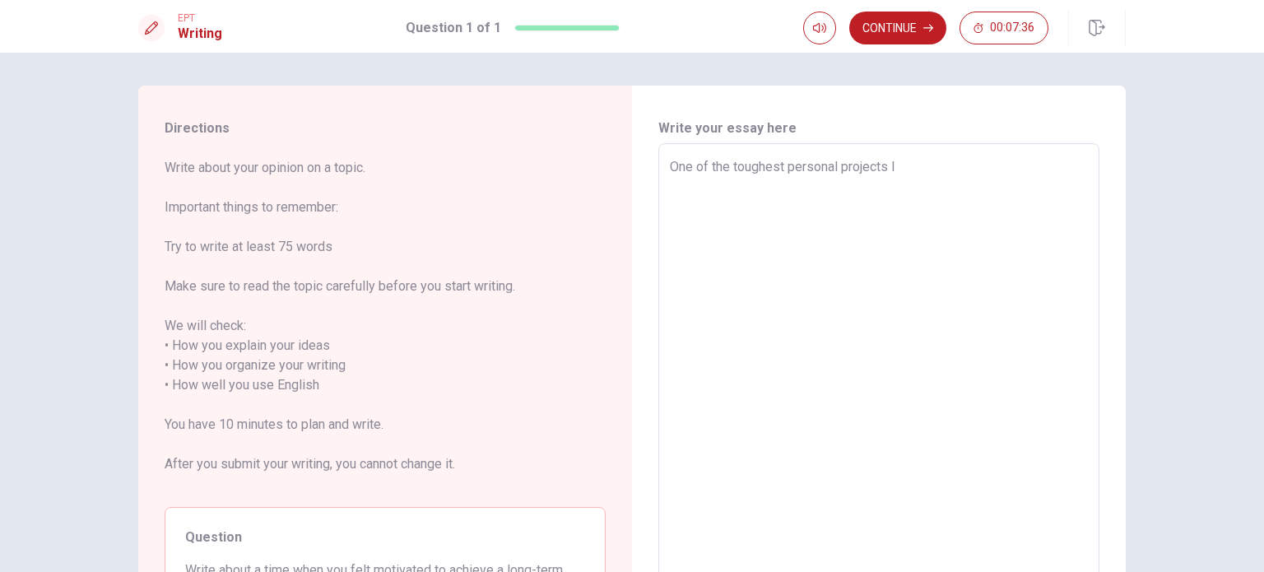
type textarea "One of the toughest personal projects I h"
type textarea "x"
type textarea "One of the toughest personal projects I ha"
type textarea "x"
type textarea "One of the toughest personal projects I had"
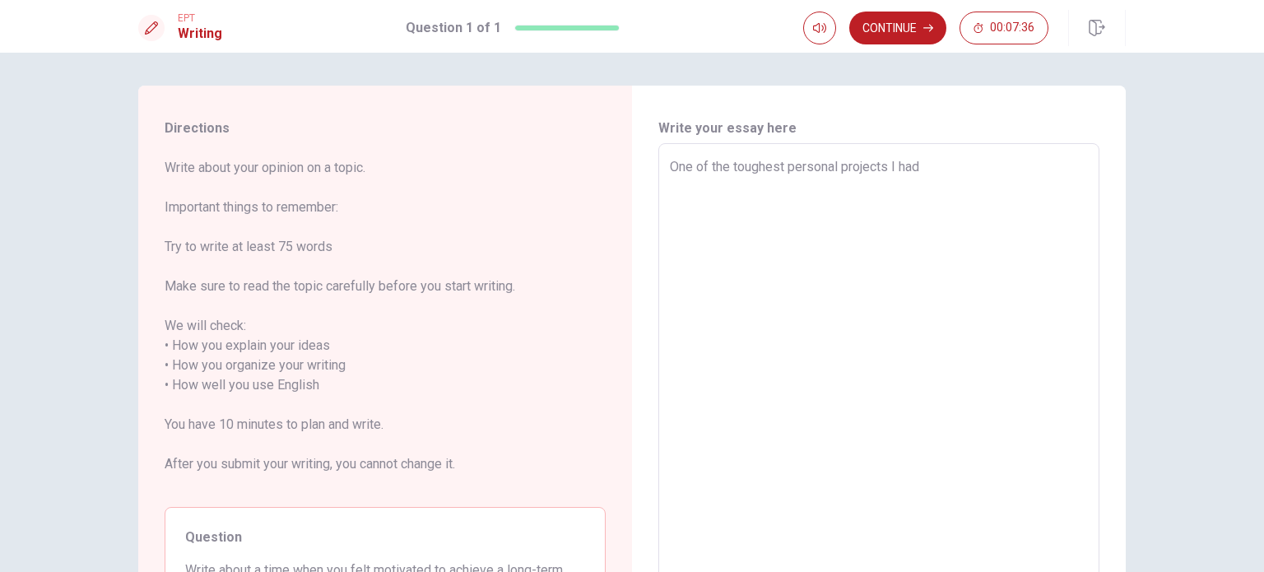
type textarea "x"
type textarea "One of the toughest personal projects I had"
type textarea "x"
type textarea "One of the toughest personal projects I had c"
type textarea "x"
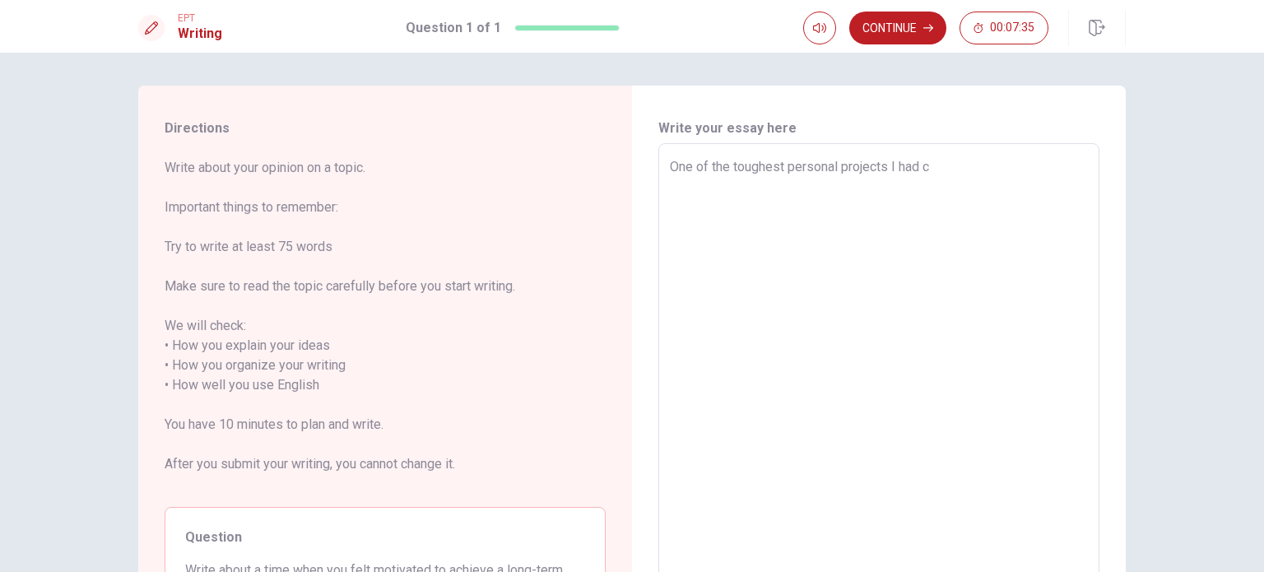
type textarea "One of the toughest personal projects I had ca"
type textarea "x"
type textarea "One of the toughest personal projects I had car"
type textarea "x"
type textarea "One of the toughest personal projects I had [PERSON_NAME]"
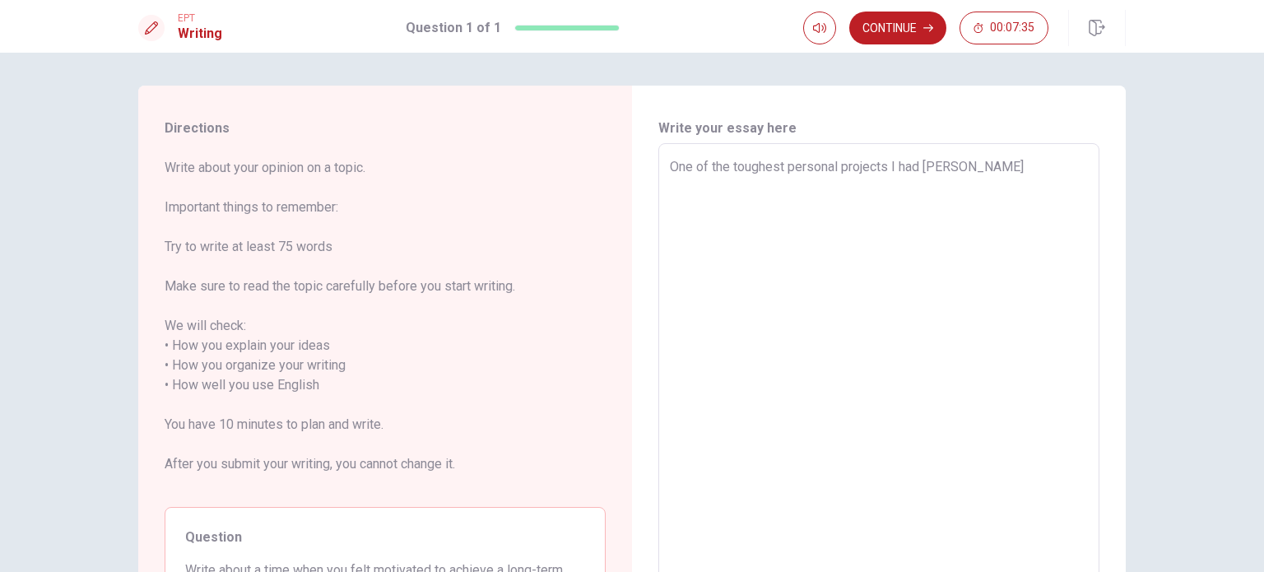
type textarea "x"
type textarea "One of the toughest personal projects I had [PERSON_NAME]"
type textarea "x"
type textarea "One of the toughest personal projects I had [PERSON_NAME]"
type textarea "x"
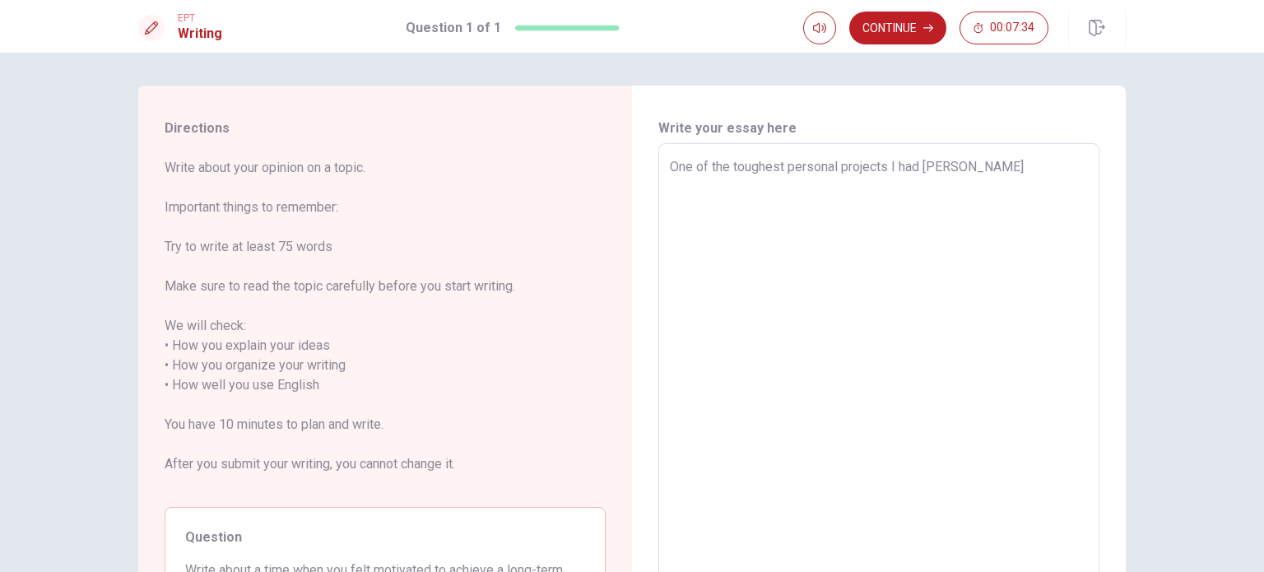
type textarea "One of the toughest personal projects I had carried"
type textarea "x"
type textarea "One of the toughest personal projects I had carried"
type textarea "x"
type textarea "One of the toughest personal projects I had carried o"
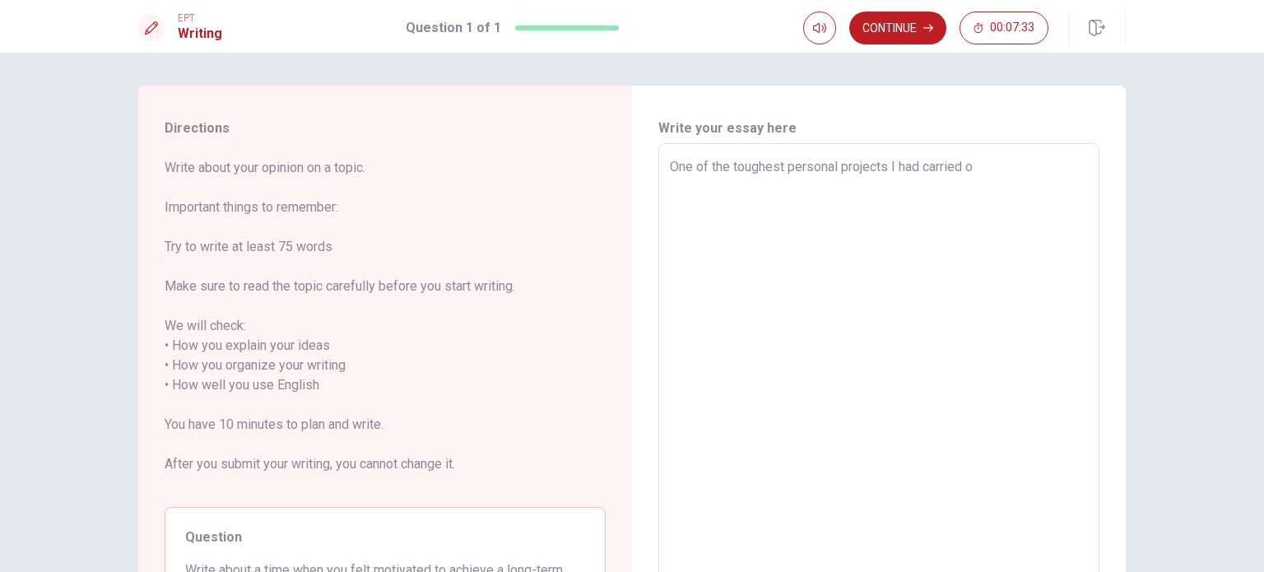
type textarea "x"
type textarea "One of the toughest personal projects I had carried ou"
type textarea "x"
type textarea "One of the toughest personal projects I had carried out"
type textarea "x"
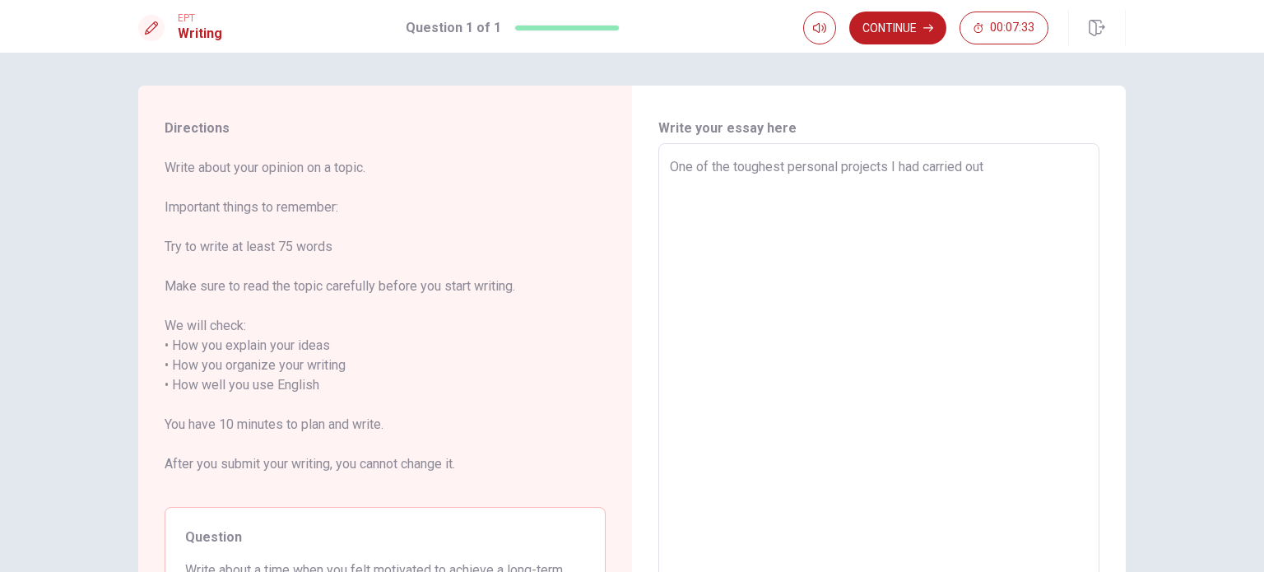
type textarea "One of the toughest personal projects I had carried out"
type textarea "x"
type textarea "One of the toughest personal projects I had carried out"
type textarea "x"
type textarea "One of the toughest personal projects I had carried out,"
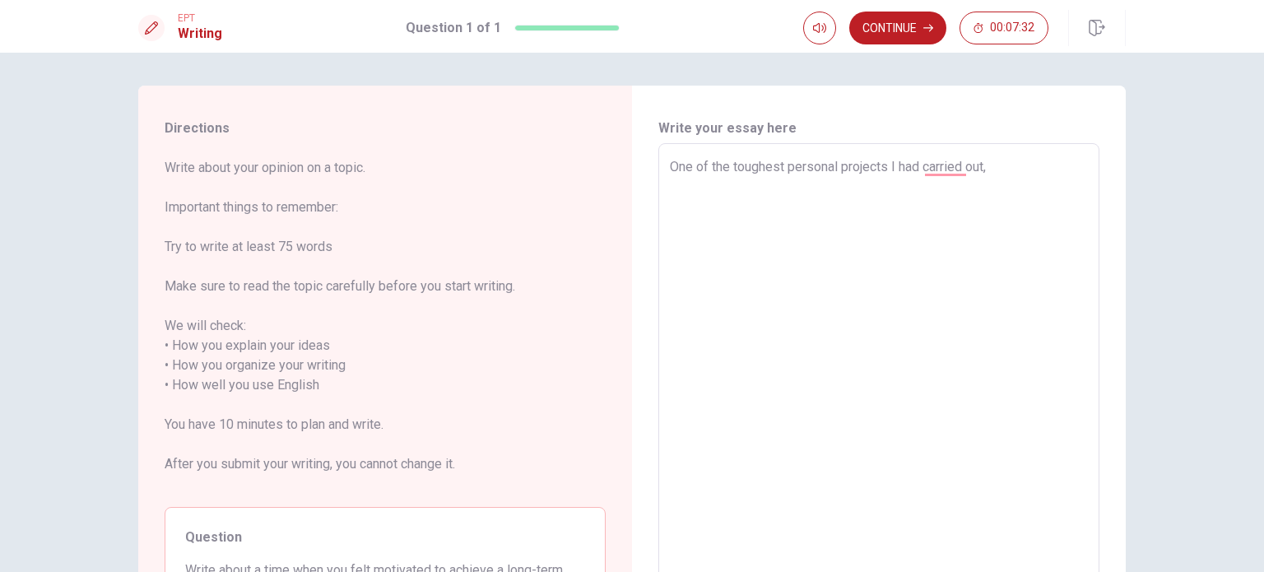
type textarea "x"
type textarea "One of the toughest personal projects I had carried out,"
type textarea "x"
type textarea "One of the toughest personal projects I had carried out, w"
type textarea "x"
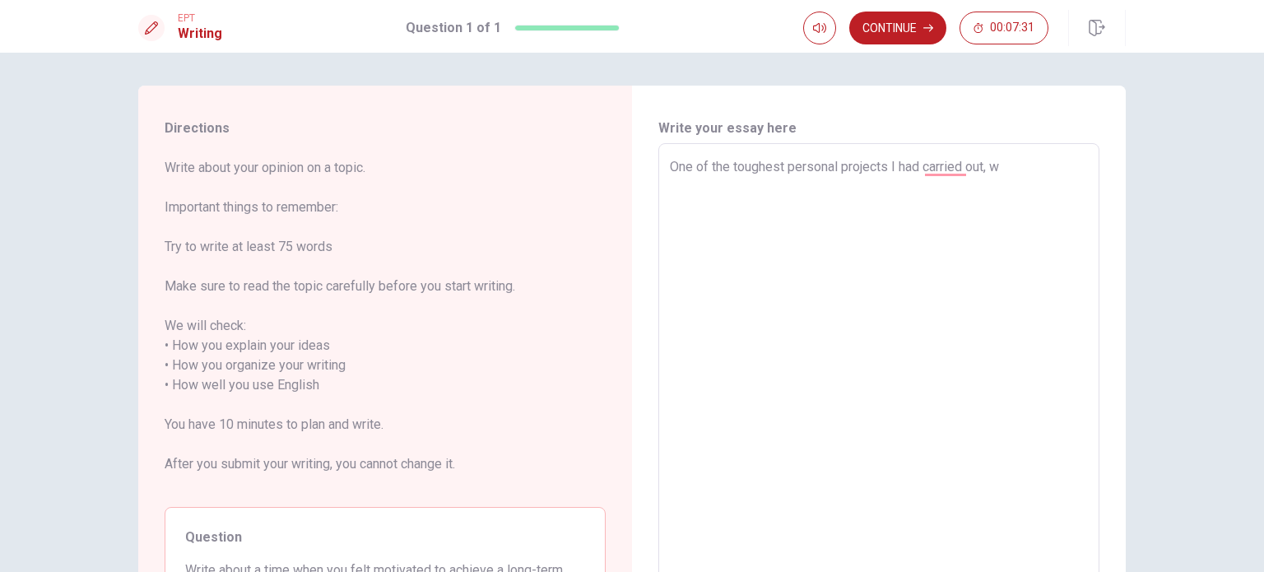
type textarea "One of the toughest personal projects I had carried out, wa"
type textarea "x"
type textarea "One of the toughest personal projects I had carried out, was"
type textarea "x"
type textarea "One of the toughest personal projects I had carried out, was"
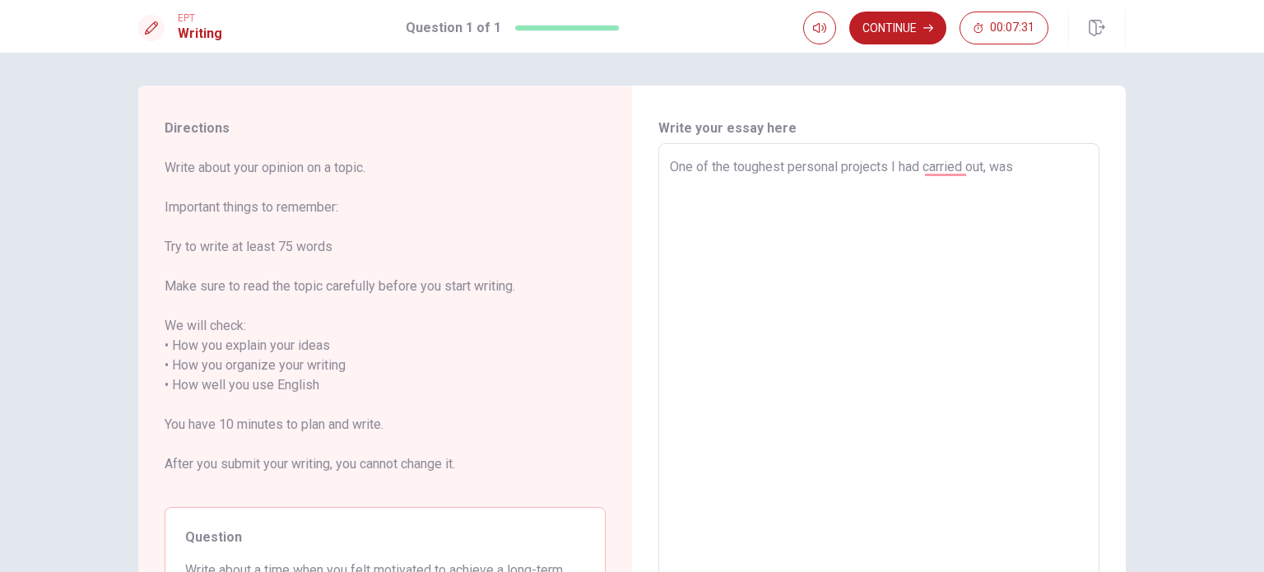
type textarea "x"
type textarea "One of the toughest personal projects I had carried out, was m"
type textarea "x"
type textarea "One of the toughest personal projects I had carried out, was my"
type textarea "x"
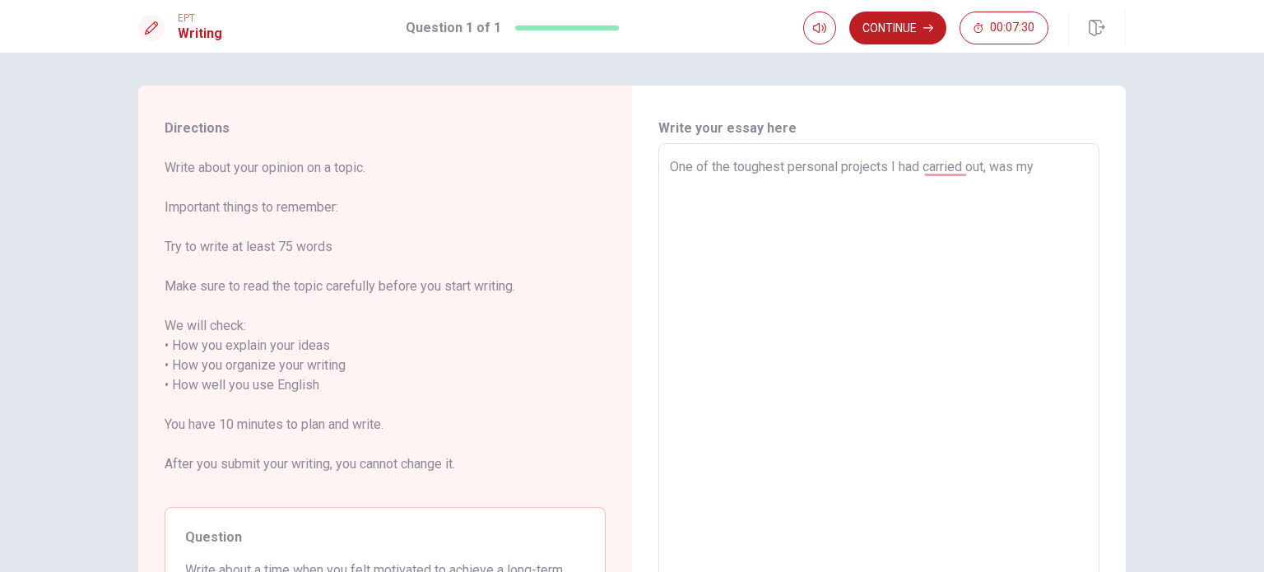
type textarea "One of the toughest personal projects I had carried out, was my"
click at [951, 170] on textarea "One of the toughest personal projects I had carried out, was my" at bounding box center [879, 385] width 418 height 457
click at [986, 164] on textarea "One of the toughest personal projects I had carried out, was my" at bounding box center [879, 385] width 418 height 457
type textarea "x"
click at [979, 168] on textarea "One of the toughest personal projects I had carried out, was my" at bounding box center [879, 385] width 418 height 457
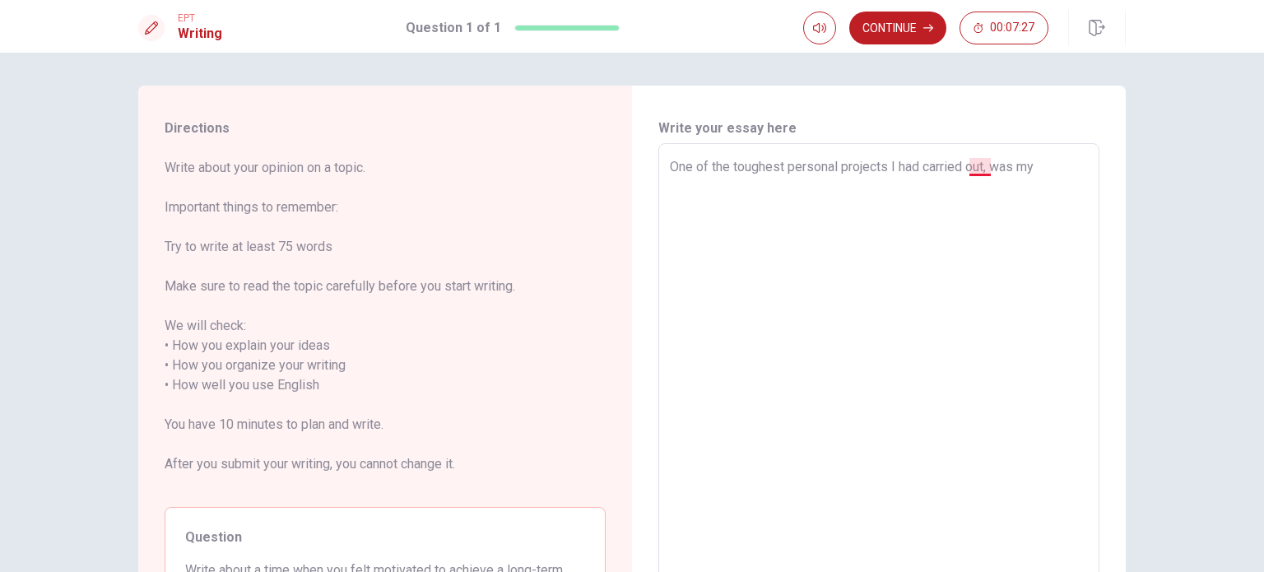
click at [1034, 168] on textarea "One of the toughest personal projects I had carried out, was my" at bounding box center [879, 385] width 418 height 457
click at [1049, 164] on textarea "One of the toughest personal projects I had carried out, was my" at bounding box center [879, 385] width 418 height 457
click at [999, 167] on textarea "One of the toughest personal projects I had carried out, was my" at bounding box center [879, 385] width 418 height 457
click at [1053, 161] on textarea "One of the toughest personal projects I had carried out, was my" at bounding box center [879, 385] width 418 height 457
type textarea "One of the toughest personal projects I had carried out, as my"
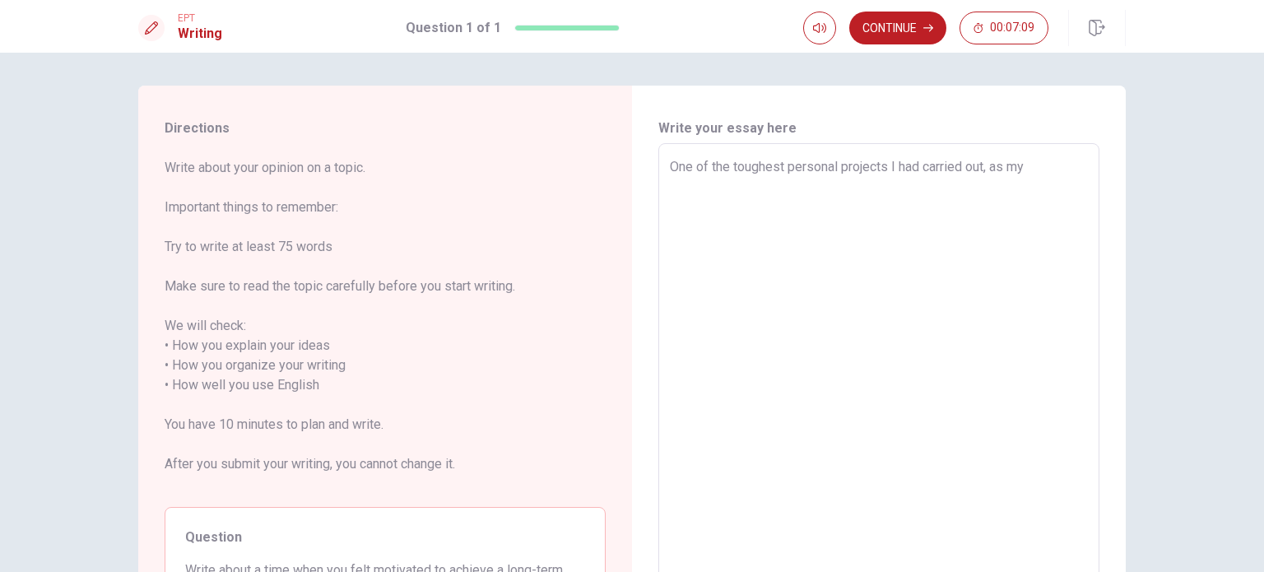
type textarea "x"
click at [991, 163] on textarea "One of the toughest personal projects I had carried out, as my" at bounding box center [879, 385] width 418 height 457
type textarea "One of the toughest personal projects I had carried out,as my"
type textarea "x"
type textarea "One of the toughest personal projects I had carried outas my"
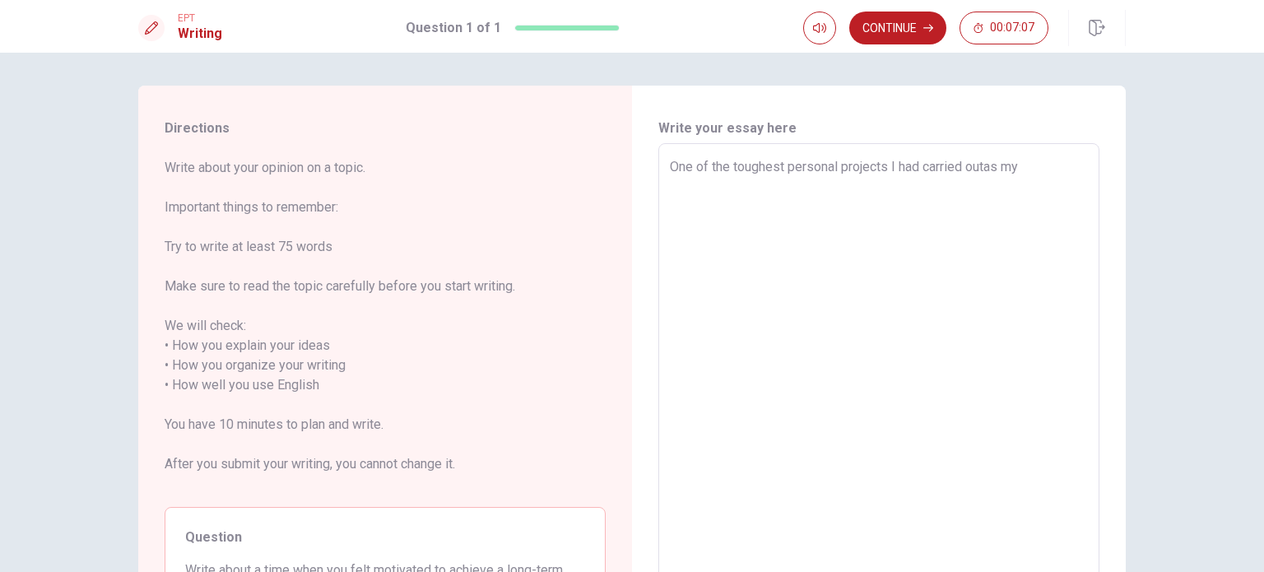
type textarea "x"
type textarea "One of the toughest personal projects I had carried out as my"
click at [1036, 161] on textarea "One of the toughest personal projects I had carried out as my" at bounding box center [879, 385] width 418 height 457
type textarea "x"
type textarea "One of the toughest personal projects I had carried out as my t"
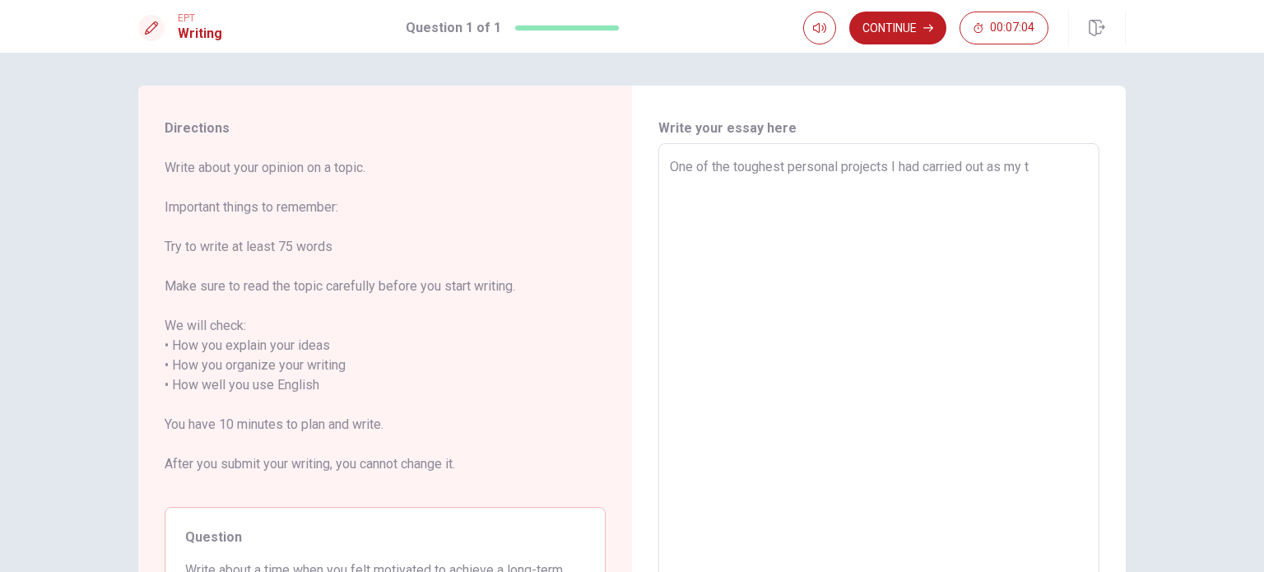
type textarea "x"
type textarea "One of the toughest personal projects I had carried out as my th"
type textarea "x"
type textarea "One of the toughest personal projects I had carried out as my the"
type textarea "x"
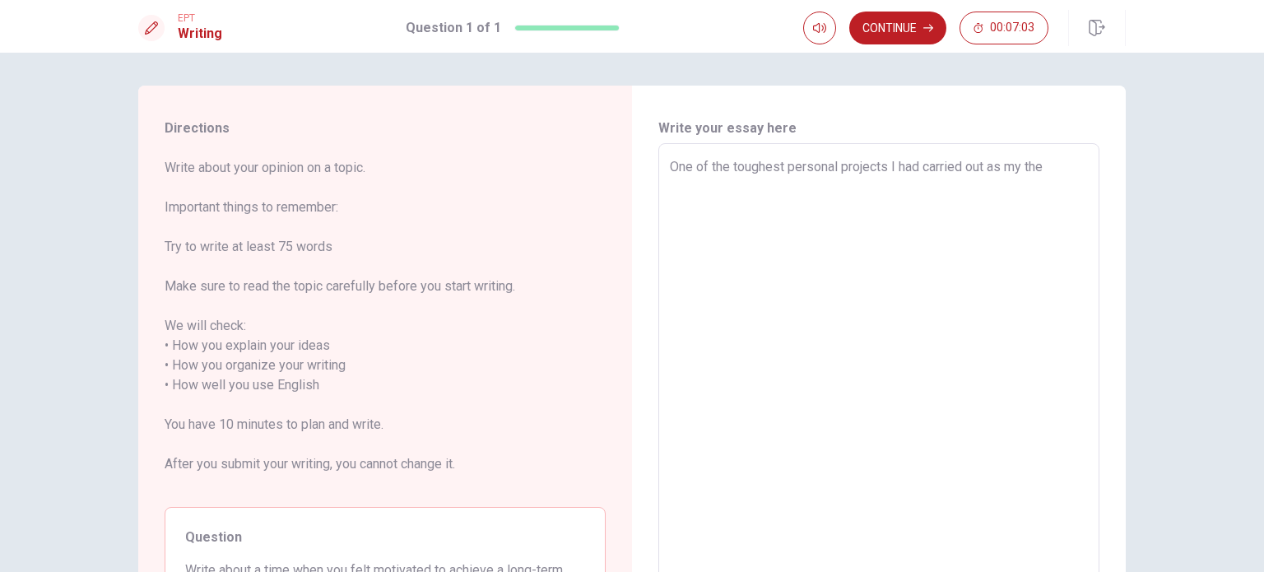
type textarea "One of the toughest personal projects I had carried out as my the"
type textarea "x"
type textarea "One of the toughest personal projects I had carried out as my the w"
type textarea "x"
type textarea "One of the toughest personal projects I had carried out as my the wr"
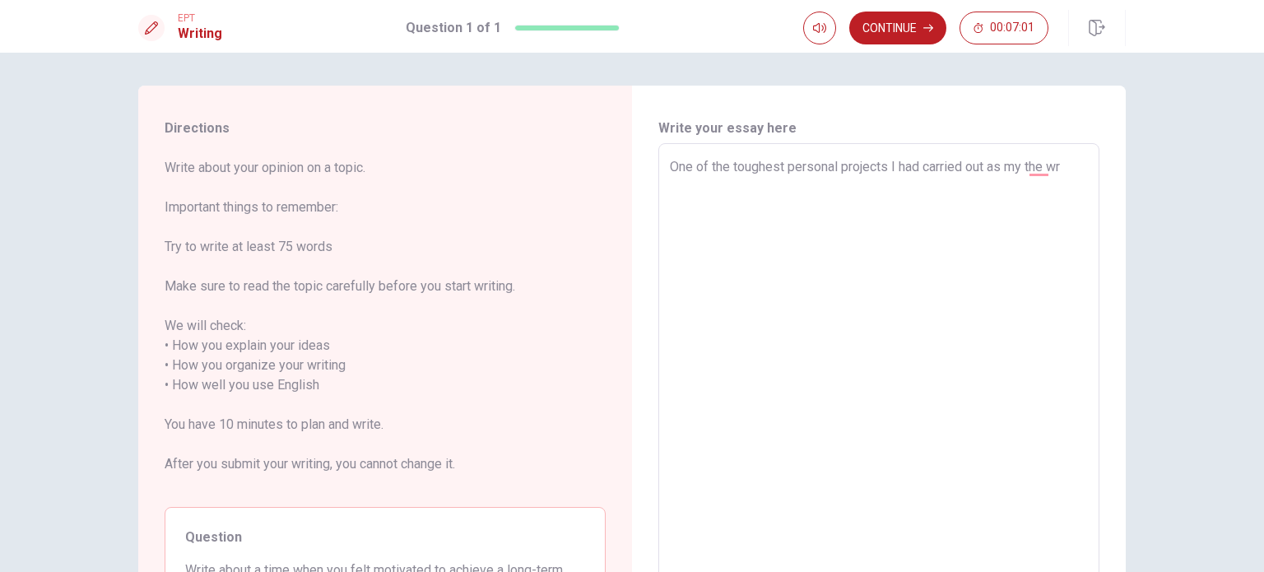
type textarea "x"
type textarea "One of the toughest personal projects I had carried out as my the wri"
type textarea "x"
type textarea "One of the toughest personal projects I had carried out as my the writ"
type textarea "x"
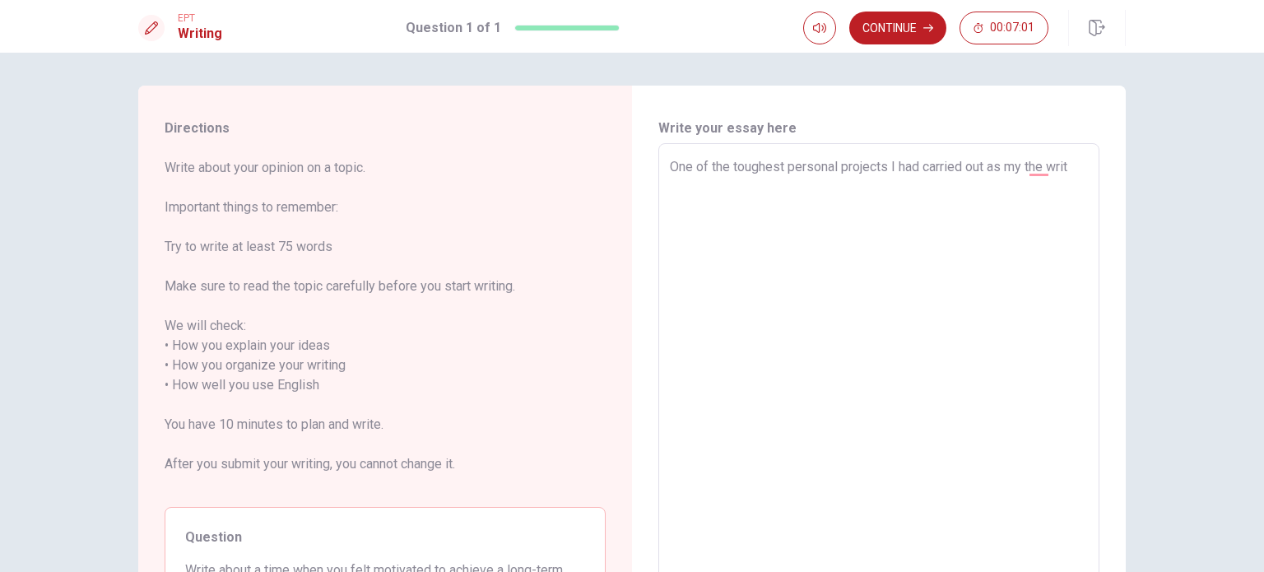
type textarea "One of the toughest personal projects I had carried out as my the writi"
type textarea "x"
type textarea "One of the toughest personal projects I had carried out as my the writin"
type textarea "x"
type textarea "One of the toughest personal projects I had carried out as my the writing"
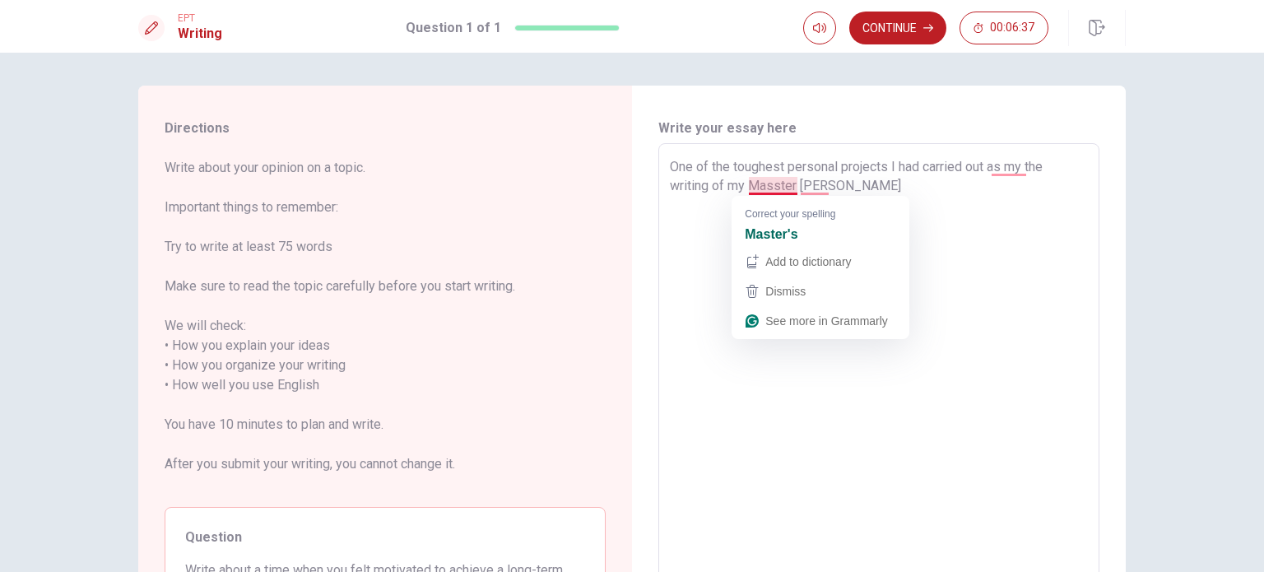
click at [773, 184] on textarea "One of the toughest personal projects I had carried out as my the writing of my…" at bounding box center [879, 385] width 418 height 457
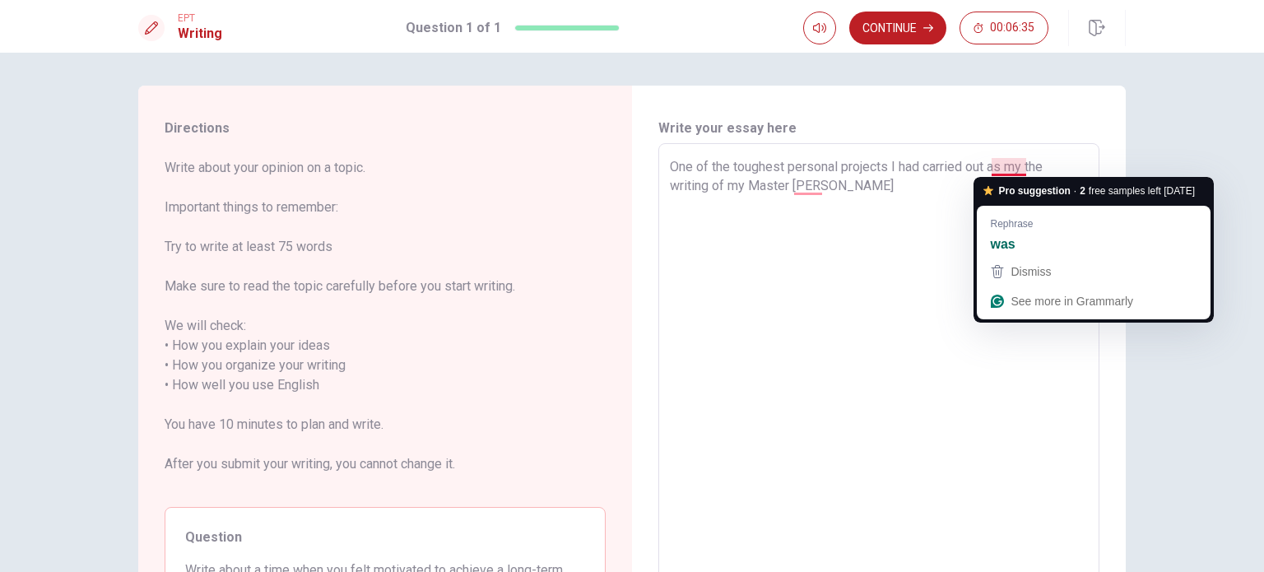
click at [997, 161] on textarea "One of the toughest personal projects I had carried out as my the writing of my…" at bounding box center [879, 385] width 418 height 457
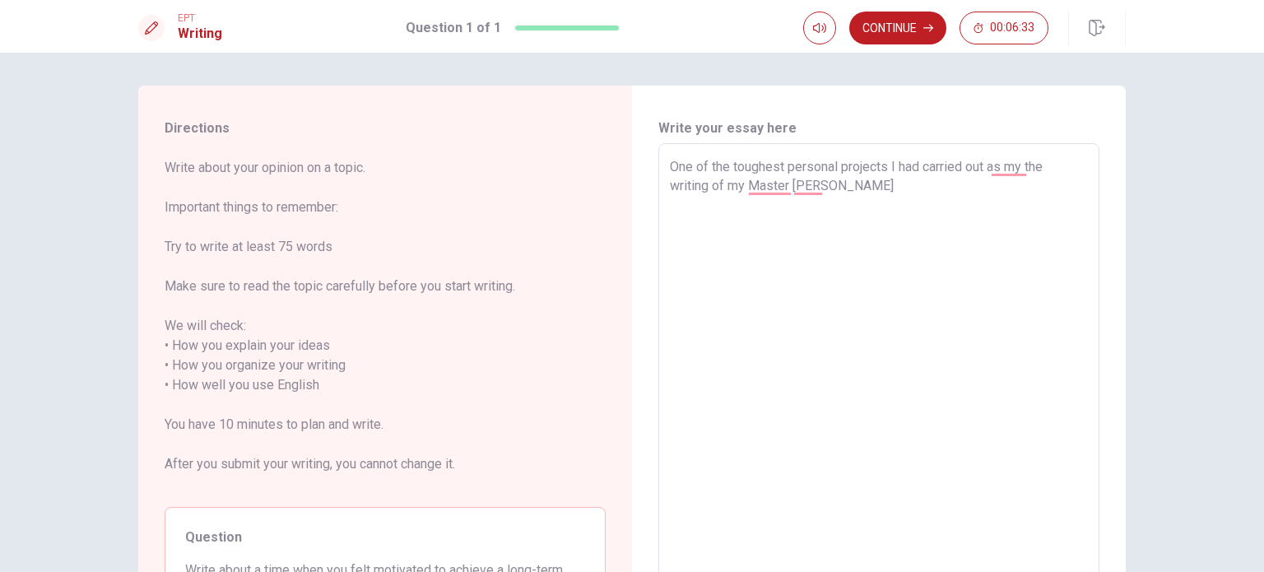
click at [983, 167] on textarea "One of the toughest personal projects I had carried out as my the writing of my…" at bounding box center [879, 385] width 418 height 457
click at [988, 167] on textarea "One of the toughest personal projects I had carried out as my the writing of my…" at bounding box center [879, 385] width 418 height 457
drag, startPoint x: 1030, startPoint y: 166, endPoint x: 1011, endPoint y: 166, distance: 19.8
click at [1011, 166] on textarea "One of the toughest personal projects I had carried out was my the writing of m…" at bounding box center [879, 385] width 418 height 457
click at [762, 180] on textarea "One of the toughest personal projects I had carried out was the writing of my M…" at bounding box center [879, 385] width 418 height 457
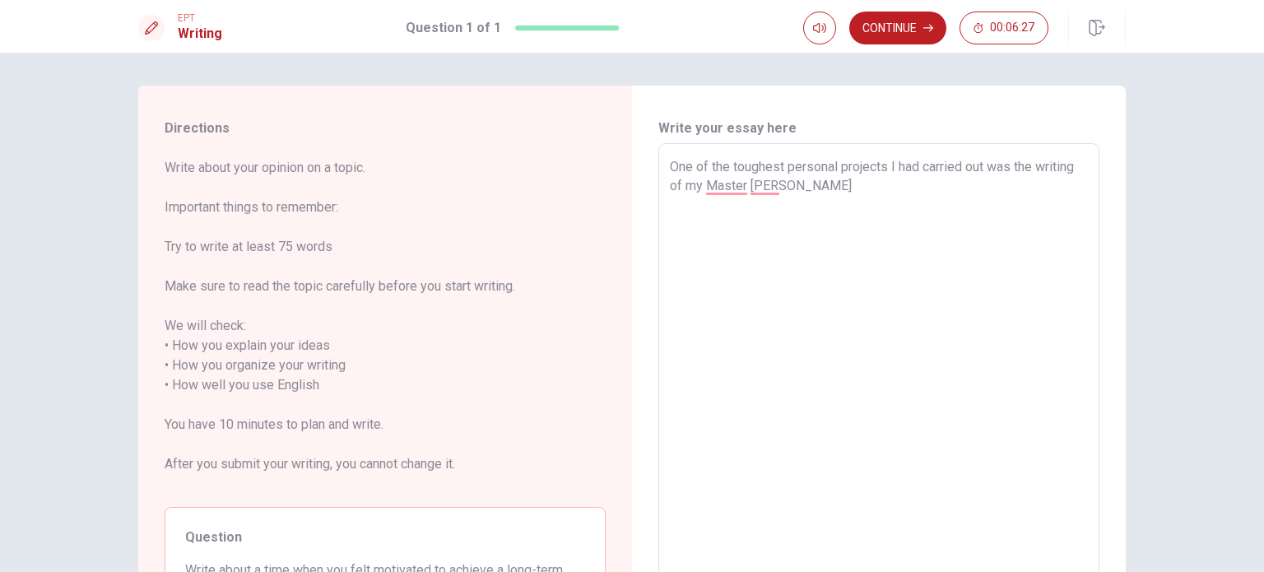
click at [774, 184] on textarea "One of the toughest personal projects I had carried out was the writing of my M…" at bounding box center [879, 385] width 418 height 457
click at [780, 184] on textarea "One of the toughest personal projects I had carried out was the writing of my M…" at bounding box center [879, 385] width 418 height 457
click at [769, 184] on textarea "One of the toughest personal projects I had carried out was the writing of my M…" at bounding box center [879, 385] width 418 height 457
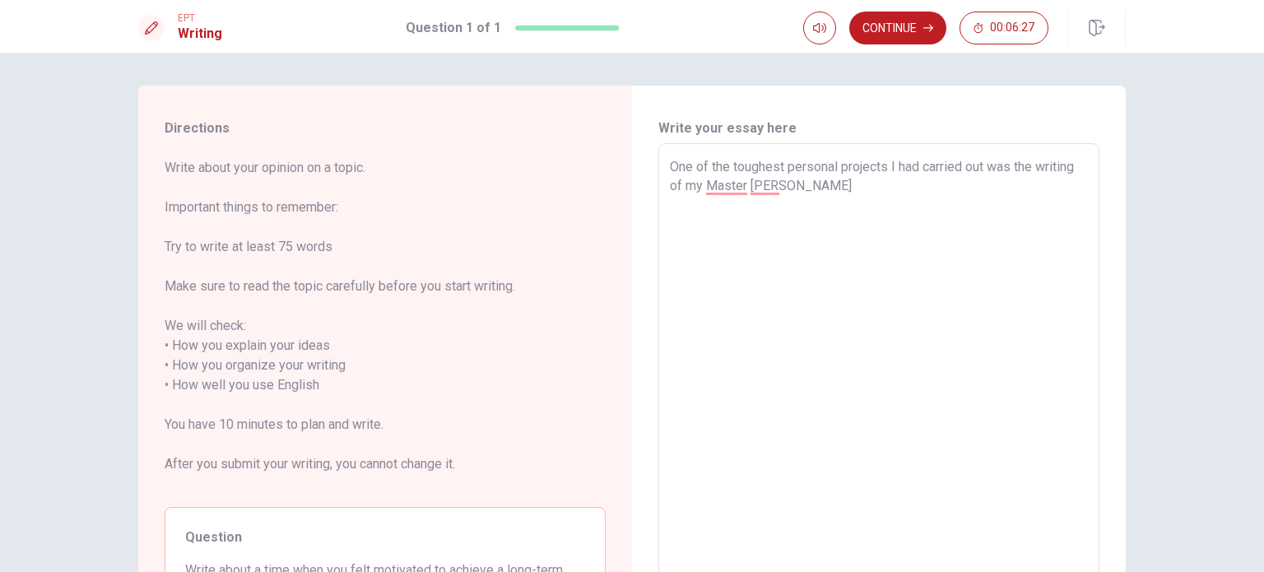
click at [769, 184] on textarea "One of the toughest personal projects I had carried out was the writing of my M…" at bounding box center [879, 385] width 418 height 457
click at [793, 190] on textarea "One of the toughest personal projects I had carried out was the writing of my M…" at bounding box center [879, 385] width 418 height 457
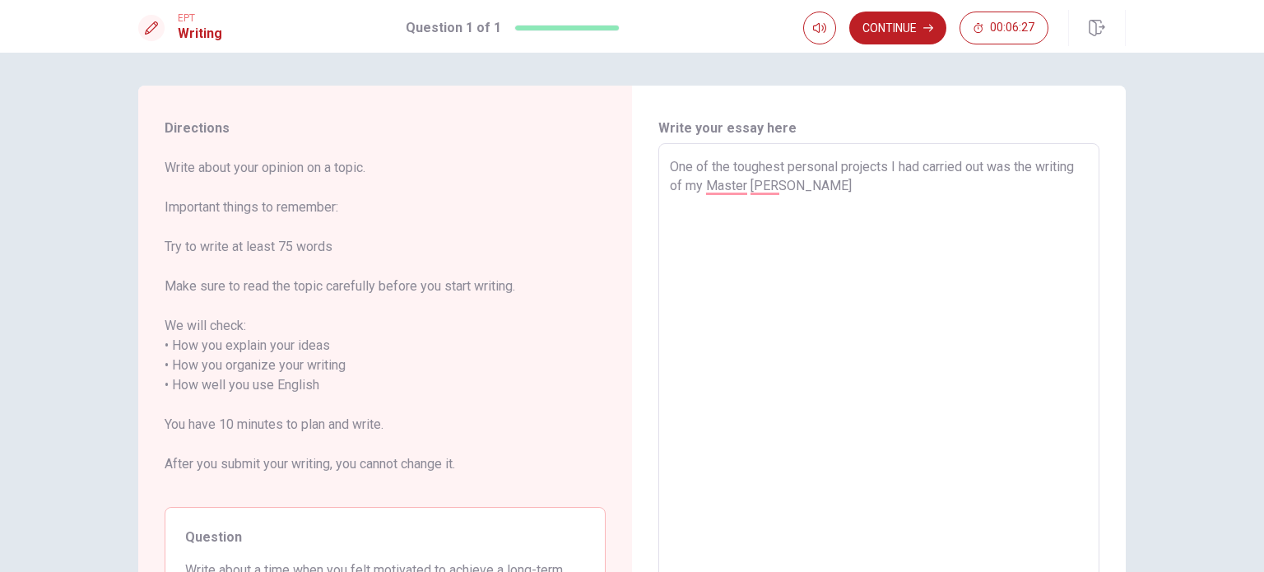
click at [793, 190] on textarea "One of the toughest personal projects I had carried out was the writing of my M…" at bounding box center [879, 385] width 418 height 457
click at [795, 189] on textarea "One of the toughest personal projects I had carried out was the writing of my M…" at bounding box center [879, 385] width 418 height 457
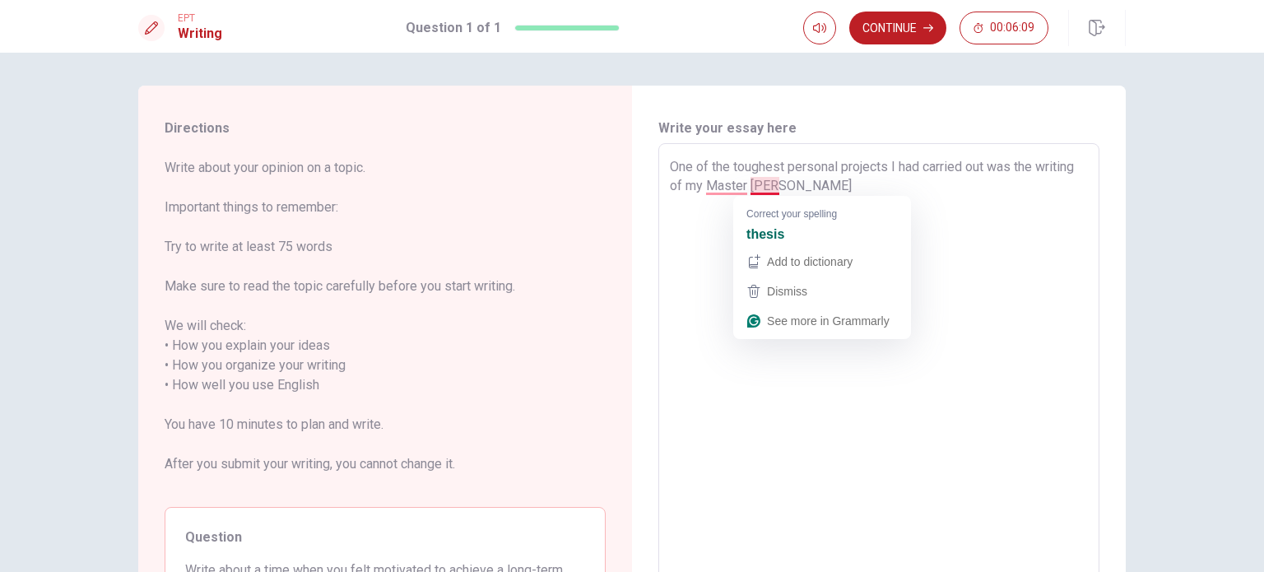
click at [769, 188] on textarea "One of the toughest personal projects I had carried out was the writing of my M…" at bounding box center [879, 385] width 418 height 457
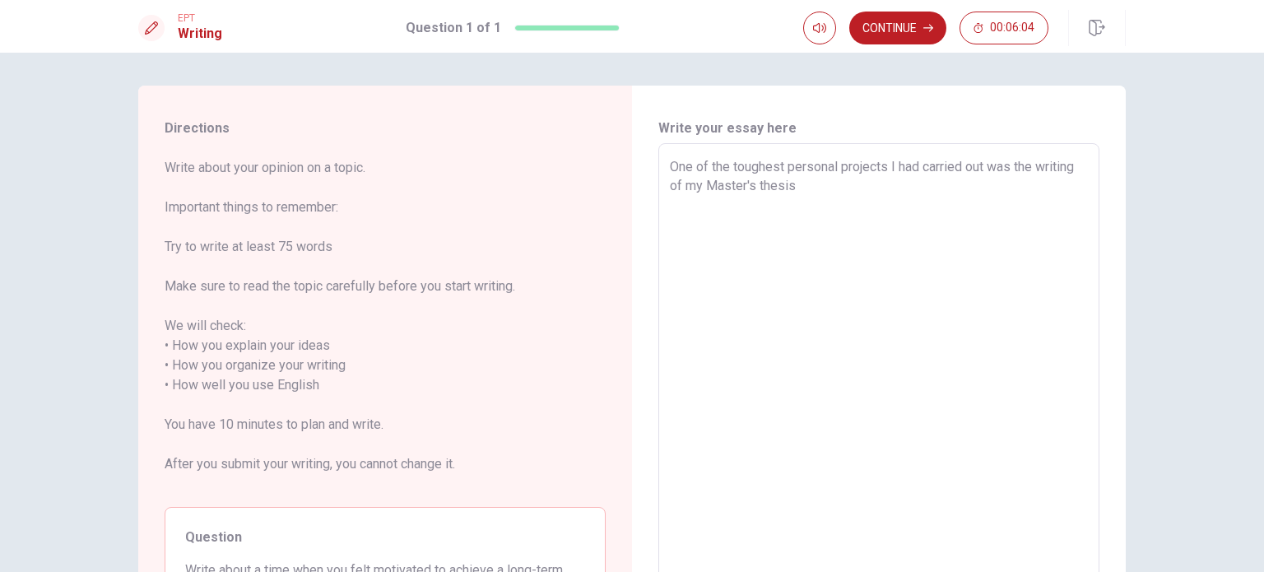
click at [807, 175] on textarea "One of the toughest personal projects I had carried out was the writing of my M…" at bounding box center [879, 385] width 418 height 457
click at [804, 184] on textarea "One of the toughest personal projects I had carried out was the writing of my M…" at bounding box center [879, 385] width 418 height 457
click at [1039, 186] on textarea "One of the toughest personal projects I had carried out was the writing of my M…" at bounding box center [879, 385] width 418 height 457
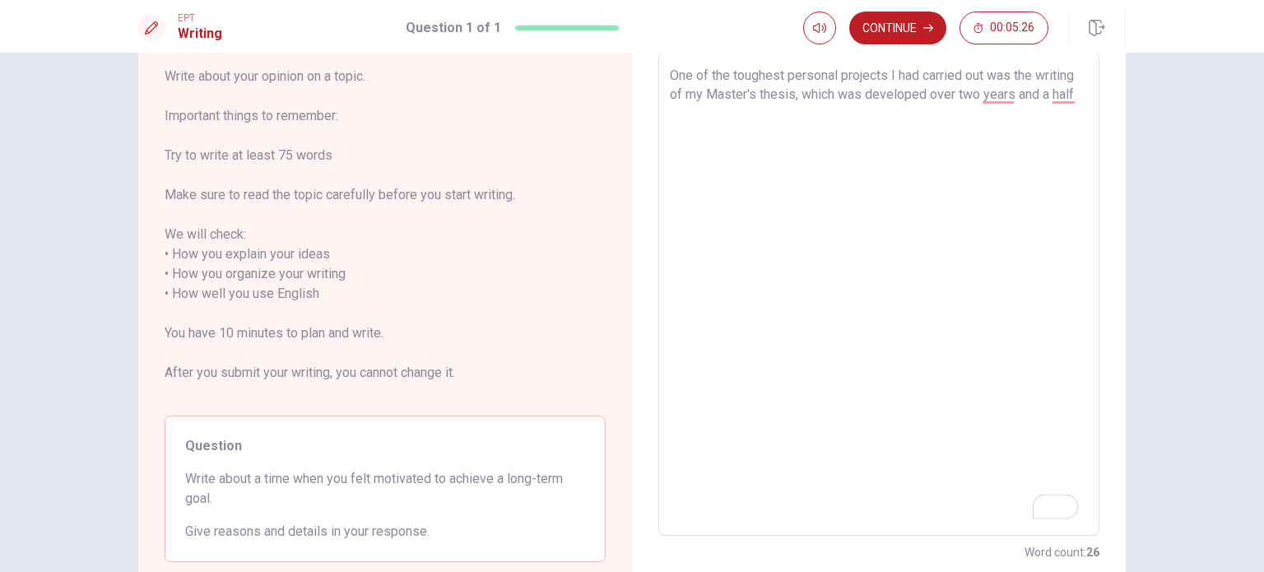
click at [932, 245] on textarea "One of the toughest personal projects I had carried out was the writing of my M…" at bounding box center [879, 294] width 418 height 457
click at [779, 348] on textarea "One of the toughest personal projects I had carried out was the writing of my M…" at bounding box center [879, 294] width 418 height 457
click at [779, 347] on textarea "One of the toughest personal projects I had carried out was the writing of my M…" at bounding box center [879, 294] width 418 height 457
click at [941, 269] on textarea "One of the toughest personal projects I had carried out was the writing of my M…" at bounding box center [879, 294] width 418 height 457
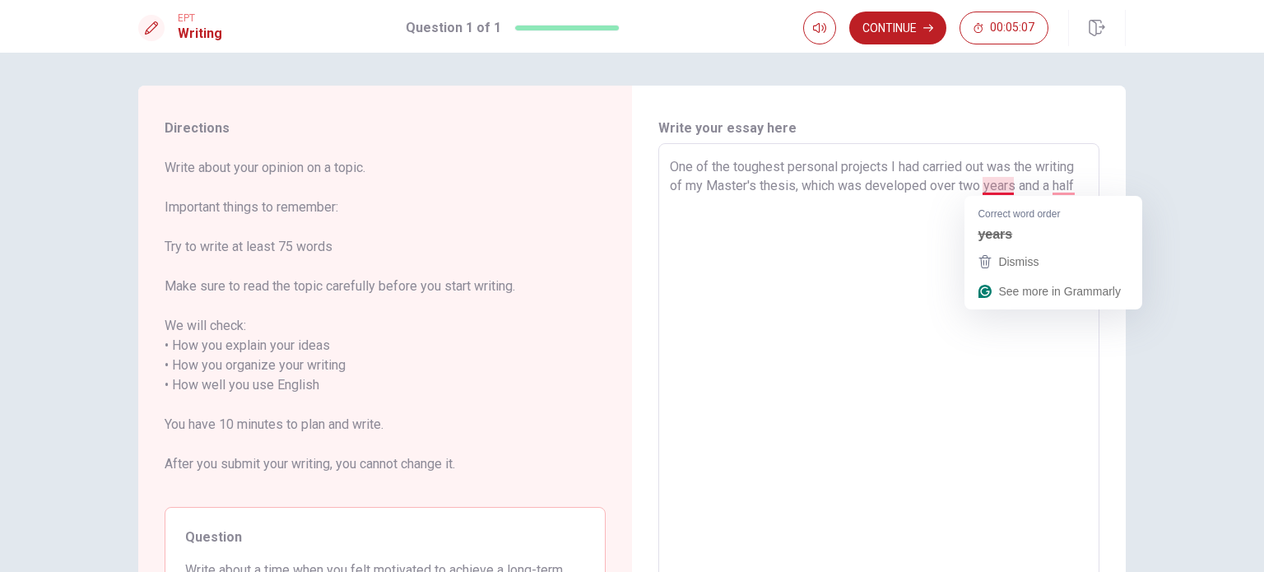
click at [1040, 180] on textarea "One of the toughest personal projects I had carried out was the writing of my M…" at bounding box center [879, 385] width 418 height 457
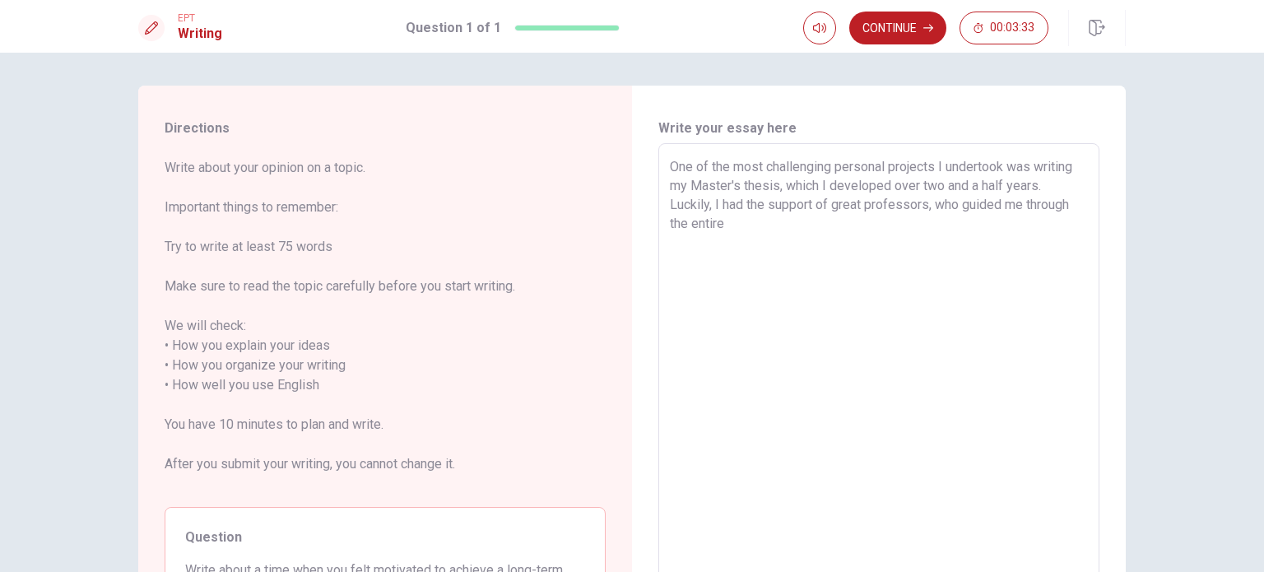
click at [1050, 207] on textarea "One of the most challenging personal projects I undertook was writing my Master…" at bounding box center [879, 385] width 418 height 457
click at [1067, 202] on textarea "One of the most challenging personal projects I undertook was writing my Master…" at bounding box center [879, 385] width 418 height 457
drag, startPoint x: 862, startPoint y: 234, endPoint x: 849, endPoint y: 230, distance: 13.8
click at [859, 233] on textarea "One of the most challenging personal projects I undertook was writing my Master…" at bounding box center [879, 385] width 418 height 457
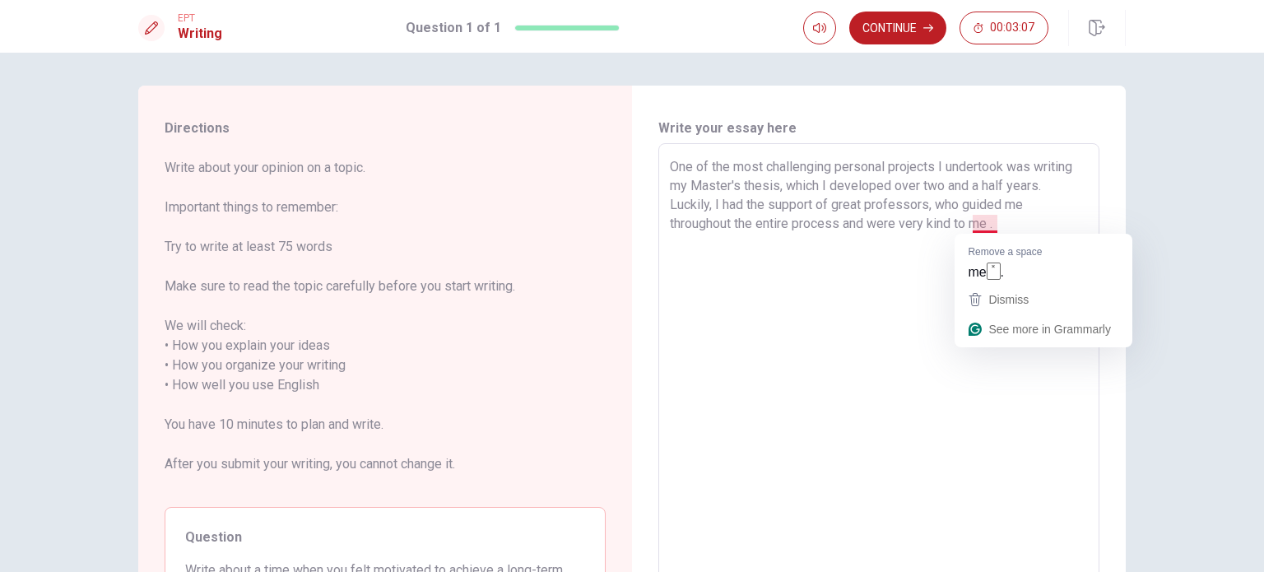
click at [988, 226] on textarea "One of the most challenging personal projects I undertook was writing my Master…" at bounding box center [879, 385] width 418 height 457
click at [992, 226] on textarea "One of the most challenging personal projects I undertook was writing my Master…" at bounding box center [879, 385] width 418 height 457
click at [989, 223] on textarea "One of the most challenging personal projects I undertook was writing my Master…" at bounding box center [879, 385] width 418 height 457
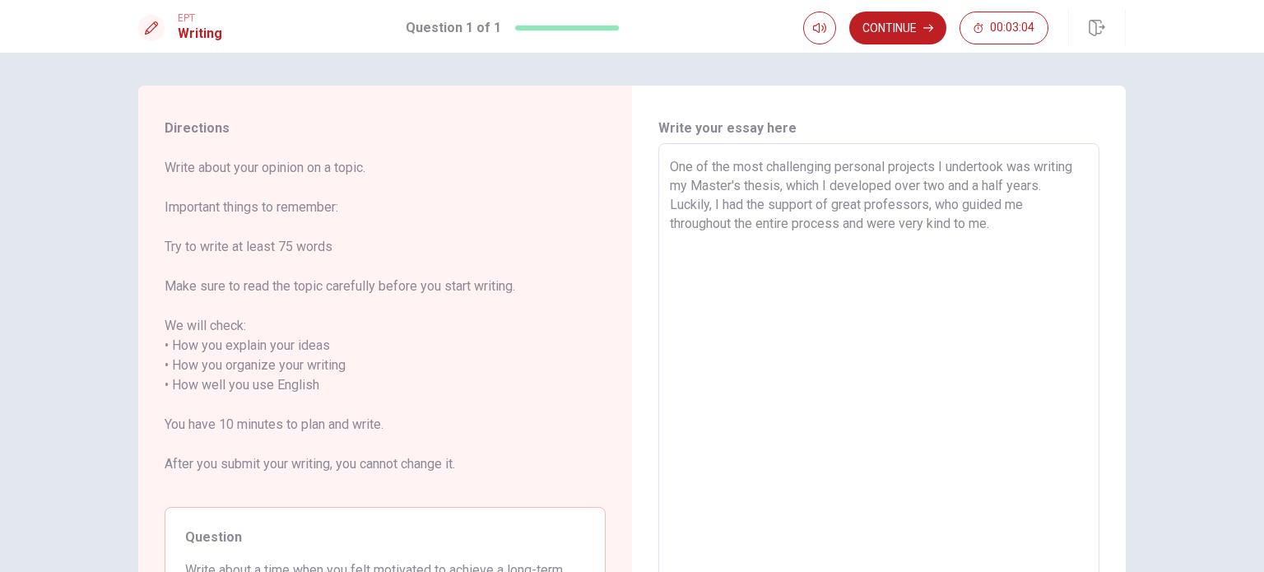
click at [1017, 223] on textarea "One of the most challenging personal projects I undertook was writing my Master…" at bounding box center [879, 385] width 418 height 457
click at [984, 222] on textarea "One of the most challenging personal projects I undertook was writing my Master…" at bounding box center [879, 385] width 418 height 457
click at [1004, 222] on textarea "One of the most challenging personal projects I undertook was writing my Master…" at bounding box center [879, 385] width 418 height 457
click at [897, 222] on textarea "One of the most challenging personal projects I undertook was writing my Master…" at bounding box center [879, 385] width 418 height 457
click at [900, 222] on textarea "One of the most challenging personal projects I undertook was writing my Master…" at bounding box center [879, 385] width 418 height 457
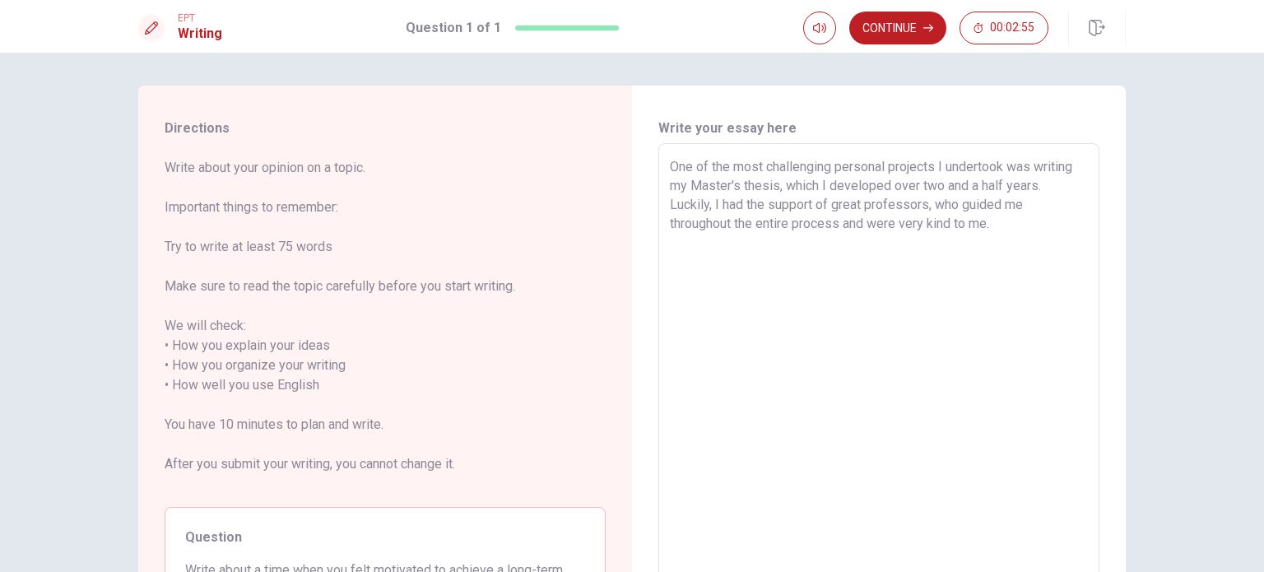
click at [896, 222] on textarea "One of the most challenging personal projects I undertook was writing my Master…" at bounding box center [879, 385] width 418 height 457
click at [1034, 220] on textarea "One of the most challenging personal projects I undertook was writing my Master…" at bounding box center [879, 385] width 418 height 457
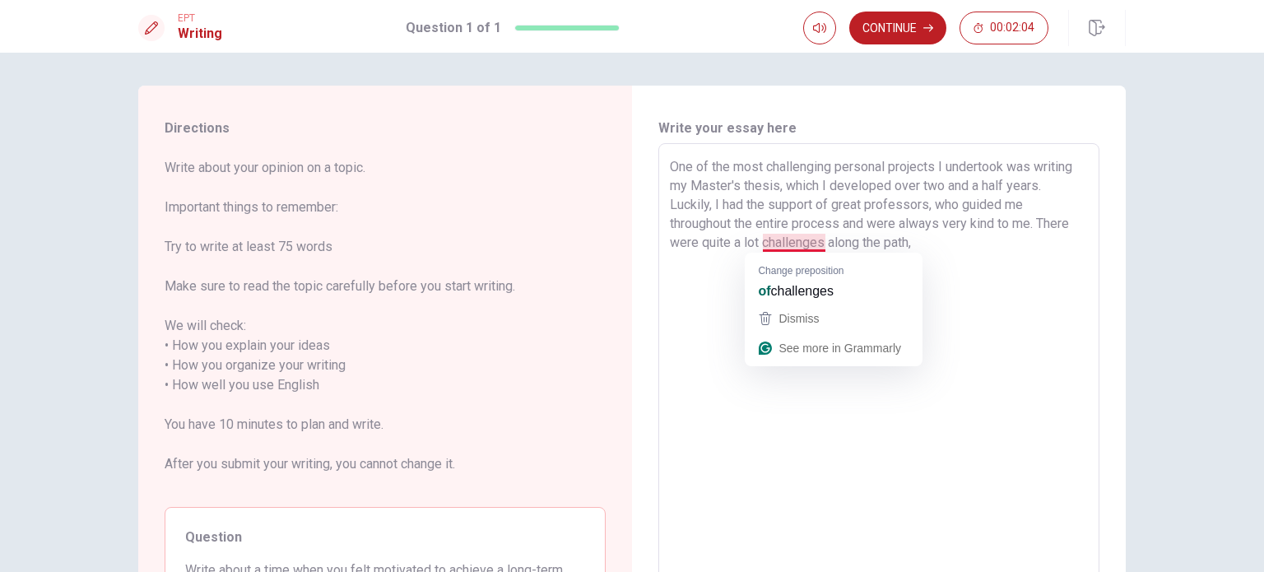
click at [794, 244] on textarea "One of the most challenging personal projects I undertook was writing my Master…" at bounding box center [879, 385] width 418 height 457
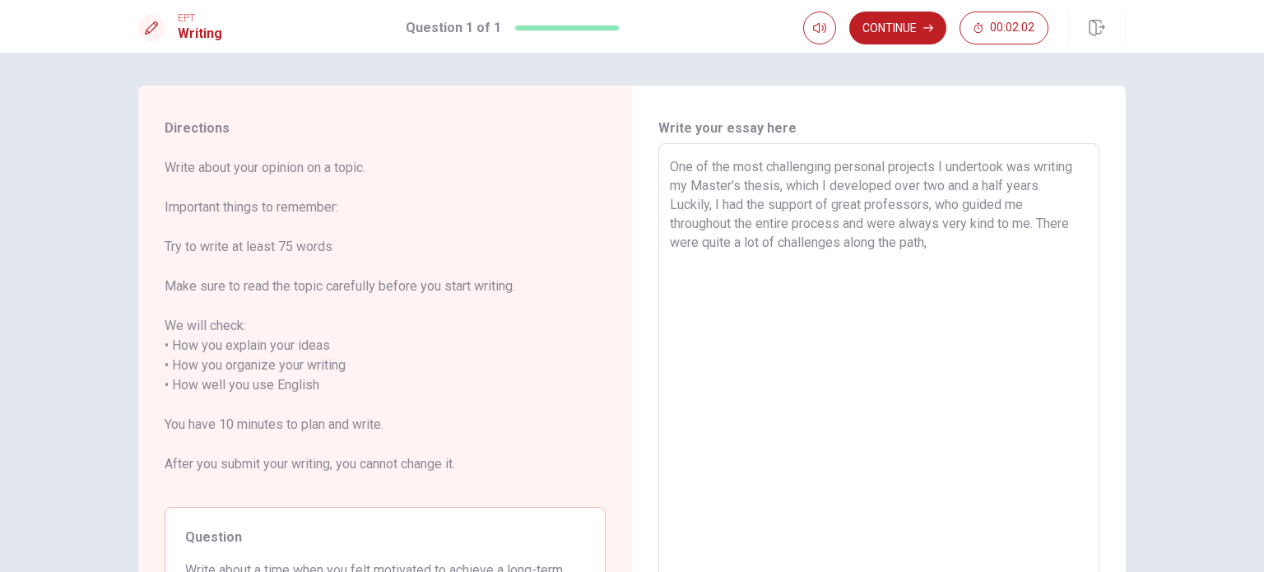
click at [935, 239] on textarea "One of the most challenging personal projects I undertook was writing my Master…" at bounding box center [879, 385] width 418 height 457
click at [950, 271] on textarea "One of the most challenging personal projects I undertook was writing my Master…" at bounding box center [879, 385] width 418 height 457
click at [951, 271] on textarea "One of the most challenging personal projects I undertook was writing my Master…" at bounding box center [879, 385] width 418 height 457
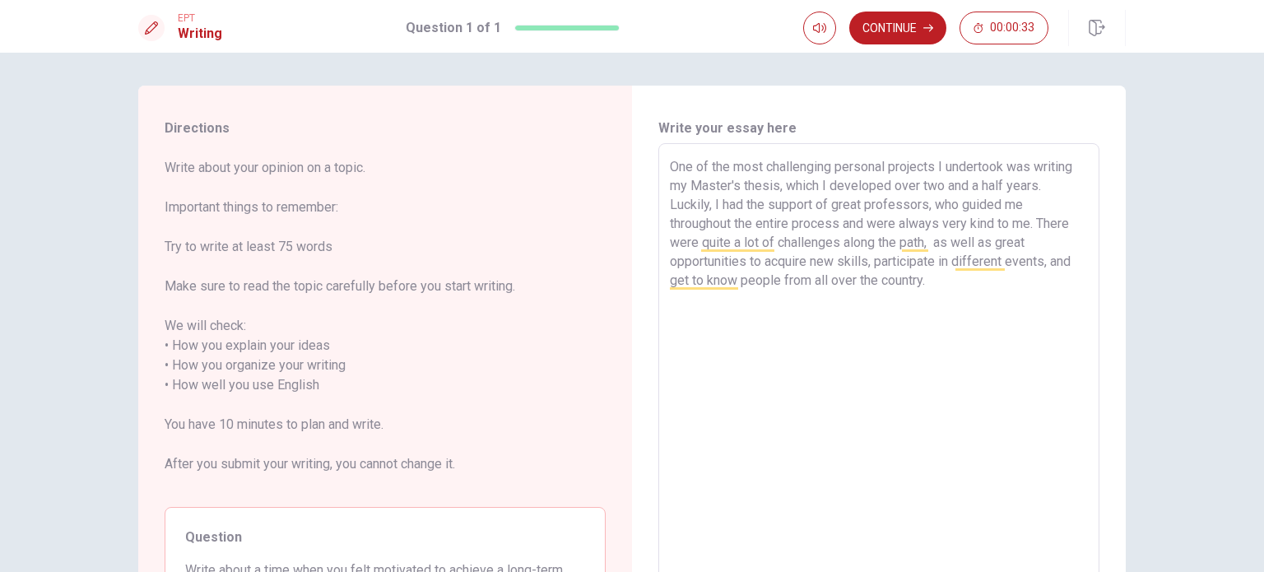
click at [755, 257] on textarea "One of the most challenging personal projects I undertook was writing my Master…" at bounding box center [879, 385] width 418 height 457
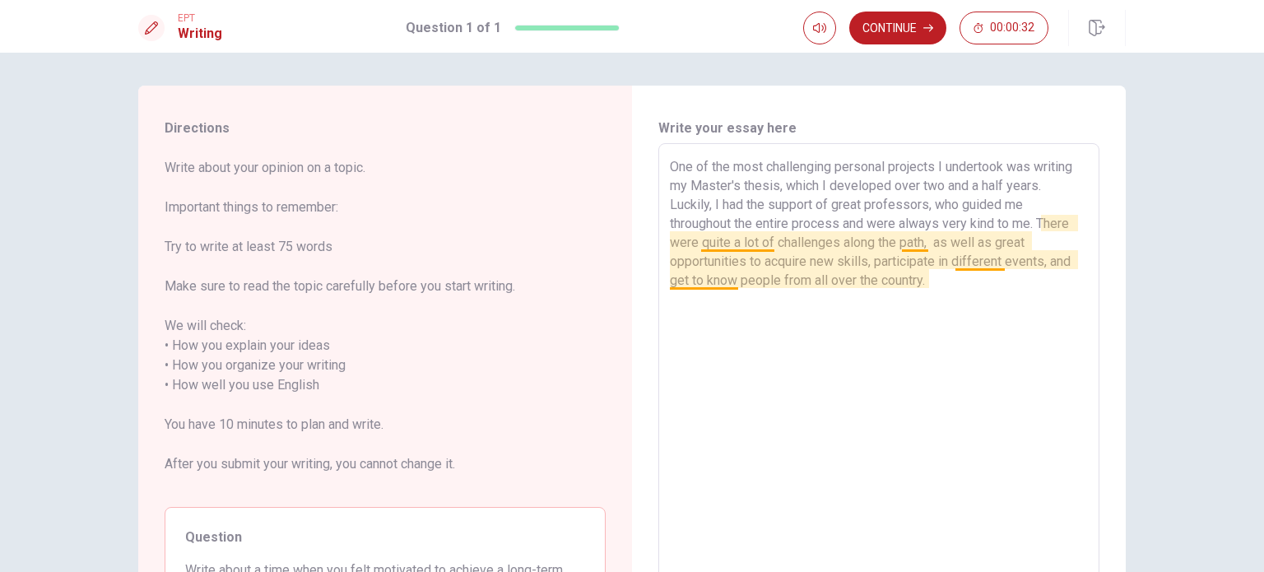
click at [751, 243] on textarea "One of the most challenging personal projects I undertook was writing my Master…" at bounding box center [879, 385] width 418 height 457
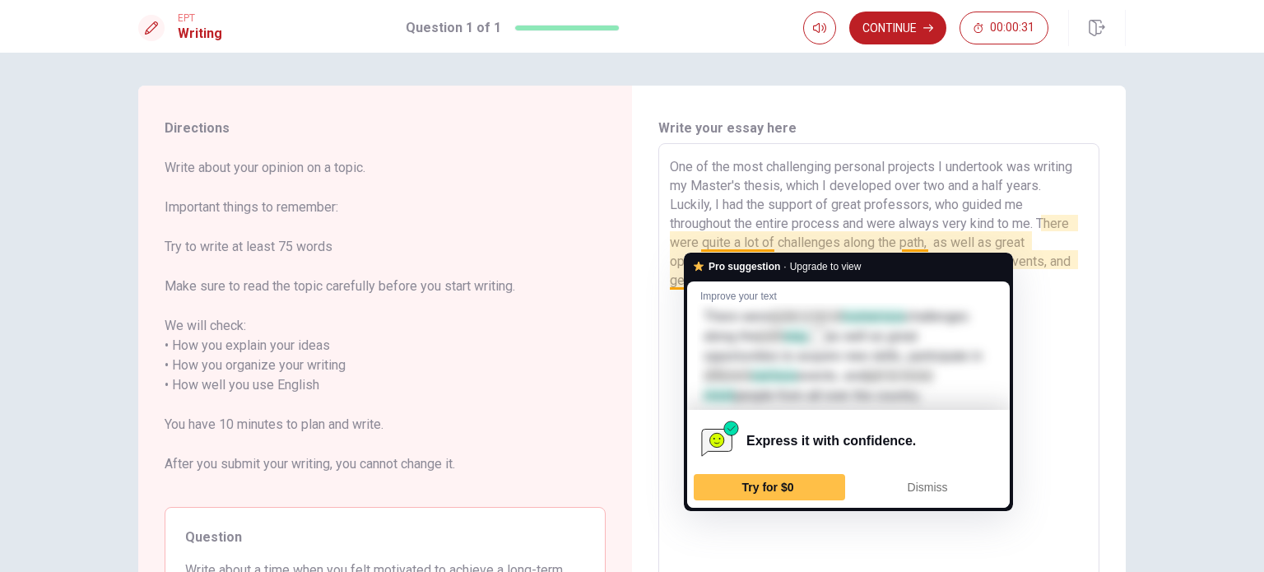
click at [862, 215] on textarea "One of the most challenging personal projects I undertook was writing my Master…" at bounding box center [879, 385] width 418 height 457
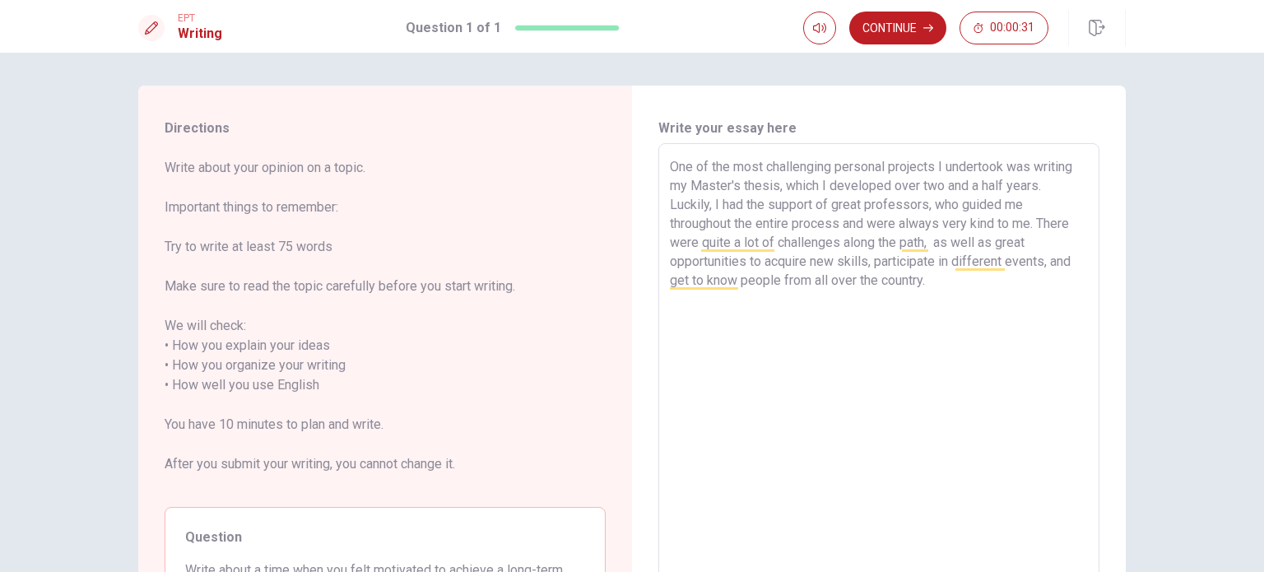
click at [909, 242] on textarea "One of the most challenging personal projects I undertook was writing my Master…" at bounding box center [879, 385] width 418 height 457
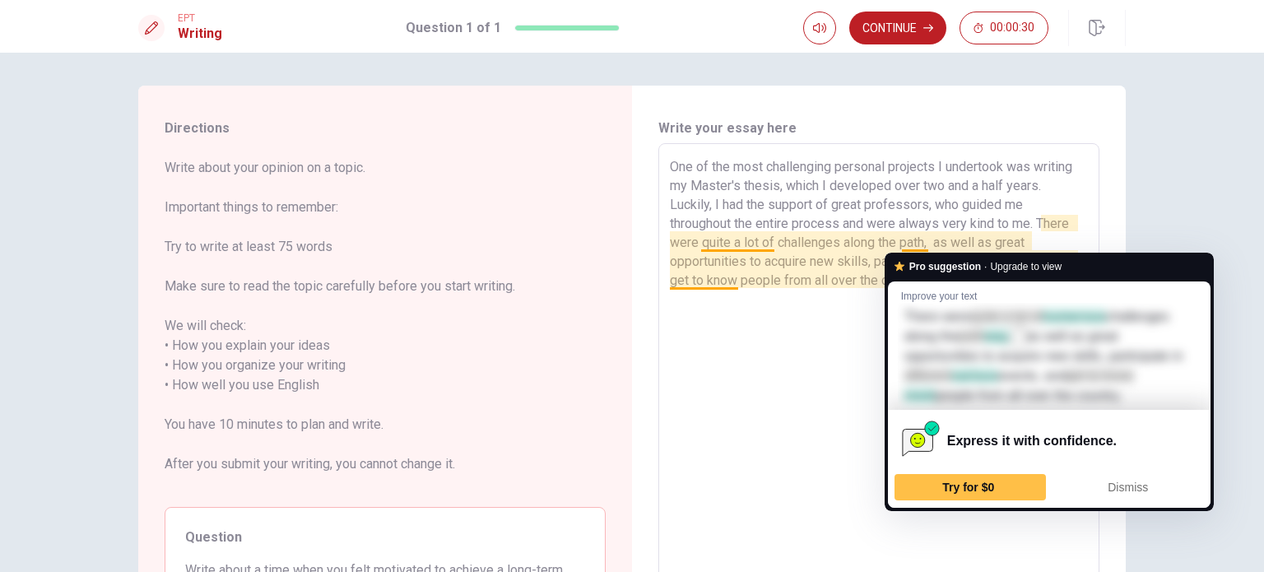
click at [762, 277] on textarea "One of the most challenging personal projects I undertook was writing my Master…" at bounding box center [879, 385] width 418 height 457
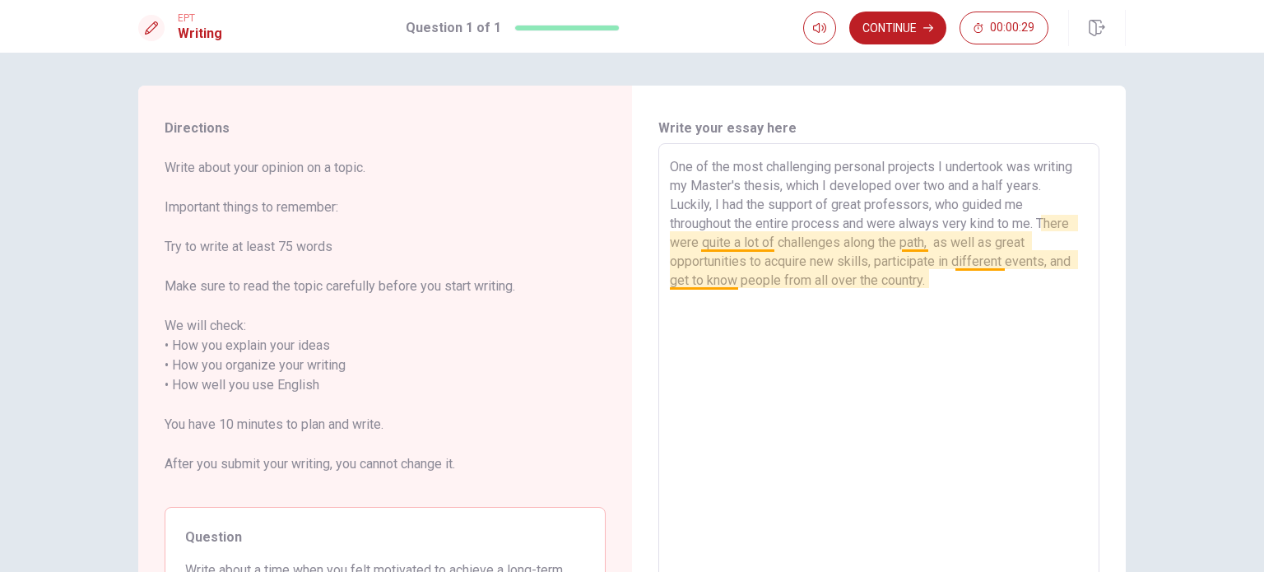
click at [987, 259] on textarea "One of the most challenging personal projects I undertook was writing my Master…" at bounding box center [879, 385] width 418 height 457
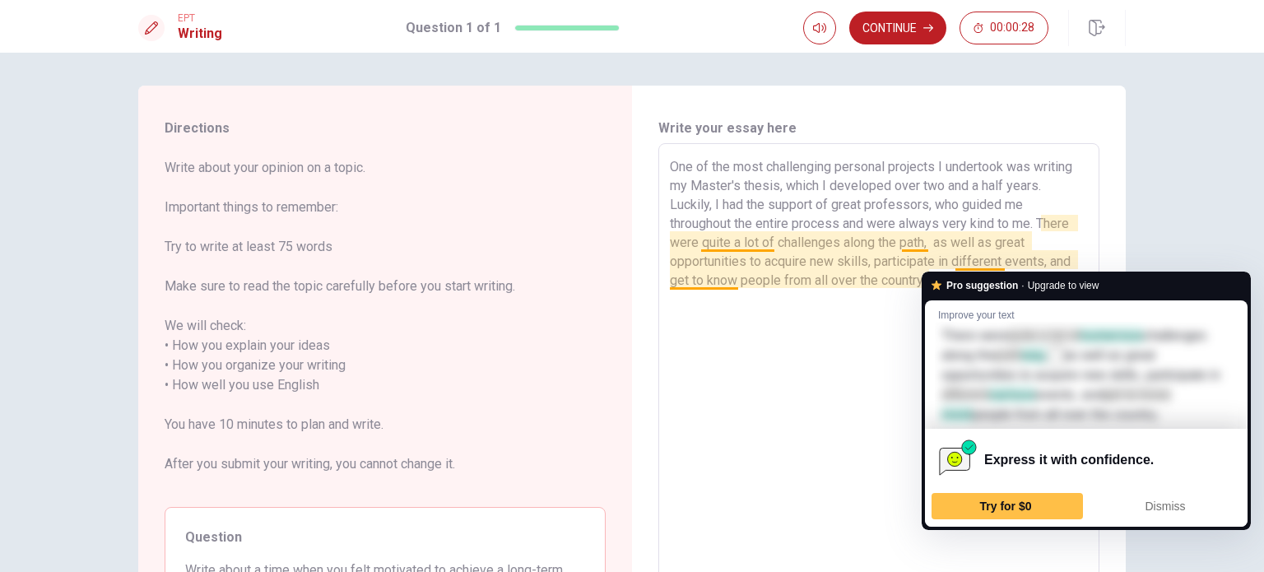
click at [1004, 244] on textarea "One of the most challenging personal projects I undertook was writing my Master…" at bounding box center [879, 385] width 418 height 457
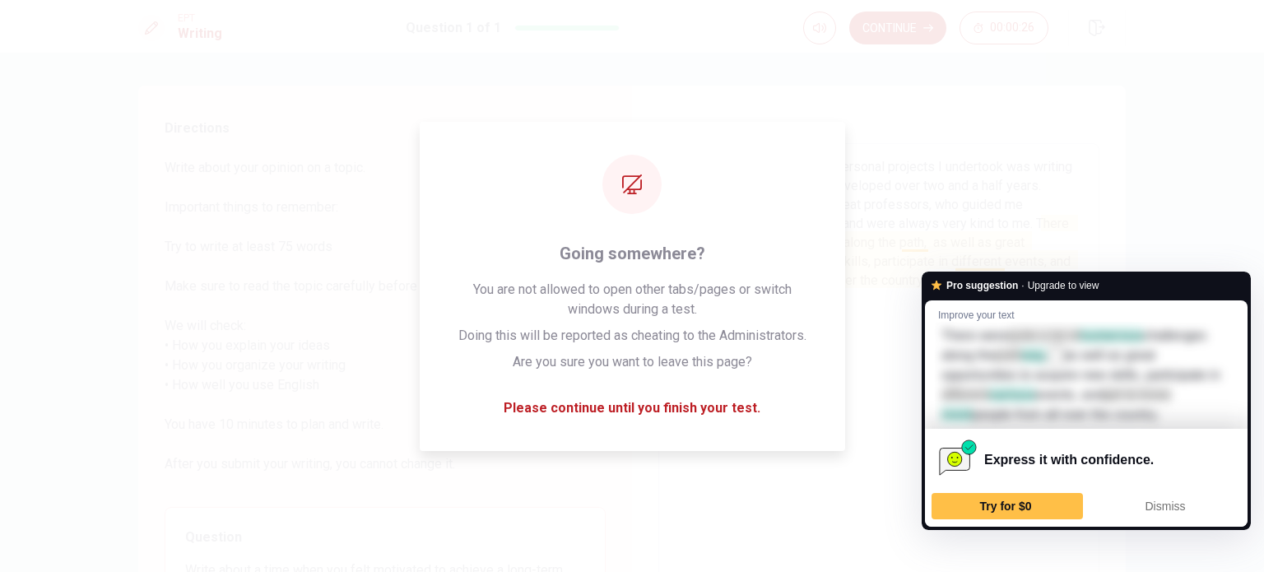
click at [892, 270] on textarea "One of the most challenging personal projects I undertook was writing my Master…" at bounding box center [879, 385] width 418 height 457
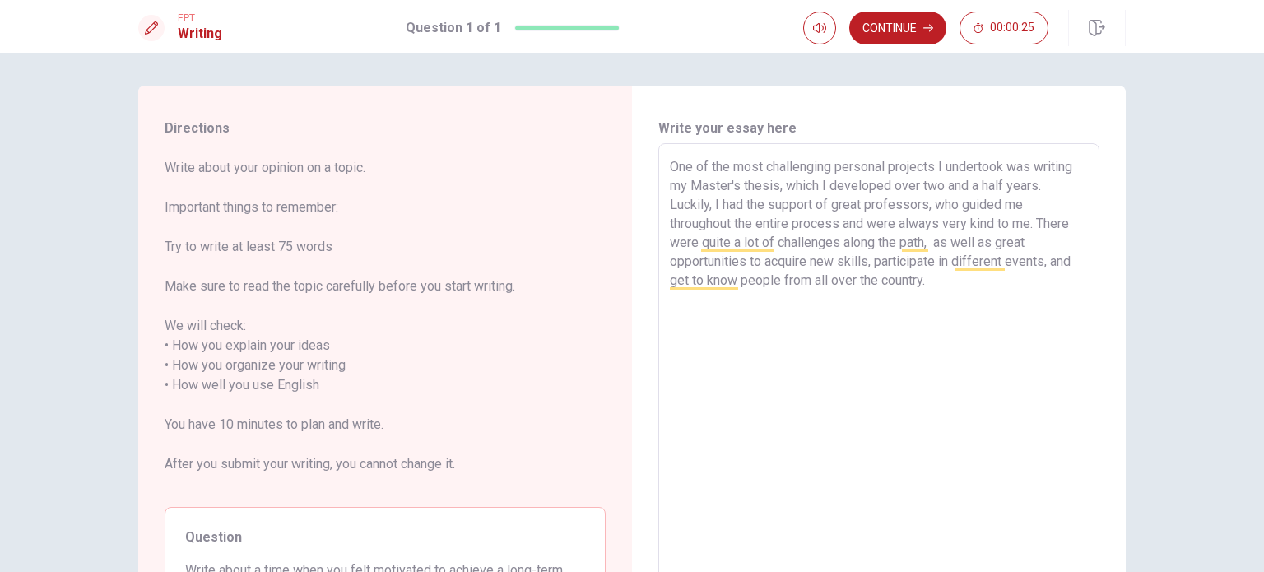
click at [951, 280] on textarea "One of the most challenging personal projects I undertook was writing my Master…" at bounding box center [879, 385] width 418 height 457
click at [1007, 284] on textarea "One of the most challenging personal projects I undertook was writing my Master…" at bounding box center [879, 385] width 418 height 457
click at [834, 300] on textarea "One of the most challenging personal projects I undertook was writing my Master…" at bounding box center [879, 385] width 418 height 457
drag, startPoint x: 751, startPoint y: 299, endPoint x: 728, endPoint y: 299, distance: 23.9
click at [728, 299] on textarea "One of the most challenging personal projects I undertook was writing my Master…" at bounding box center [879, 385] width 418 height 457
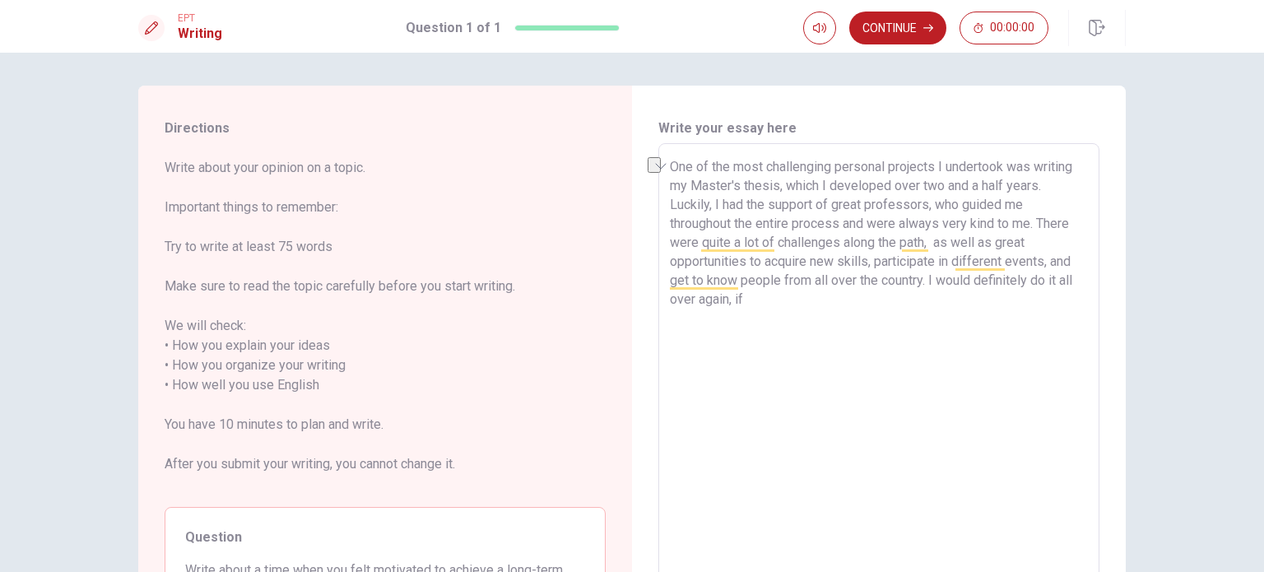
type textarea "One of the most challenging personal projects I undertook was writing my Master…"
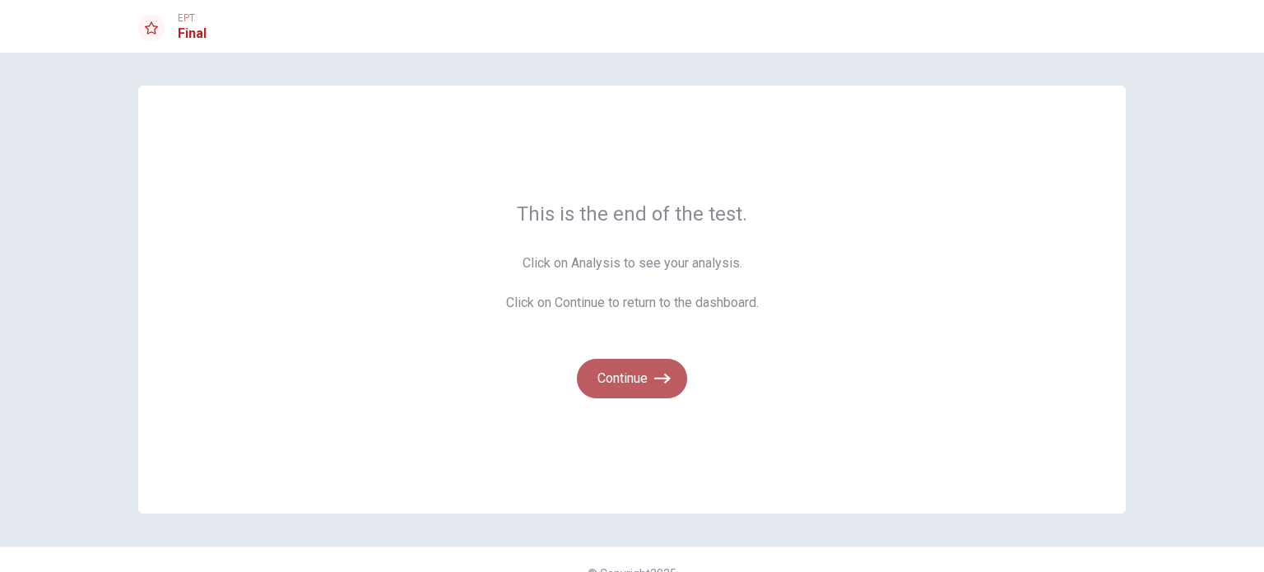
click at [639, 379] on button "Continue" at bounding box center [632, 379] width 110 height 40
